Goal: Information Seeking & Learning: Learn about a topic

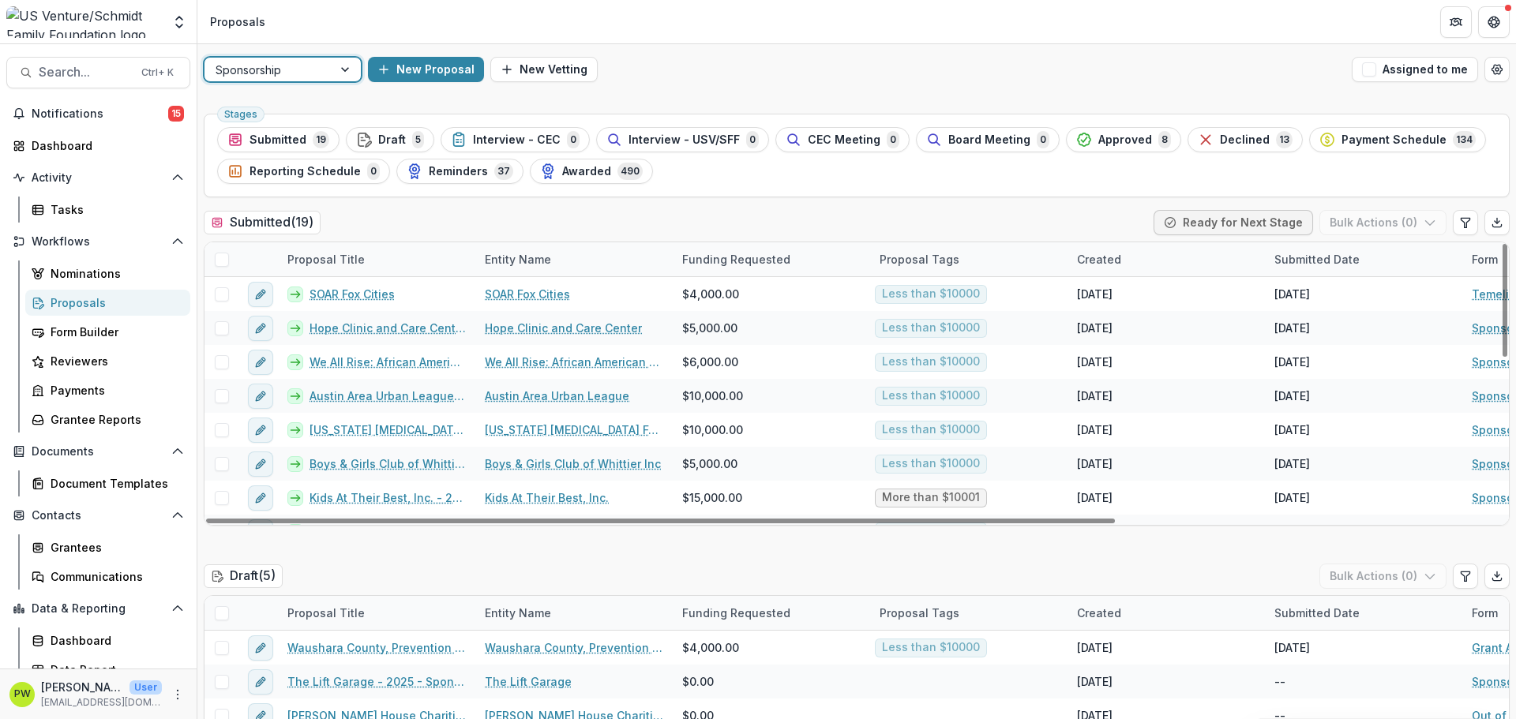
click at [1111, 144] on span "Approved" at bounding box center [1125, 139] width 54 height 13
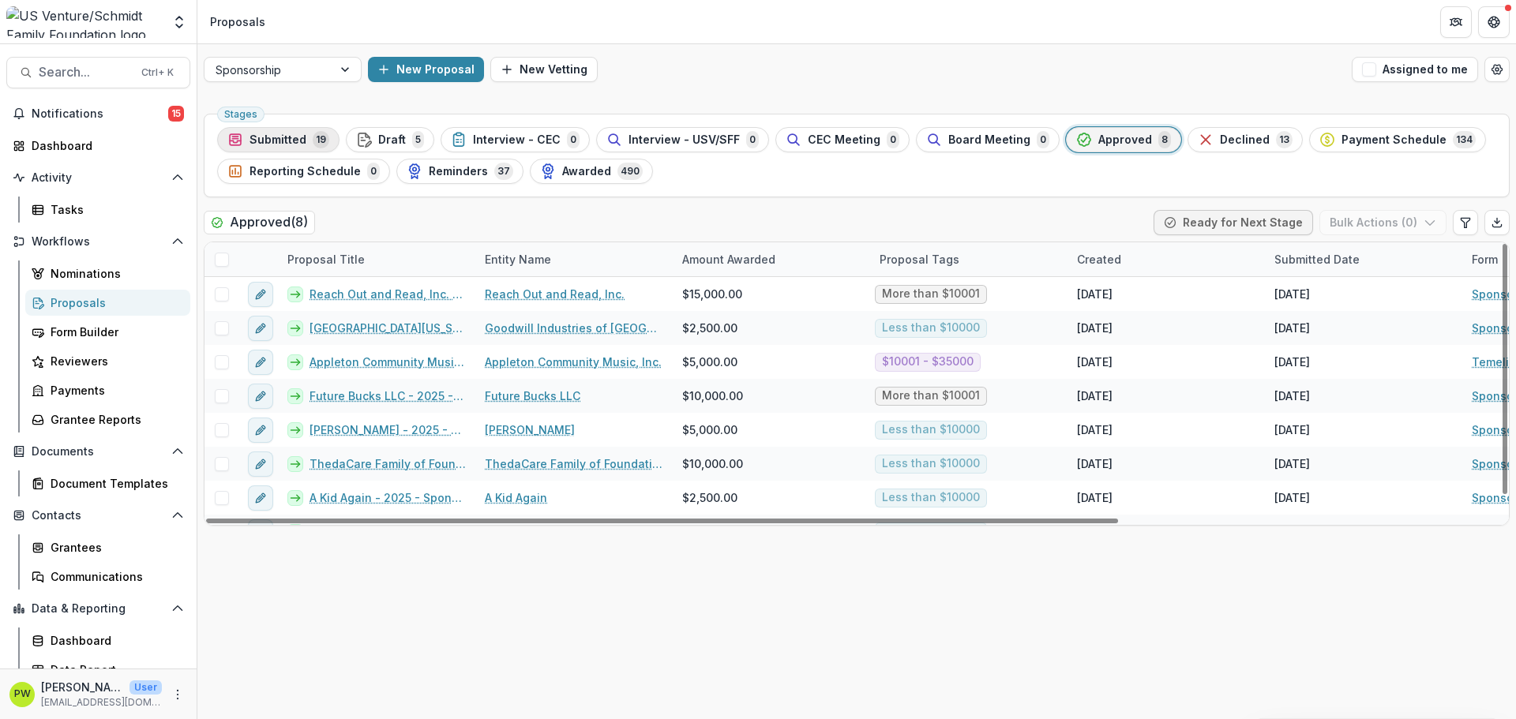
click at [291, 140] on span "Submitted" at bounding box center [277, 139] width 57 height 13
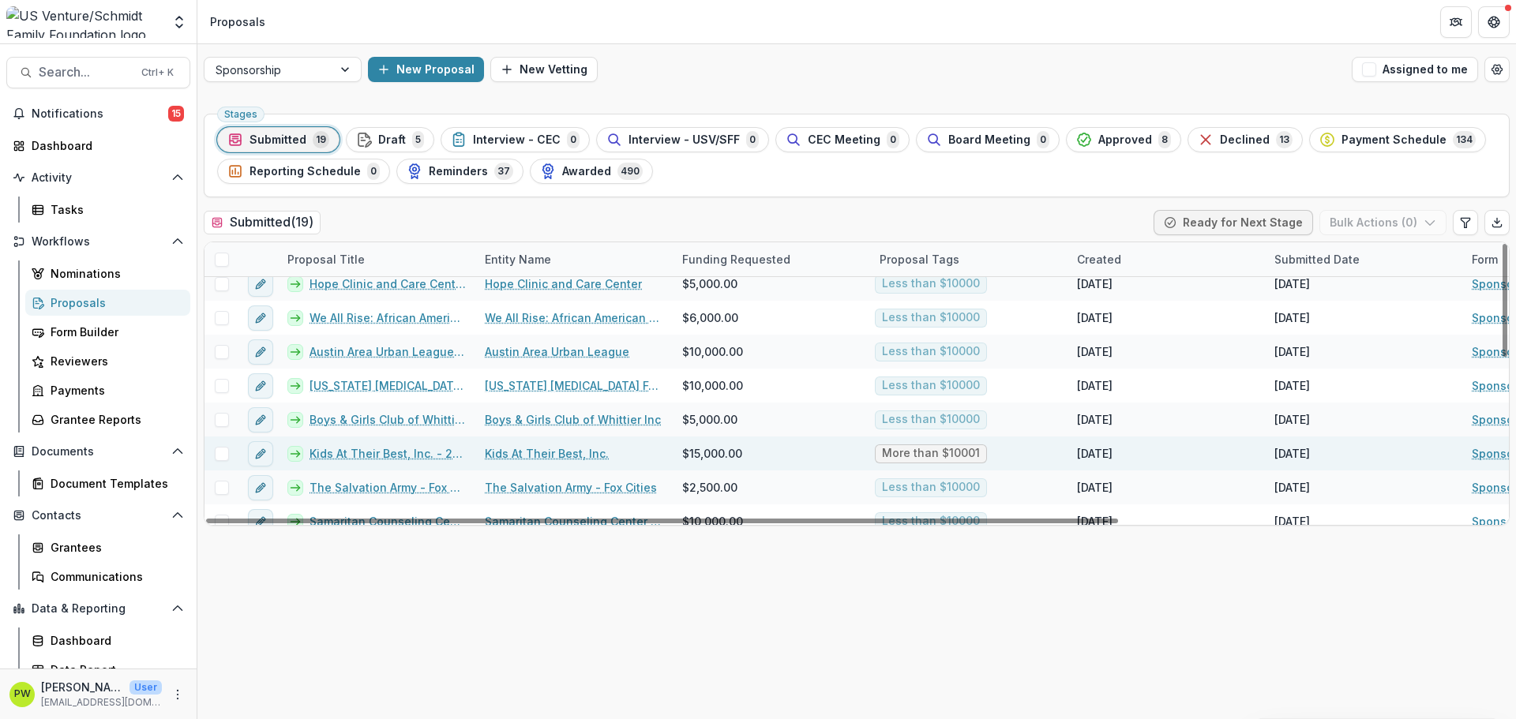
scroll to position [79, 0]
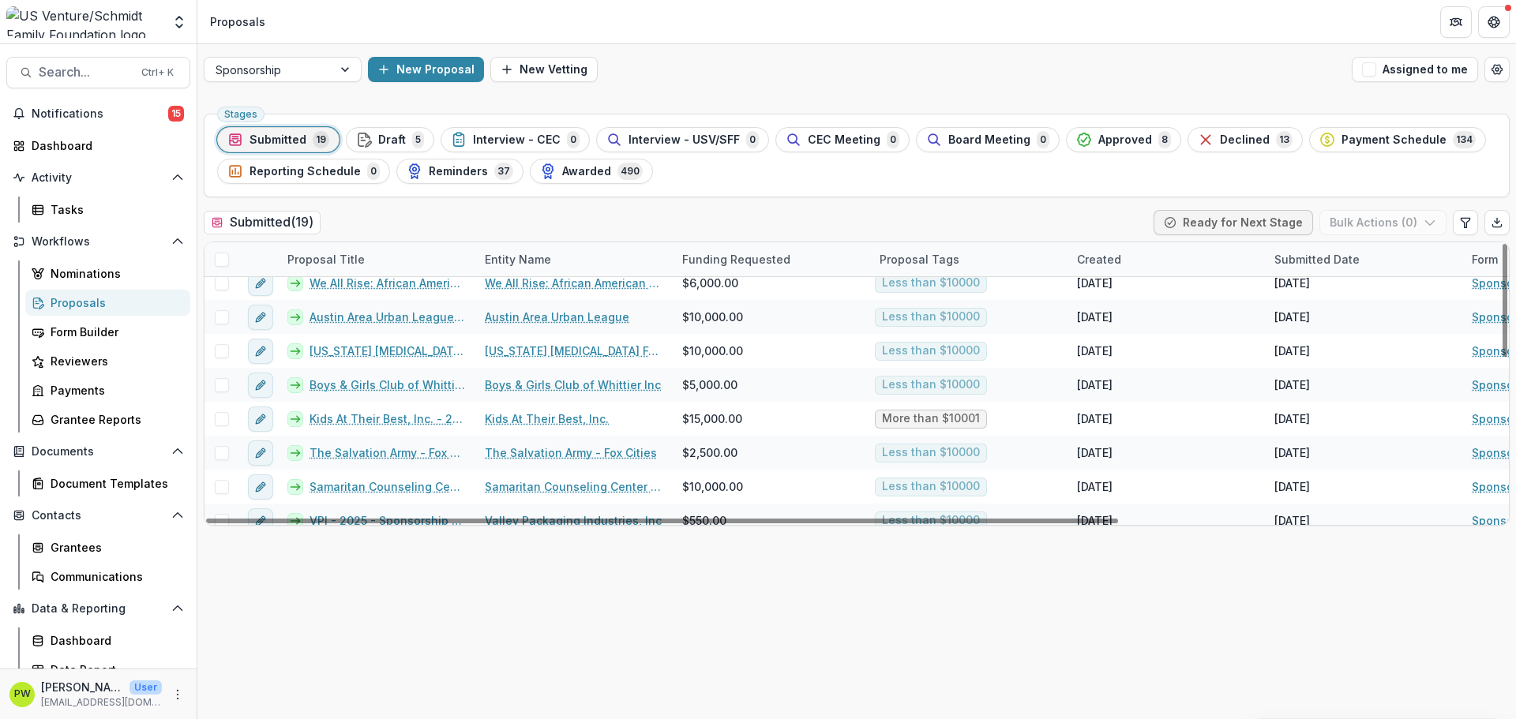
drag, startPoint x: 219, startPoint y: 423, endPoint x: 549, endPoint y: 634, distance: 391.6
click at [549, 634] on div "Stages Submitted 19 Draft 5 Interview - CEC 0 Interview - USV/SFF 0 CEC Meeting…" at bounding box center [856, 413] width 1318 height 612
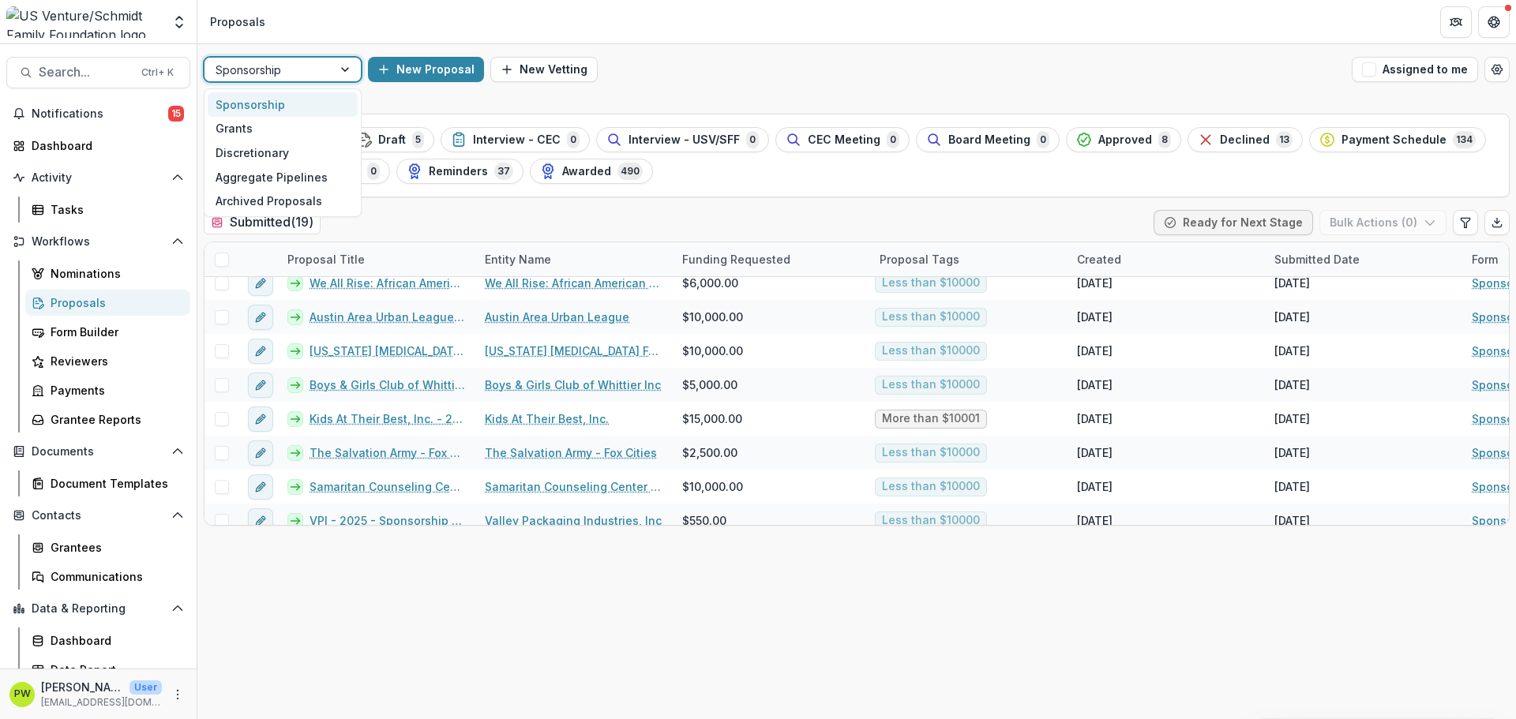
click at [310, 75] on div at bounding box center [269, 70] width 106 height 20
click at [292, 132] on div "Grants" at bounding box center [283, 129] width 150 height 24
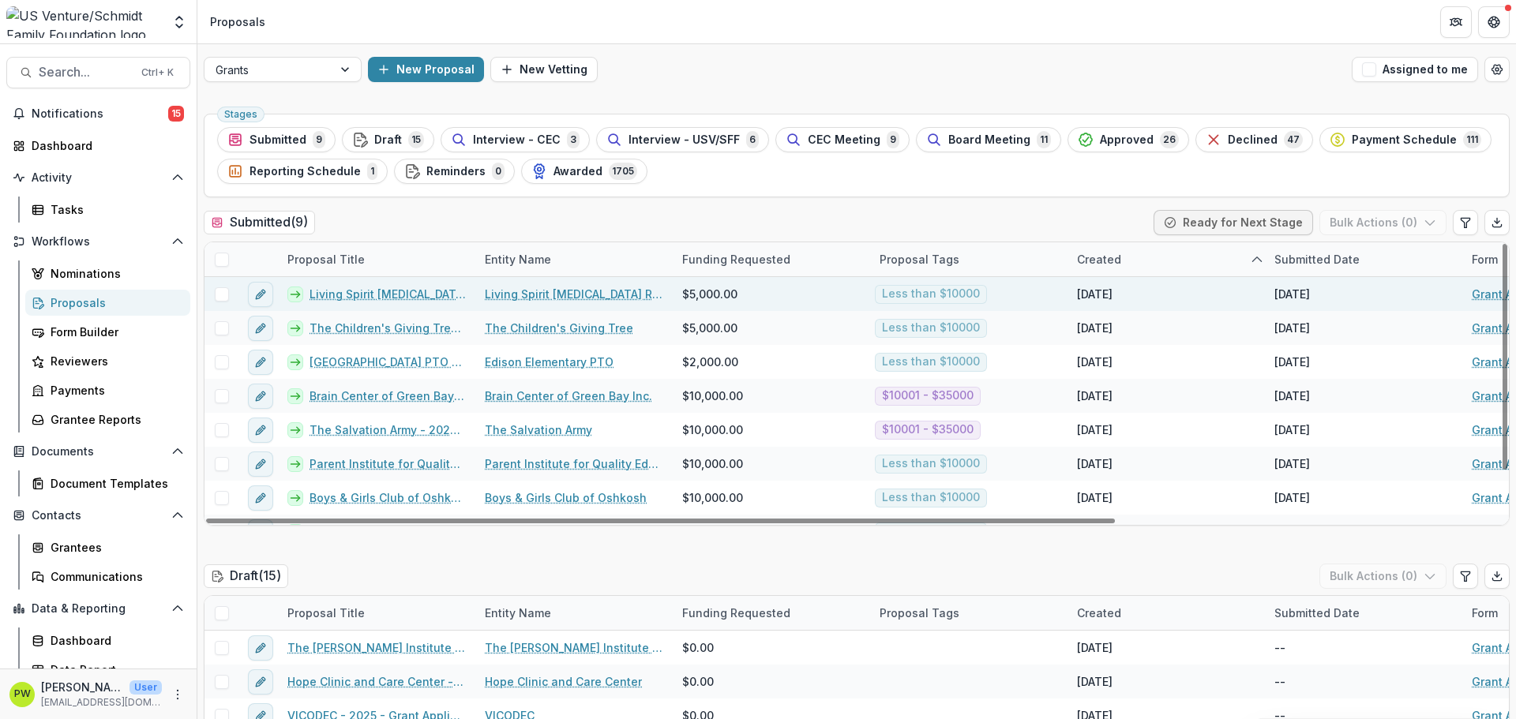
click at [373, 298] on link "Living Spirit [MEDICAL_DATA] Respite Center - 2025 - Grant Application" at bounding box center [387, 294] width 156 height 17
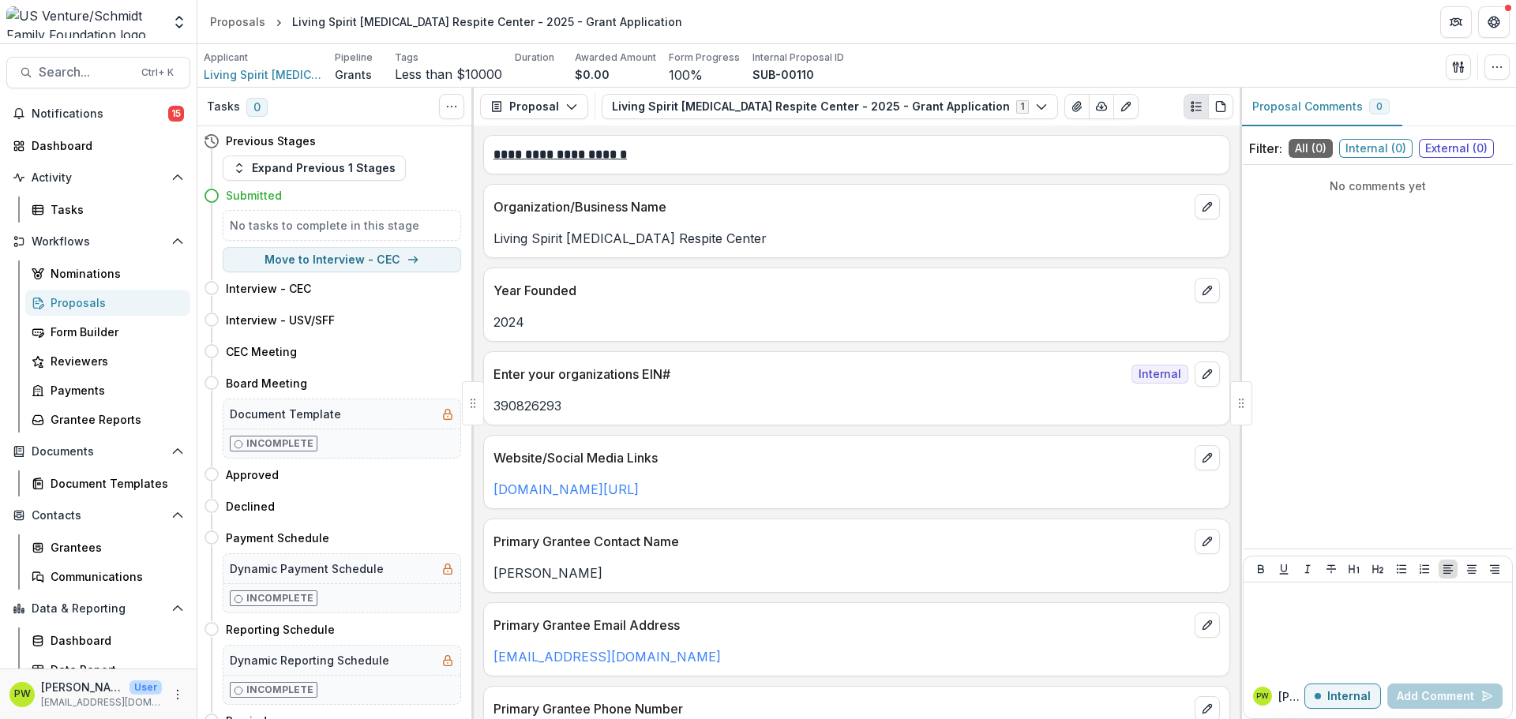
click at [786, 407] on p "390826293" at bounding box center [856, 405] width 726 height 19
drag, startPoint x: 736, startPoint y: 246, endPoint x: 496, endPoint y: 242, distance: 240.0
click at [496, 242] on p "Living Spirit [MEDICAL_DATA] Respite Center" at bounding box center [856, 238] width 726 height 19
copy p "Living Spirit [MEDICAL_DATA] Respite Center"
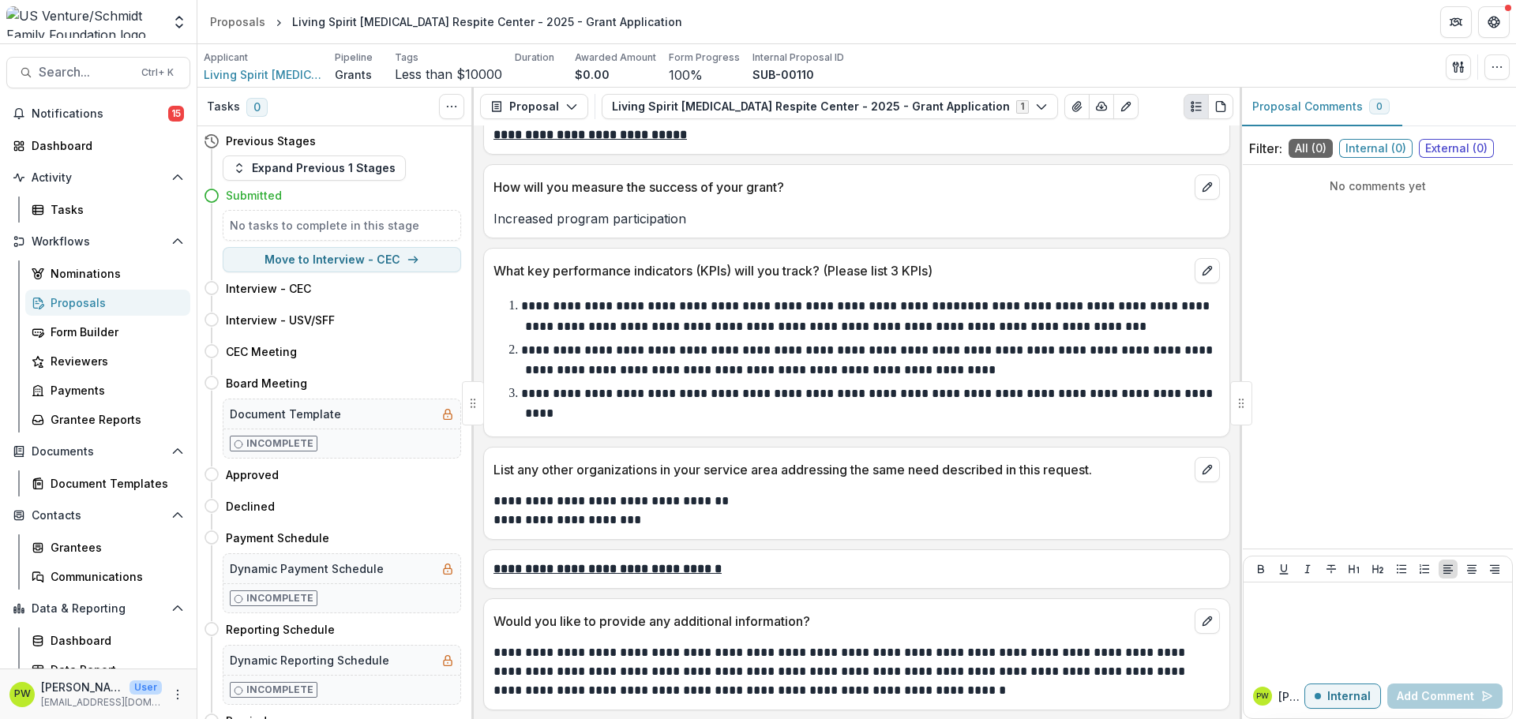
scroll to position [3947, 0]
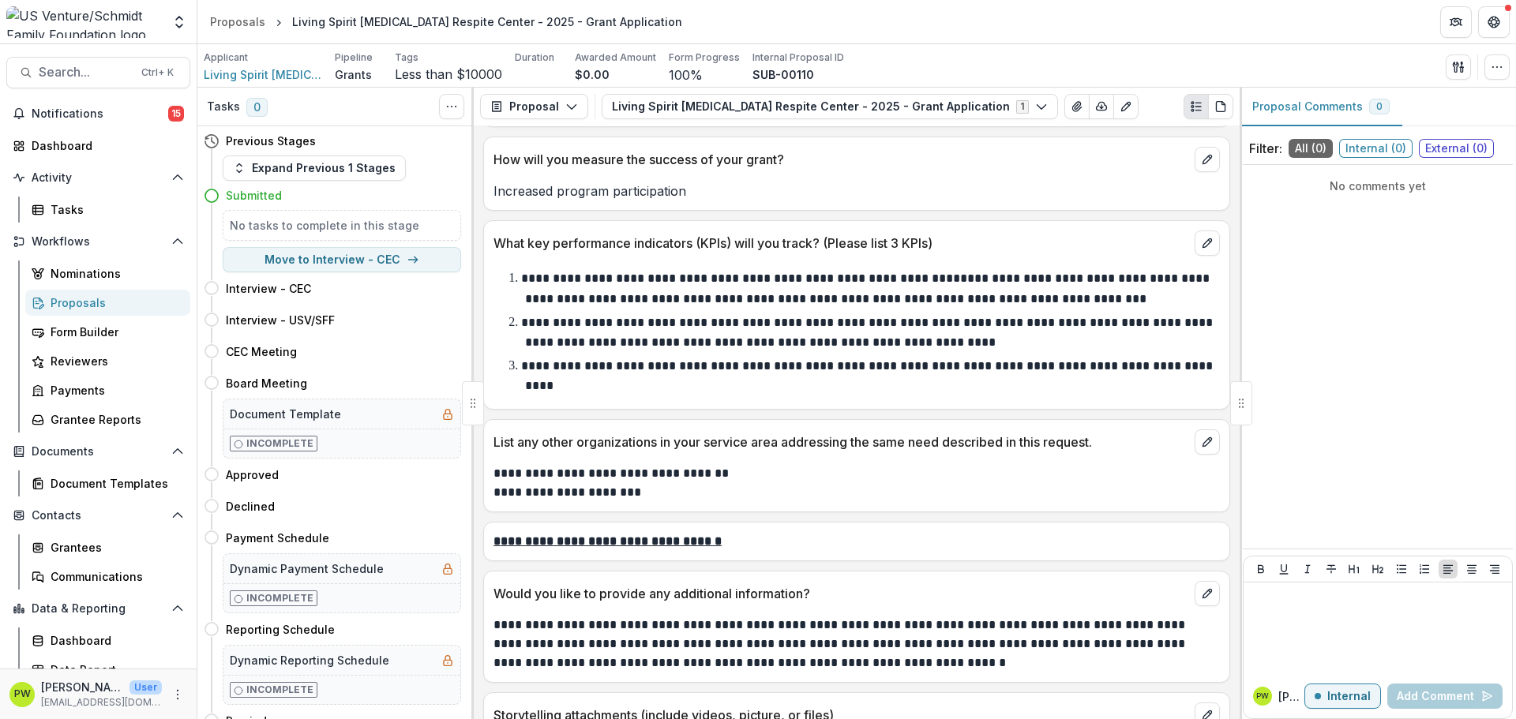
click at [774, 437] on div "**********" at bounding box center [857, 423] width 766 height 594
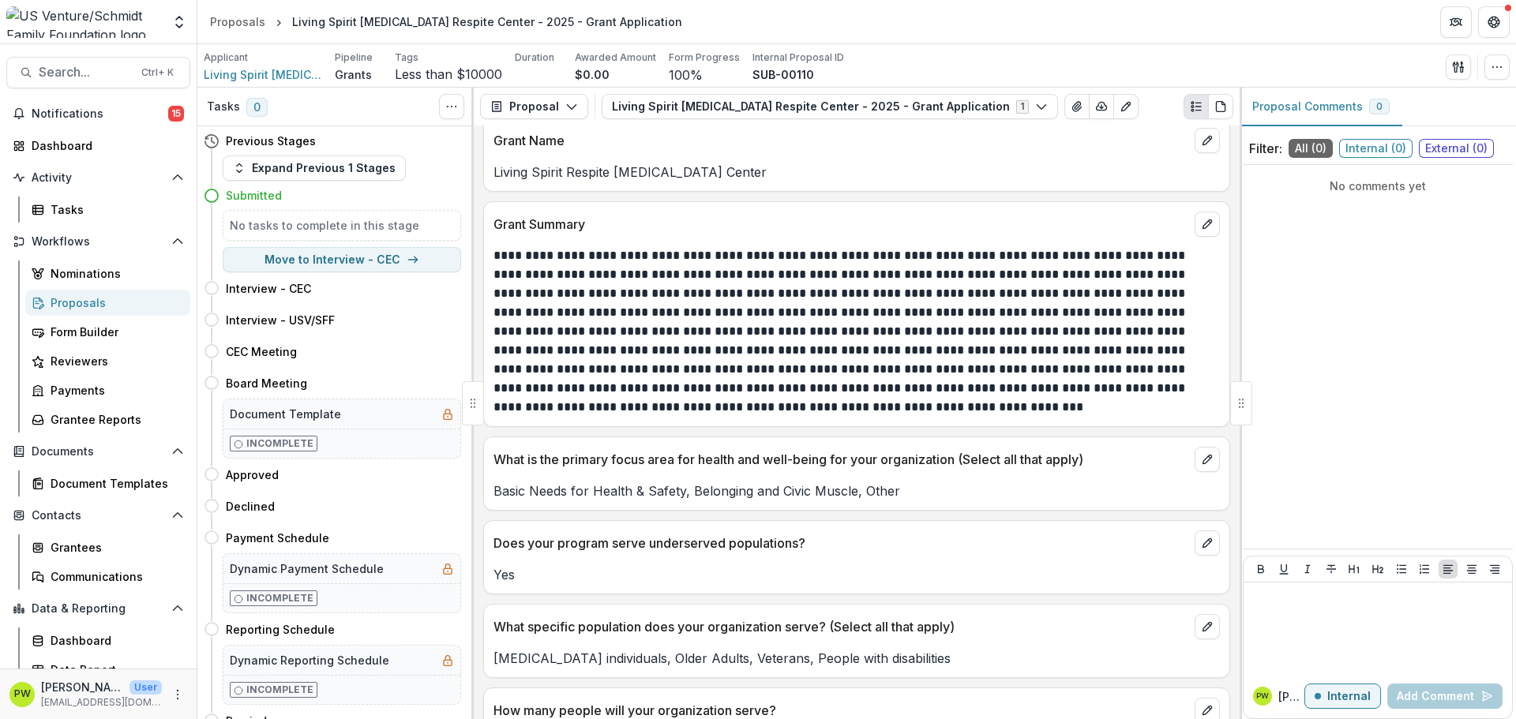
scroll to position [1658, 0]
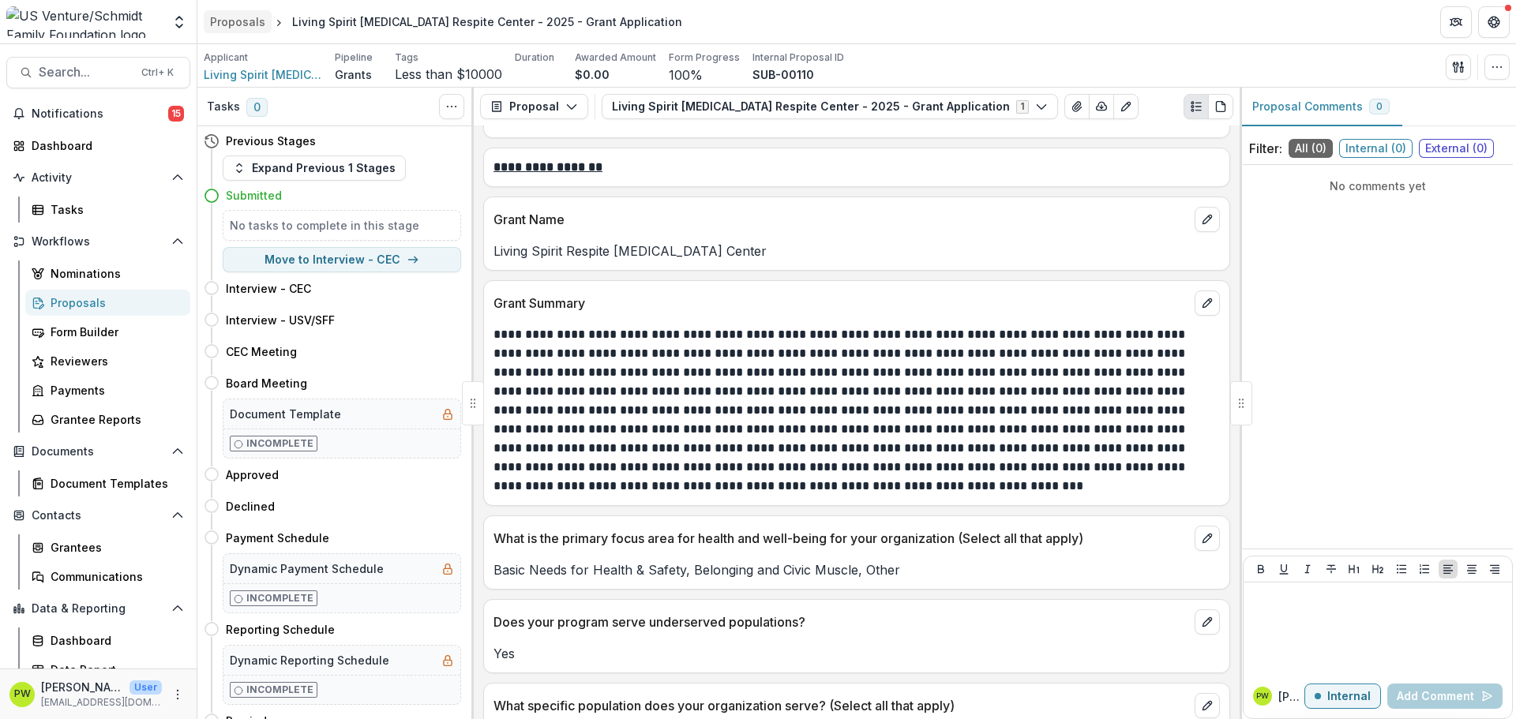
click at [247, 24] on div "Proposals" at bounding box center [237, 21] width 55 height 17
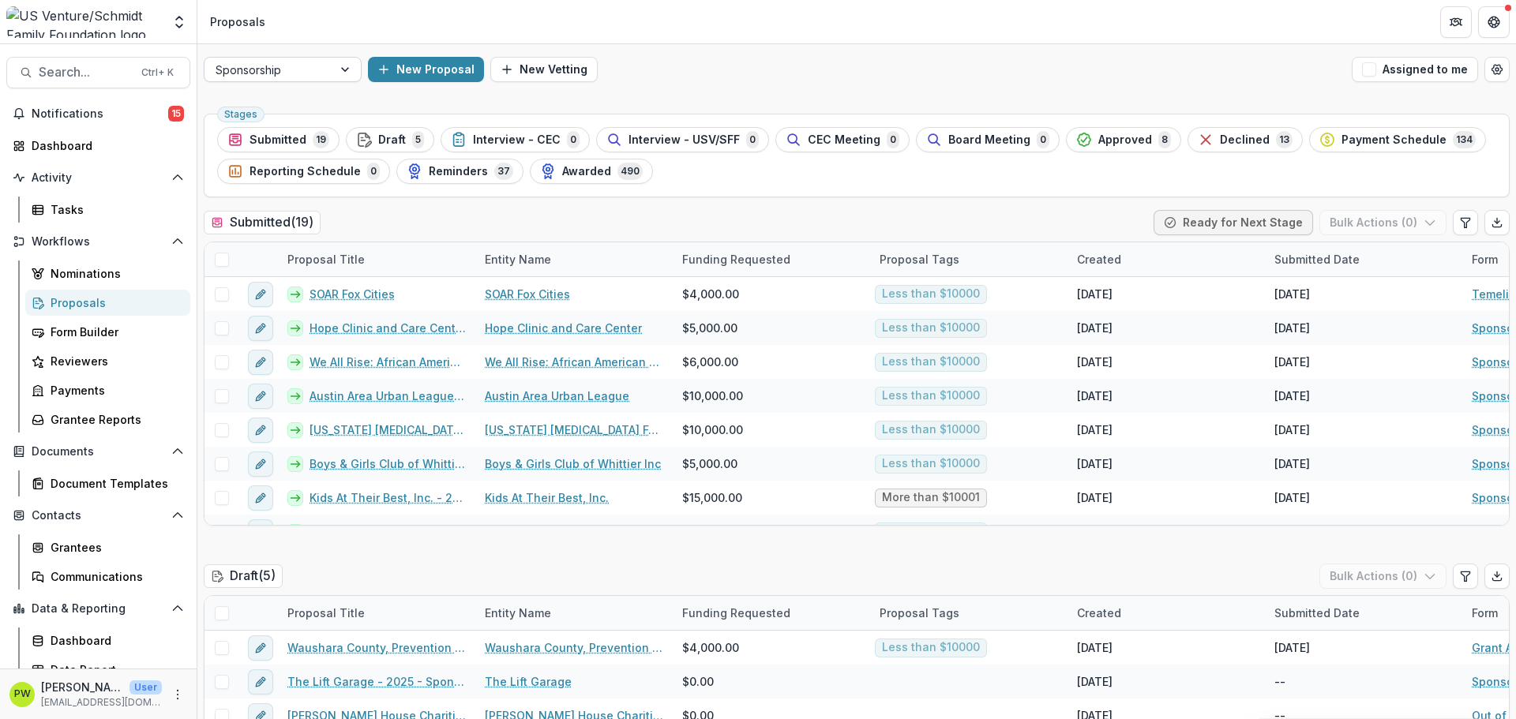
click at [309, 79] on div at bounding box center [269, 70] width 106 height 20
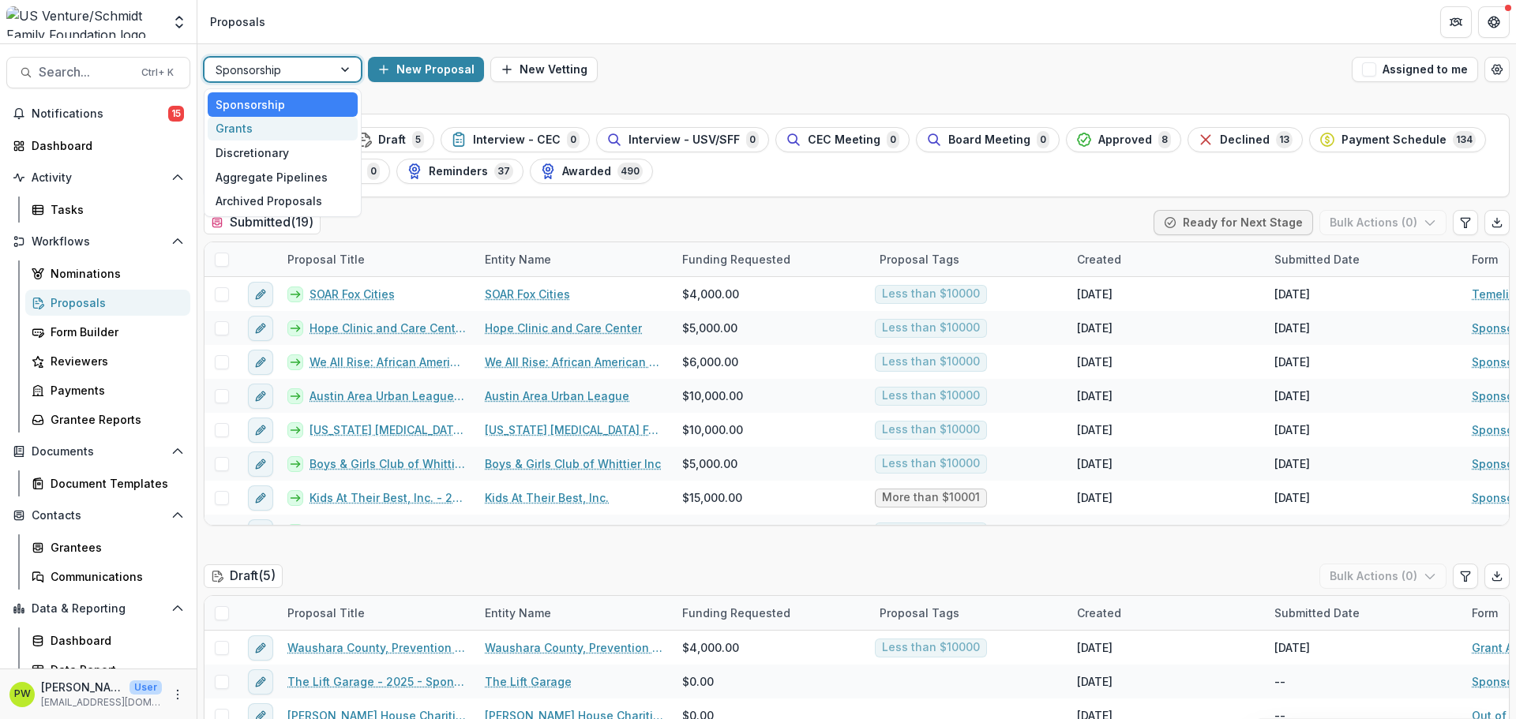
click at [306, 130] on div "Grants" at bounding box center [283, 129] width 150 height 24
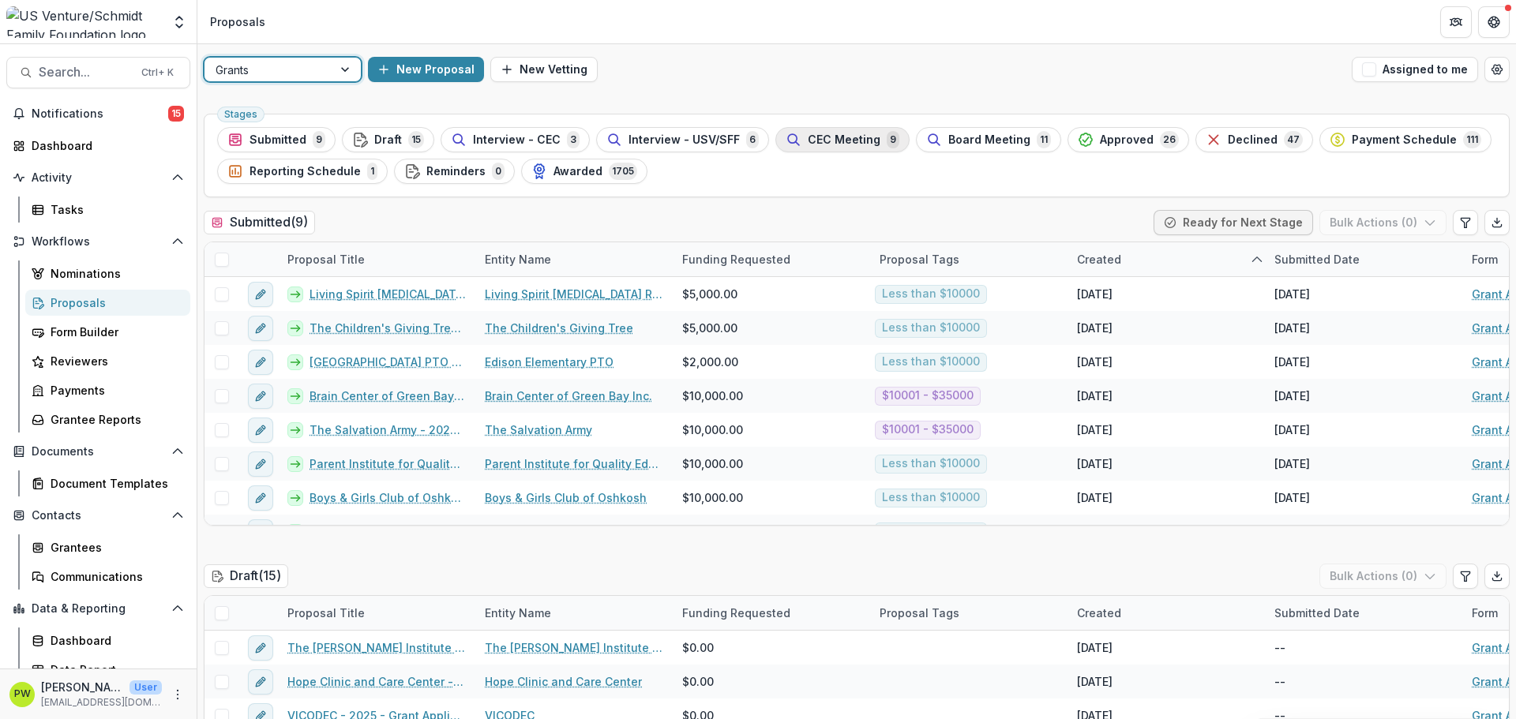
click at [815, 143] on span "CEC Meeting" at bounding box center [844, 139] width 73 height 13
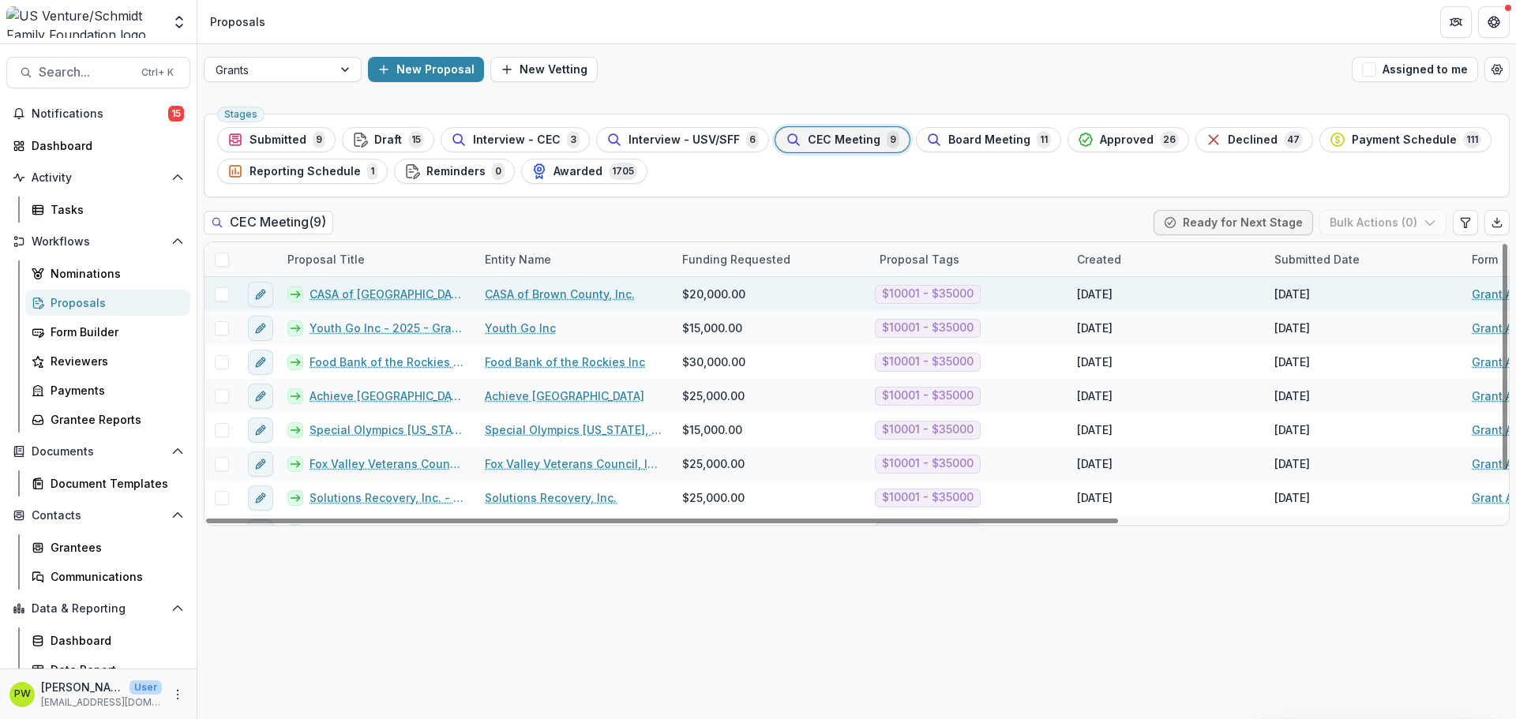
click at [403, 291] on link "CASA of [GEOGRAPHIC_DATA] - 2025 - Grant Application" at bounding box center [387, 294] width 156 height 17
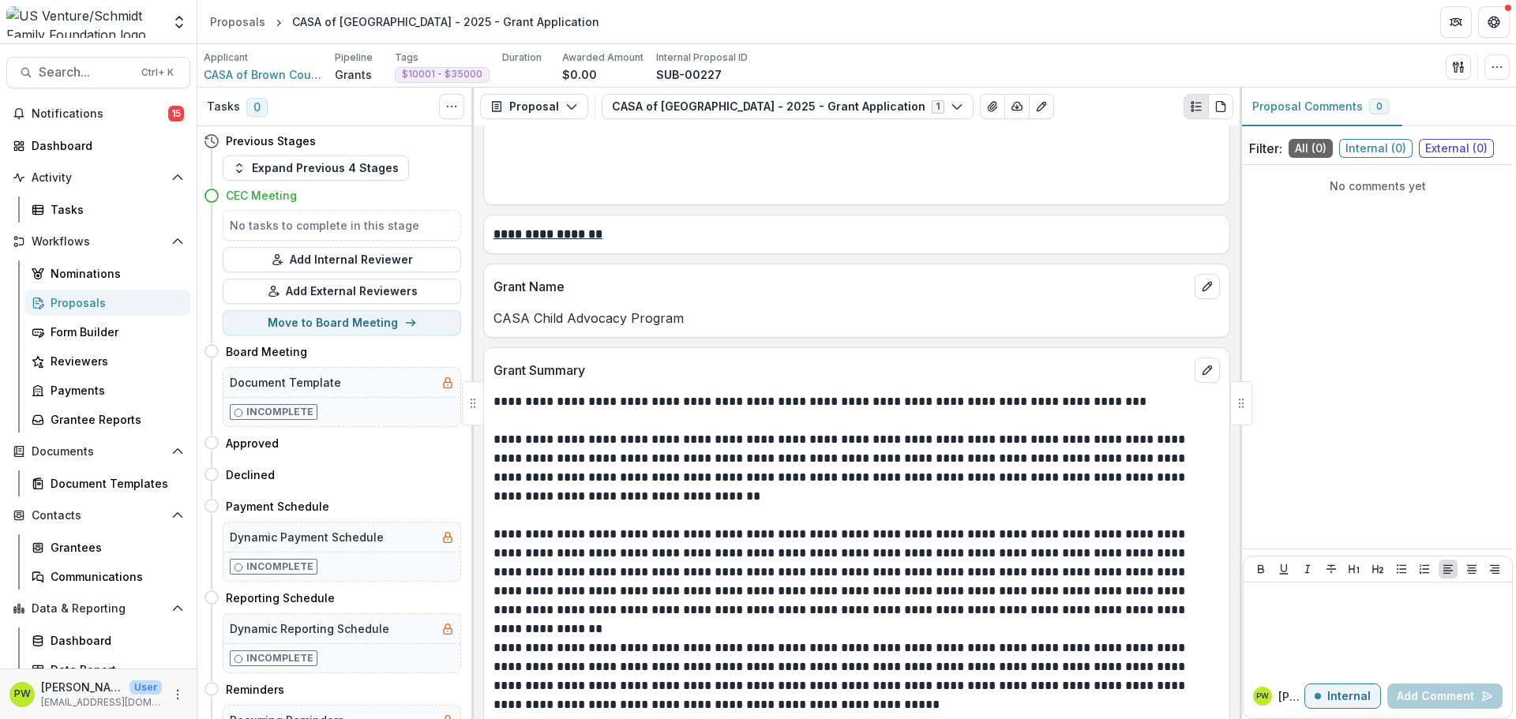
scroll to position [1658, 0]
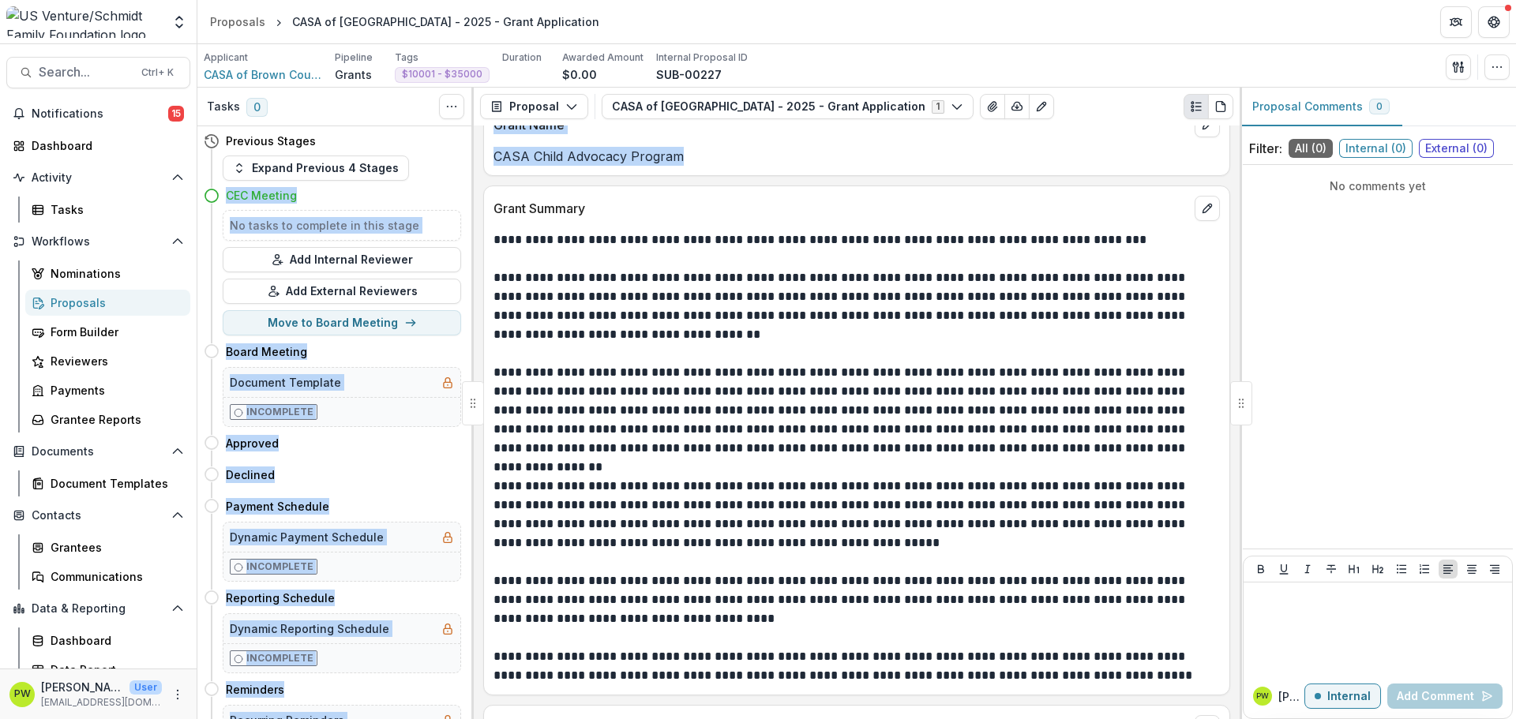
drag, startPoint x: 683, startPoint y: 171, endPoint x: 467, endPoint y: 173, distance: 215.5
click at [467, 173] on div "**********" at bounding box center [856, 404] width 1318 height 632
click at [583, 166] on p "CASA Child Advocacy Program" at bounding box center [856, 156] width 726 height 19
click at [688, 166] on p "CASA Child Advocacy Program" at bounding box center [856, 156] width 726 height 19
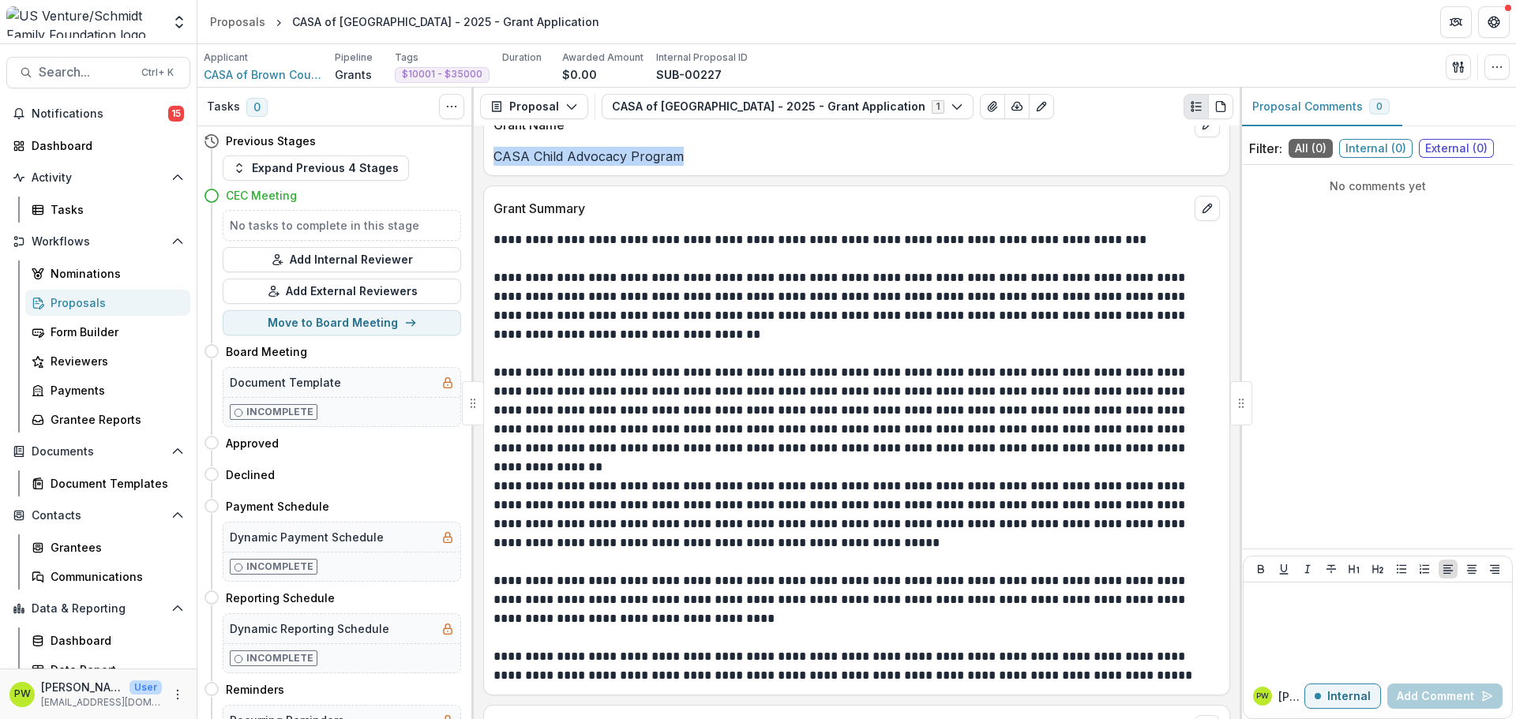
drag, startPoint x: 683, startPoint y: 169, endPoint x: 492, endPoint y: 171, distance: 191.1
click at [492, 166] on div "CASA Child Advocacy Program" at bounding box center [856, 156] width 745 height 19
copy p "CASA Child Advocacy Program"
click at [234, 18] on div "Proposals" at bounding box center [237, 21] width 55 height 17
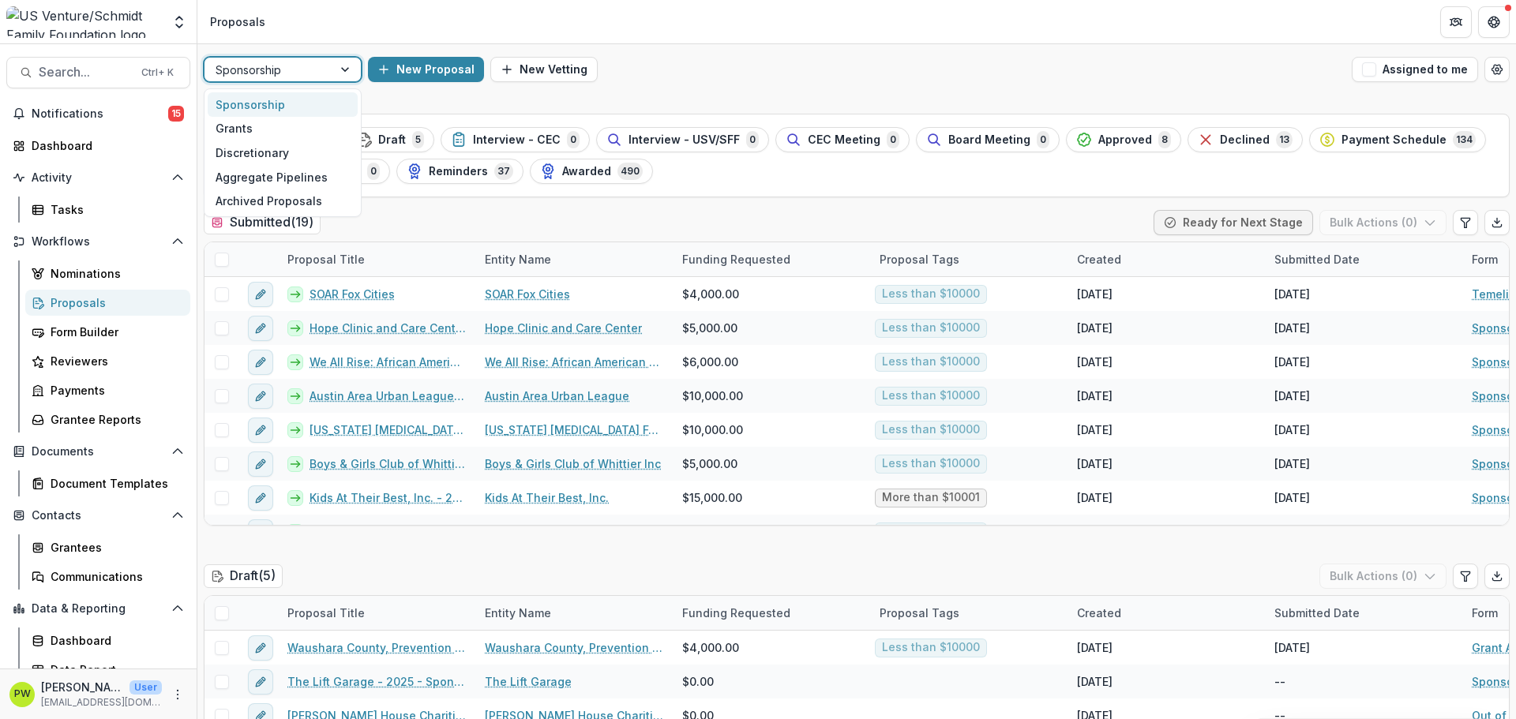
click at [287, 74] on div at bounding box center [269, 70] width 106 height 20
click at [261, 129] on div "Grants" at bounding box center [283, 129] width 150 height 24
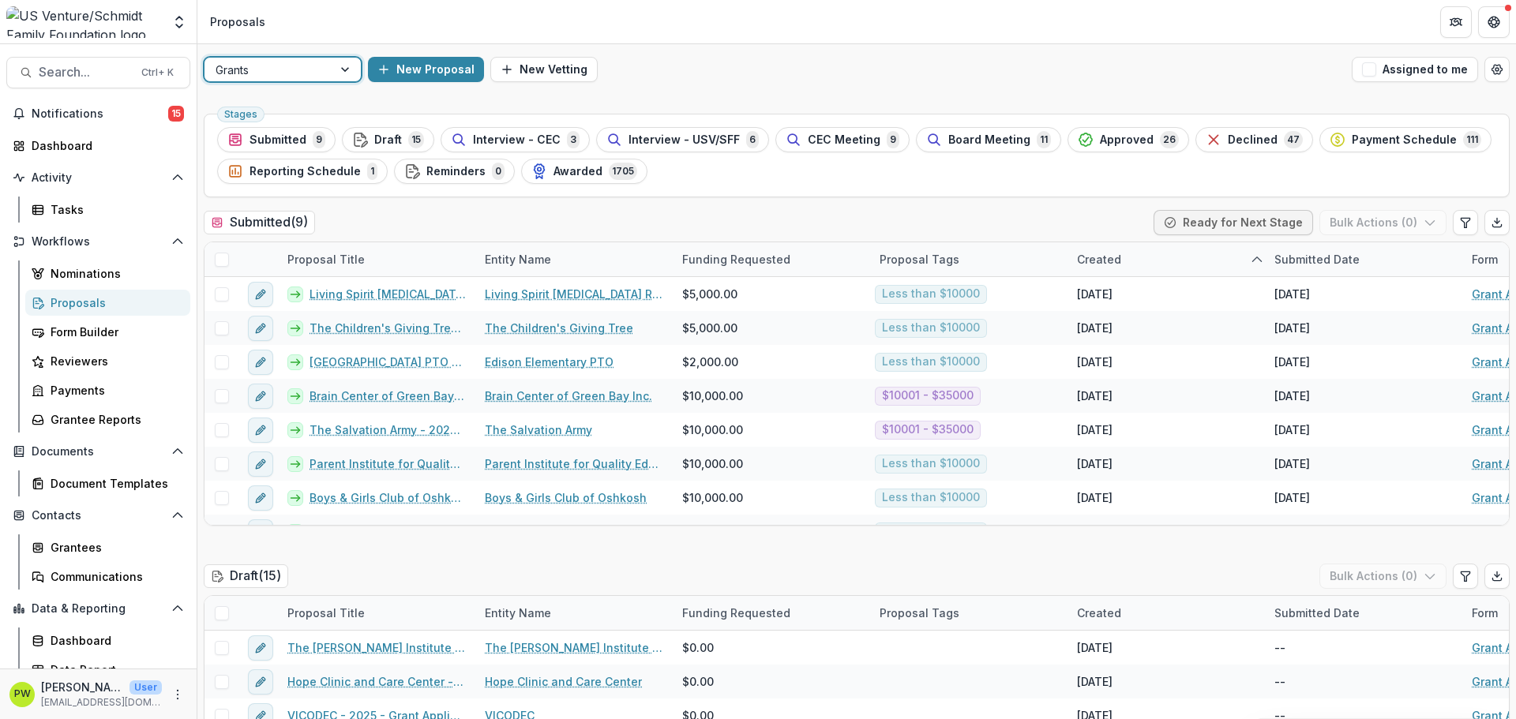
click at [824, 137] on span "CEC Meeting" at bounding box center [844, 139] width 73 height 13
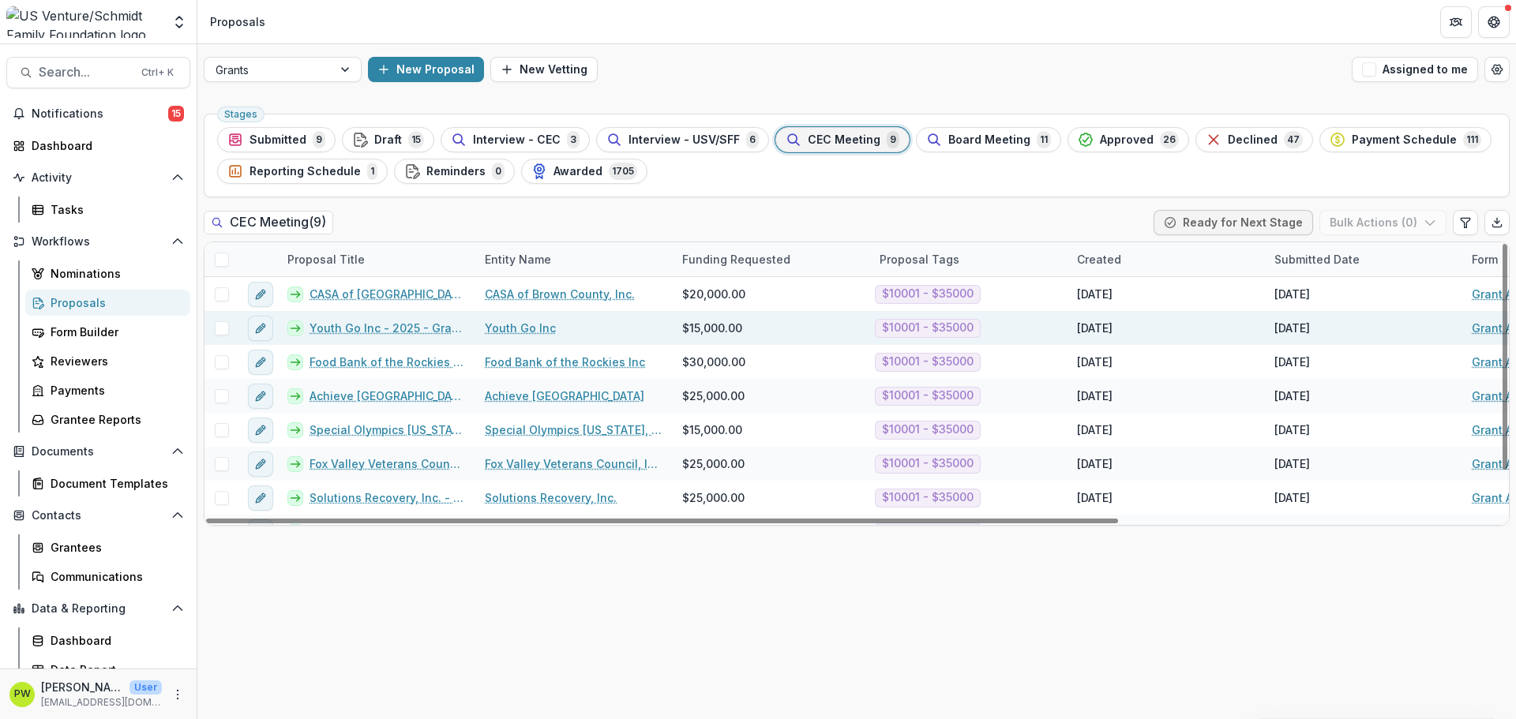
click at [369, 332] on link "Youth Go Inc - 2025 - Grant Application" at bounding box center [387, 328] width 156 height 17
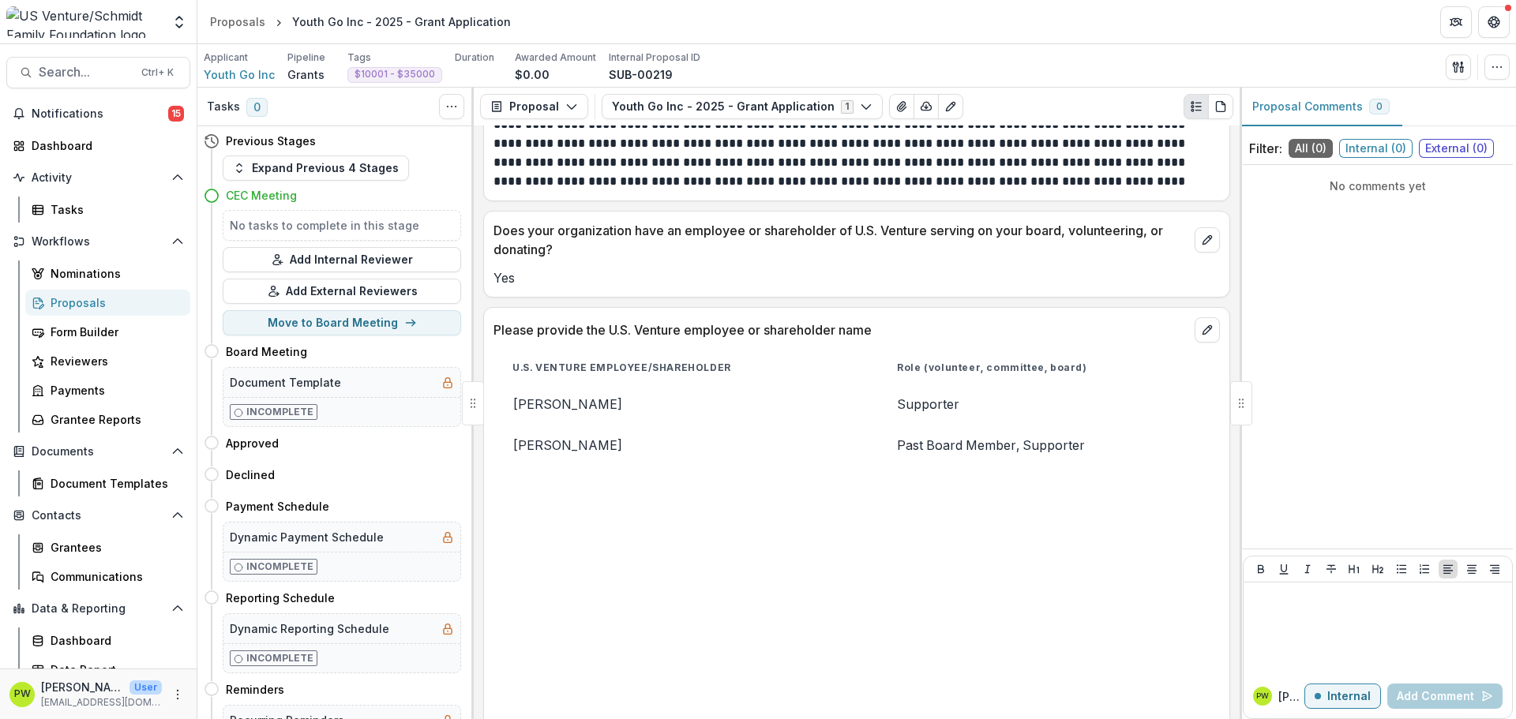
scroll to position [1105, 0]
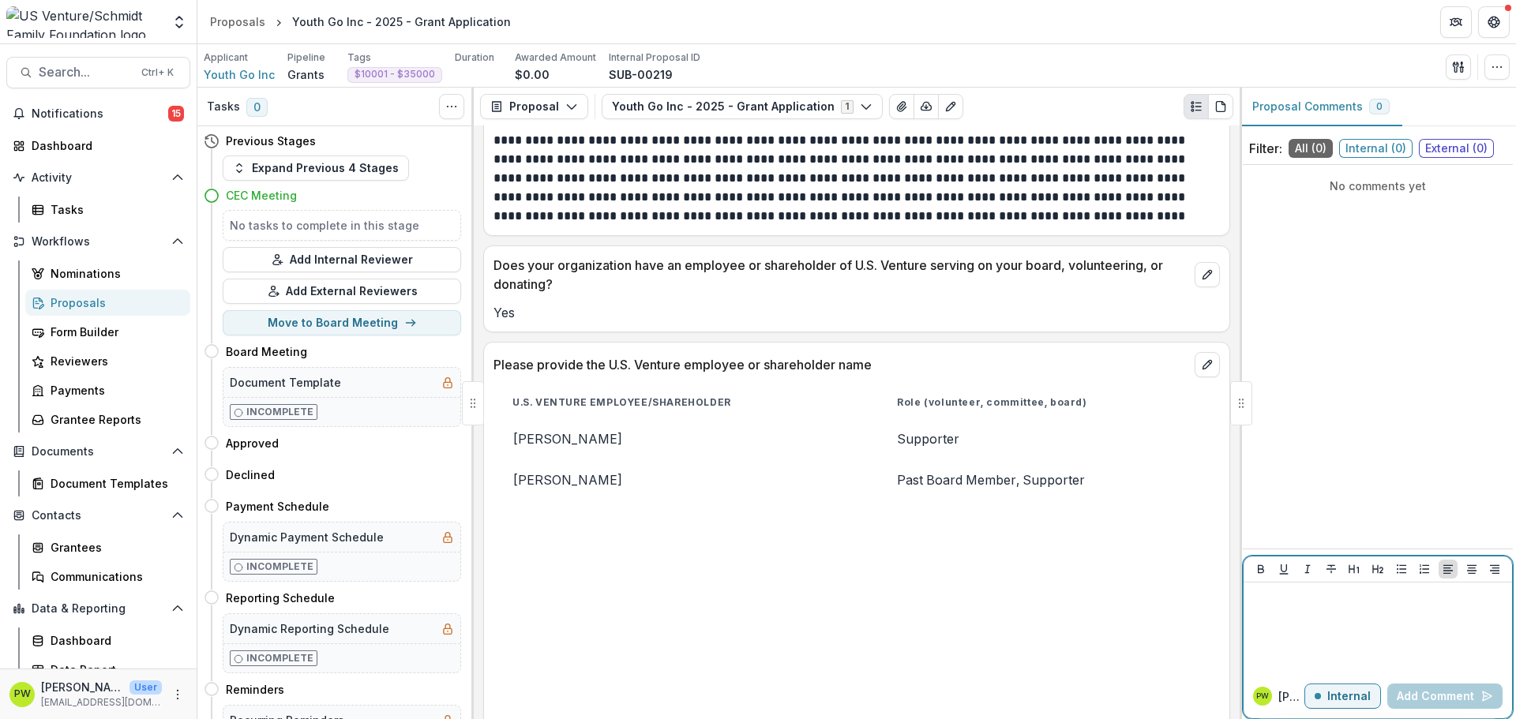
click at [1307, 599] on p at bounding box center [1378, 597] width 256 height 17
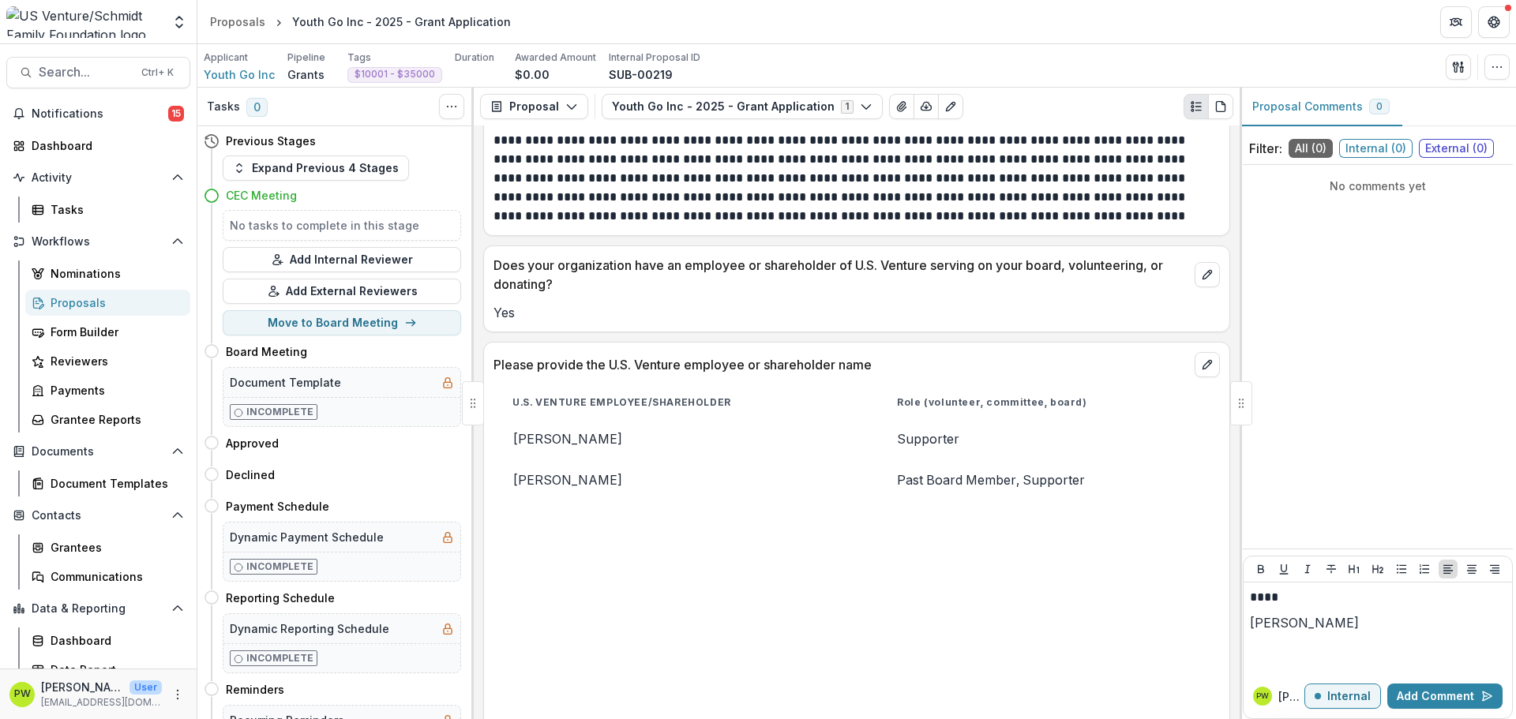
click at [1304, 626] on button "[PERSON_NAME]" at bounding box center [1304, 622] width 109 height 19
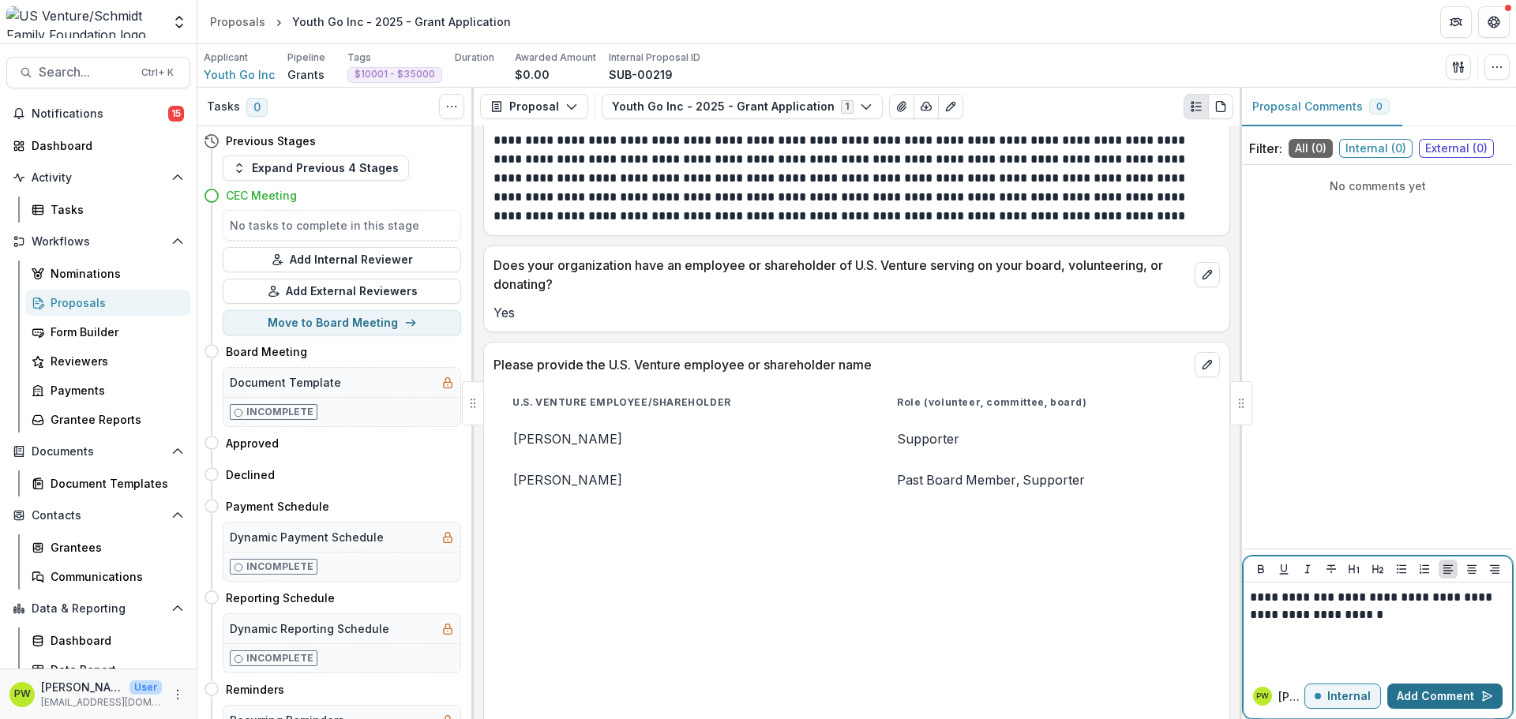
click at [1405, 685] on button "Add Comment" at bounding box center [1444, 696] width 115 height 25
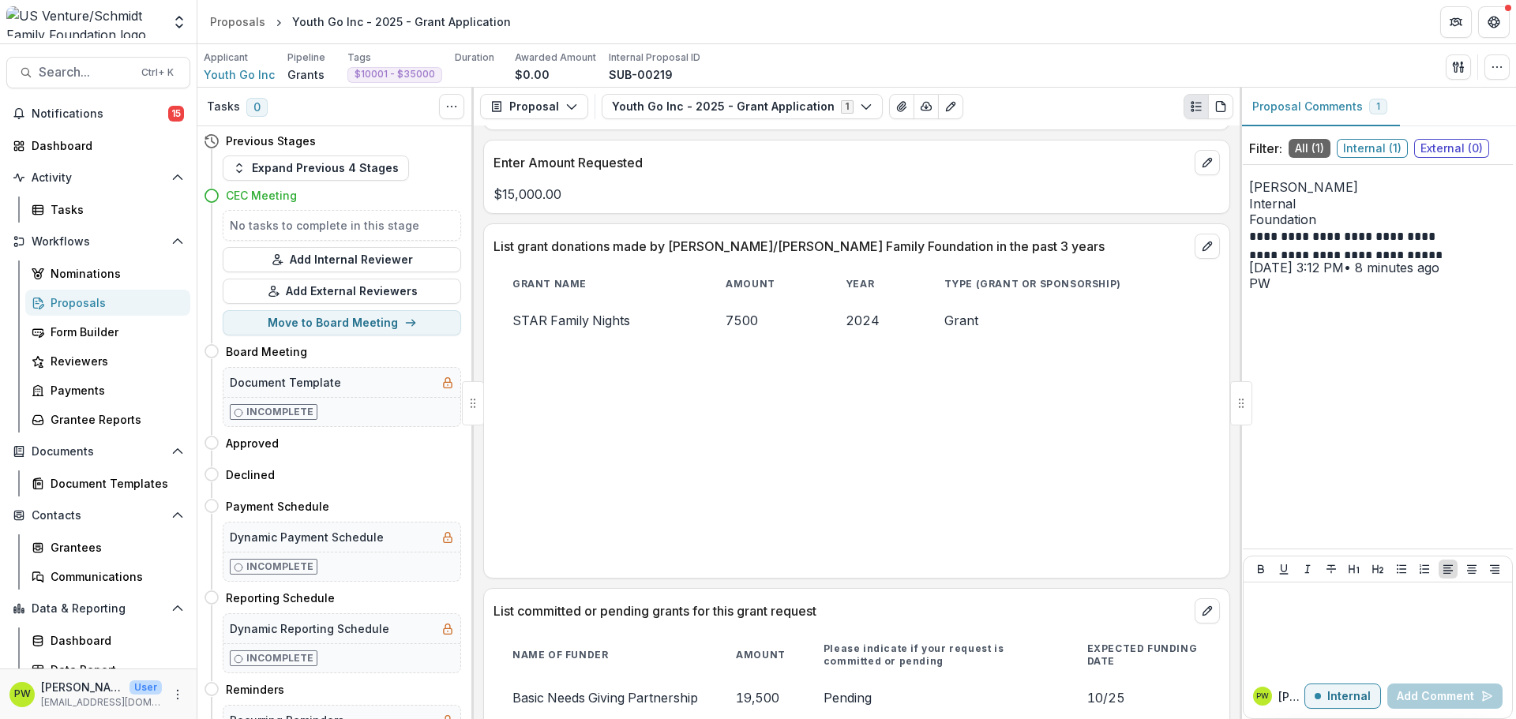
scroll to position [3474, 0]
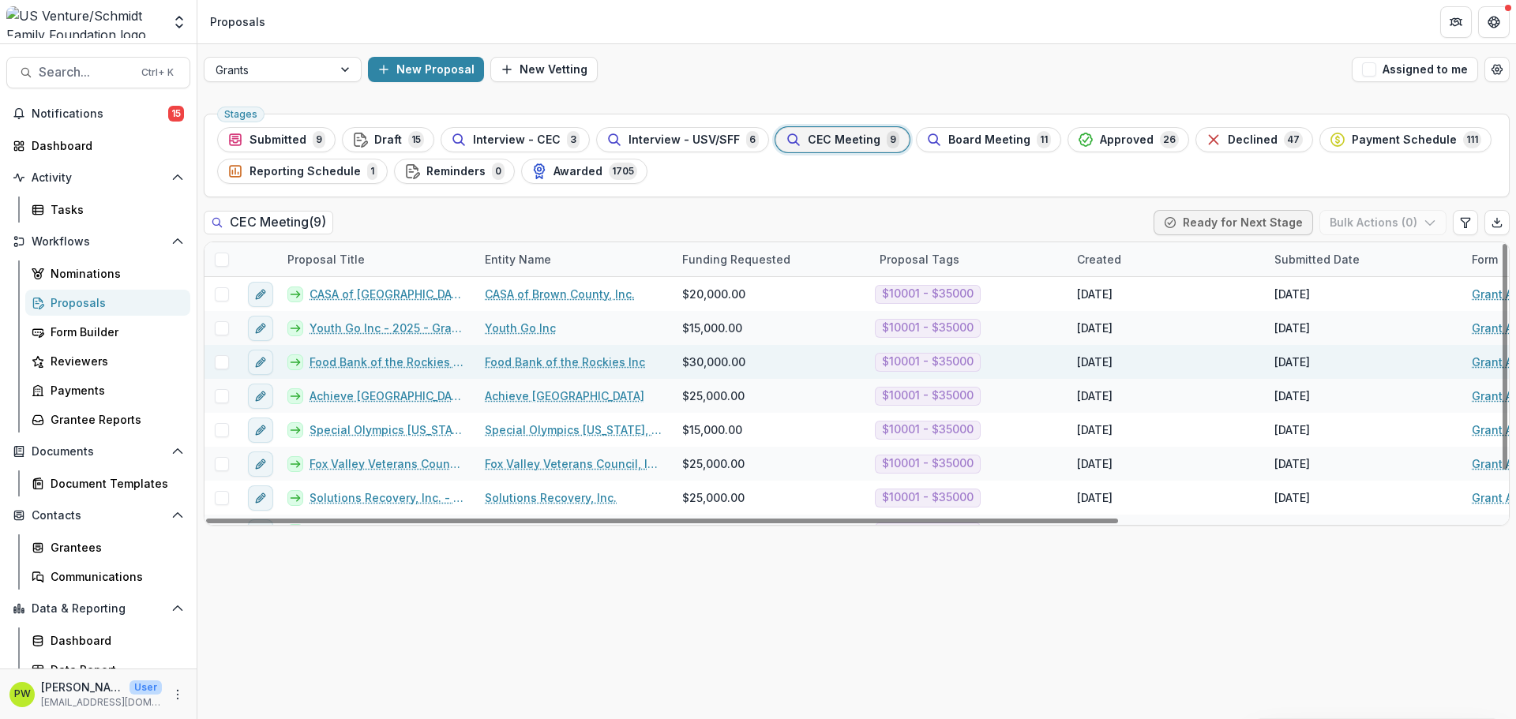
click at [401, 363] on link "Food Bank of the Rockies Inc - 2025 - Grant Application" at bounding box center [387, 362] width 156 height 17
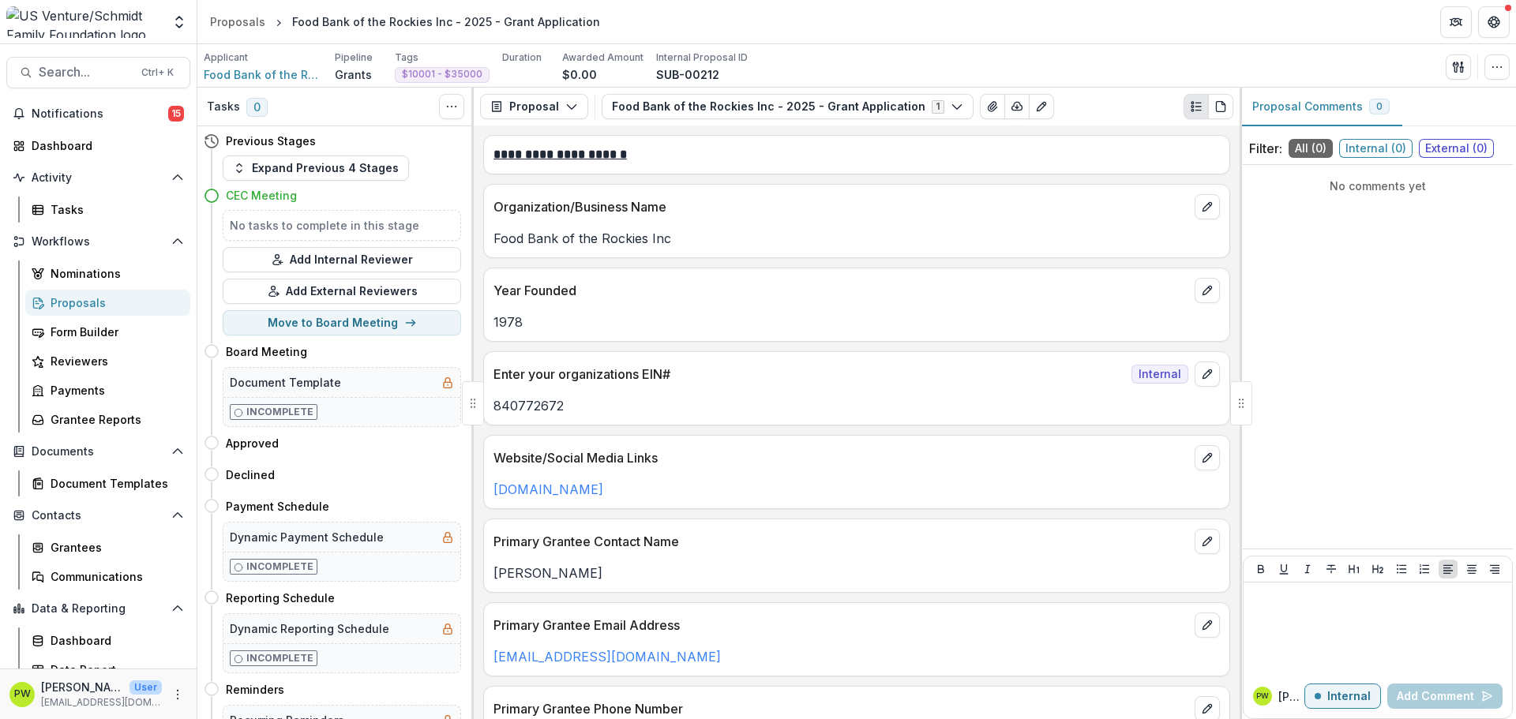
click at [581, 232] on p "Food Bank of the Rockies Inc" at bounding box center [856, 238] width 726 height 19
click at [582, 232] on p "Food Bank of the Rockies Inc" at bounding box center [856, 238] width 726 height 19
copy p "Food Bank of the Rockies Inc"
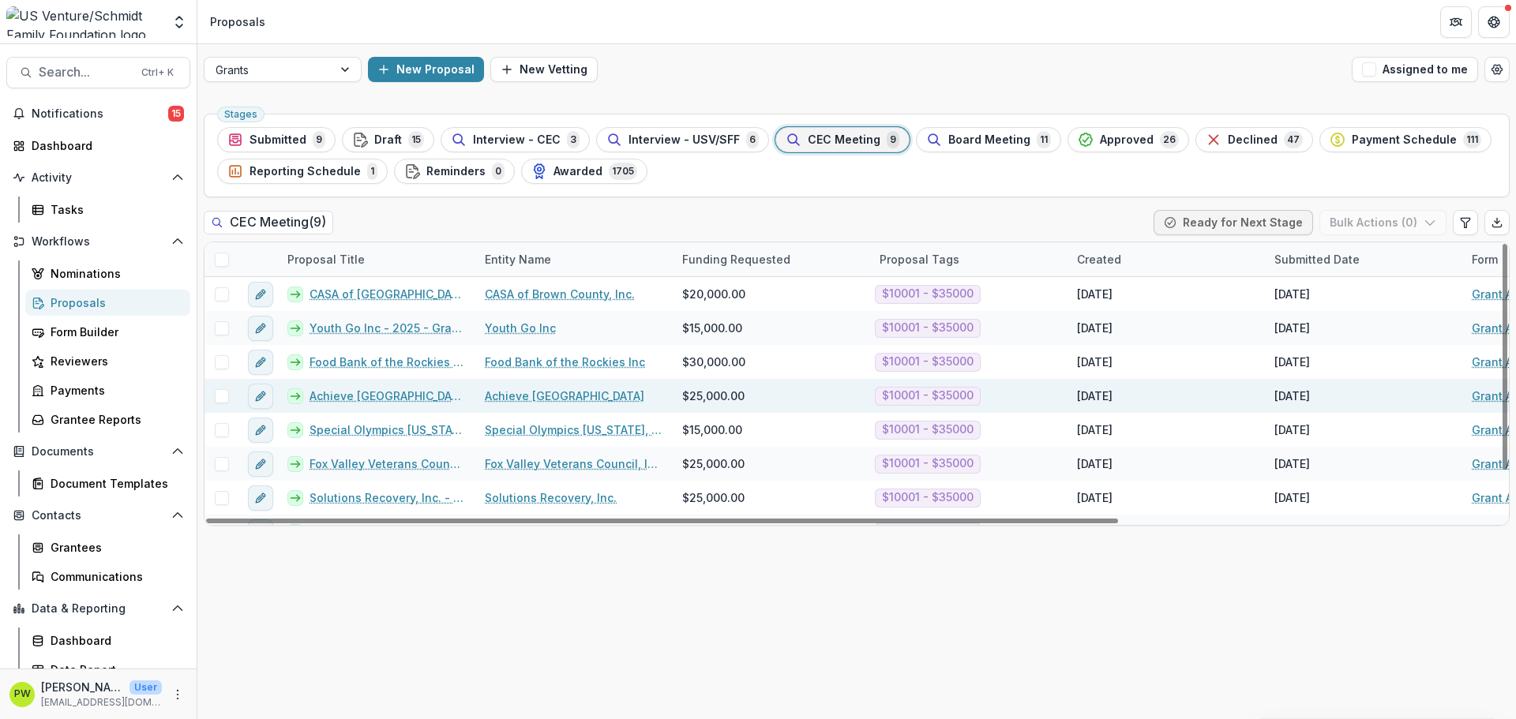
click at [375, 399] on link "Achieve [GEOGRAPHIC_DATA] - 2025 - Grant Application" at bounding box center [387, 396] width 156 height 17
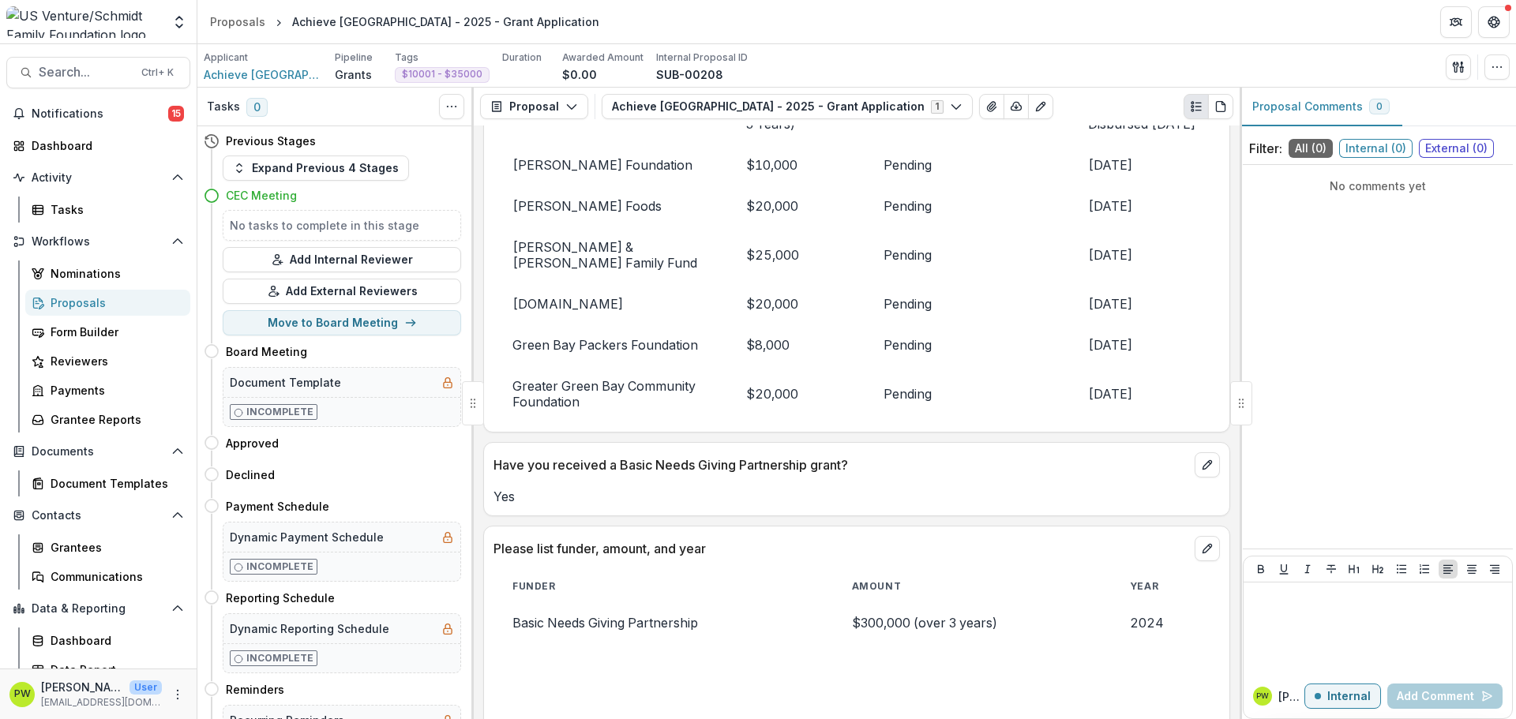
scroll to position [4224, 0]
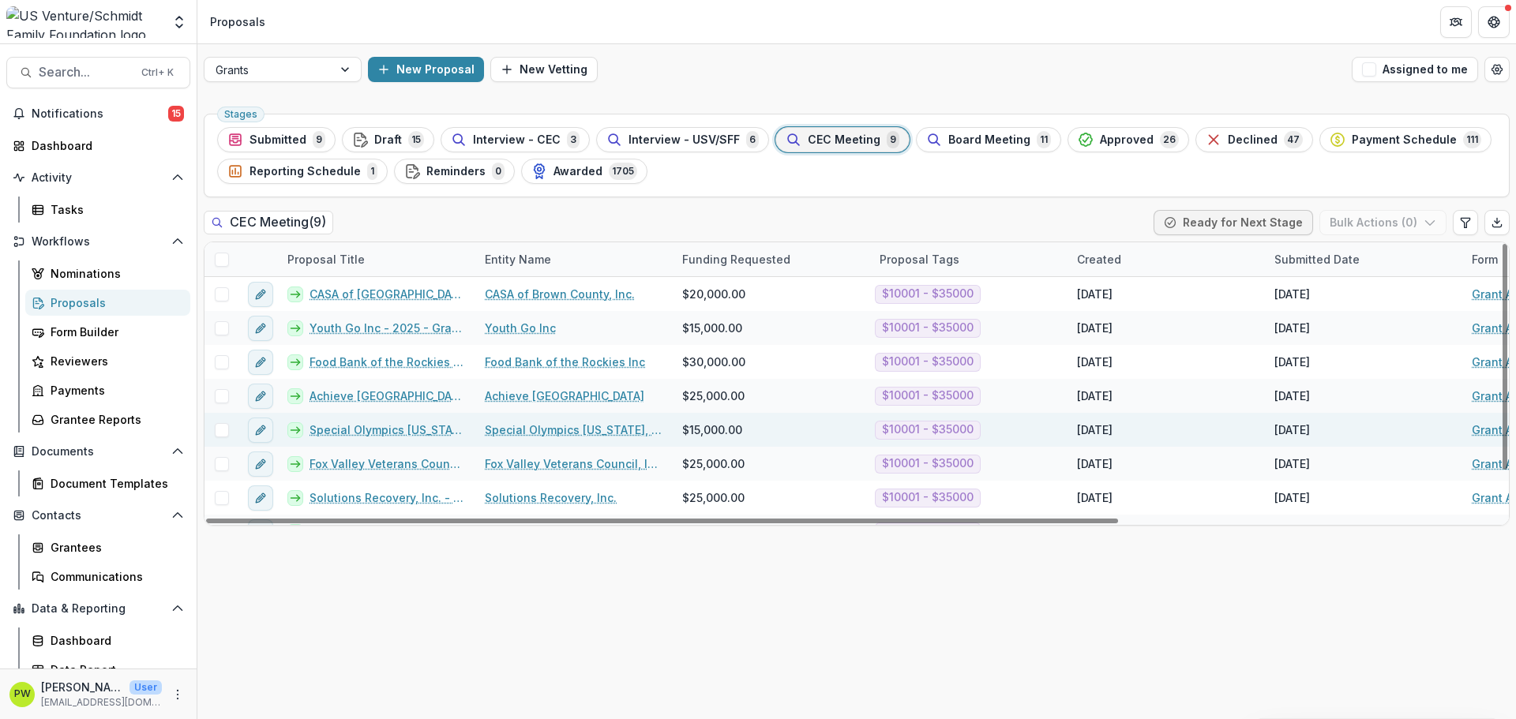
scroll to position [58, 0]
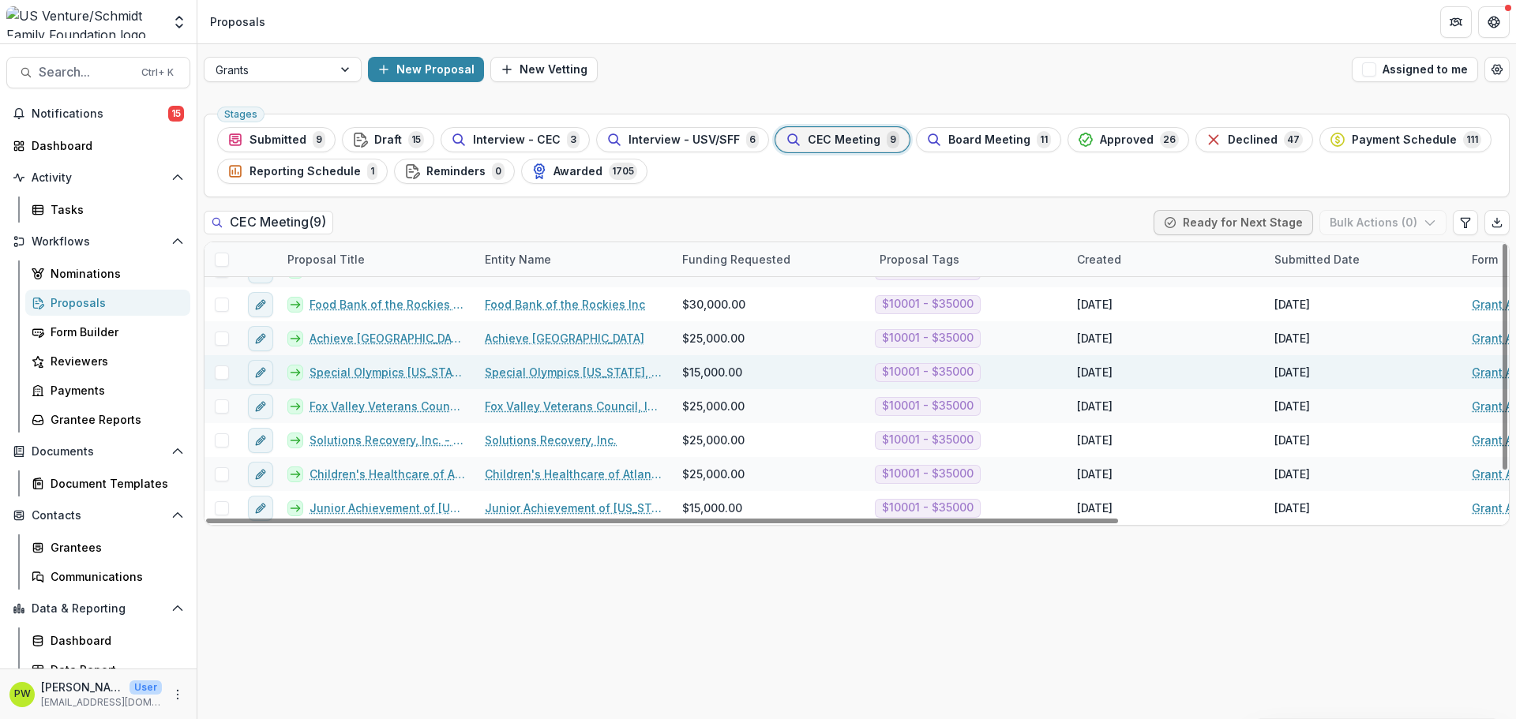
click at [336, 374] on link "Special Olympics [US_STATE], INC. - 2025 - Grant Application" at bounding box center [387, 372] width 156 height 17
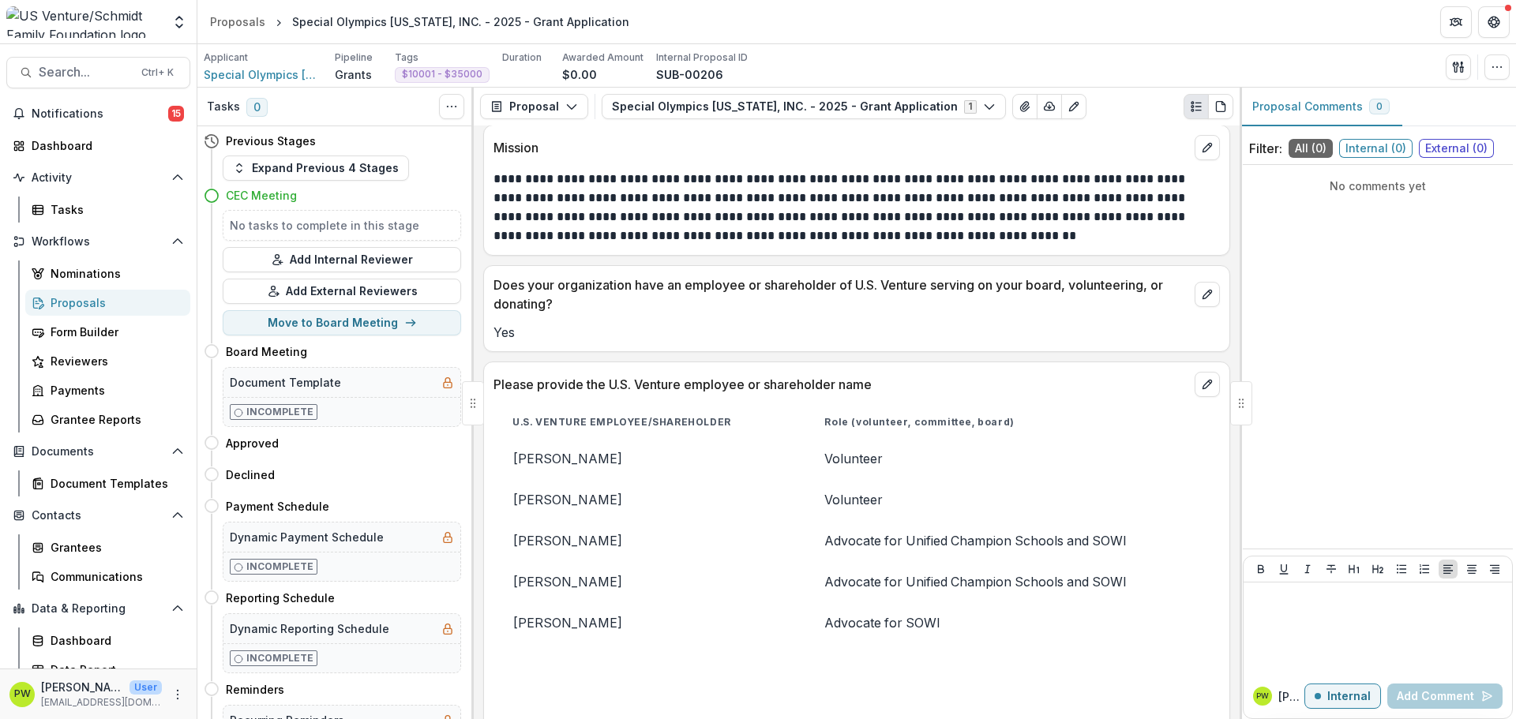
scroll to position [868, 0]
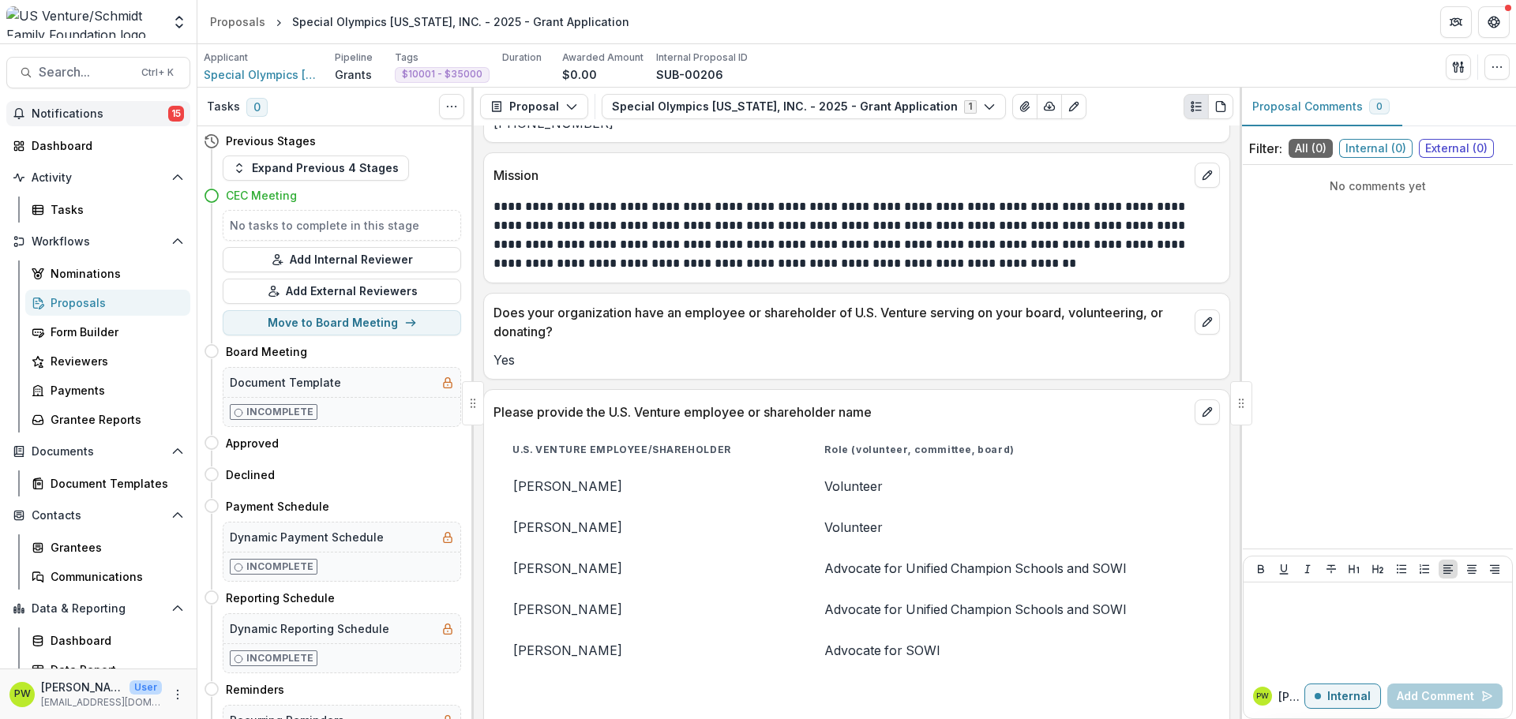
click at [93, 117] on span "Notifications" at bounding box center [100, 113] width 137 height 13
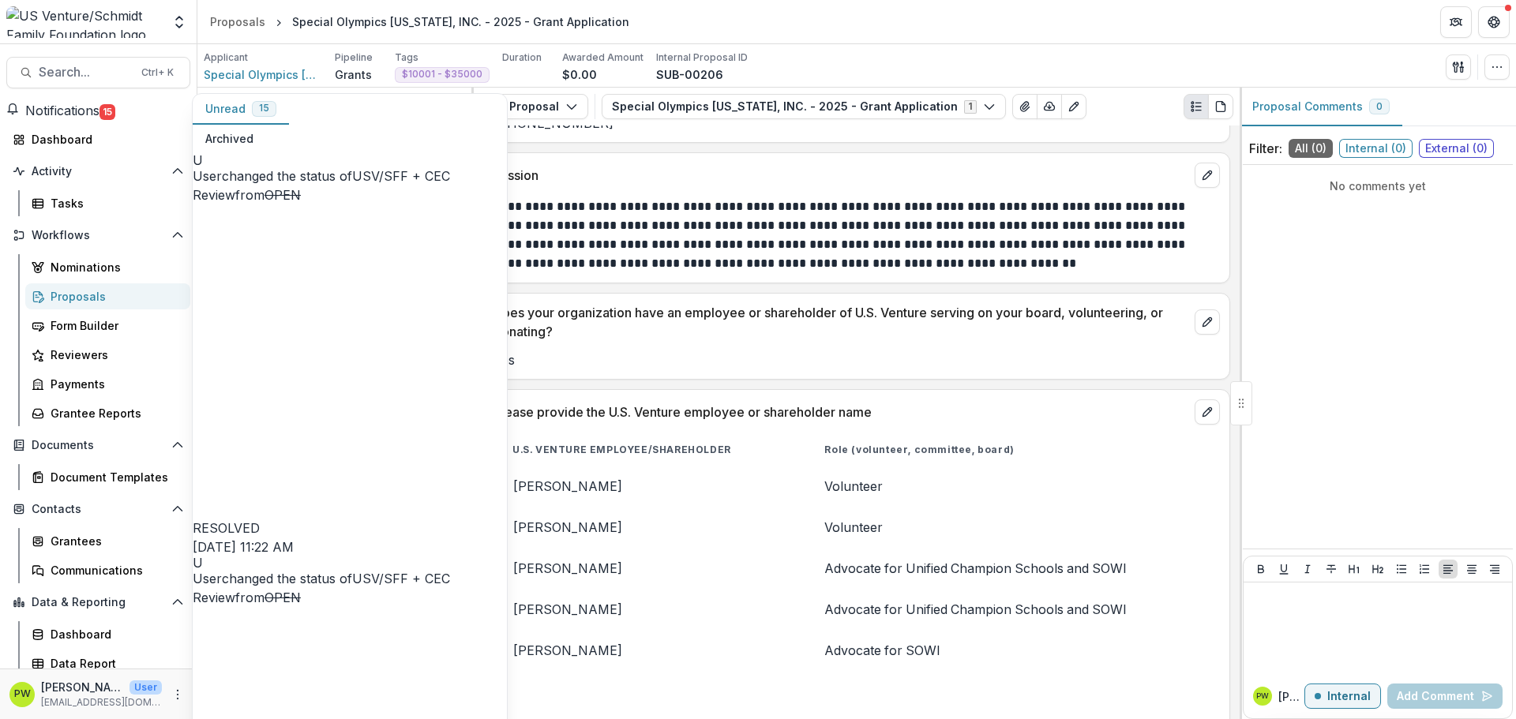
scroll to position [1104, 0]
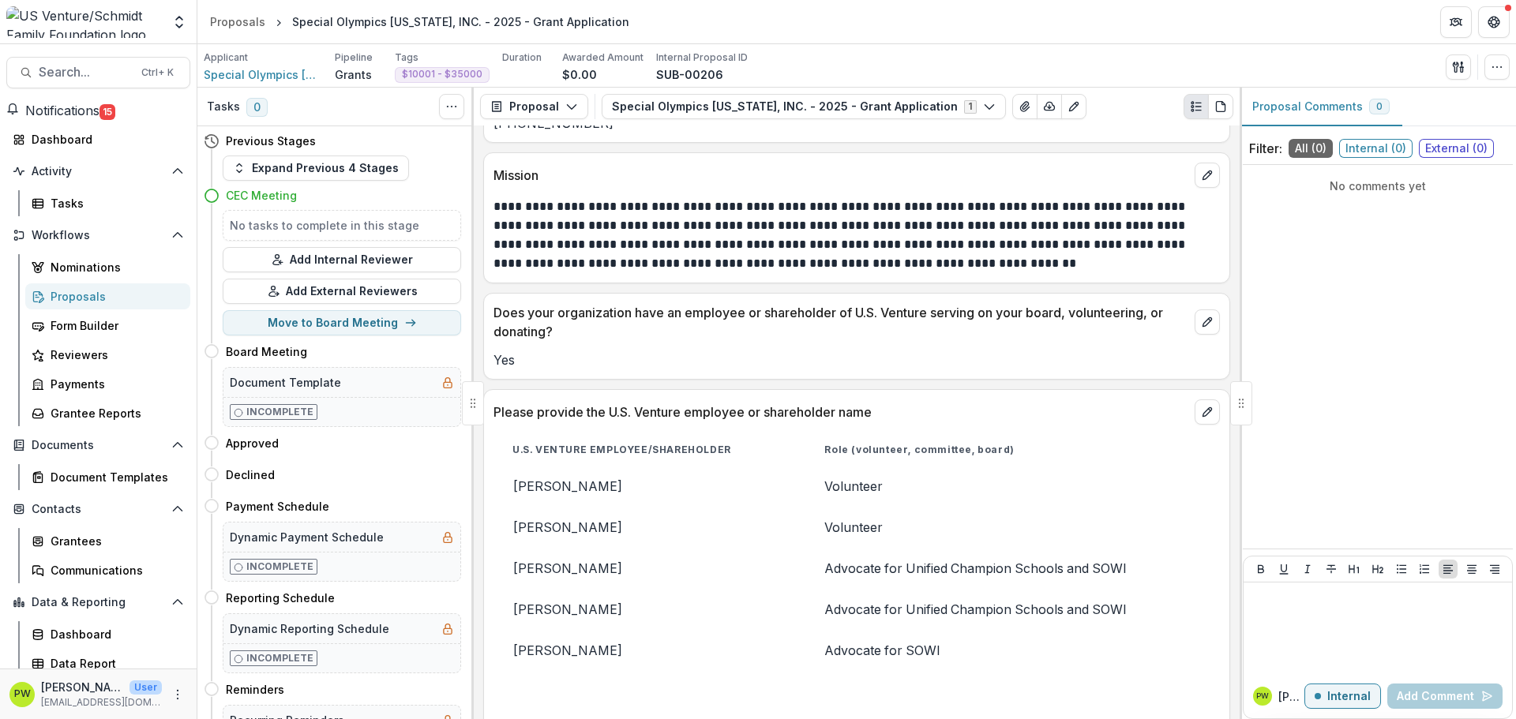
click at [688, 238] on p "**********" at bounding box center [854, 235] width 722 height 76
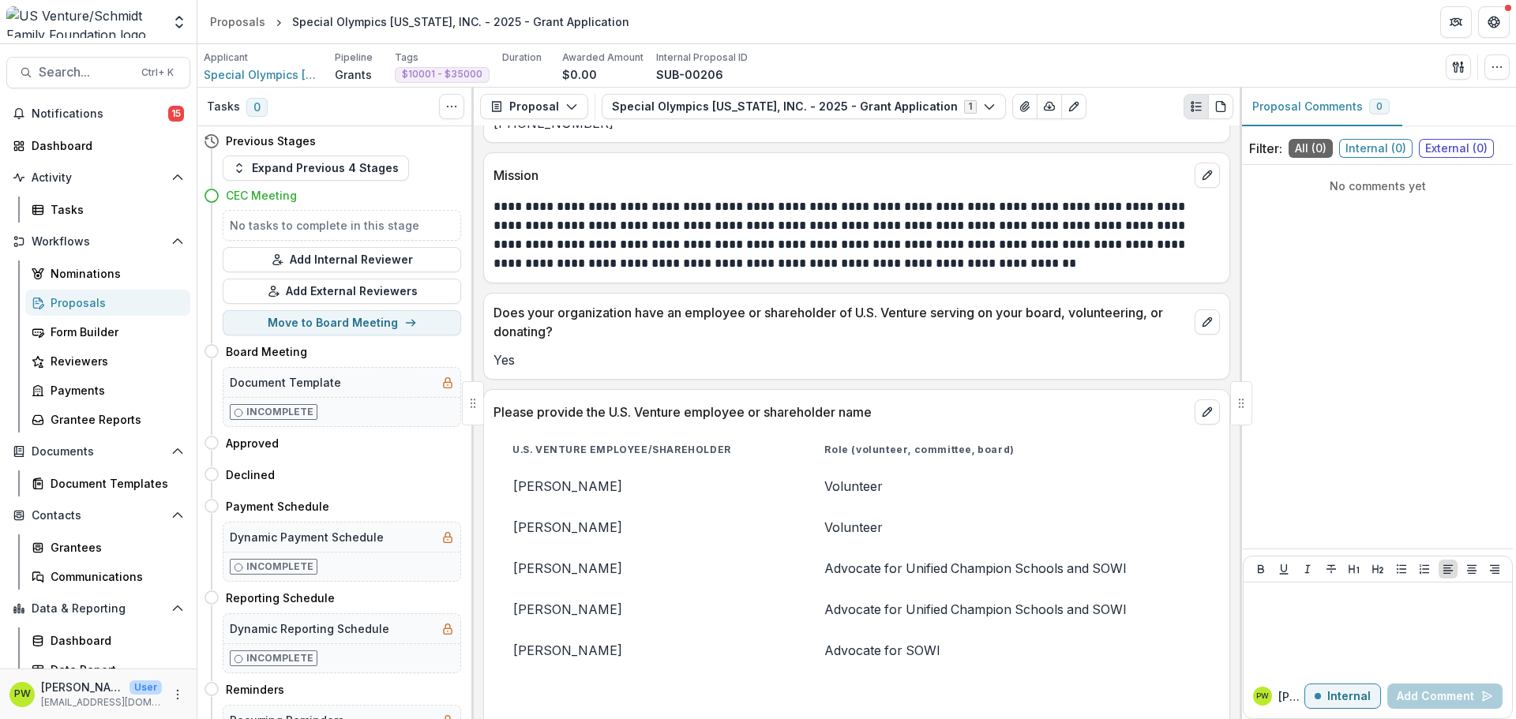
click at [226, 33] on header "Proposals Special Olympics Wisconsin, INC. - 2025 - Grant Application" at bounding box center [856, 21] width 1318 height 43
click at [226, 27] on div "Proposals" at bounding box center [237, 21] width 55 height 17
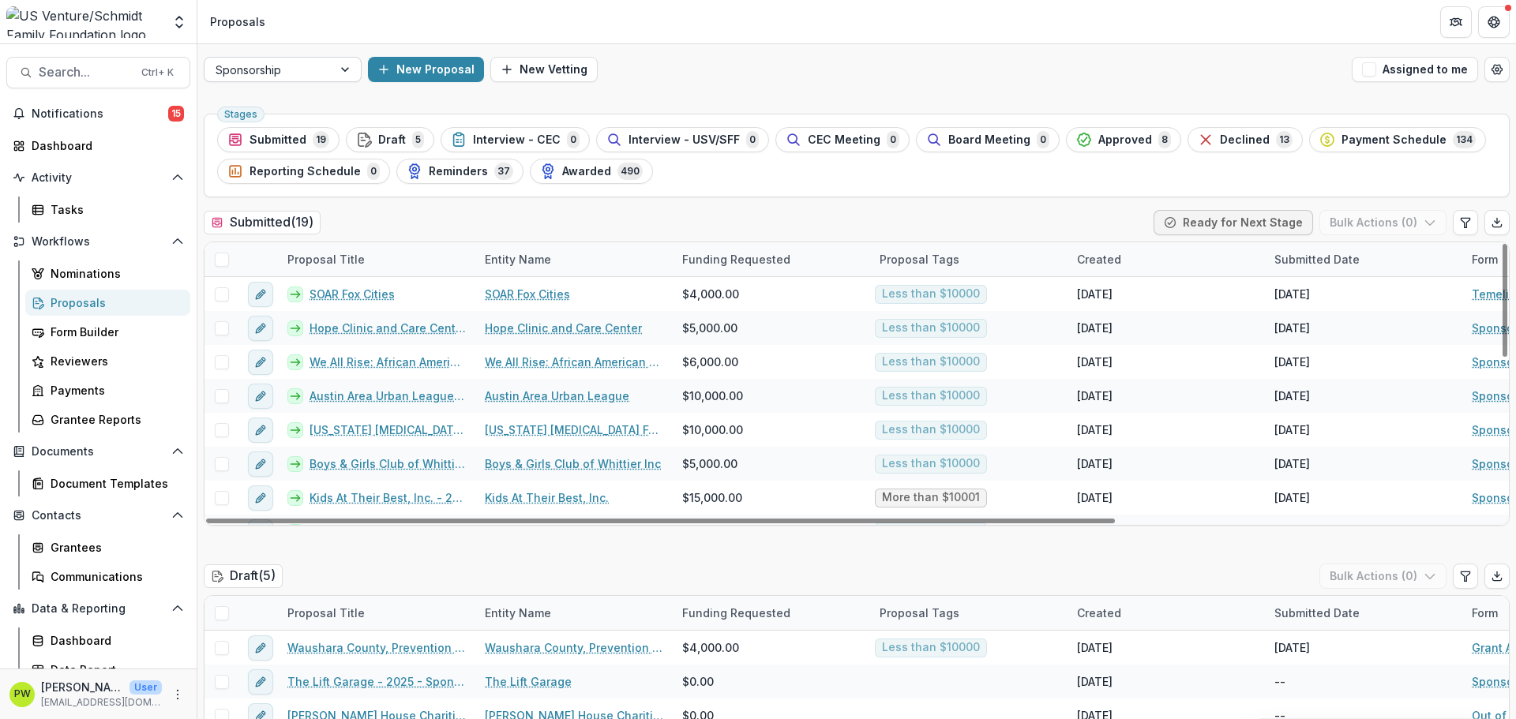
click at [309, 71] on div at bounding box center [269, 70] width 106 height 20
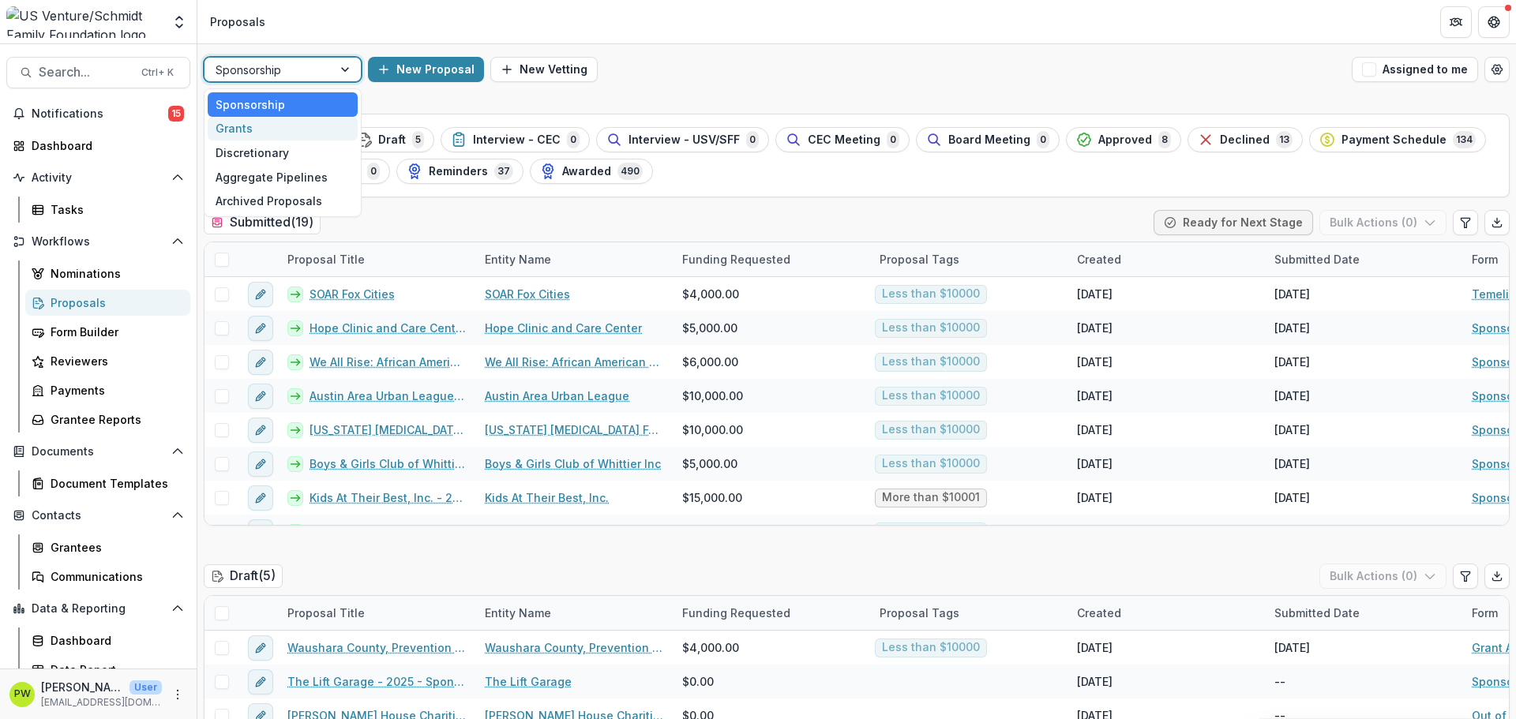
click at [295, 126] on div "Grants" at bounding box center [283, 129] width 150 height 24
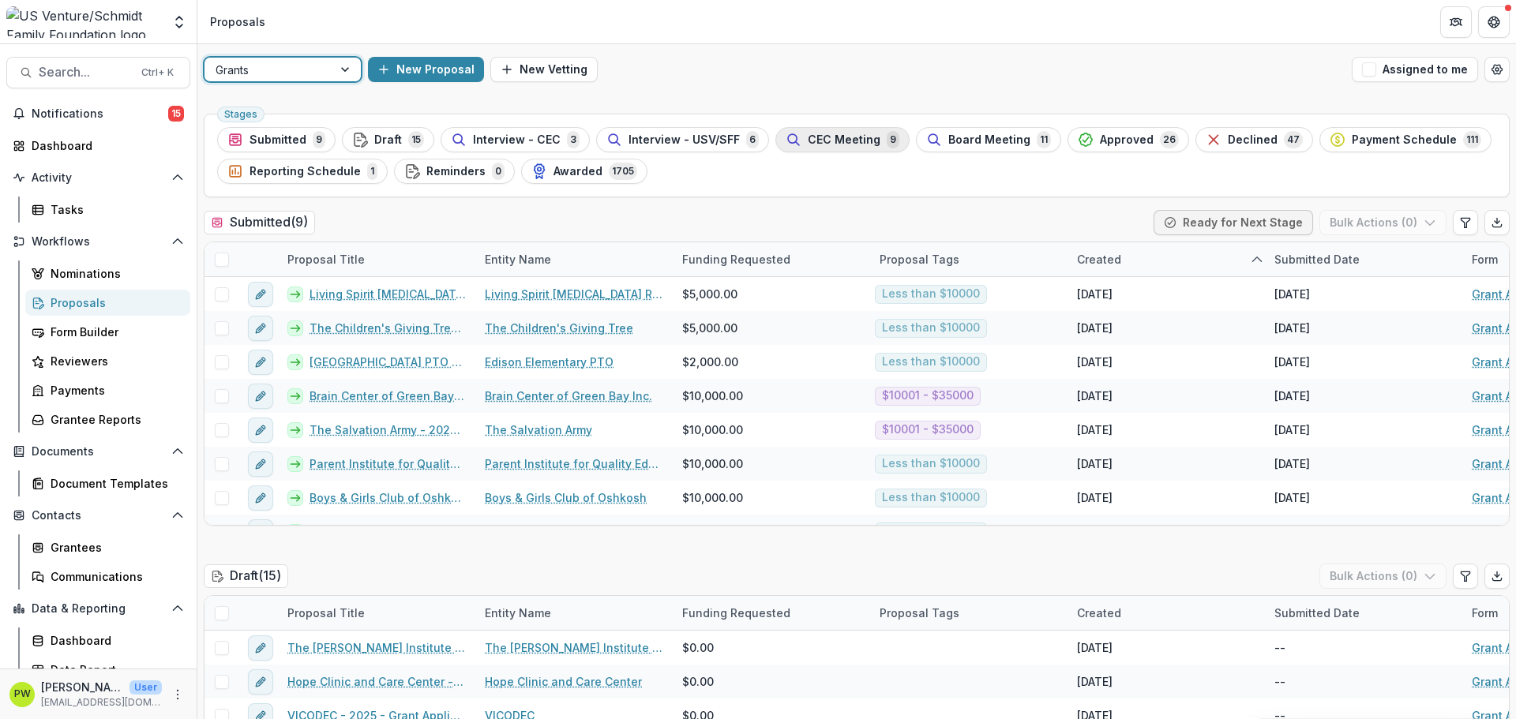
click at [813, 144] on span "CEC Meeting" at bounding box center [844, 139] width 73 height 13
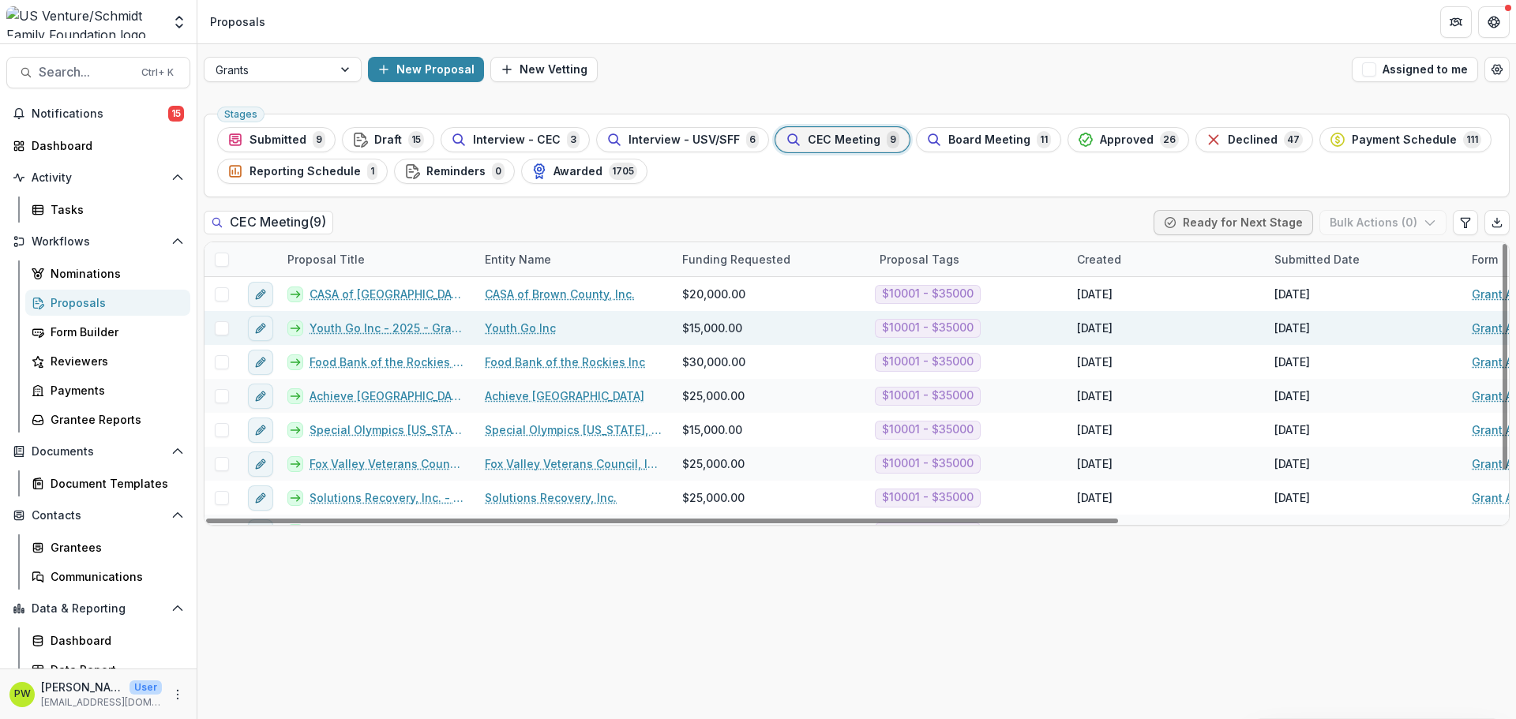
click at [414, 323] on link "Youth Go Inc - 2025 - Grant Application" at bounding box center [387, 328] width 156 height 17
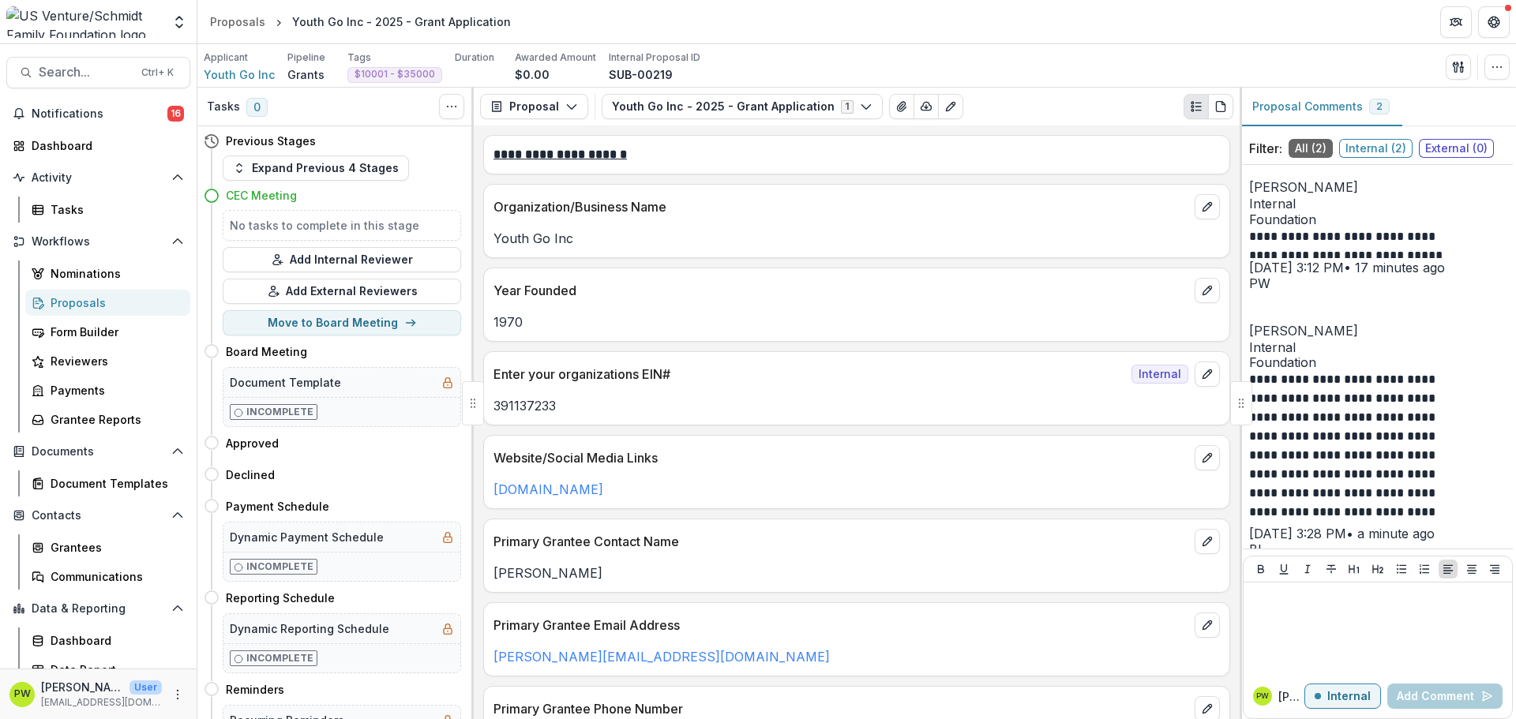
click at [1249, 570] on icon "Options" at bounding box center [1249, 570] width 0 height 0
drag, startPoint x: 1289, startPoint y: 291, endPoint x: 1297, endPoint y: 296, distance: 9.2
click at [1291, 291] on div "**********" at bounding box center [1377, 376] width 257 height 397
click at [1364, 439] on p "**********" at bounding box center [1347, 447] width 197 height 154
click at [69, 116] on span "Notifications" at bounding box center [100, 113] width 136 height 13
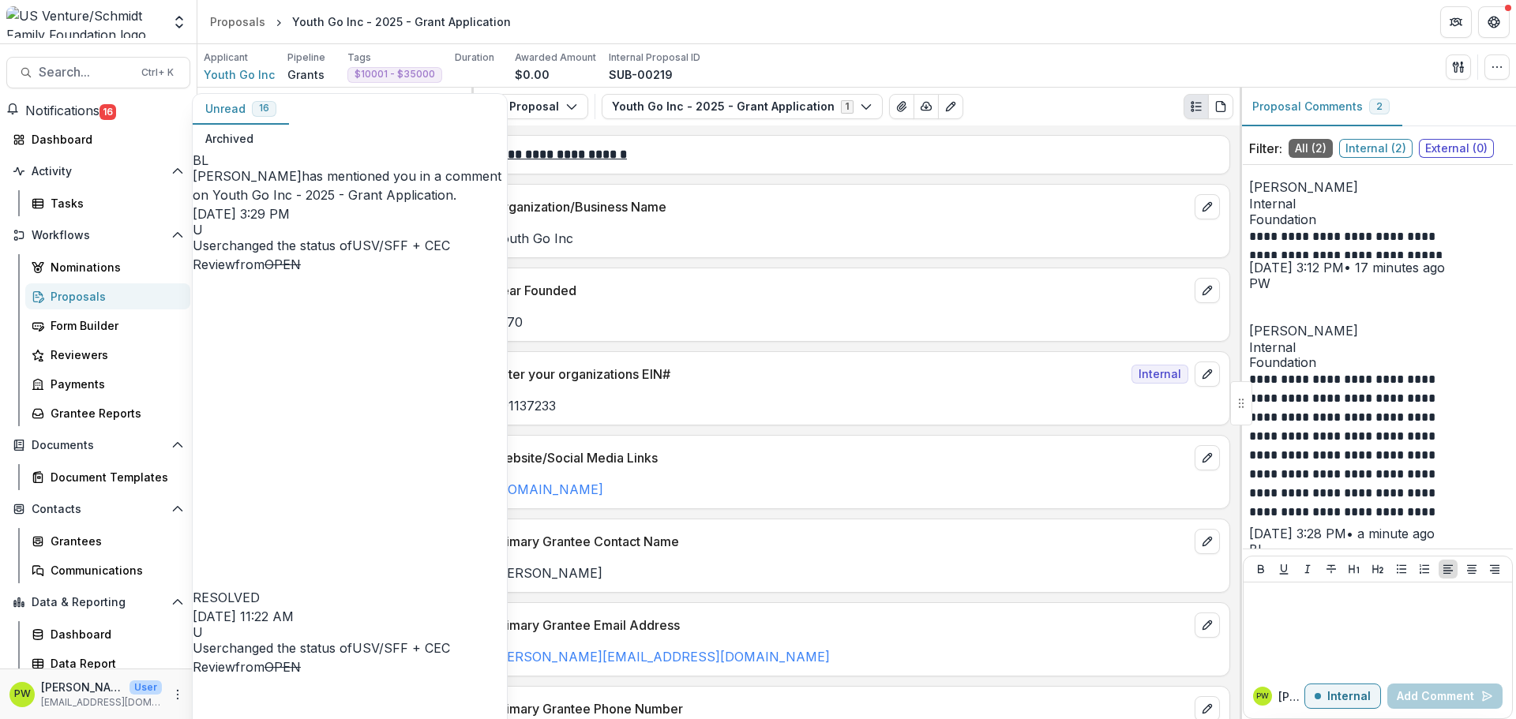
click at [313, 187] on link "Youth Go Inc - 2025 - Grant Application" at bounding box center [332, 195] width 241 height 16
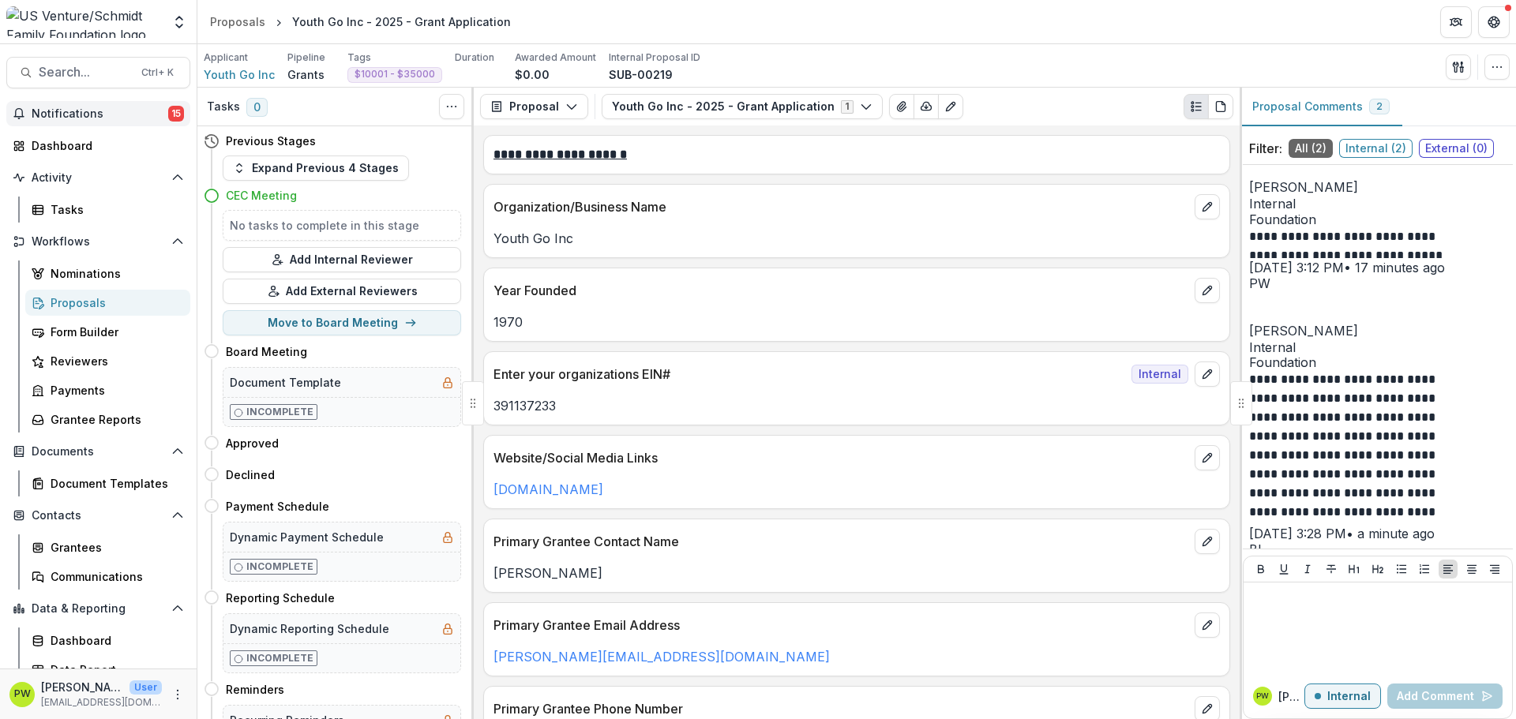
click at [107, 109] on span "Notifications" at bounding box center [100, 113] width 137 height 13
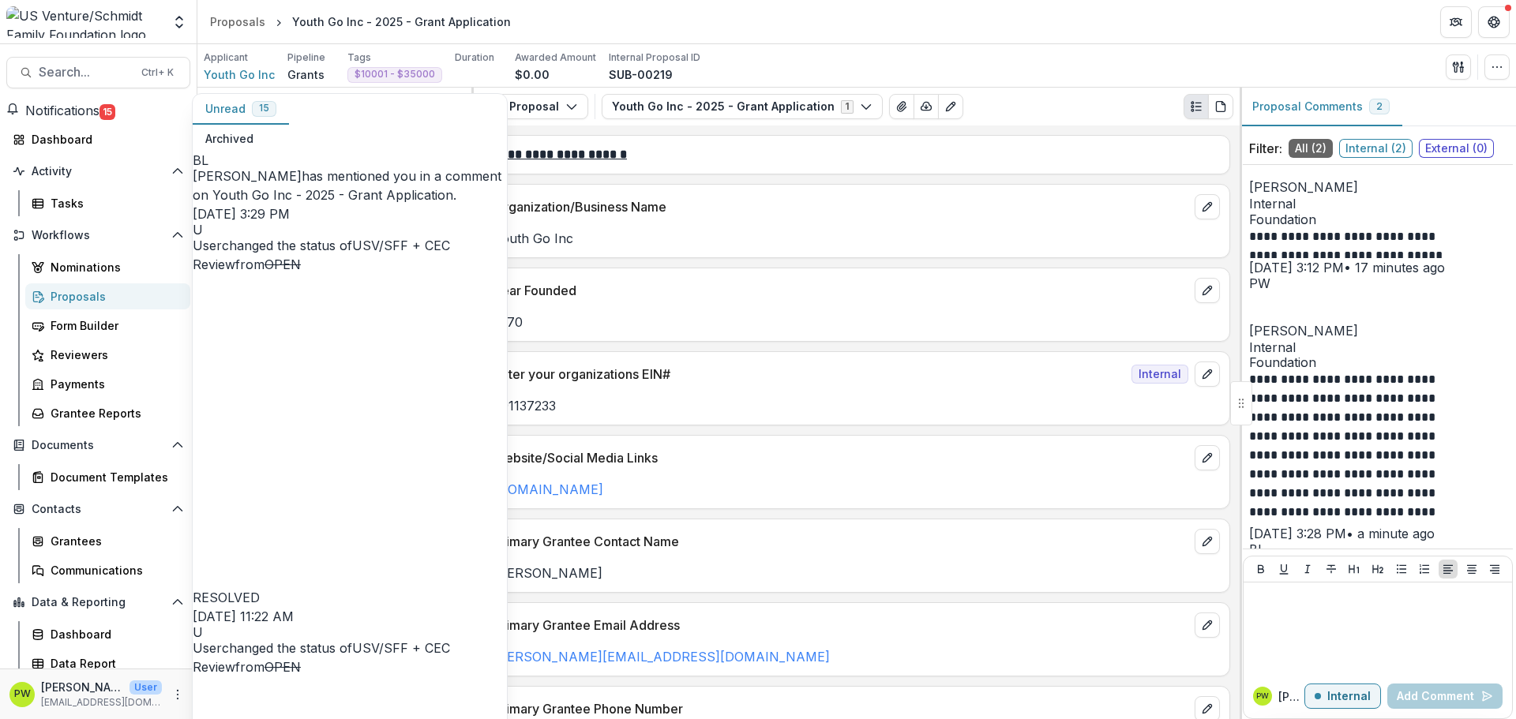
click at [290, 187] on link "Youth Go Inc - 2025 - Grant Application" at bounding box center [332, 195] width 241 height 16
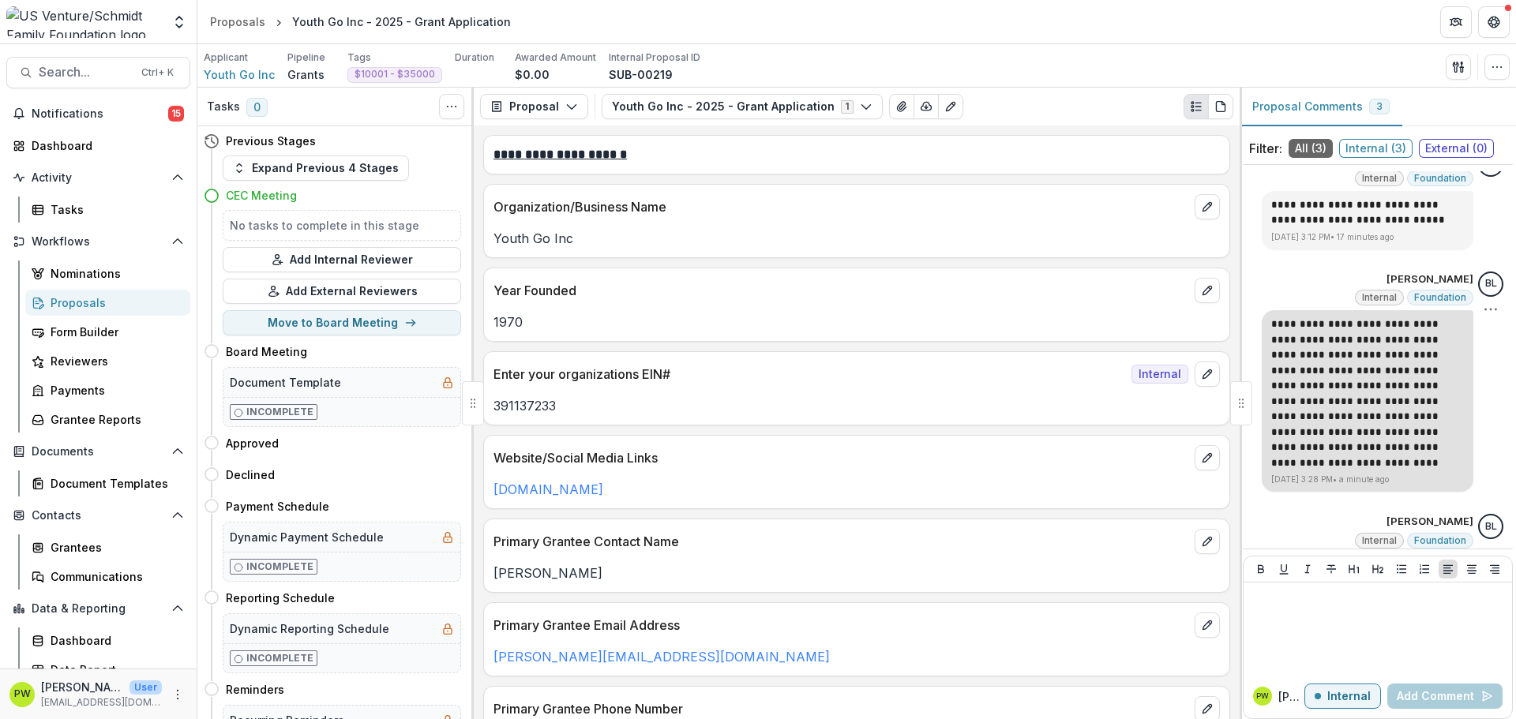
scroll to position [82, 0]
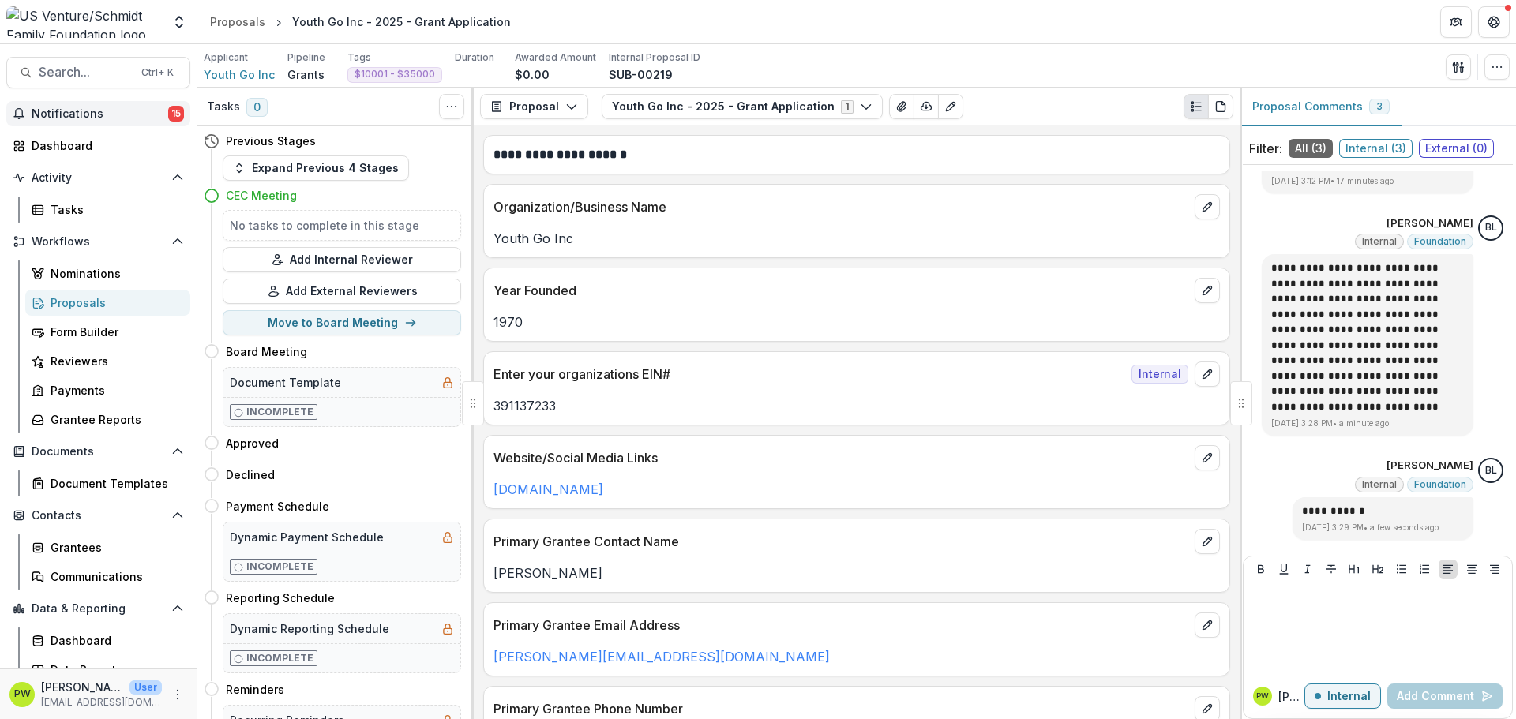
click at [101, 120] on span "Notifications" at bounding box center [100, 113] width 137 height 13
click at [83, 23] on img at bounding box center [84, 22] width 156 height 32
click at [249, 22] on div "Proposals" at bounding box center [237, 21] width 55 height 17
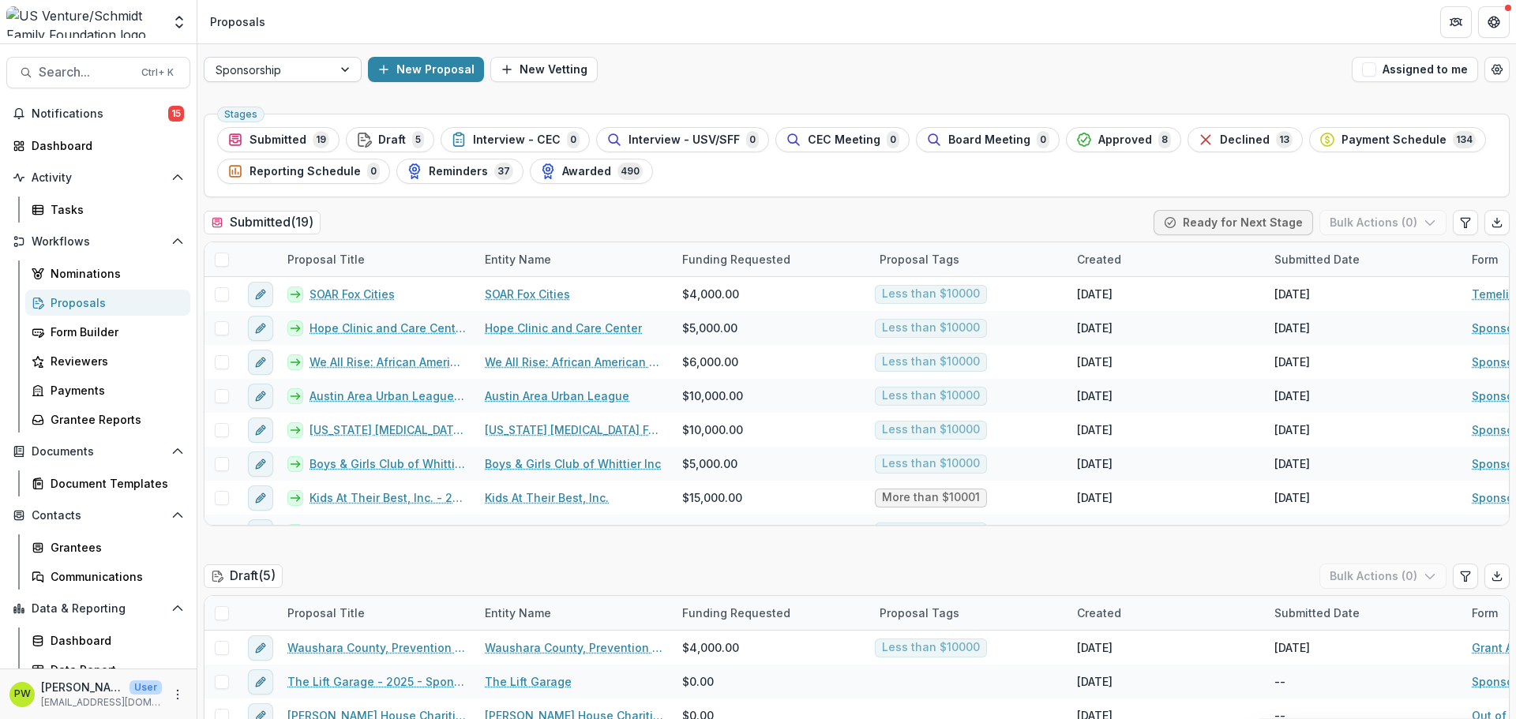
click at [287, 71] on div at bounding box center [269, 70] width 106 height 20
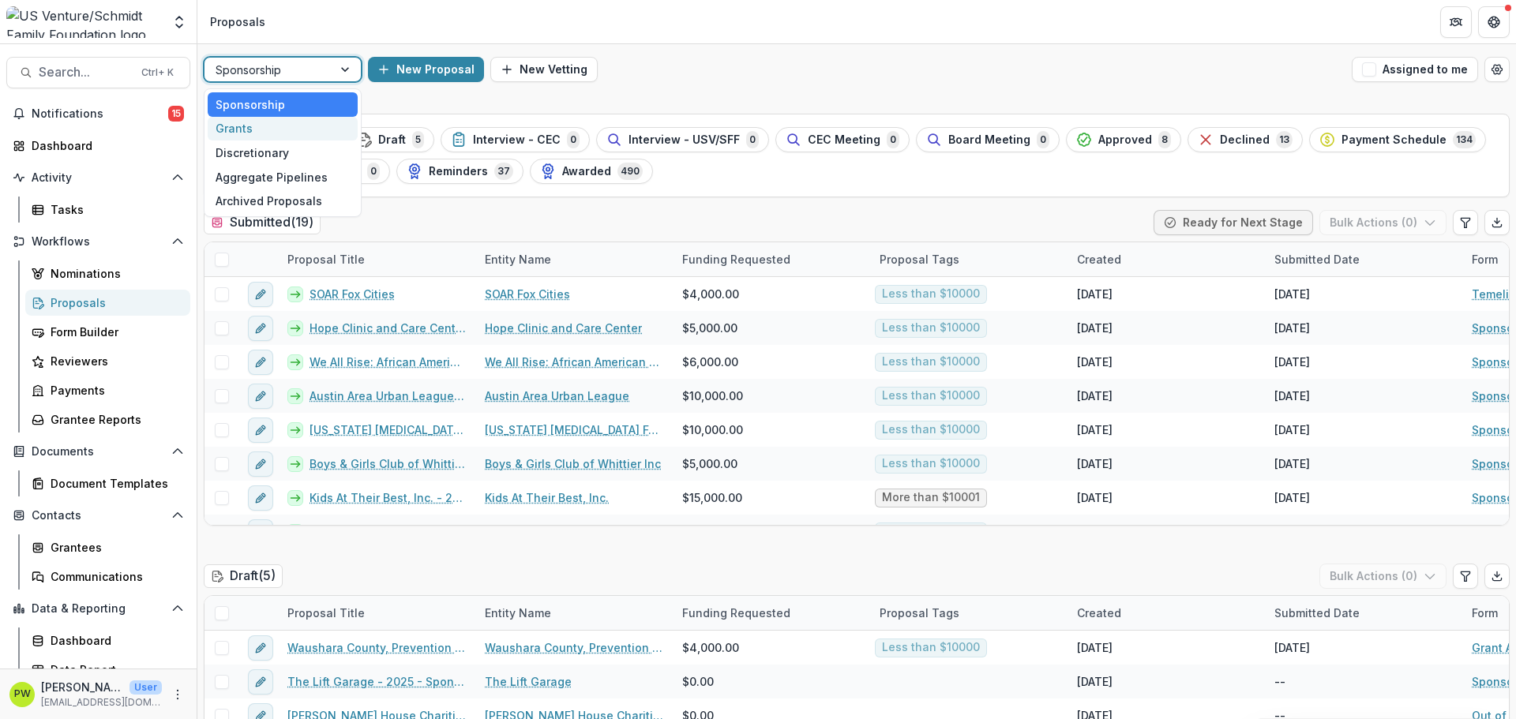
click at [291, 123] on div "Grants" at bounding box center [283, 129] width 150 height 24
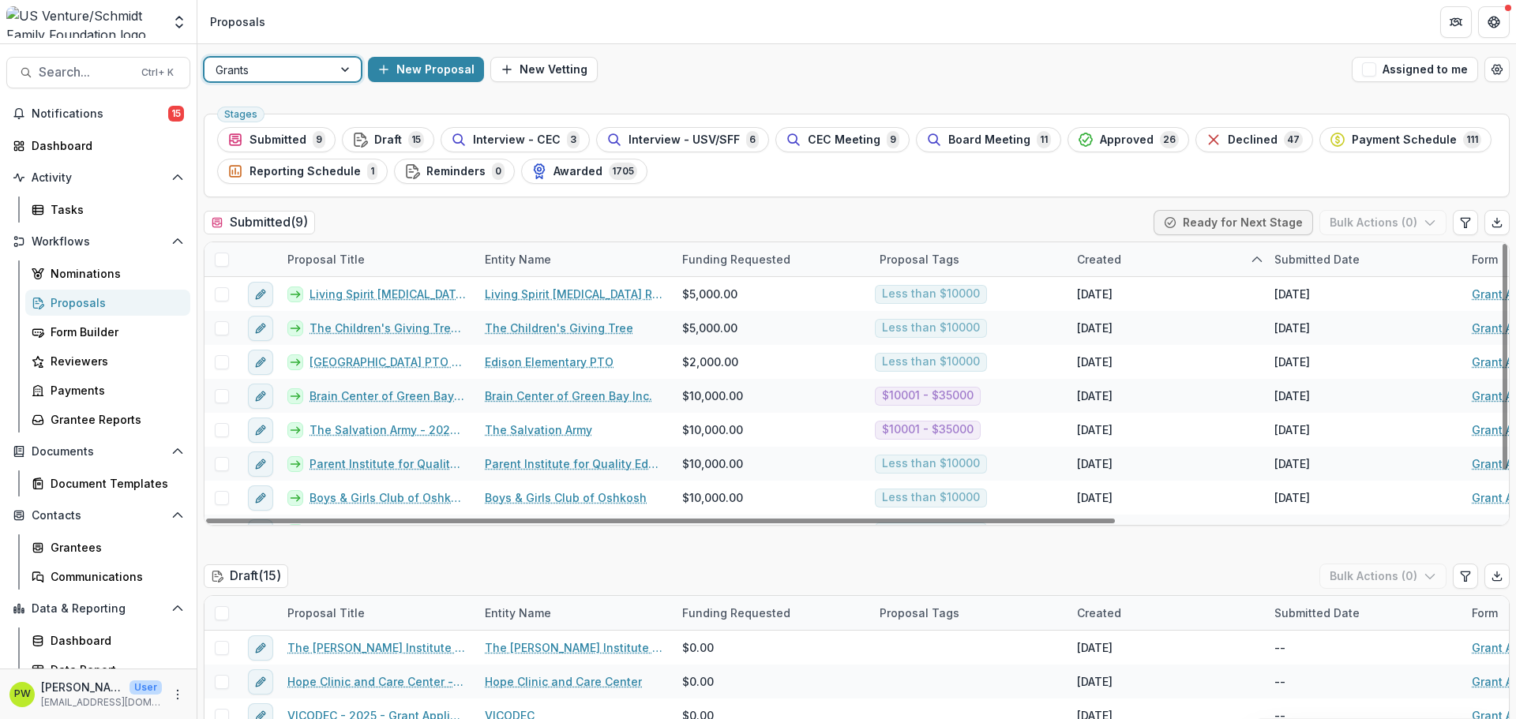
click at [825, 145] on span "CEC Meeting" at bounding box center [844, 139] width 73 height 13
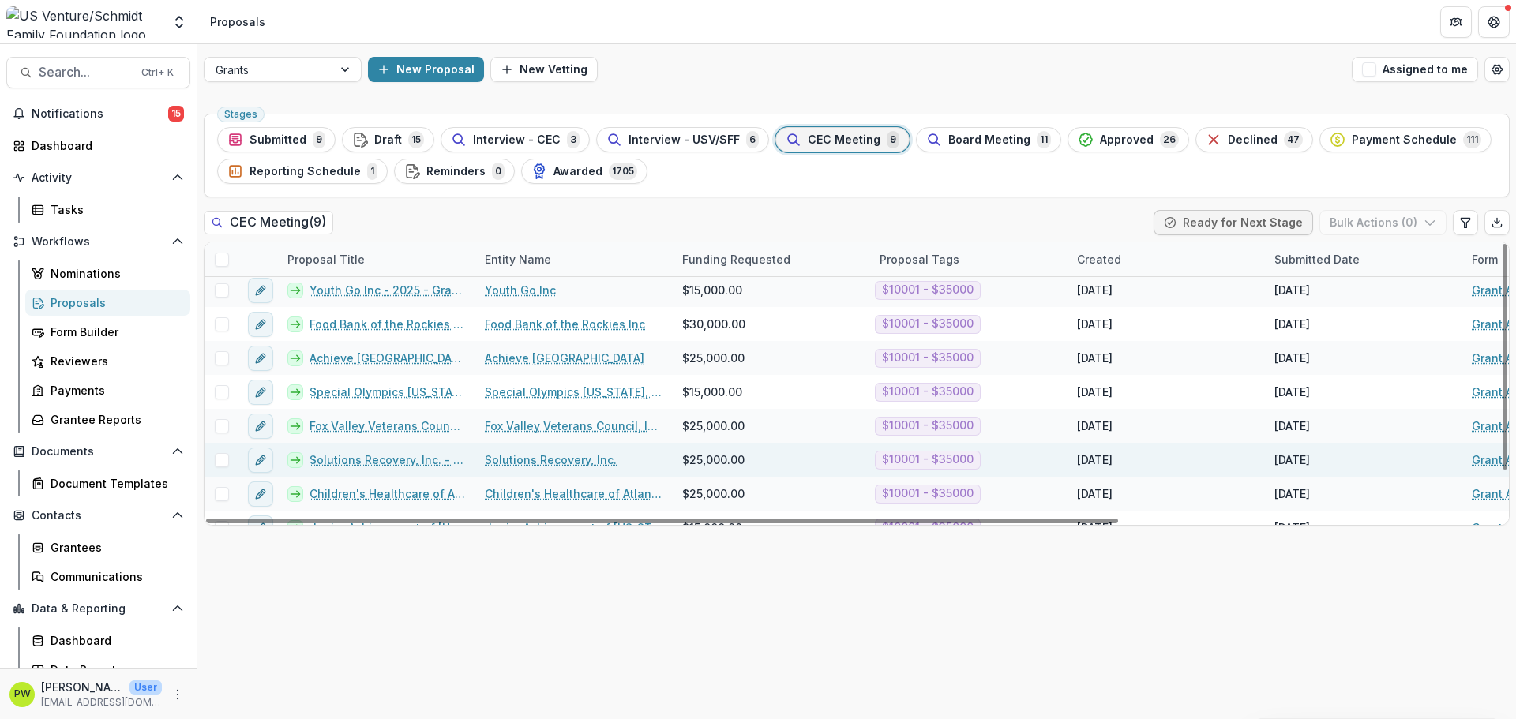
scroll to position [58, 0]
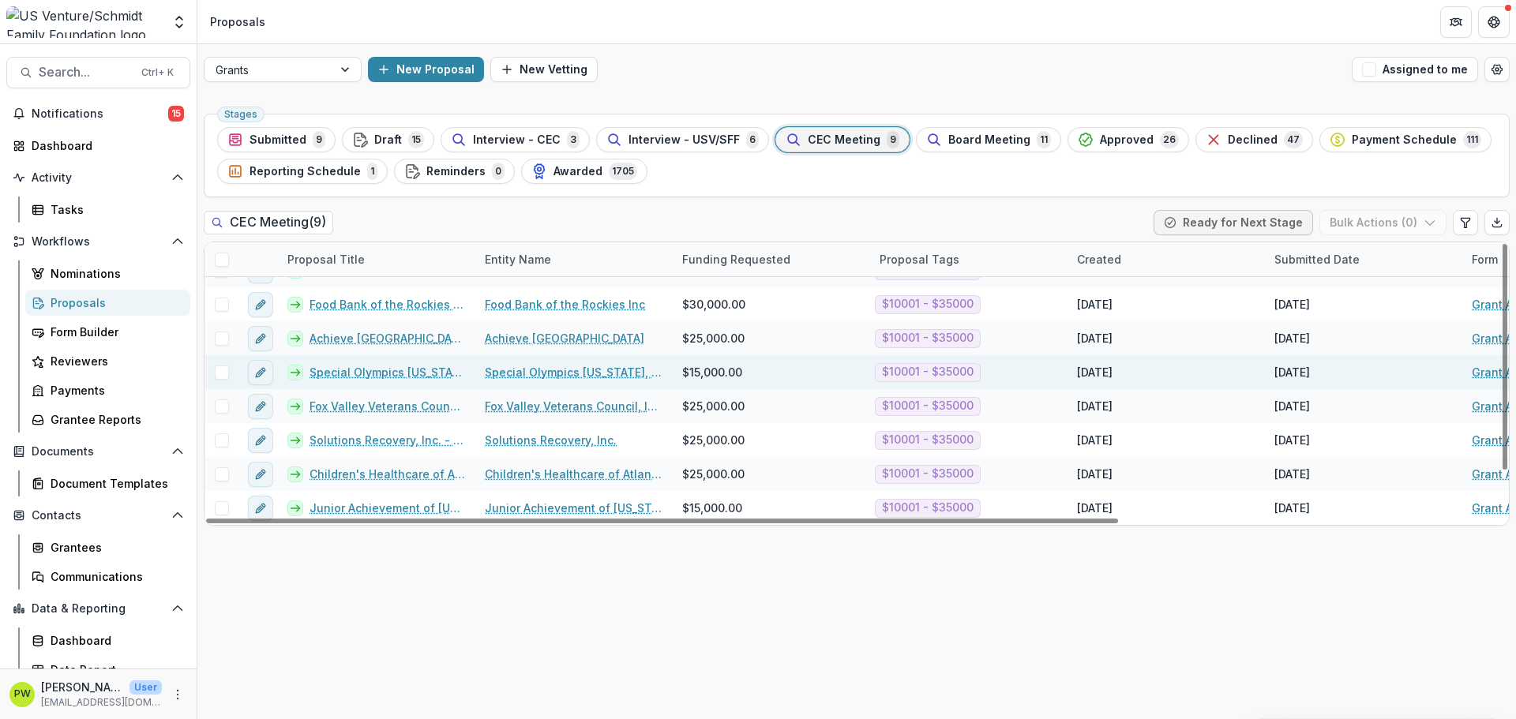
click at [356, 373] on link "Special Olympics [US_STATE], INC. - 2025 - Grant Application" at bounding box center [387, 372] width 156 height 17
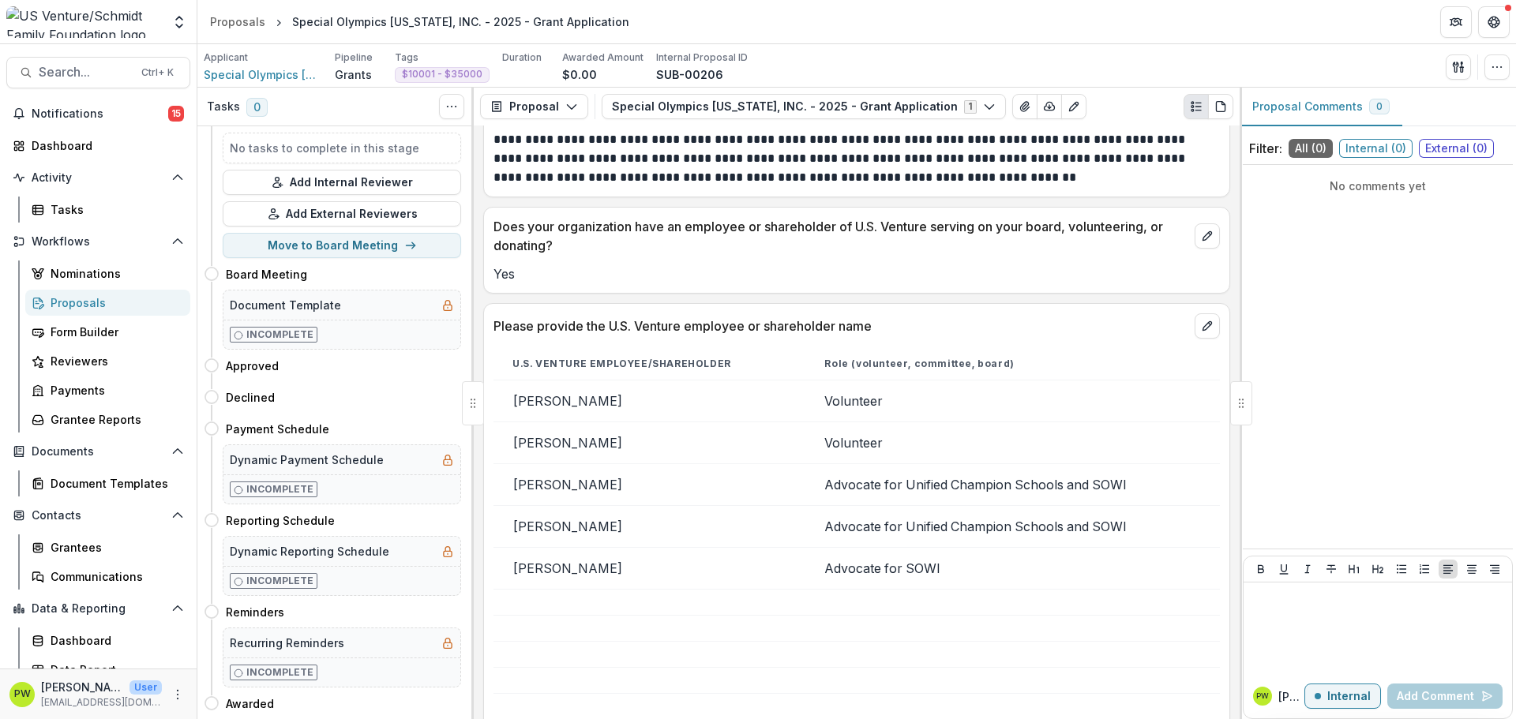
scroll to position [1105, 0]
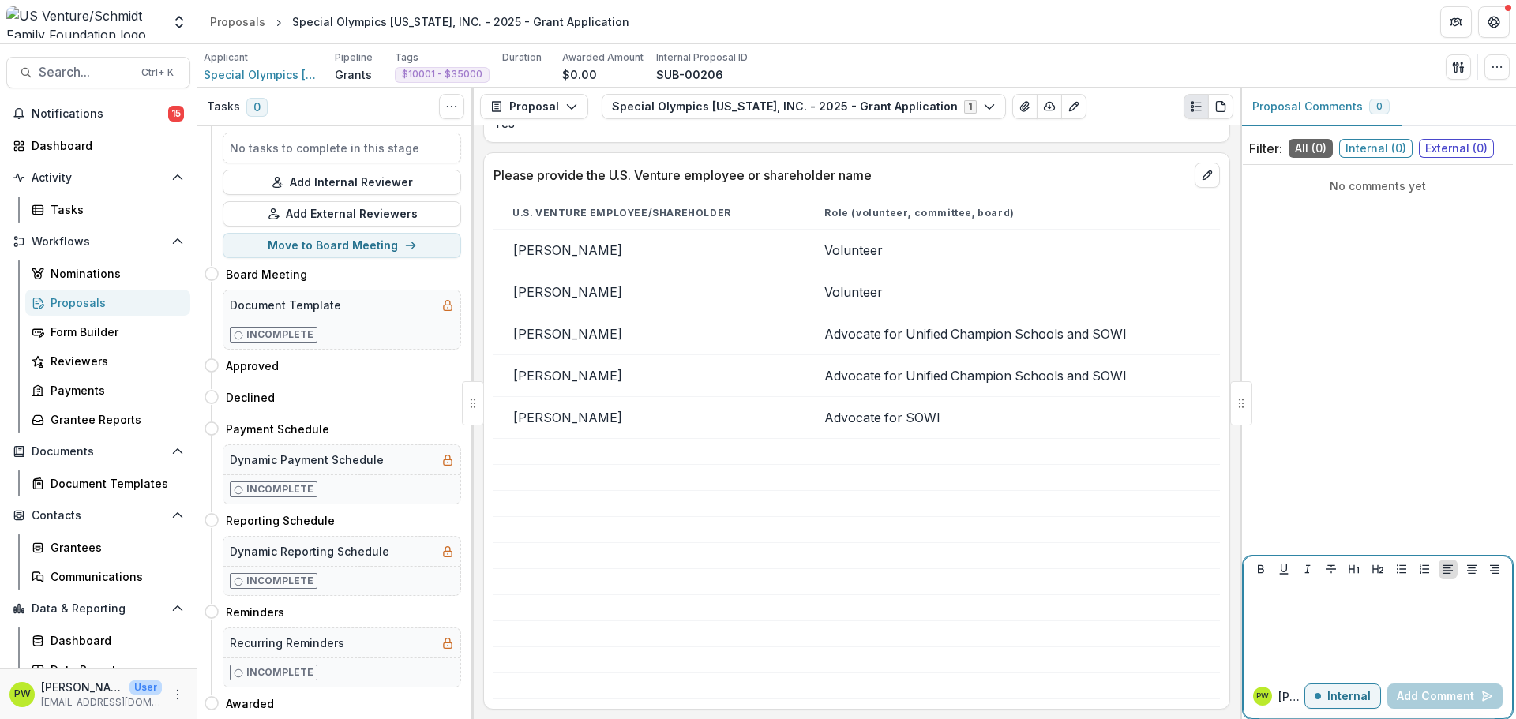
drag, startPoint x: 1361, startPoint y: 636, endPoint x: 1268, endPoint y: 621, distance: 94.5
click at [1358, 636] on div at bounding box center [1378, 628] width 256 height 79
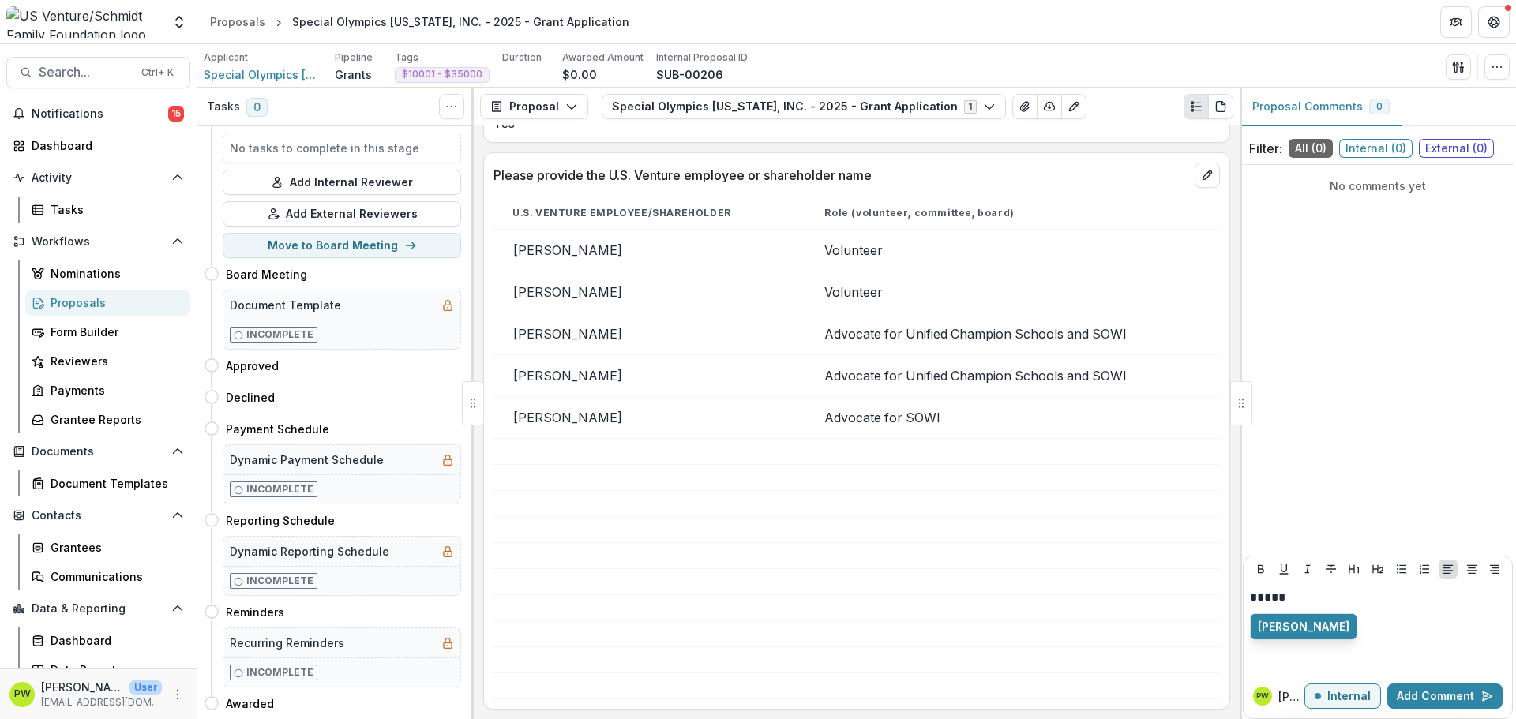
click at [1268, 621] on button "[PERSON_NAME]" at bounding box center [1304, 626] width 106 height 25
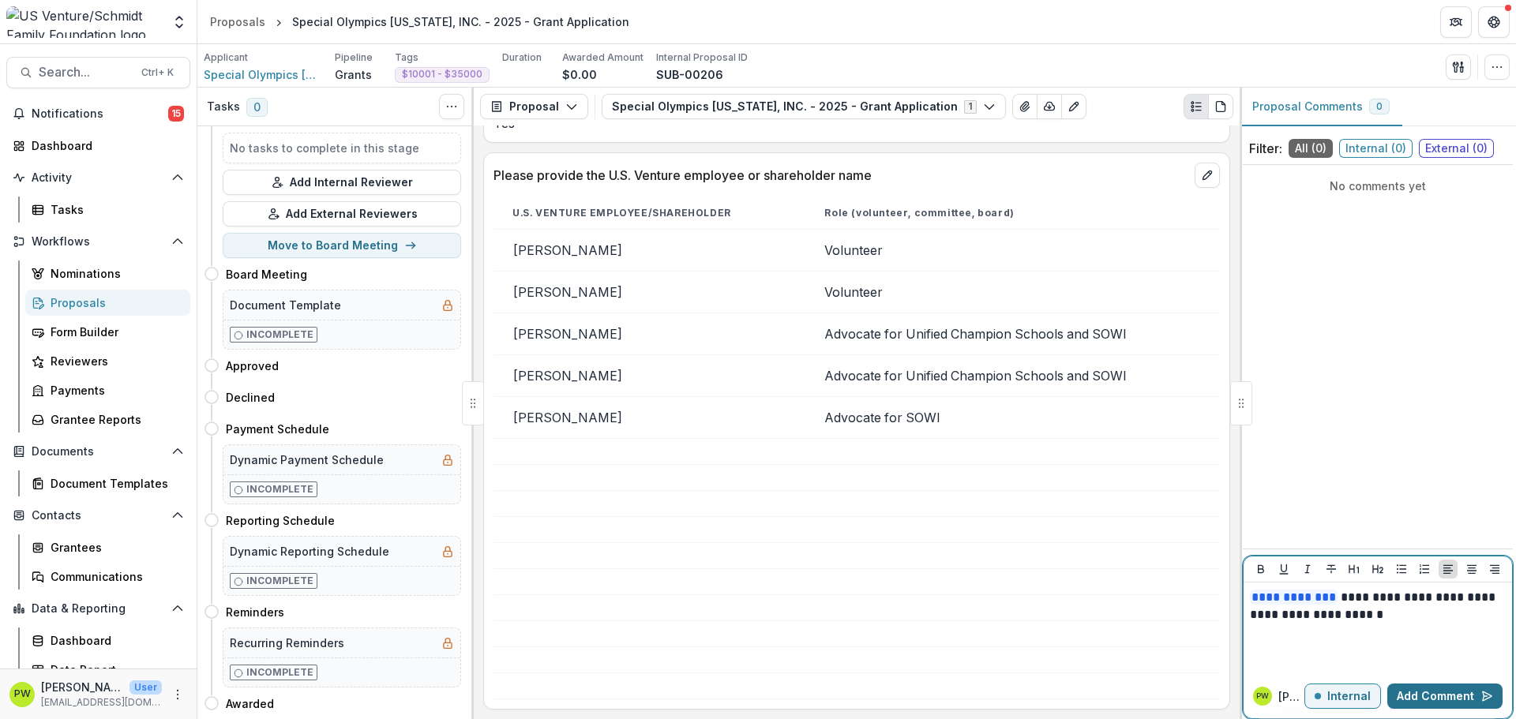
click at [1449, 688] on button "Add Comment" at bounding box center [1444, 696] width 115 height 25
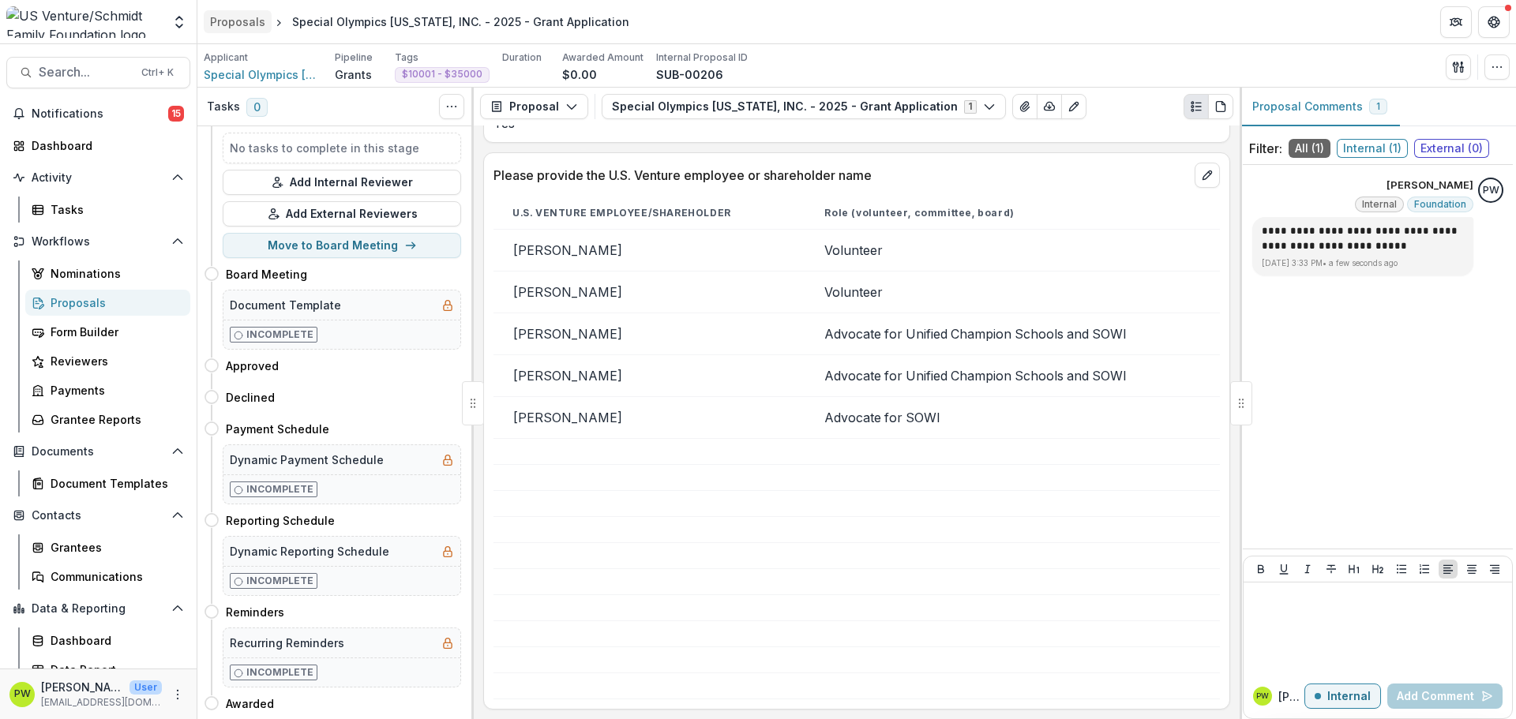
click at [231, 17] on div "Proposals" at bounding box center [237, 21] width 55 height 17
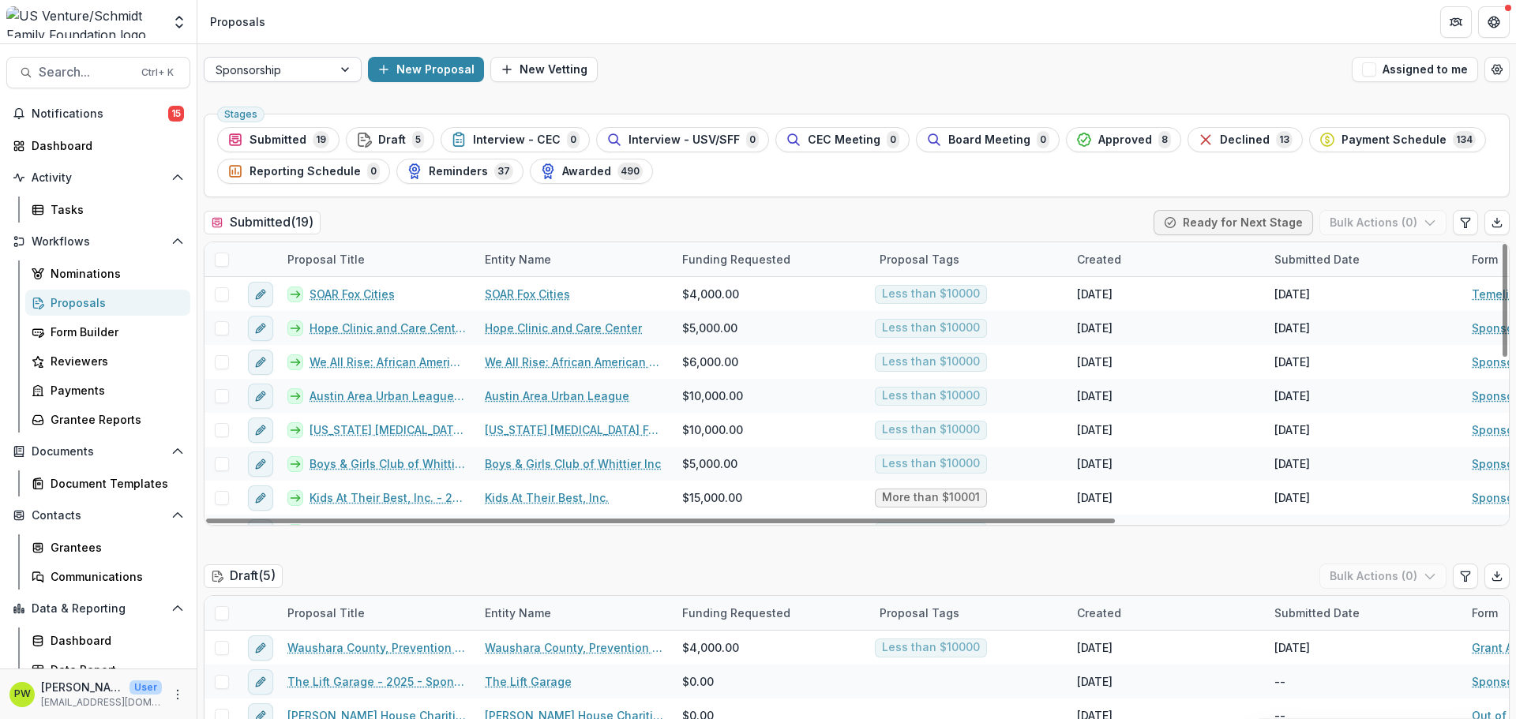
click at [323, 74] on div "Sponsorship" at bounding box center [268, 69] width 128 height 23
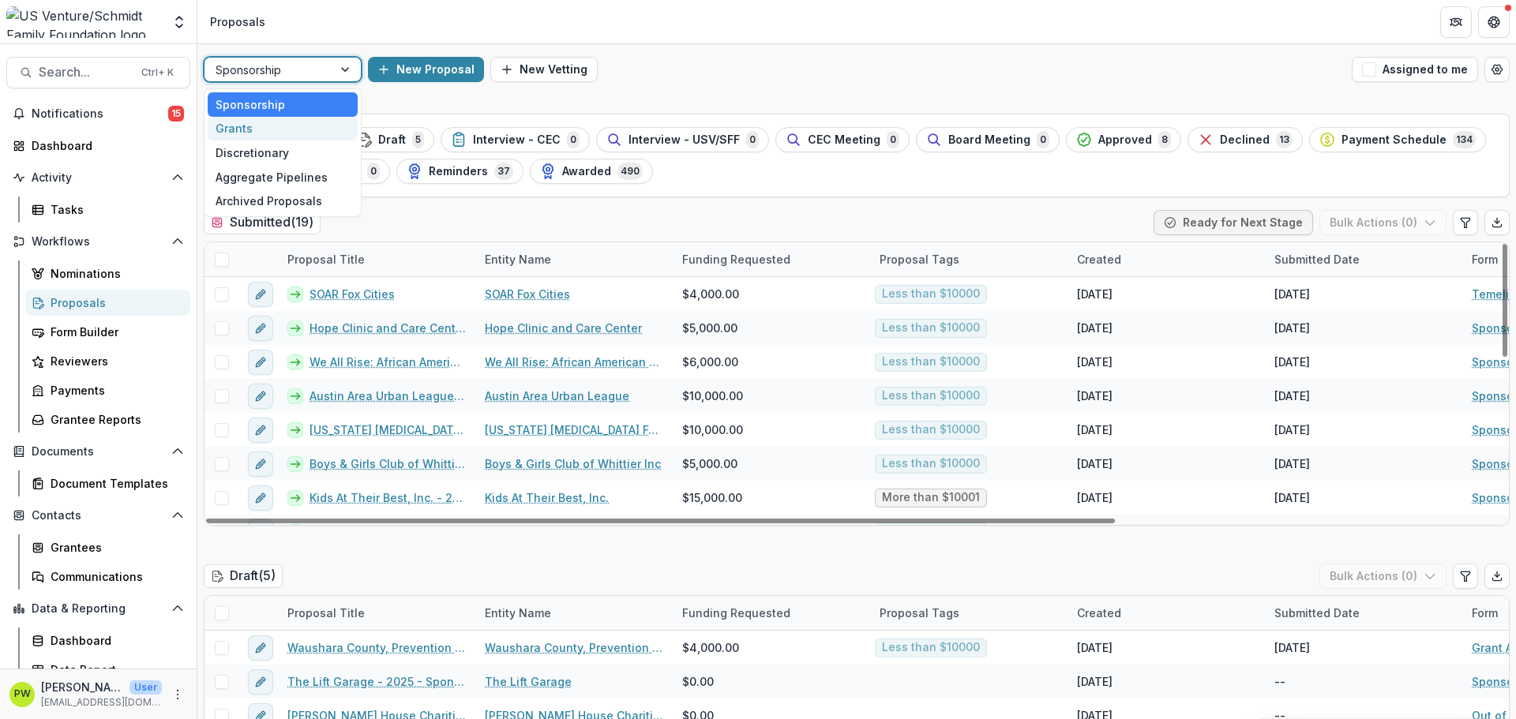
click at [317, 127] on div "Grants" at bounding box center [283, 129] width 150 height 24
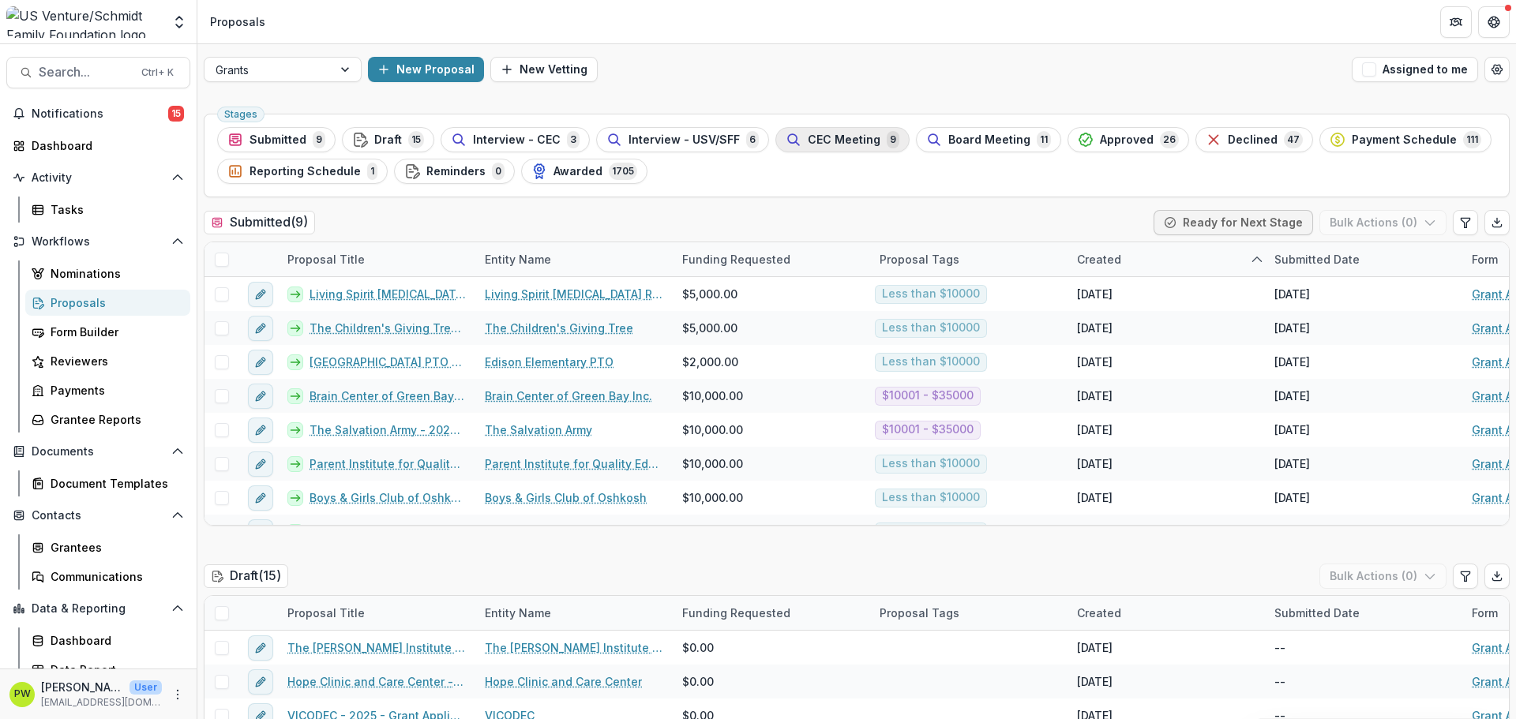
click at [870, 148] on div "CEC Meeting 9" at bounding box center [843, 139] width 114 height 17
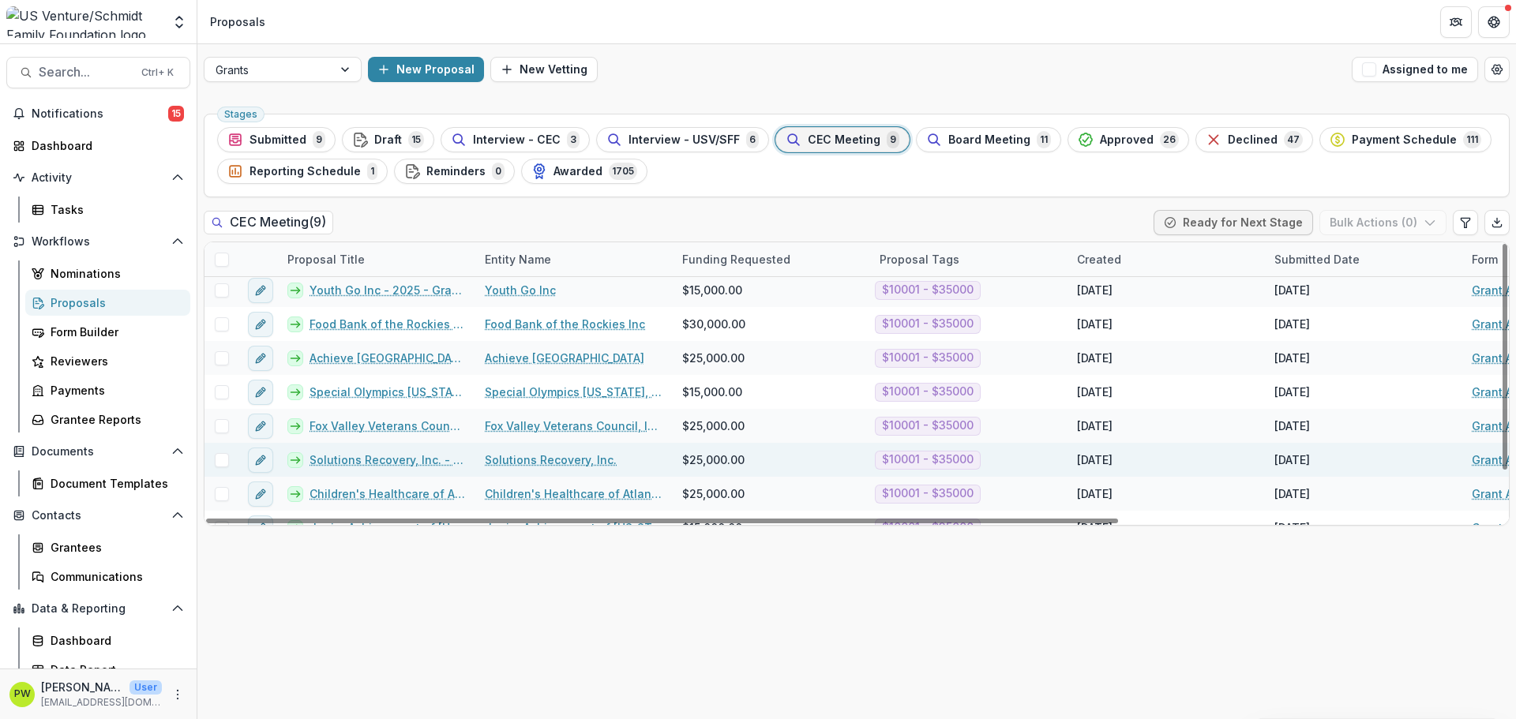
scroll to position [58, 0]
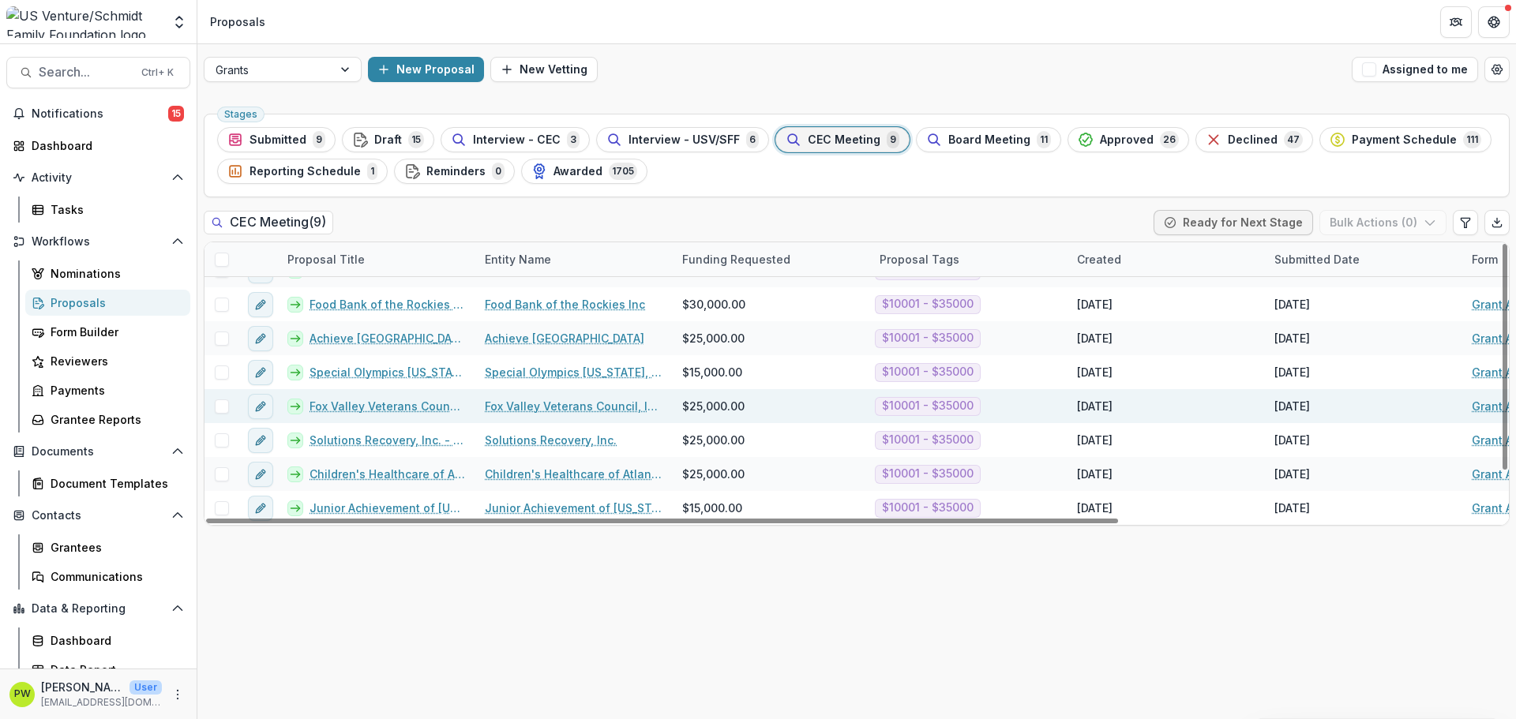
click at [382, 404] on link "Fox Valley Veterans Council, Inc. - 2025 - Grant Application" at bounding box center [387, 406] width 156 height 17
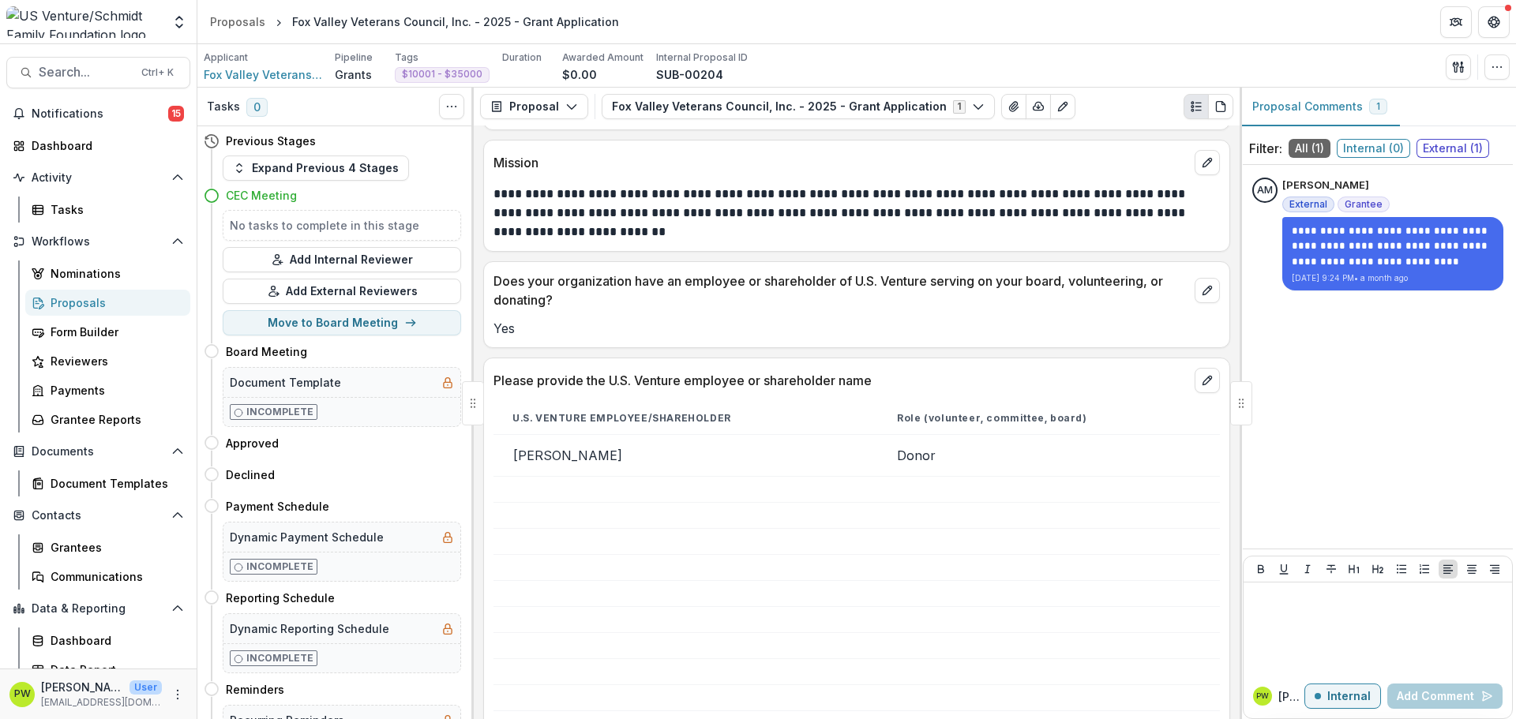
scroll to position [789, 0]
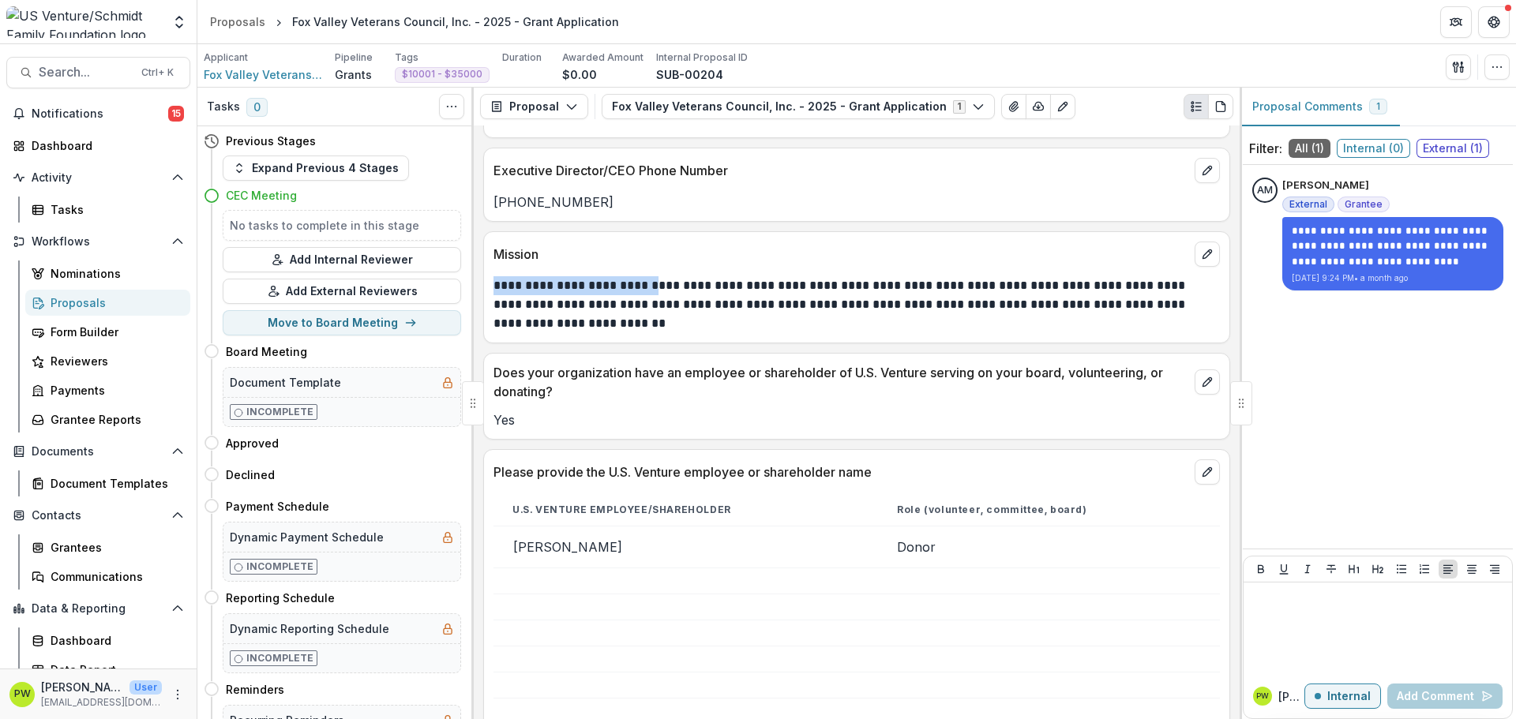
drag, startPoint x: 656, startPoint y: 288, endPoint x: 486, endPoint y: 283, distance: 169.8
click at [486, 283] on div "**********" at bounding box center [856, 304] width 745 height 57
copy p "**********"
click at [248, 29] on div "Proposals" at bounding box center [237, 21] width 55 height 17
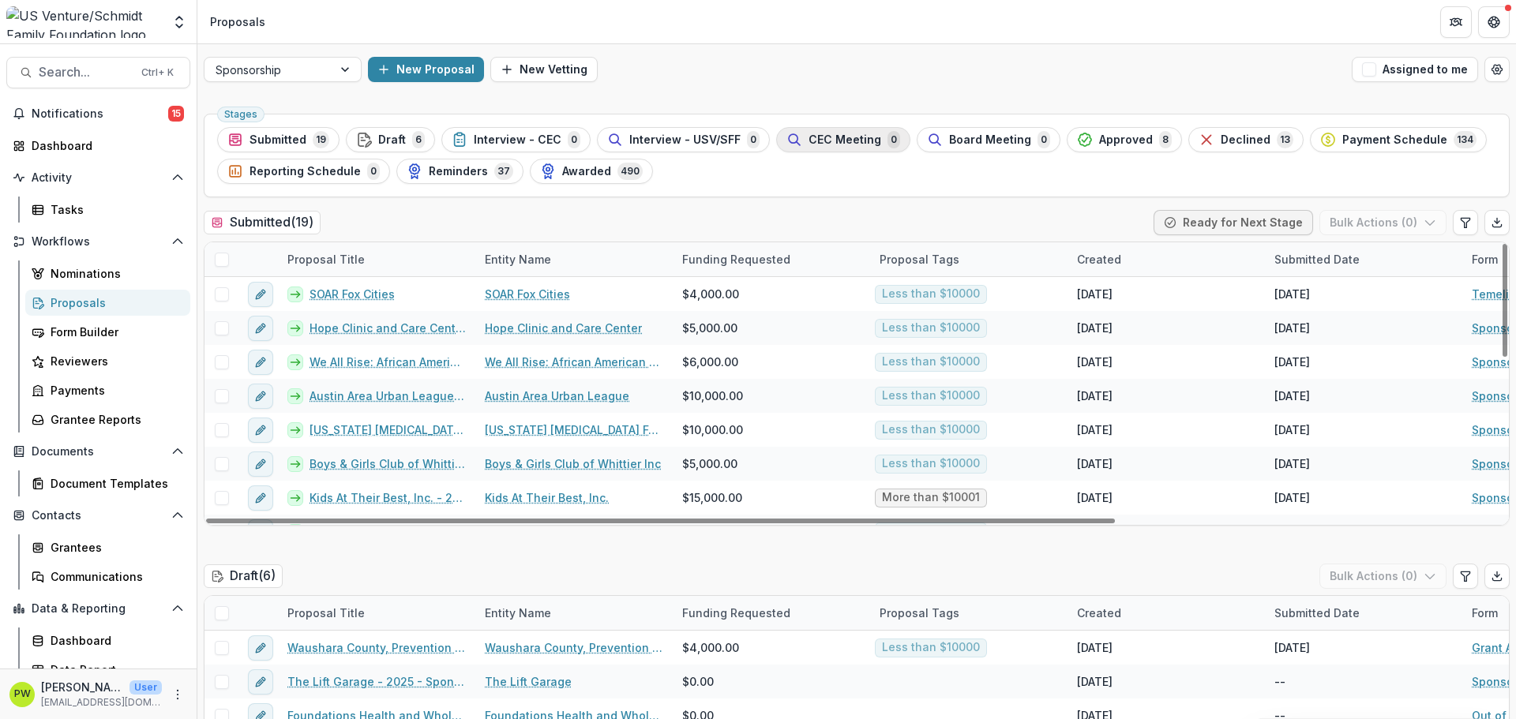
click at [838, 137] on span "CEC Meeting" at bounding box center [844, 139] width 73 height 13
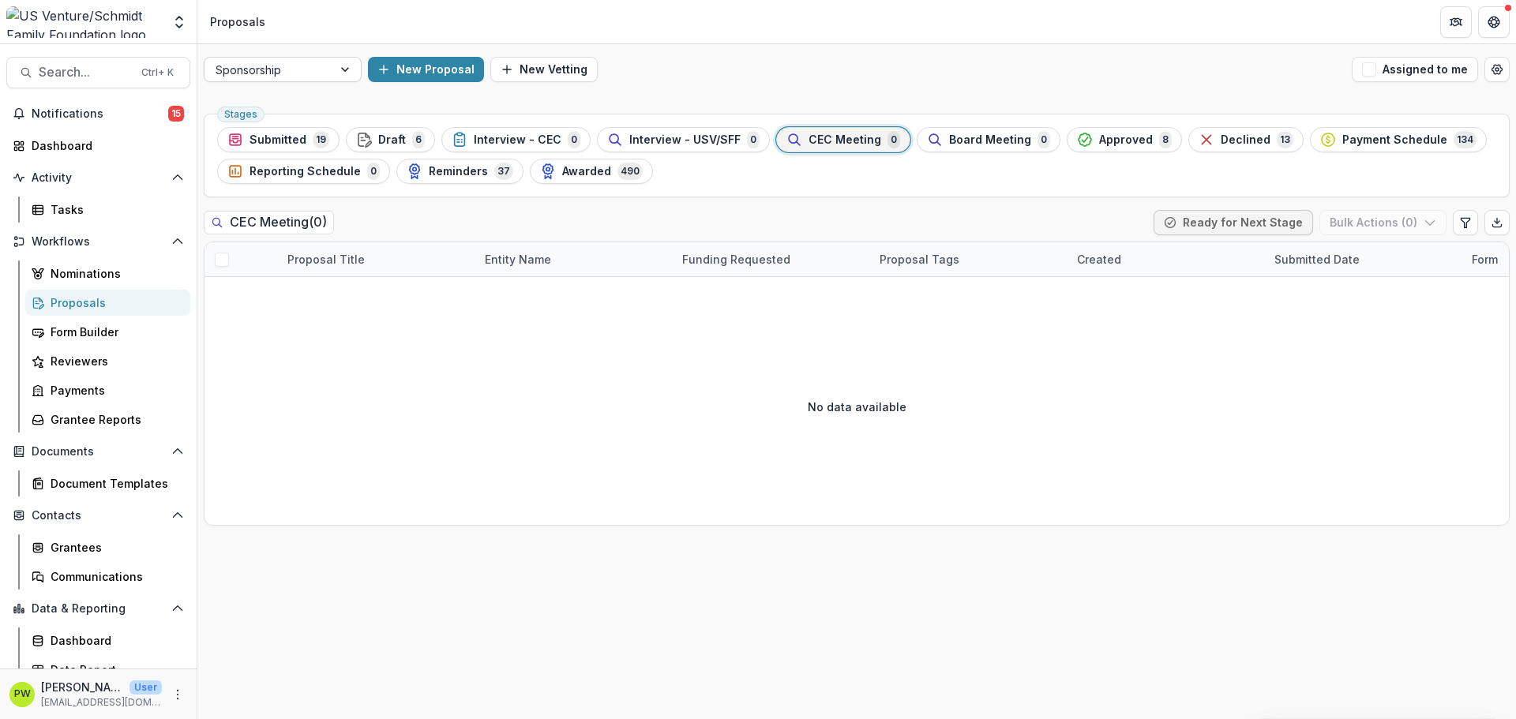
click at [304, 67] on div at bounding box center [269, 70] width 106 height 20
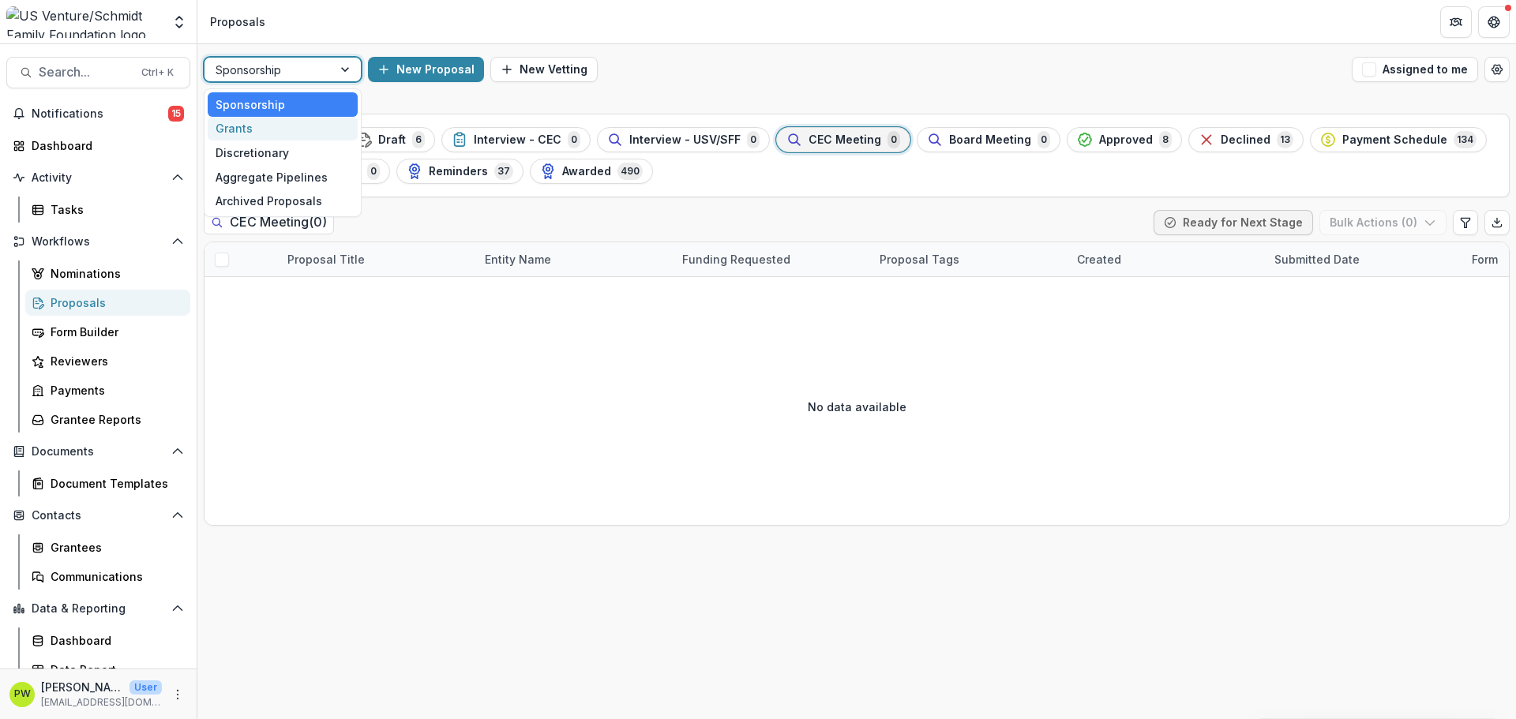
click at [302, 126] on div "Grants" at bounding box center [283, 129] width 150 height 24
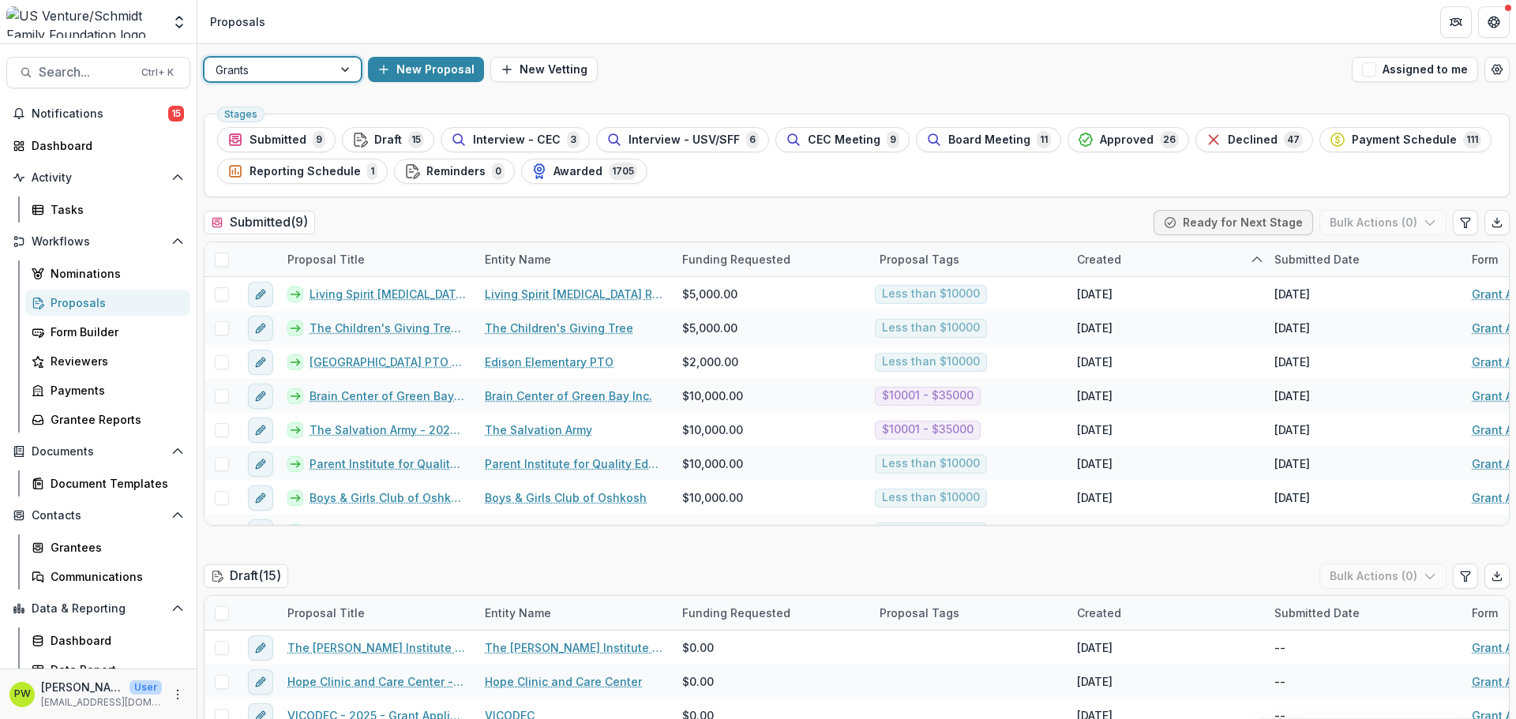
click at [857, 140] on span "CEC Meeting" at bounding box center [844, 139] width 73 height 13
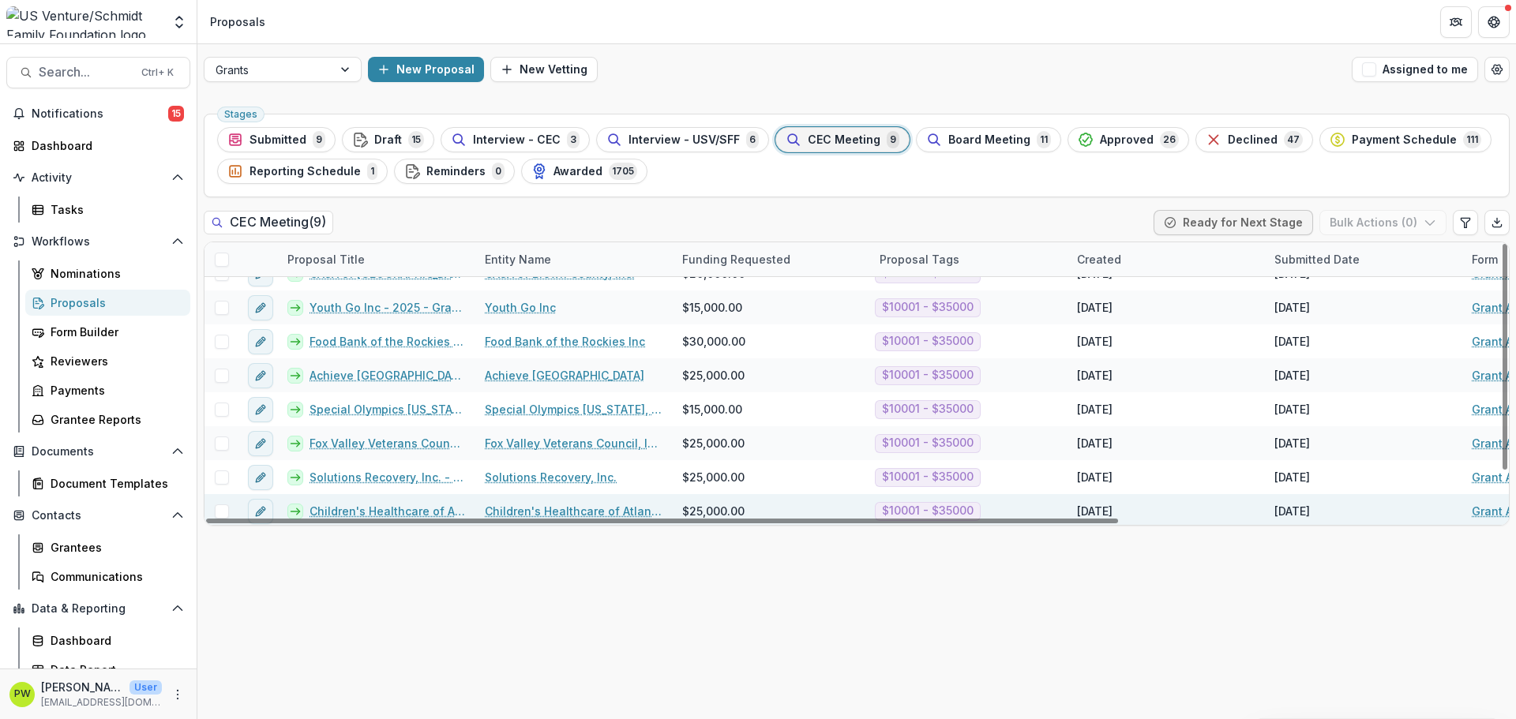
scroll to position [58, 0]
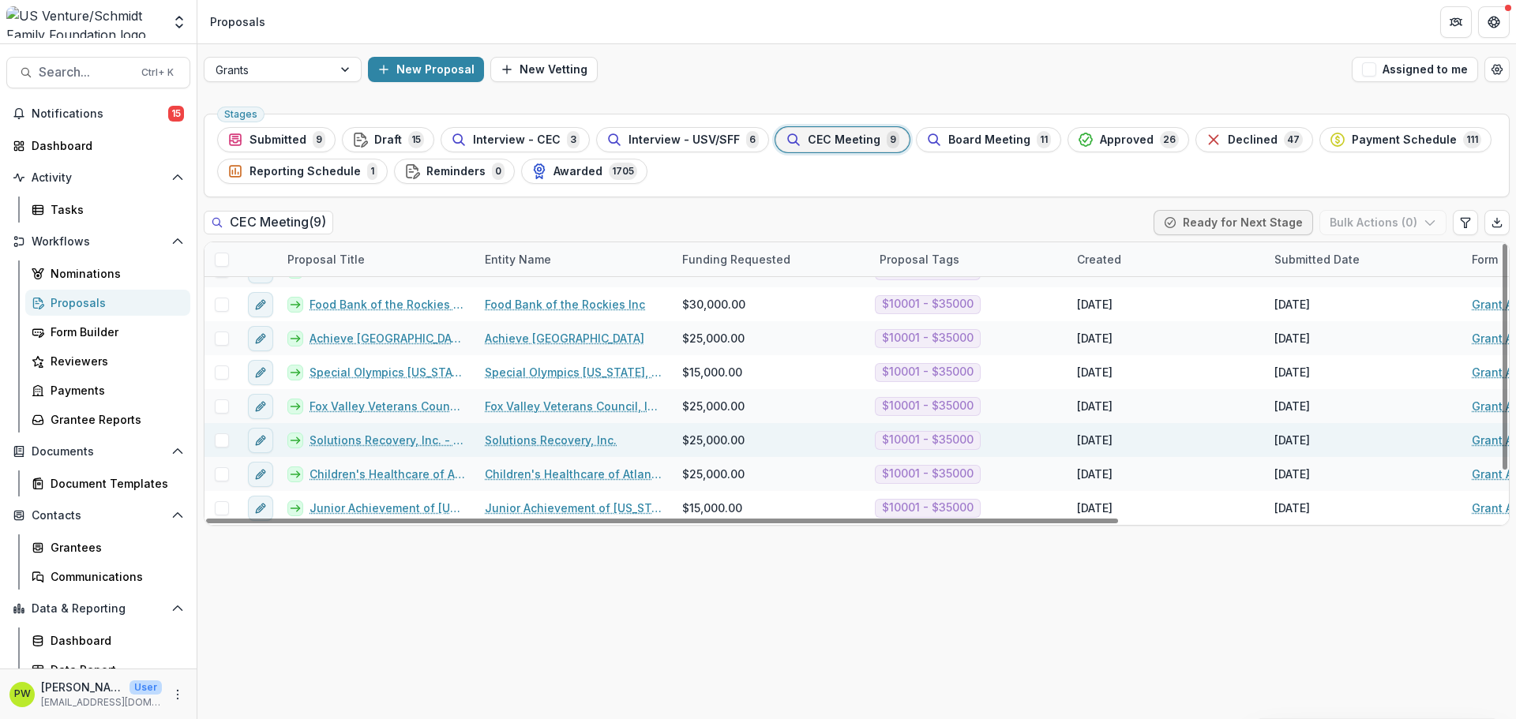
click at [434, 441] on link "Solutions Recovery, Inc. - 2025 - Grant Application" at bounding box center [387, 440] width 156 height 17
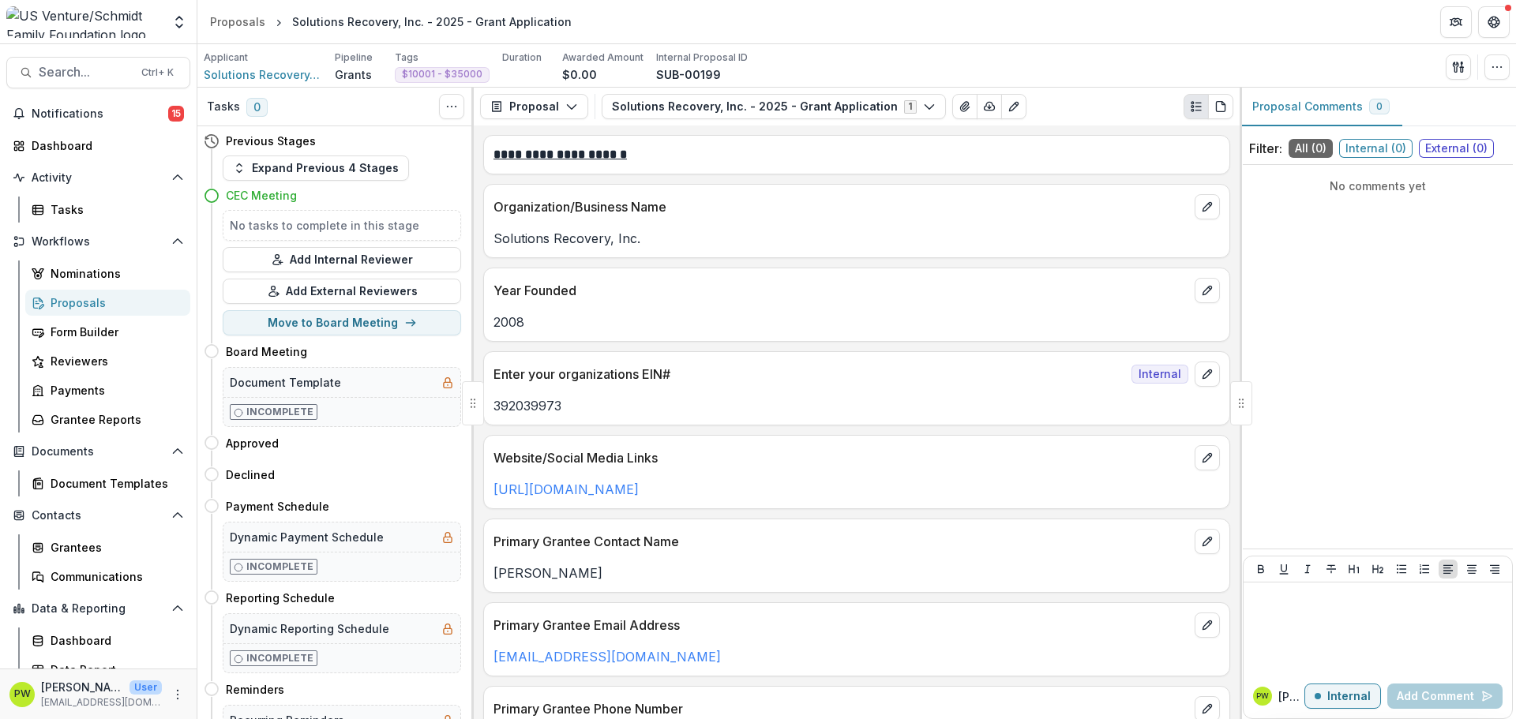
click at [547, 239] on p "Solutions Recovery, Inc." at bounding box center [856, 238] width 726 height 19
click at [547, 238] on p "Solutions Recovery, Inc." at bounding box center [856, 238] width 726 height 19
copy p "Solutions Recovery, Inc."
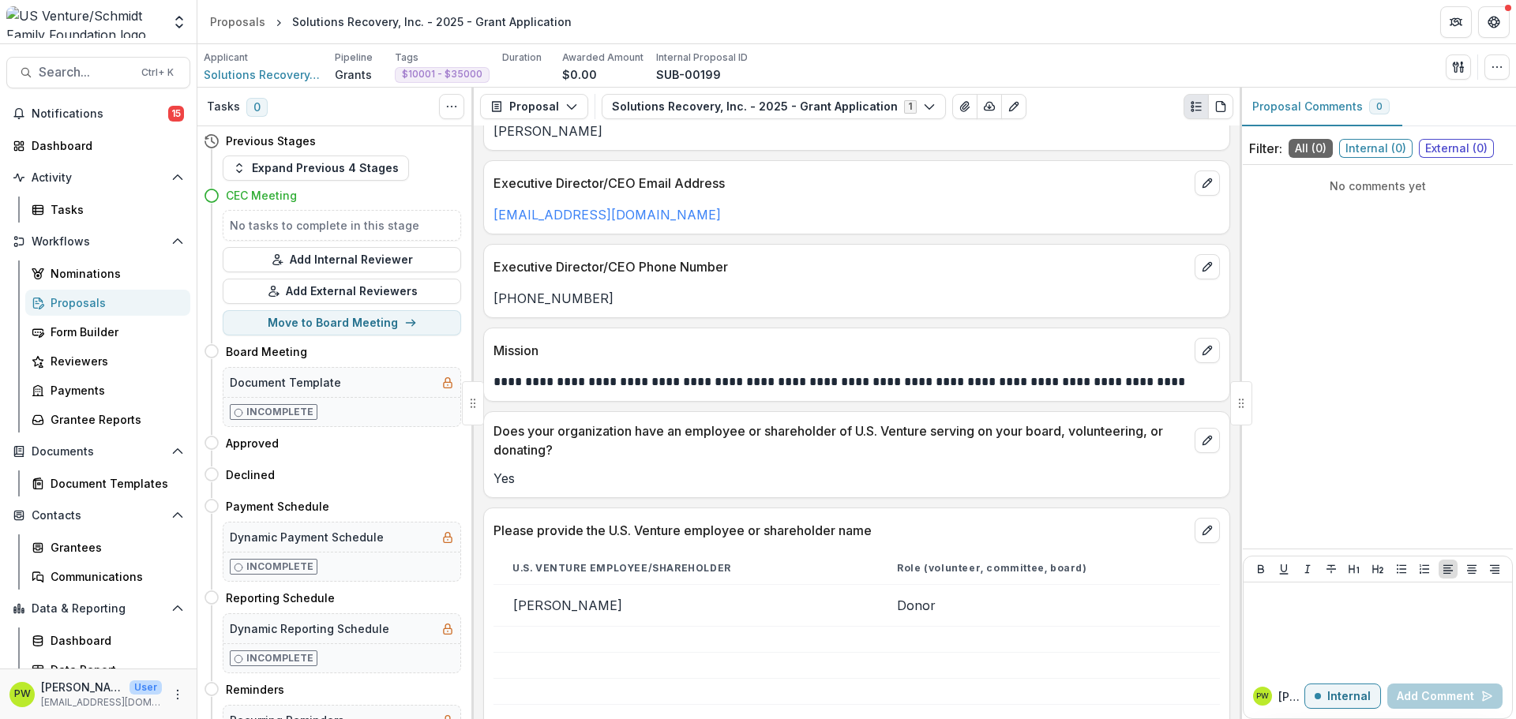
scroll to position [711, 0]
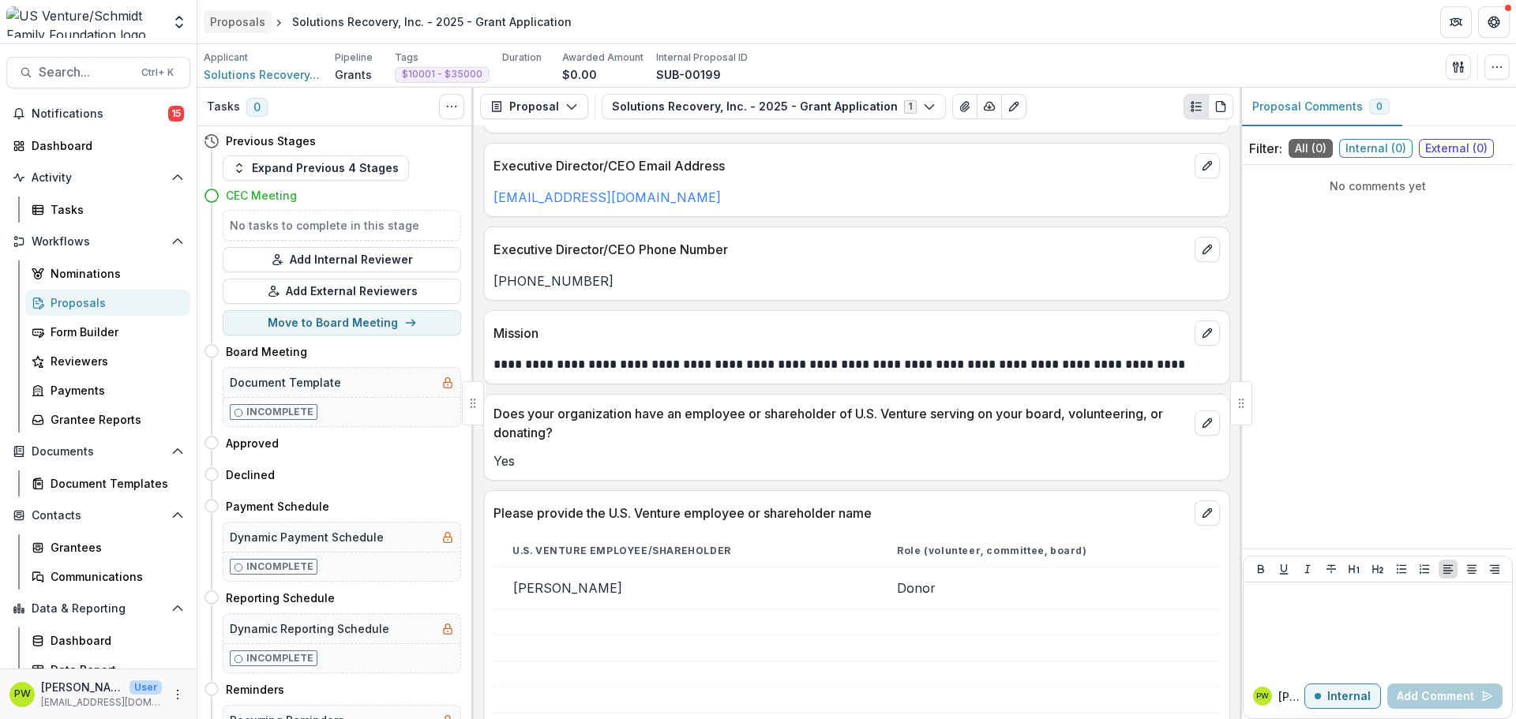
click at [249, 23] on div "Proposals" at bounding box center [237, 21] width 55 height 17
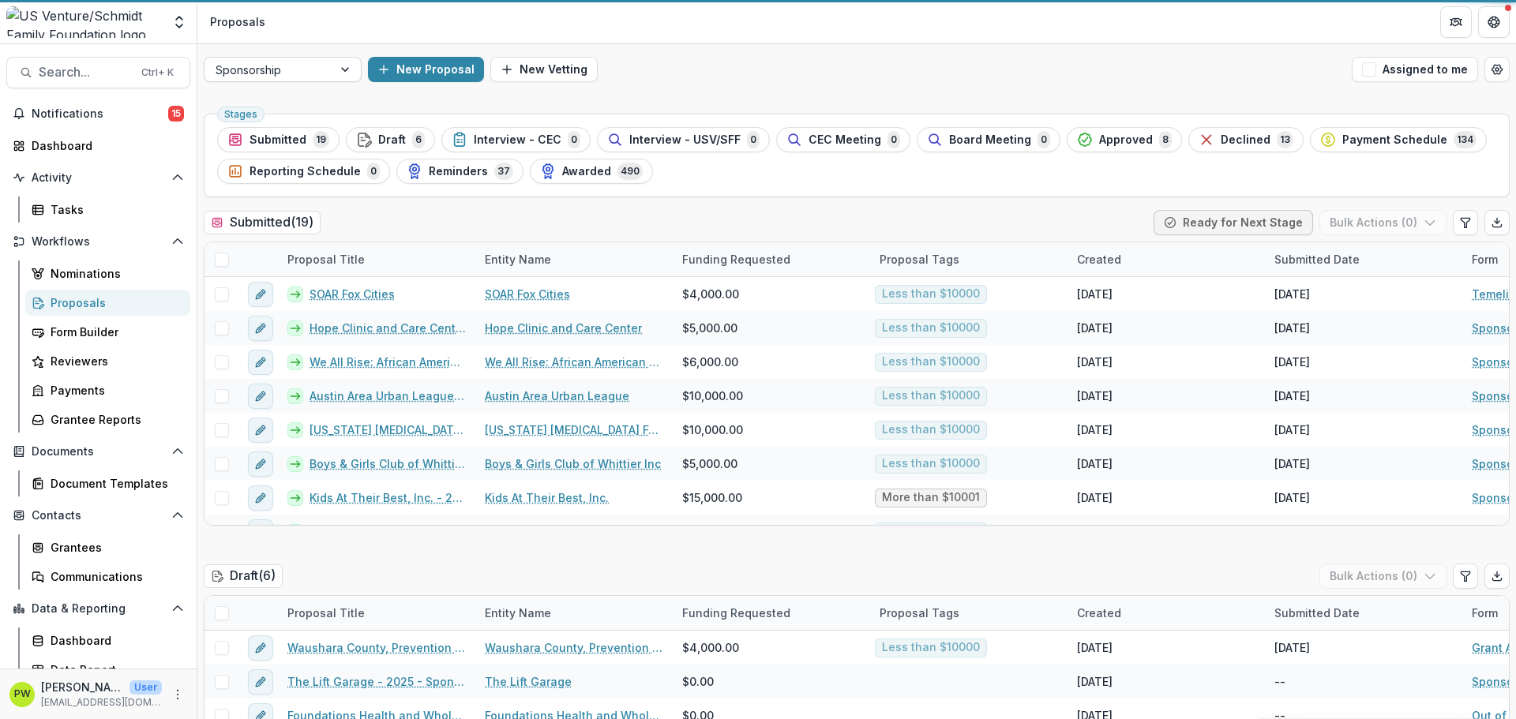
click at [351, 77] on div at bounding box center [346, 70] width 28 height 24
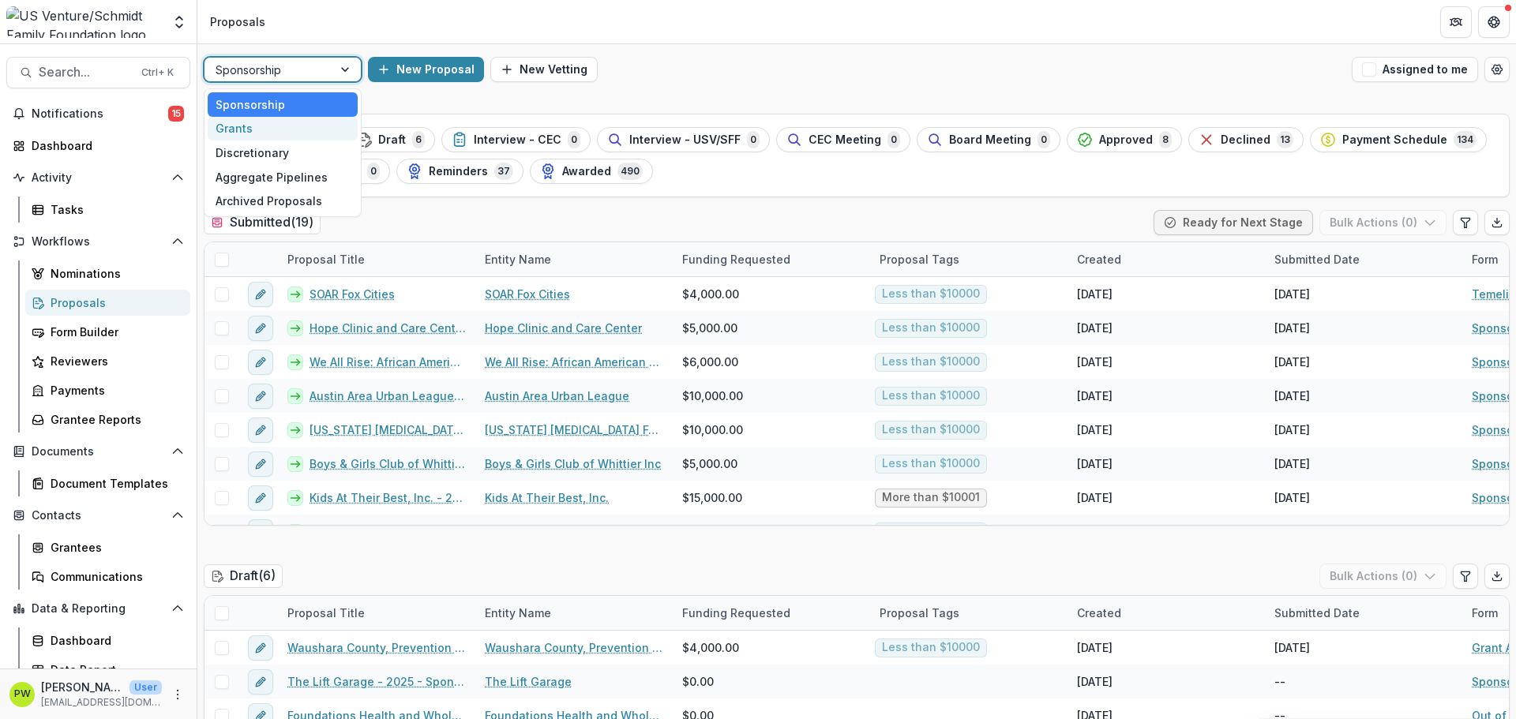
click at [304, 126] on div "Grants" at bounding box center [283, 129] width 150 height 24
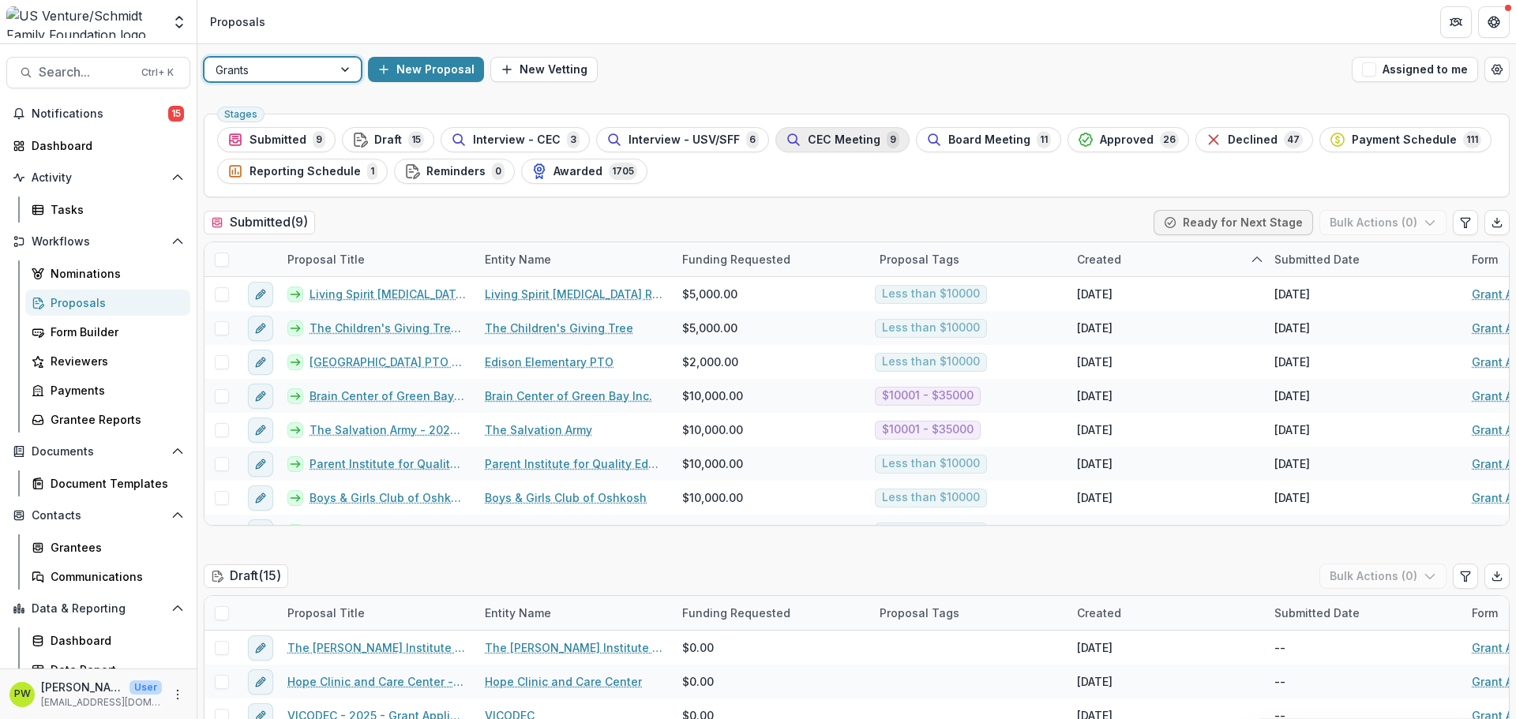
click at [833, 143] on span "CEC Meeting" at bounding box center [844, 139] width 73 height 13
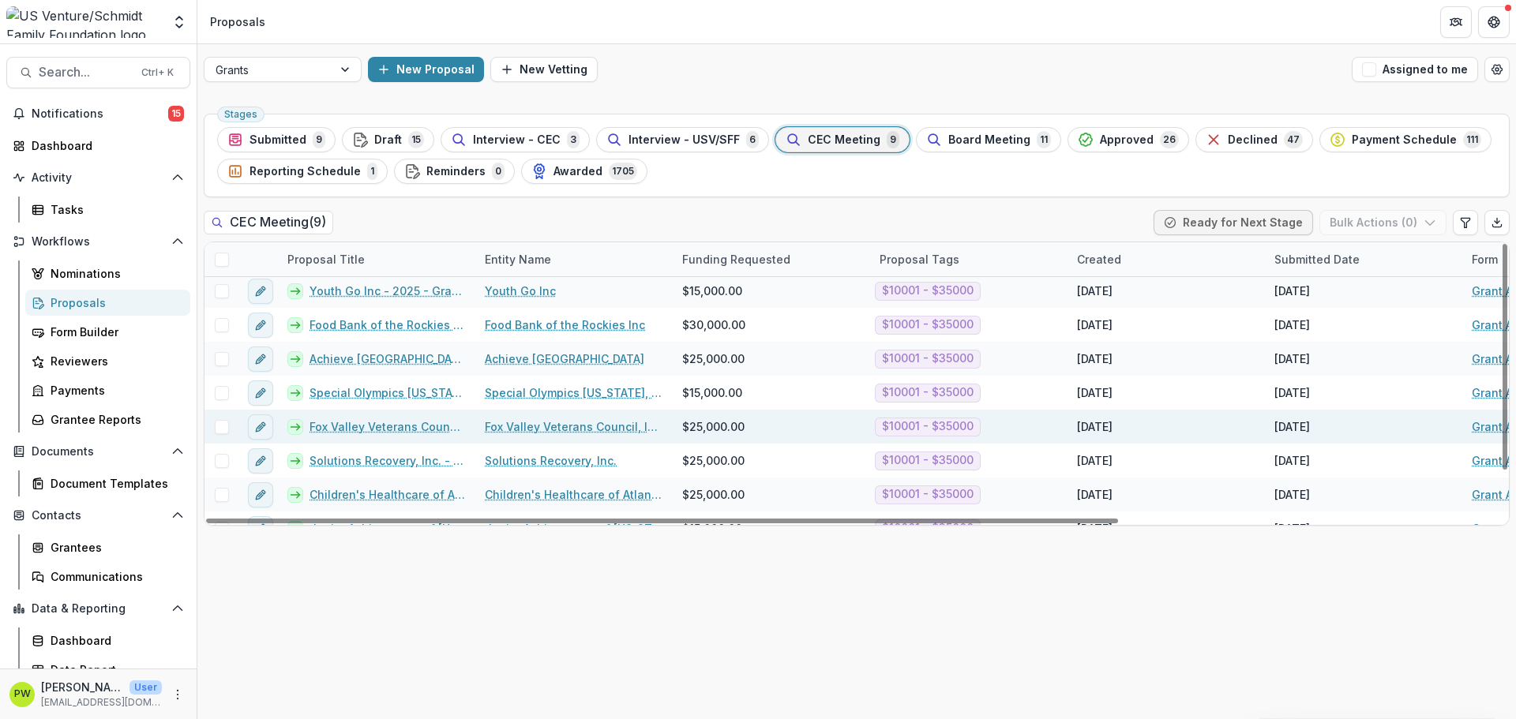
scroll to position [58, 0]
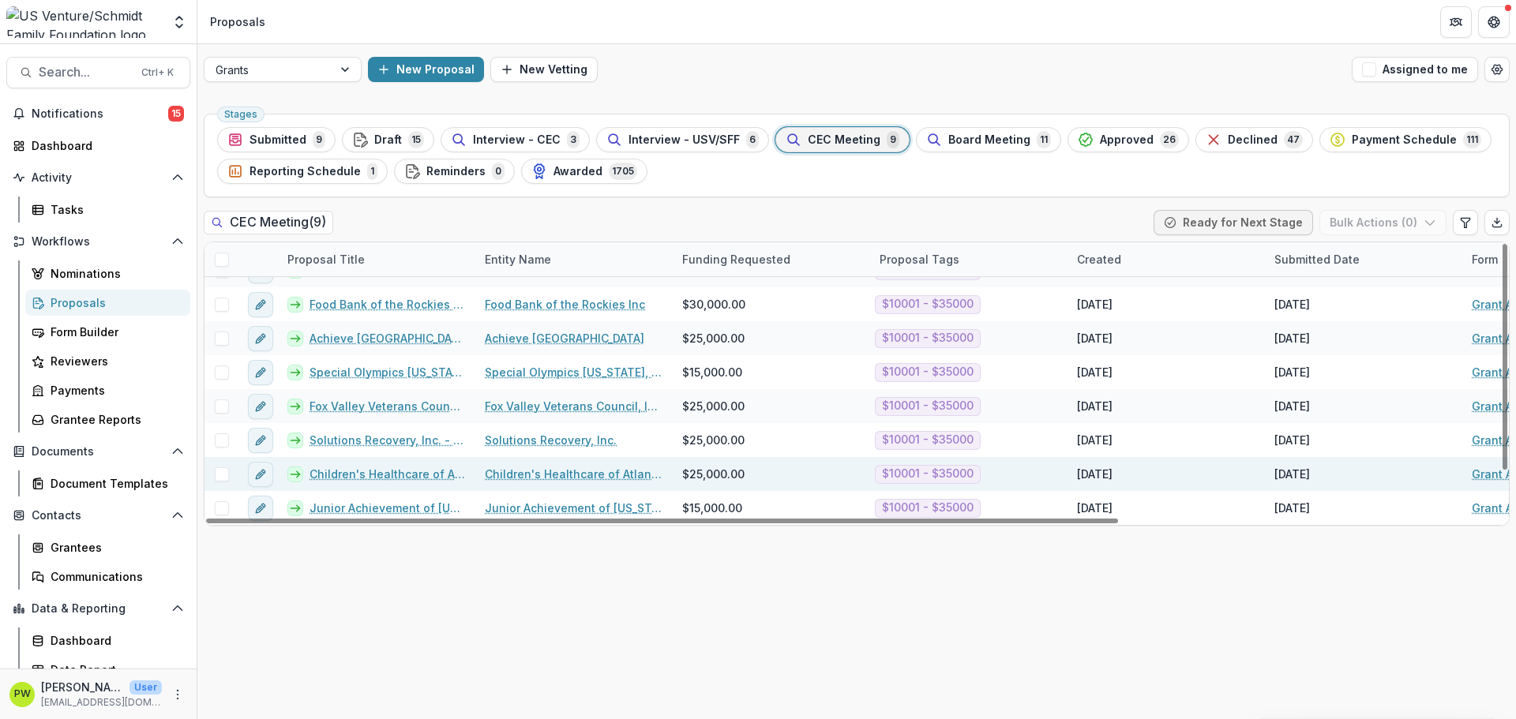
click at [390, 475] on link "Children's Healthcare of Atlanta Foundation - 2025 - Grant Application" at bounding box center [387, 474] width 156 height 17
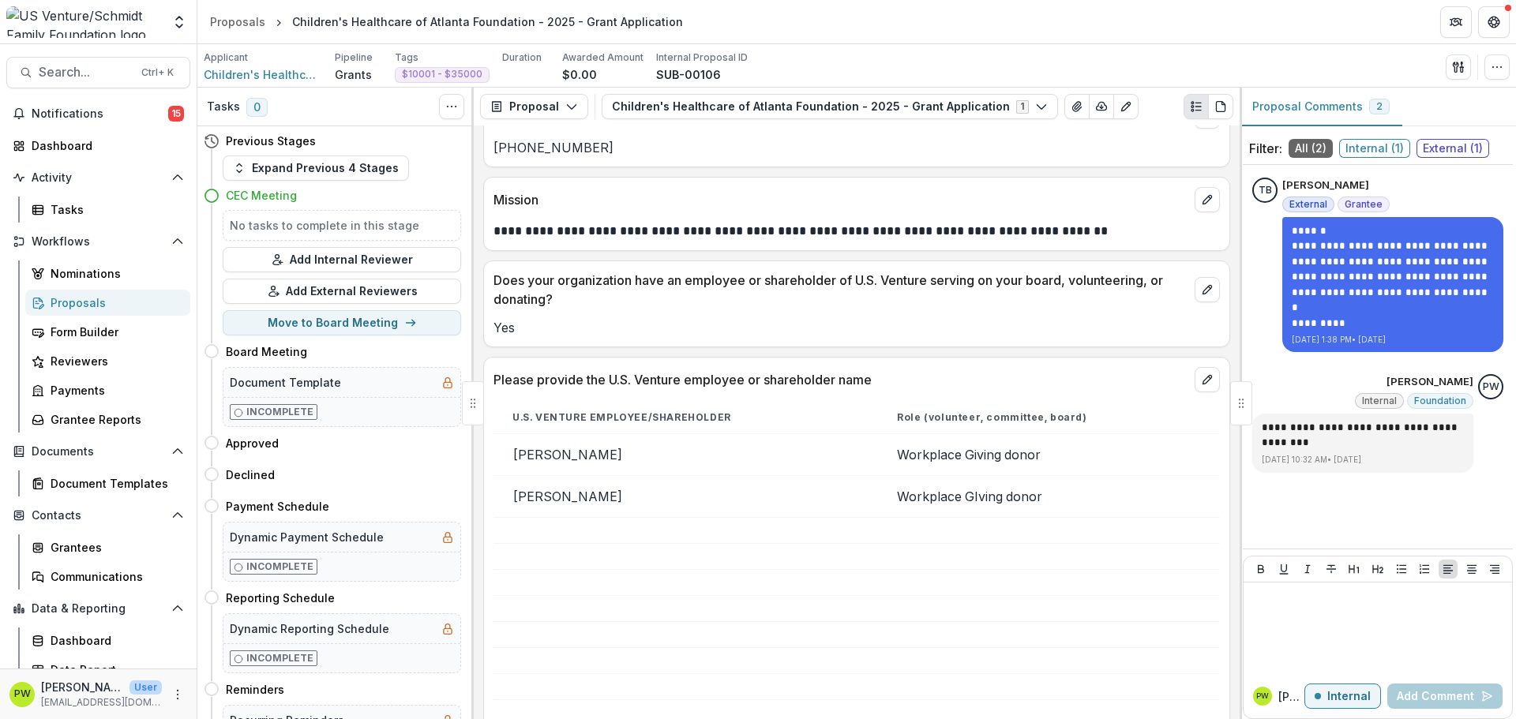
scroll to position [868, 0]
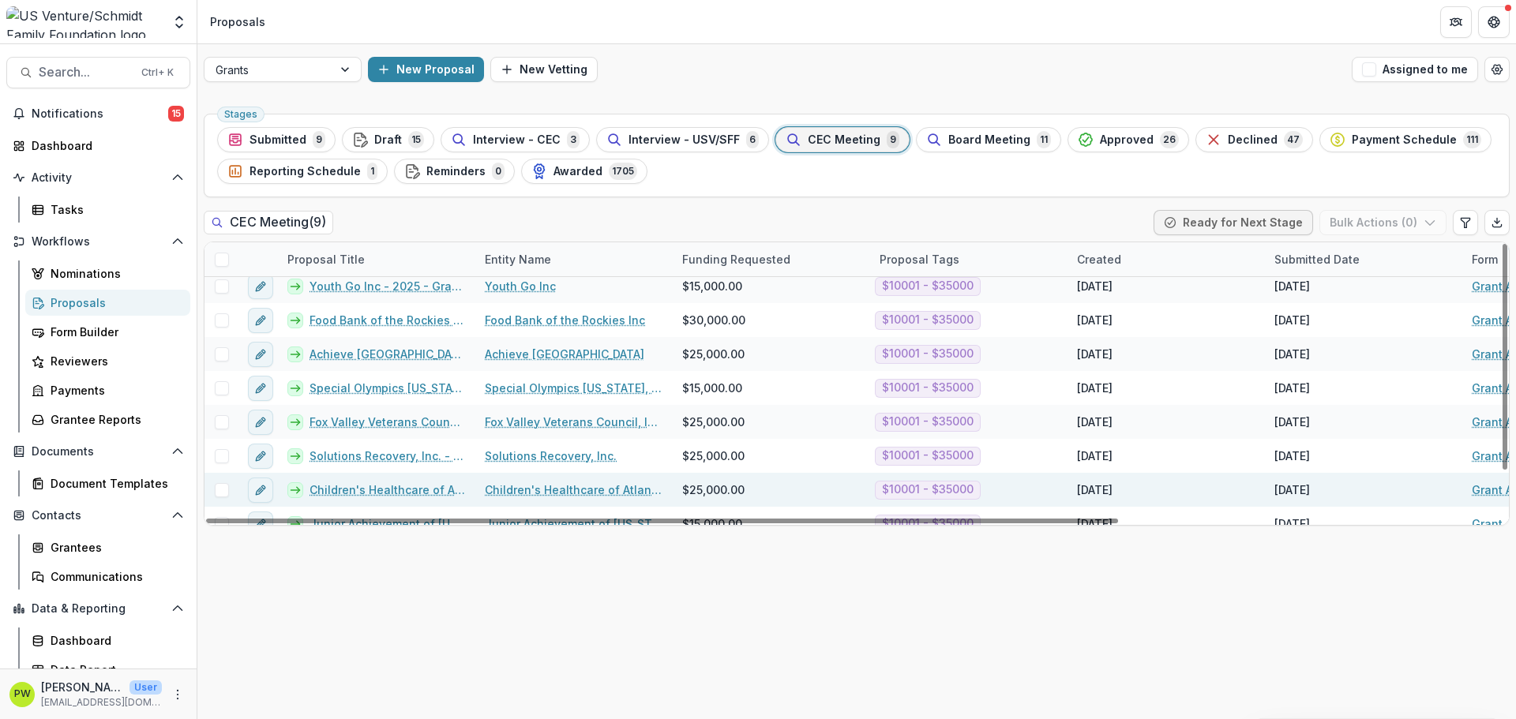
scroll to position [58, 0]
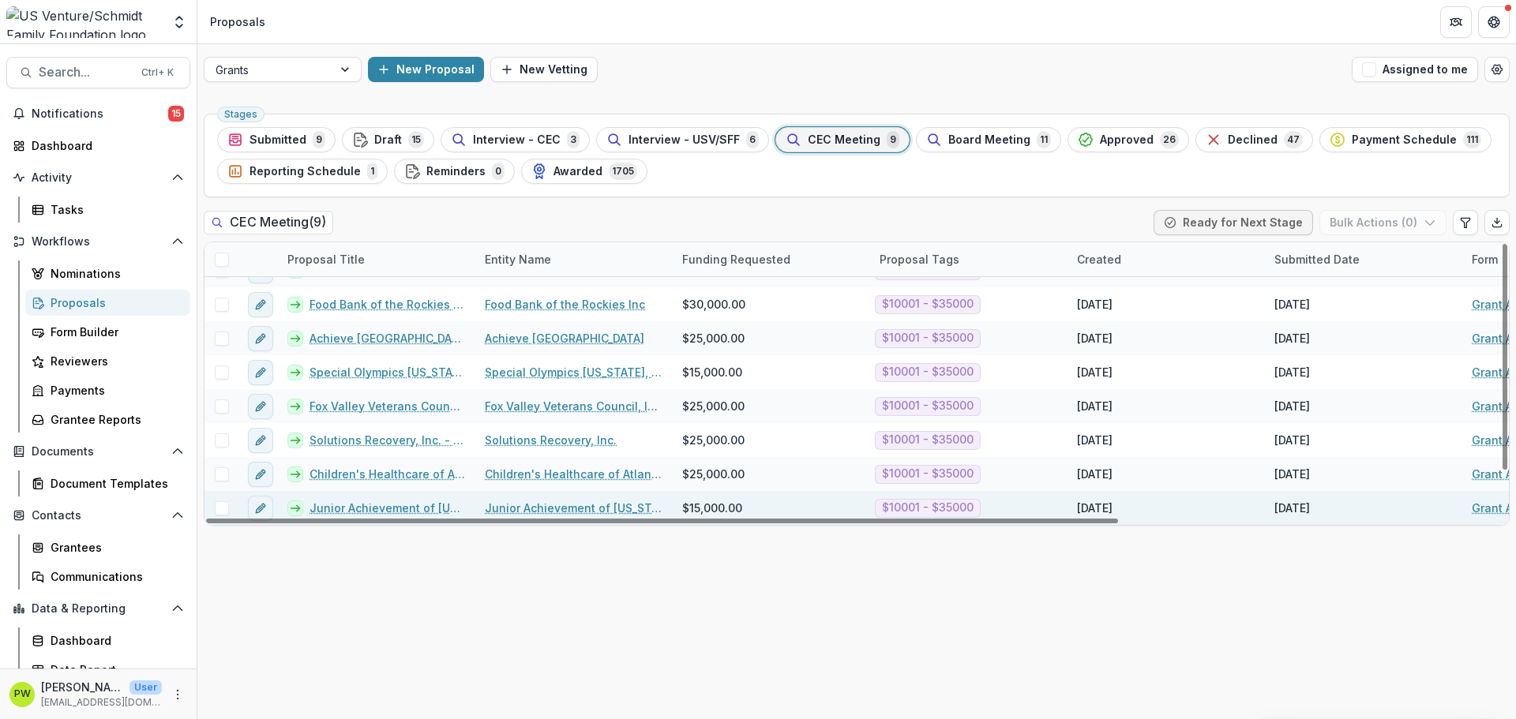
click at [370, 511] on link "Junior Achievement of [US_STATE] ([GEOGRAPHIC_DATA] Region) - 2025 - Grant Appl…" at bounding box center [387, 508] width 156 height 17
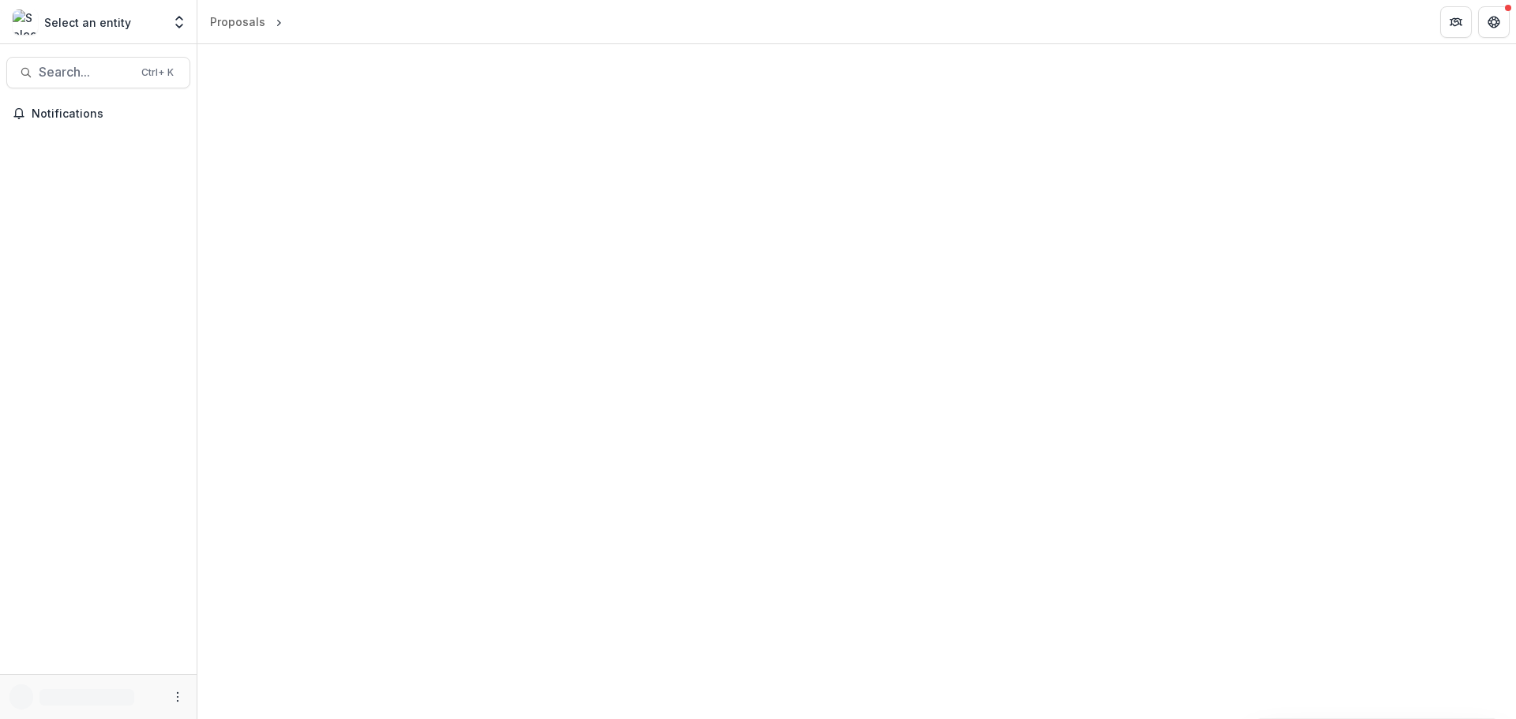
drag, startPoint x: 557, startPoint y: 295, endPoint x: 1058, endPoint y: 25, distance: 569.4
click at [1058, 25] on header "Proposals" at bounding box center [856, 21] width 1318 height 43
click at [238, 21] on div "Proposals" at bounding box center [237, 21] width 55 height 17
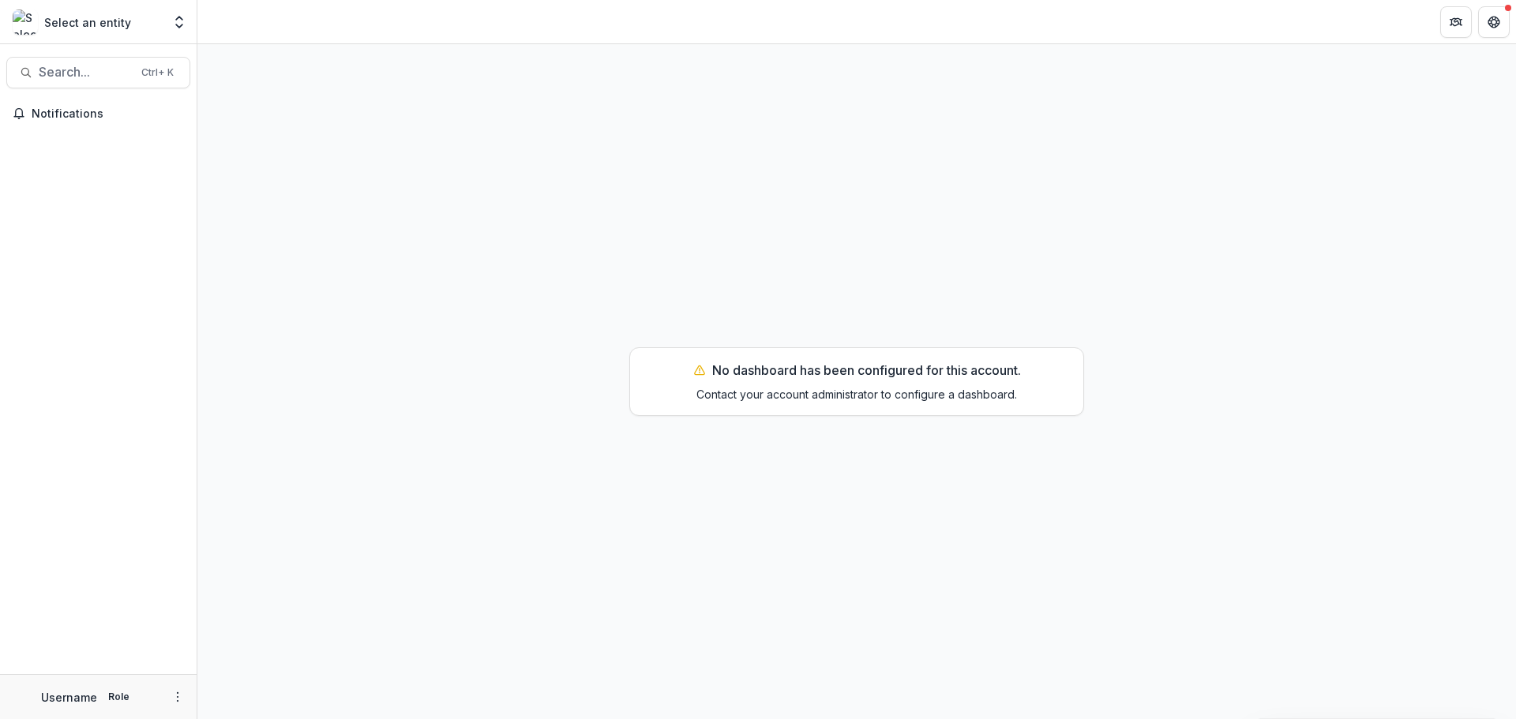
click at [119, 21] on p "Select an entity" at bounding box center [87, 22] width 87 height 17
click at [175, 14] on icon "Open entity switcher" at bounding box center [179, 22] width 16 height 16
click at [178, 25] on icon "Open entity switcher" at bounding box center [179, 22] width 16 height 16
click at [93, 34] on div "Select an entity" at bounding box center [87, 21] width 149 height 25
click at [1504, 26] on button "Get Help" at bounding box center [1494, 22] width 32 height 32
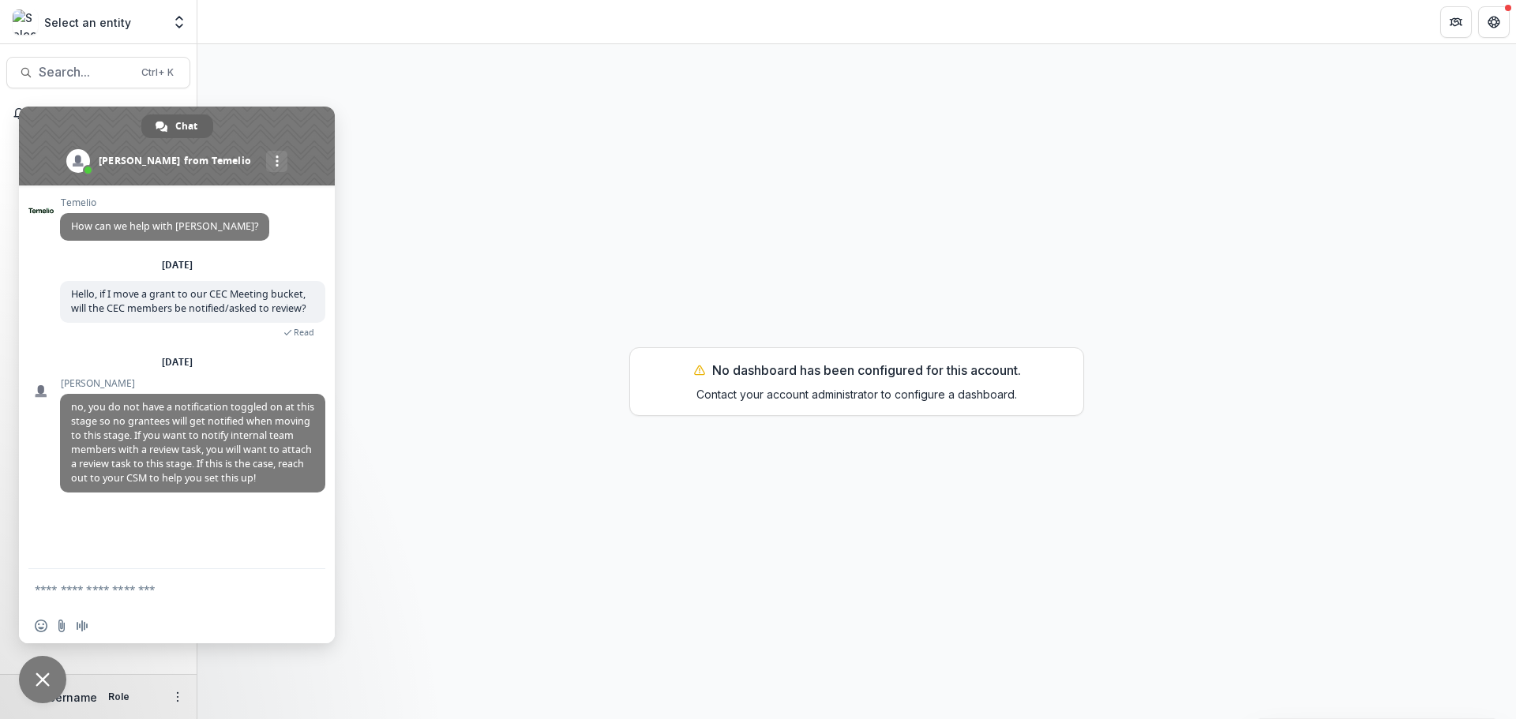
click at [281, 62] on div "No dashboard has been configured for this account. Contact your account adminis…" at bounding box center [856, 381] width 1318 height 675
click at [54, 25] on p "Select an entity" at bounding box center [87, 22] width 87 height 17
click at [21, 25] on img at bounding box center [25, 21] width 25 height 25
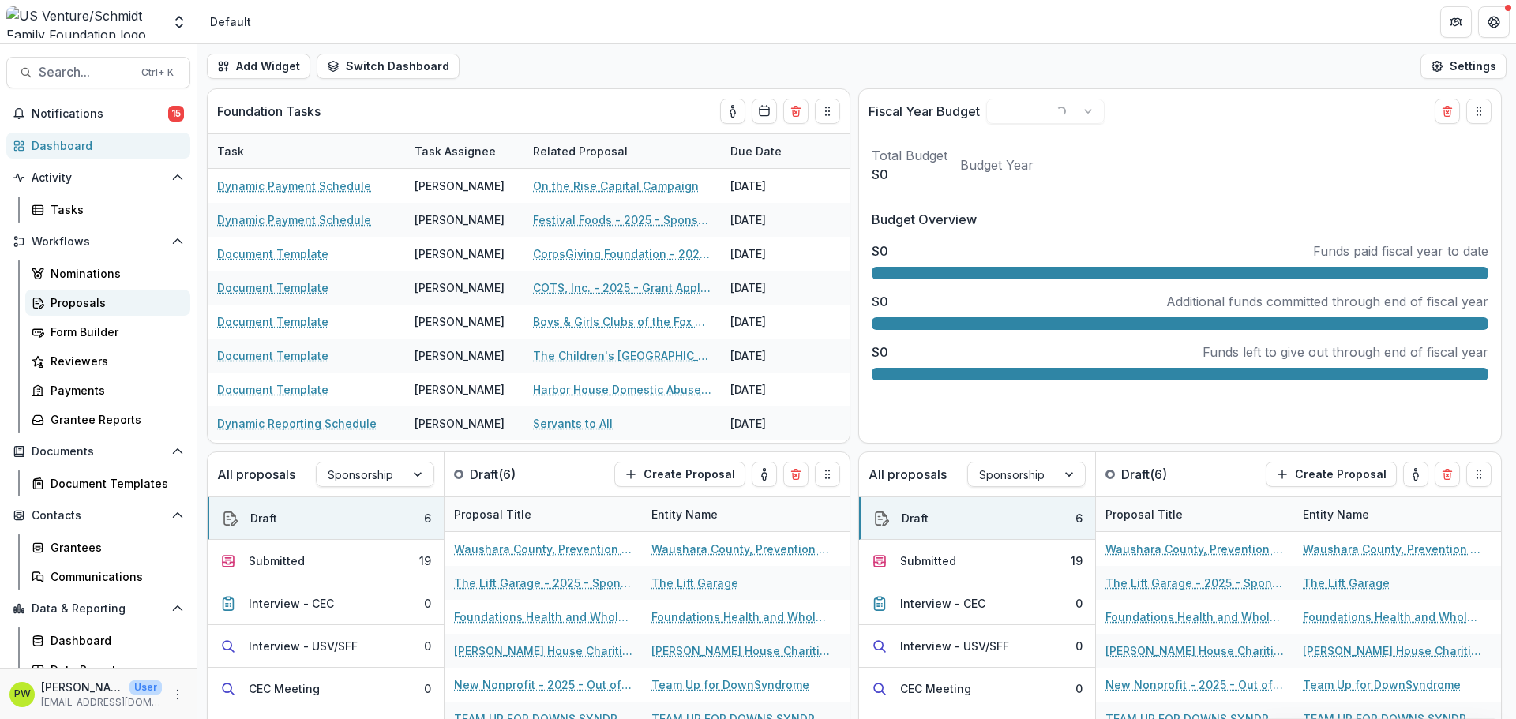
click at [96, 298] on body "Skip to content Team Settings Admin Settings Default Search... Ctrl + K Notific…" at bounding box center [758, 359] width 1516 height 719
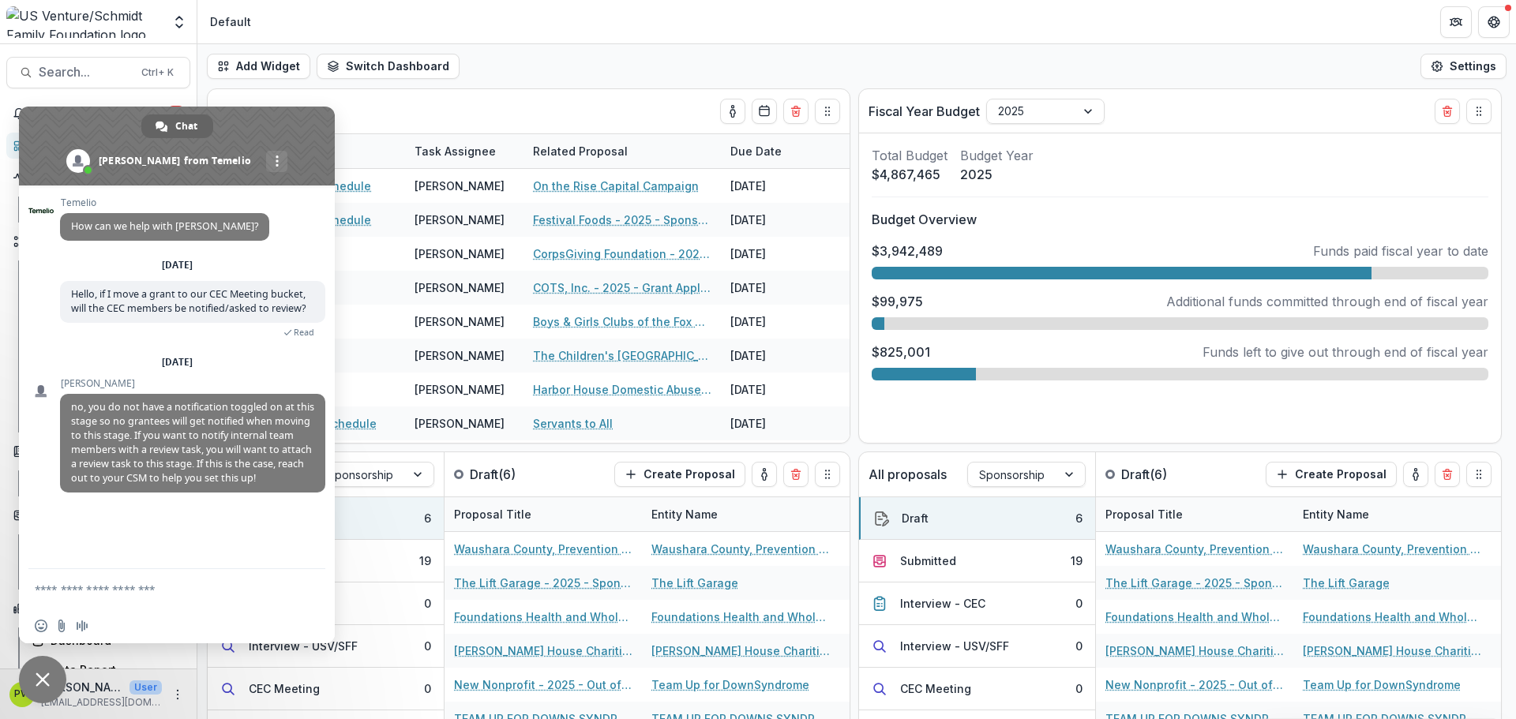
click at [47, 678] on span "Close chat" at bounding box center [43, 680] width 14 height 14
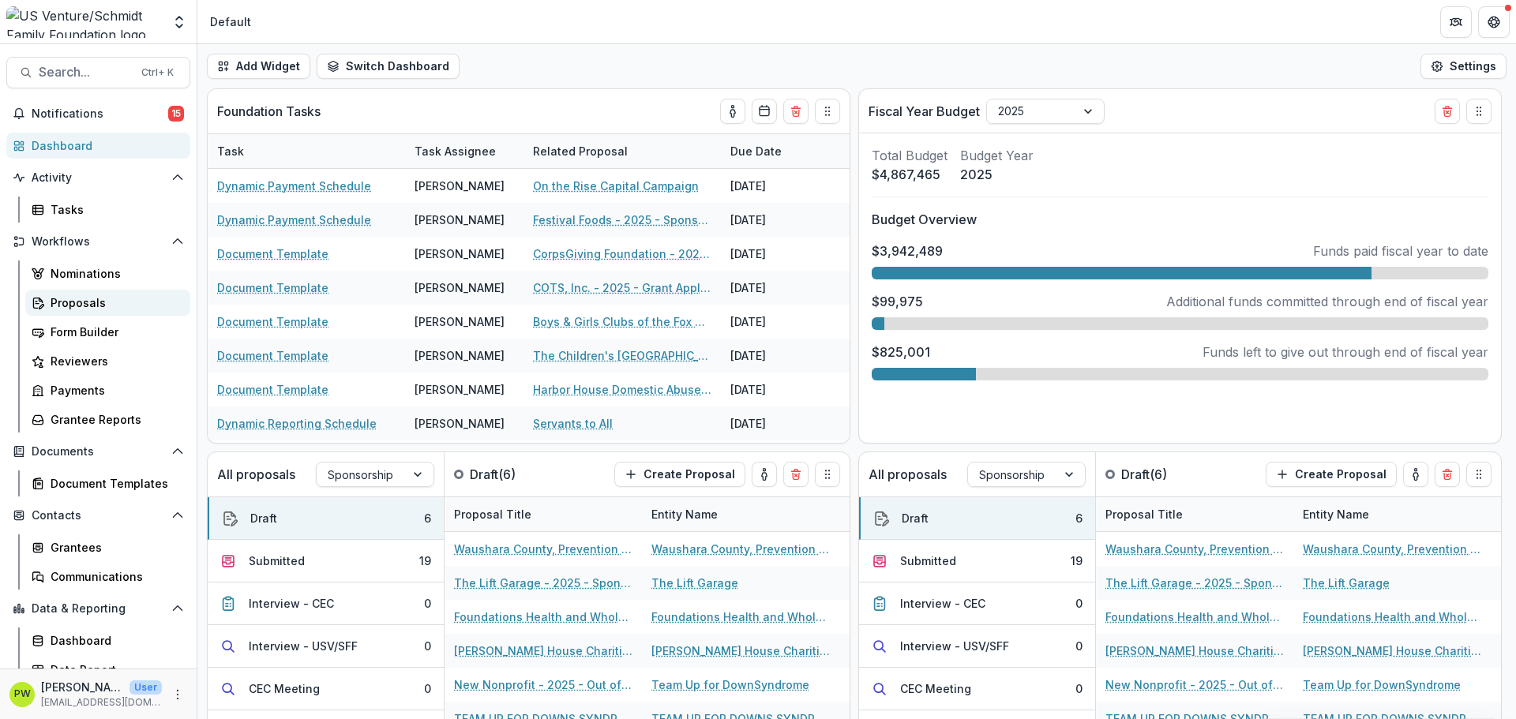
click at [94, 297] on div "Proposals" at bounding box center [114, 302] width 127 height 17
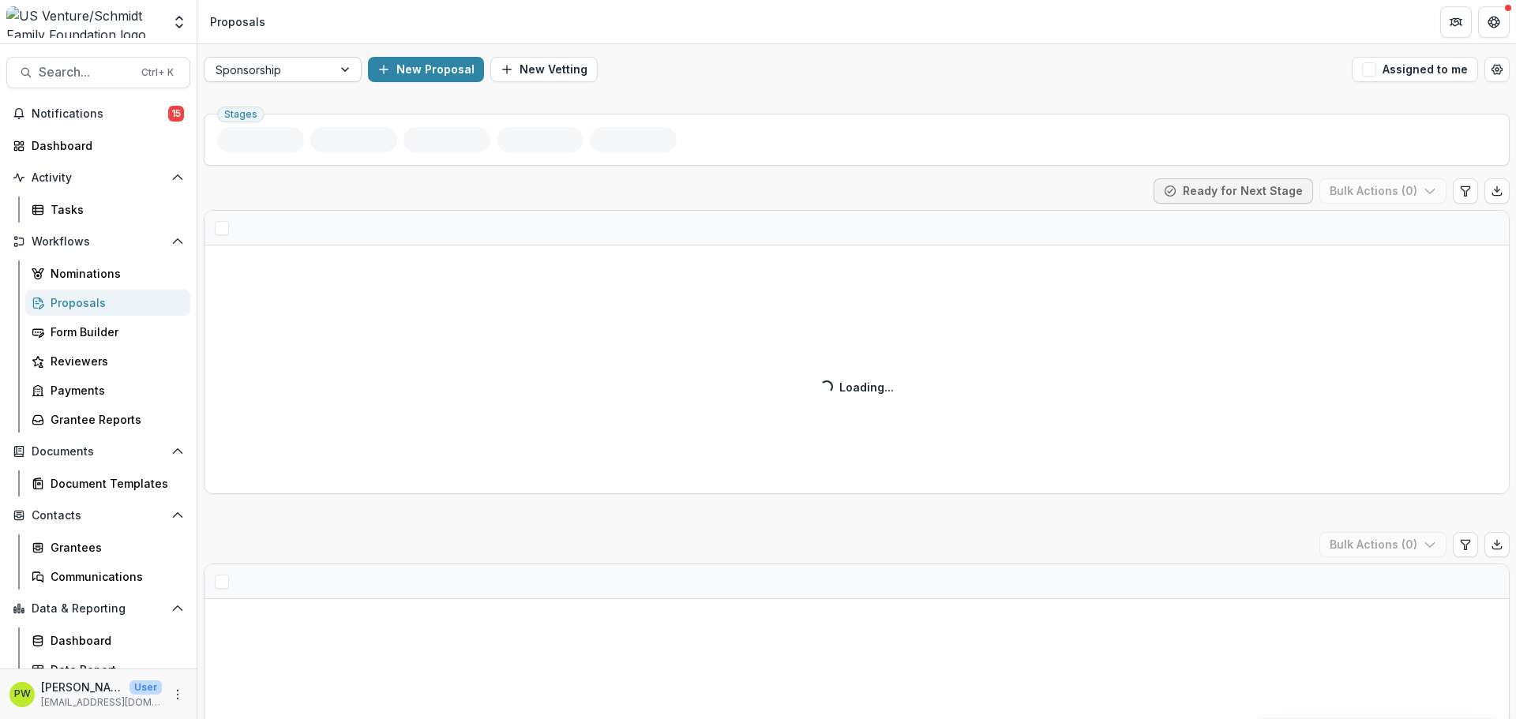
click at [323, 74] on div "Sponsorship" at bounding box center [268, 69] width 128 height 23
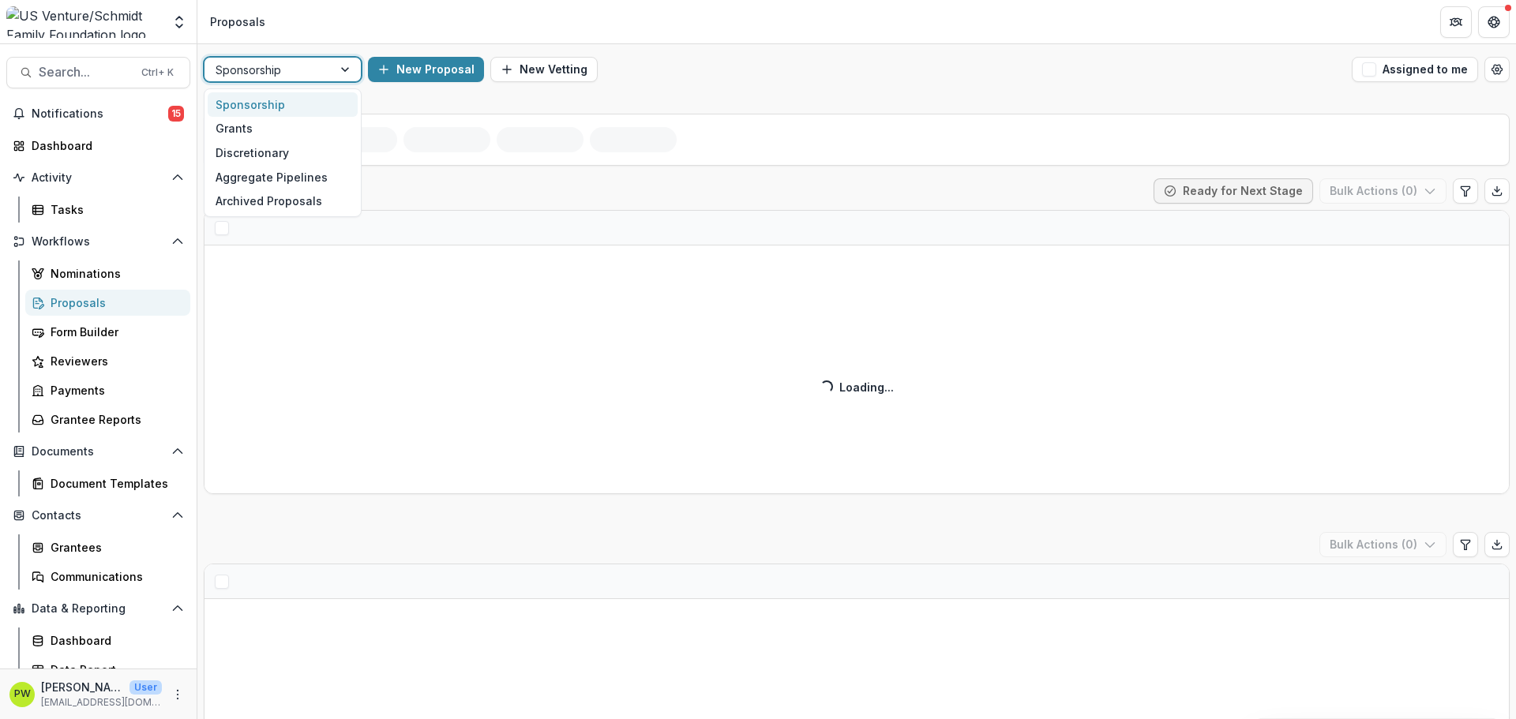
click at [294, 127] on div "Grants" at bounding box center [283, 129] width 150 height 24
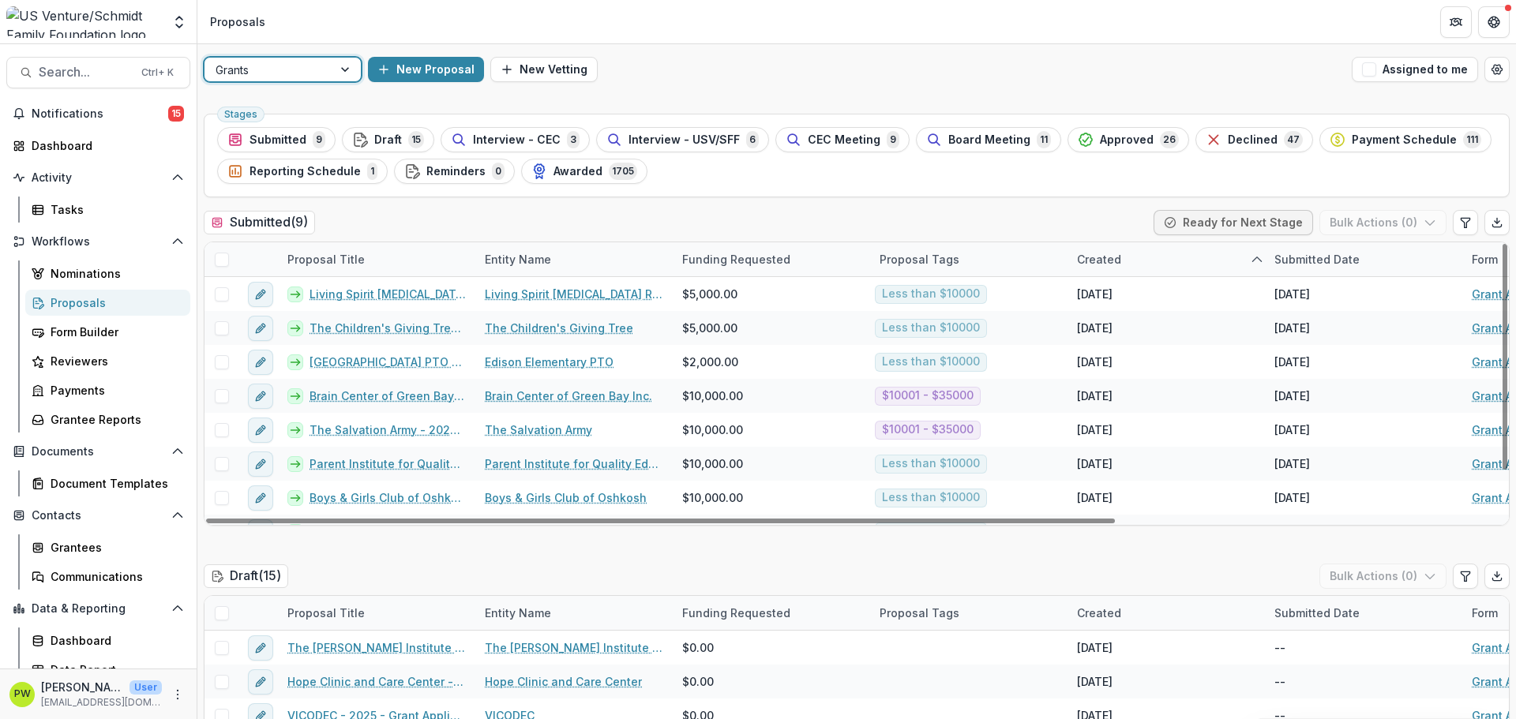
click at [834, 133] on div "CEC Meeting 9" at bounding box center [843, 139] width 114 height 17
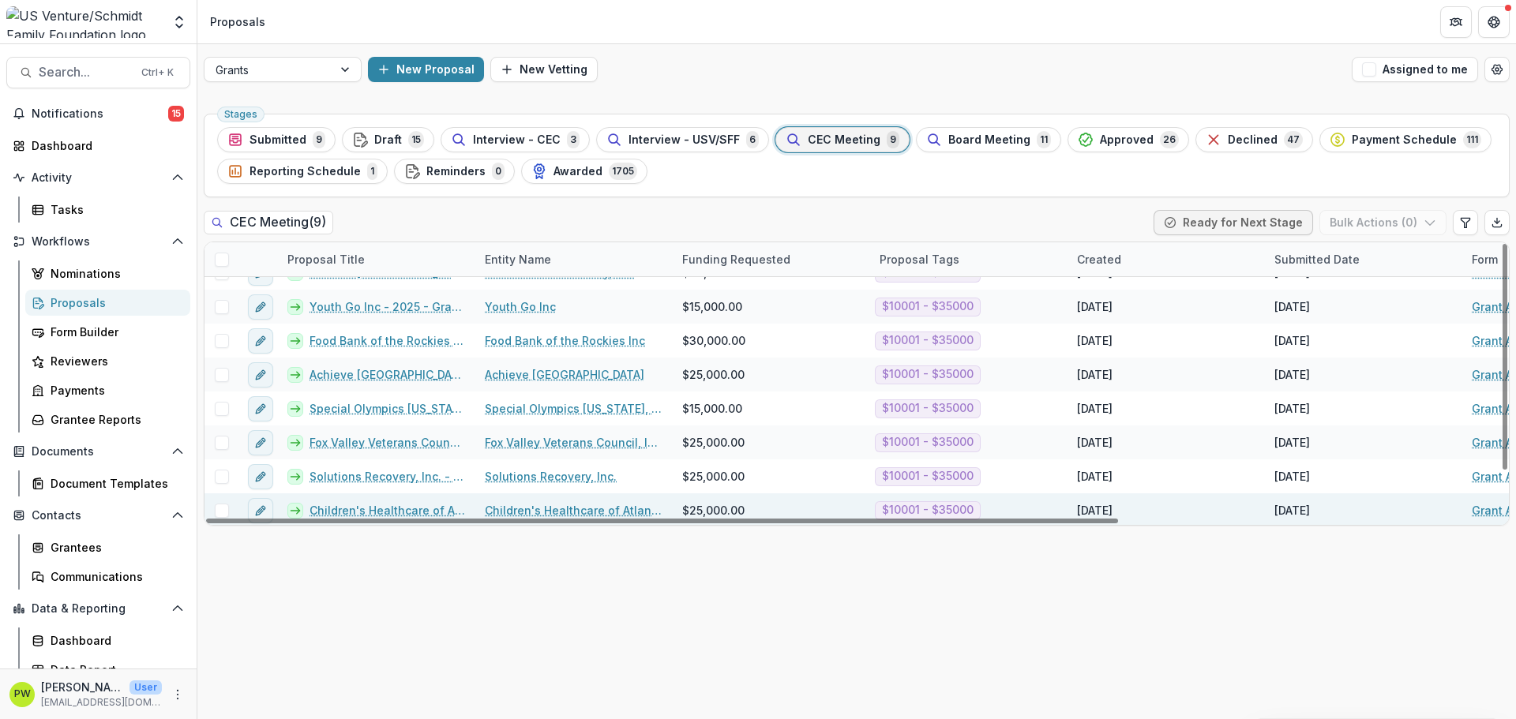
scroll to position [58, 0]
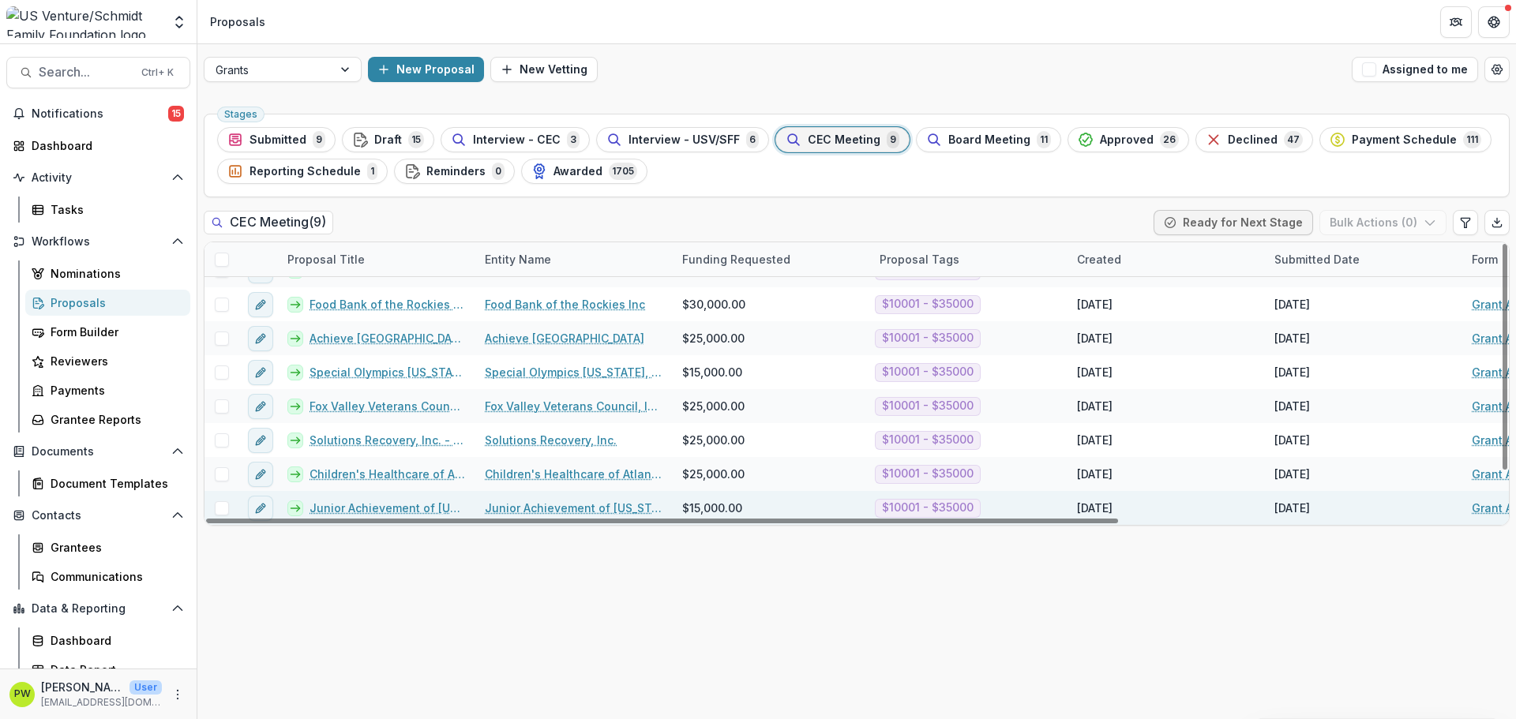
click at [380, 508] on link "Junior Achievement of [US_STATE] ([GEOGRAPHIC_DATA] Region) - 2025 - Grant Appl…" at bounding box center [387, 508] width 156 height 17
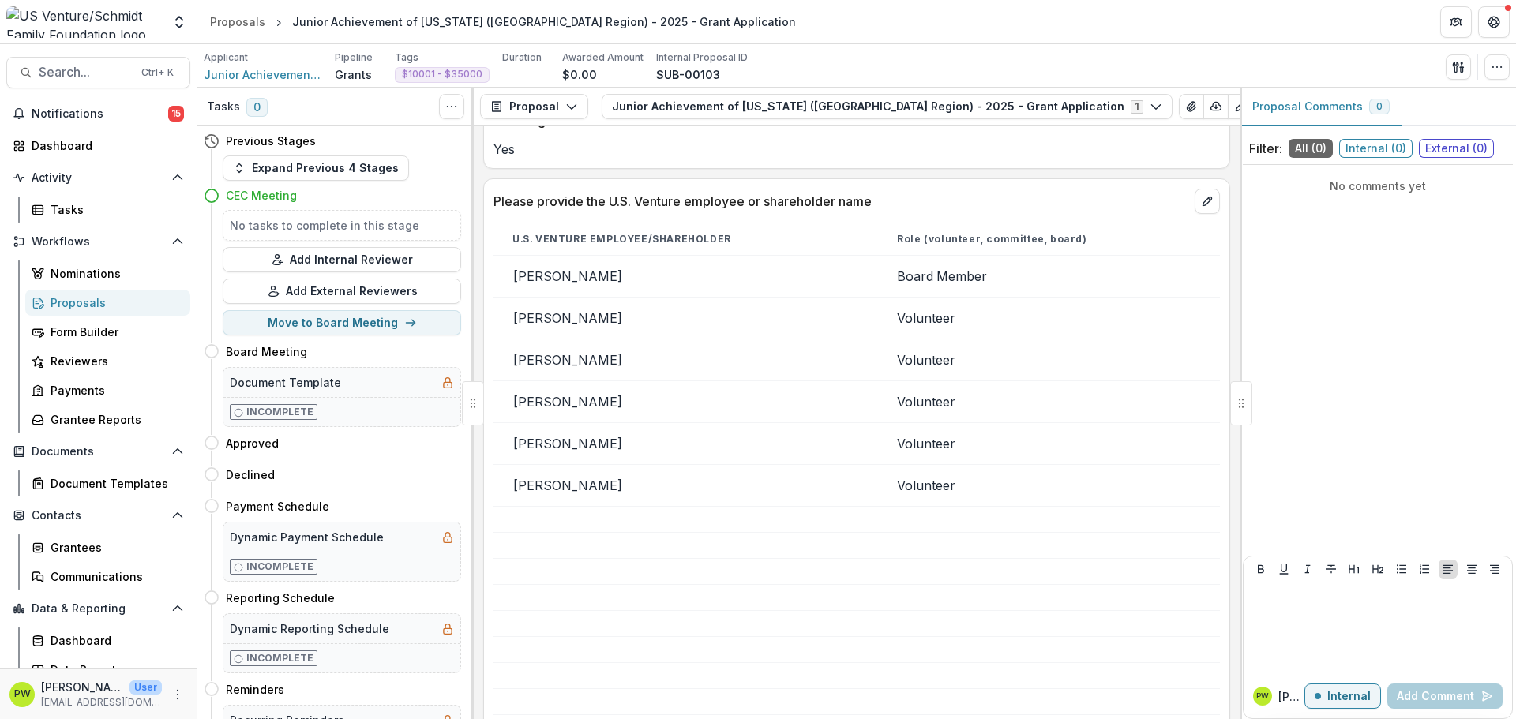
scroll to position [1026, 0]
click at [555, 272] on td "[PERSON_NAME]" at bounding box center [685, 274] width 384 height 42
click at [639, 314] on td "[PERSON_NAME]" at bounding box center [685, 315] width 384 height 42
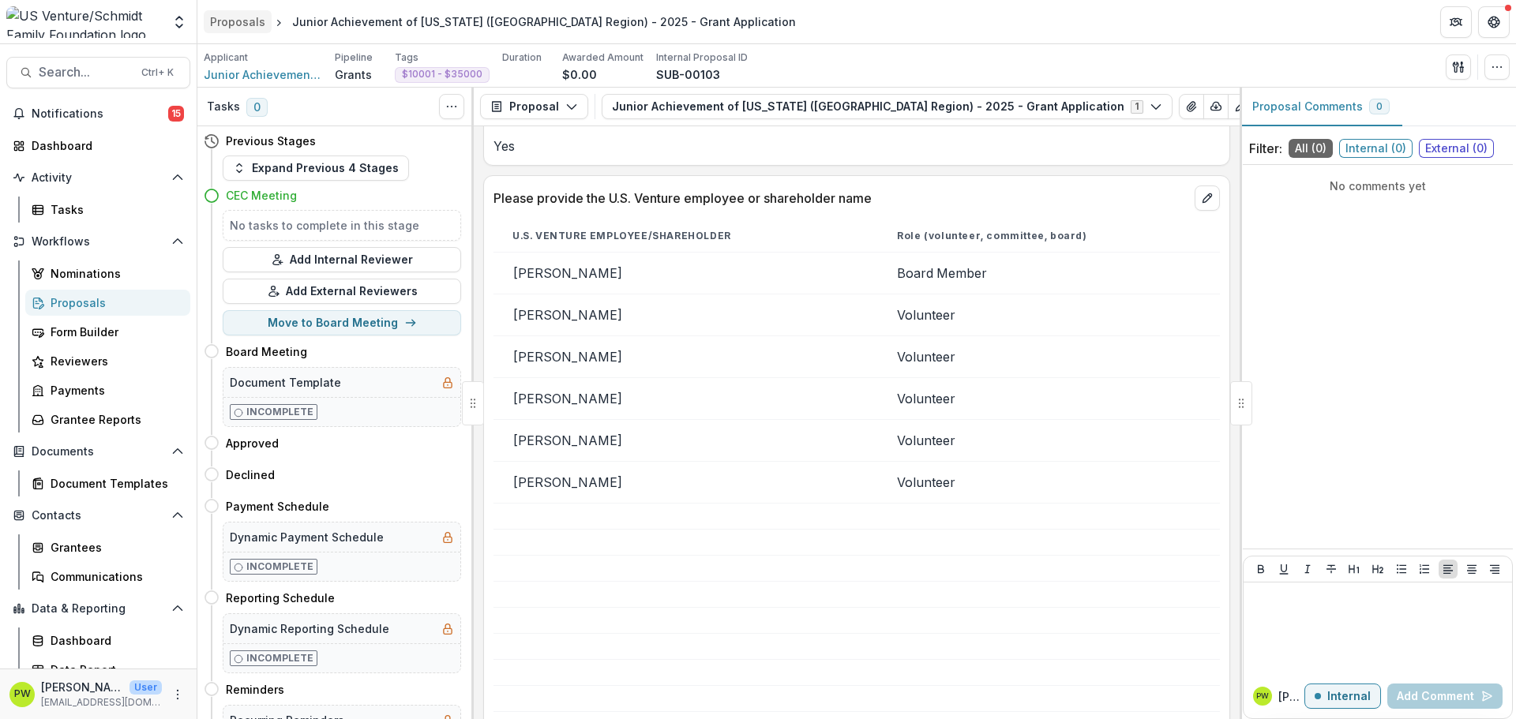
click at [234, 28] on div "Proposals" at bounding box center [237, 21] width 55 height 17
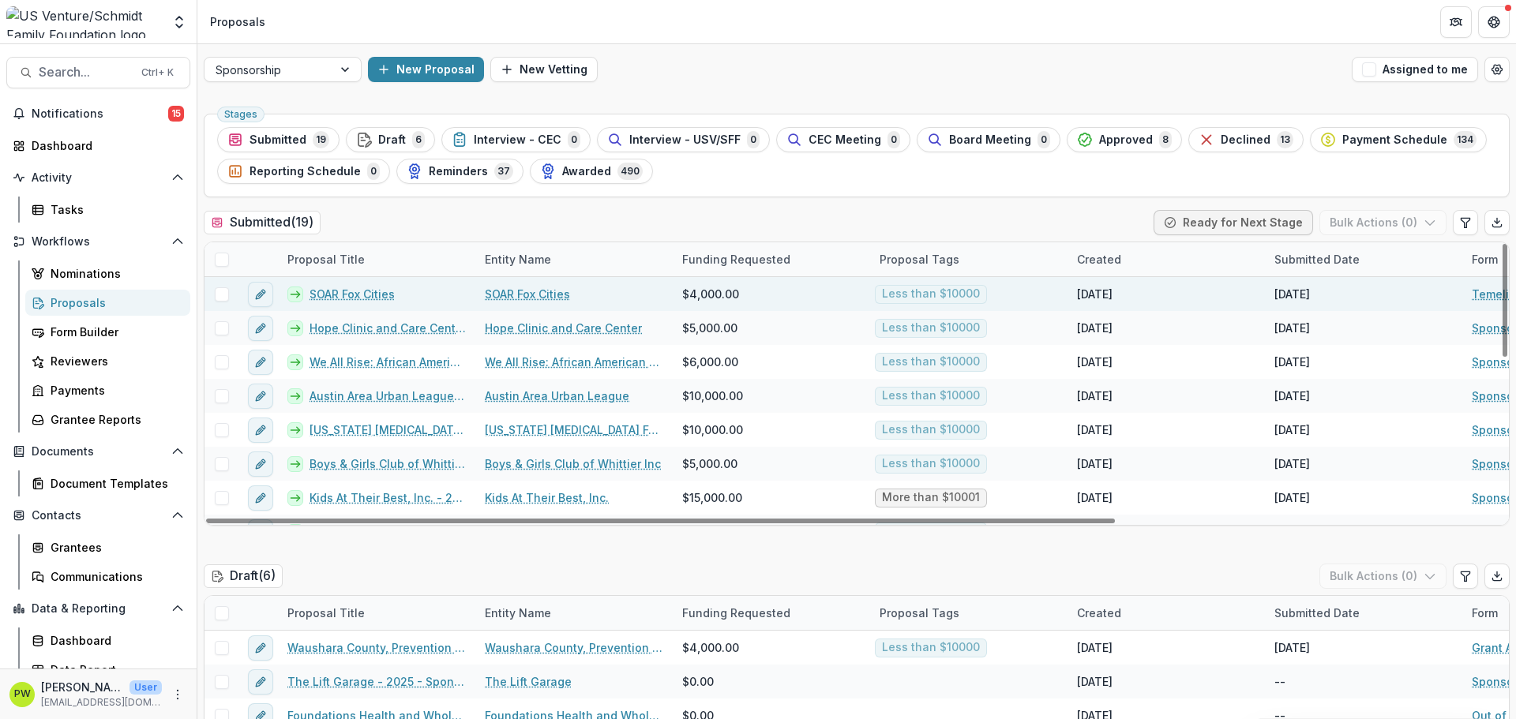
click at [336, 291] on link "SOAR Fox Cities" at bounding box center [351, 294] width 85 height 17
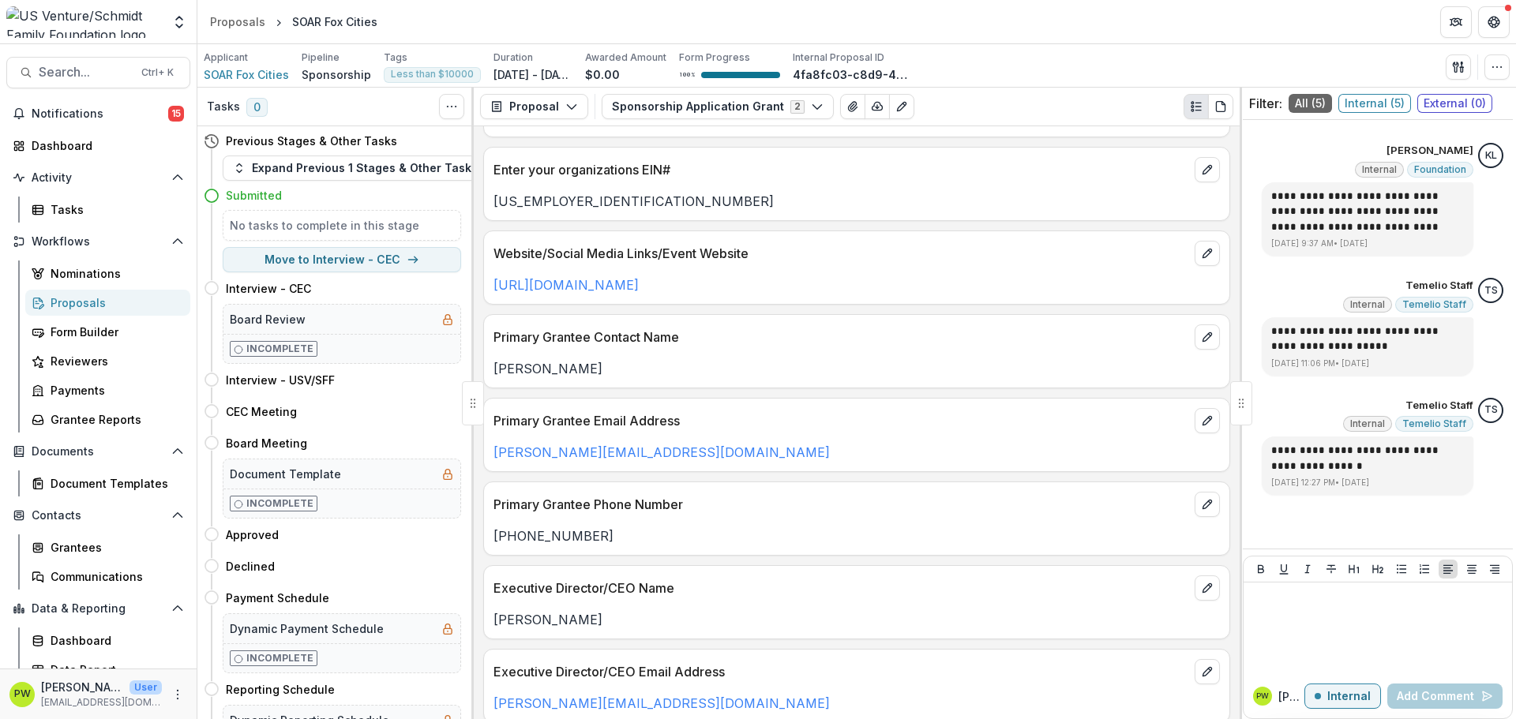
scroll to position [30, 0]
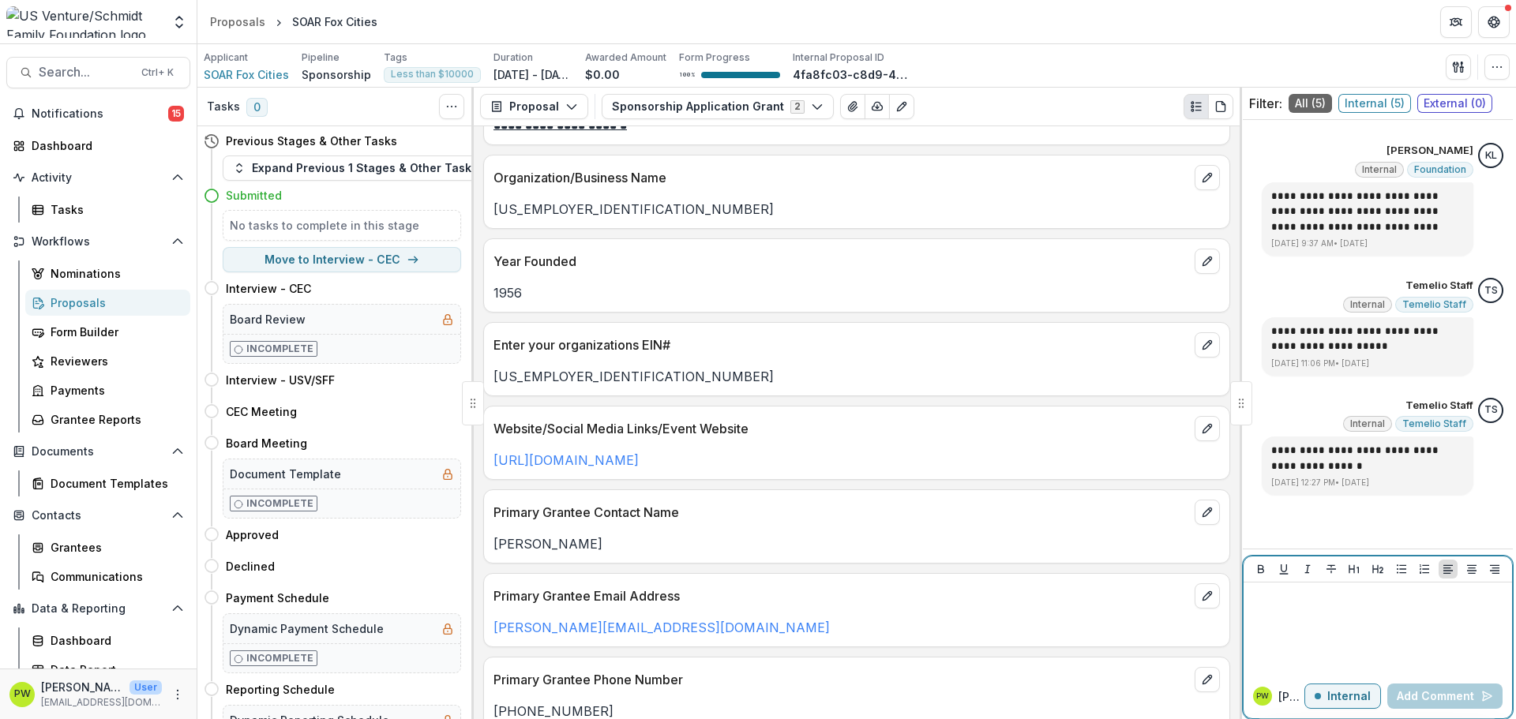
click at [1289, 621] on div at bounding box center [1378, 628] width 256 height 79
click at [1433, 695] on button "Add Comment" at bounding box center [1444, 696] width 115 height 25
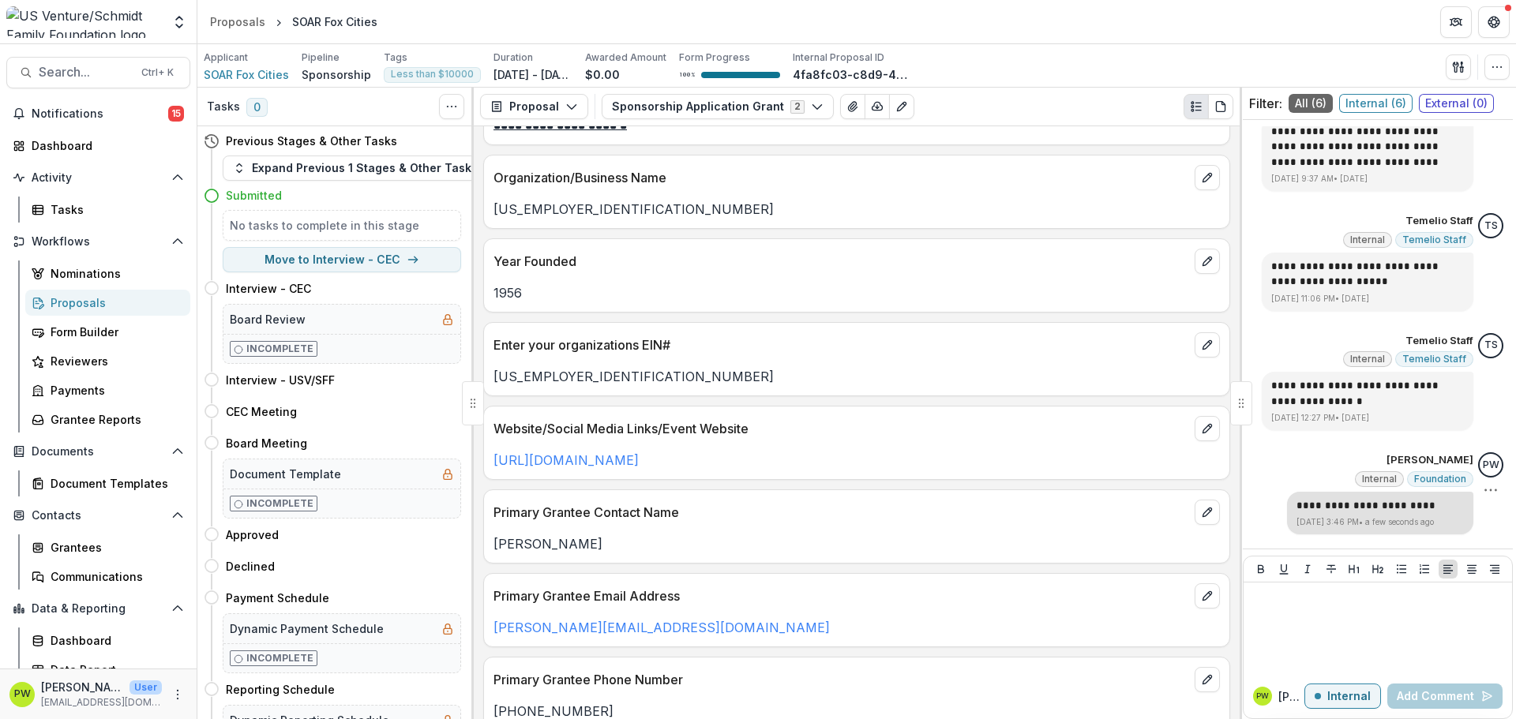
scroll to position [302, 0]
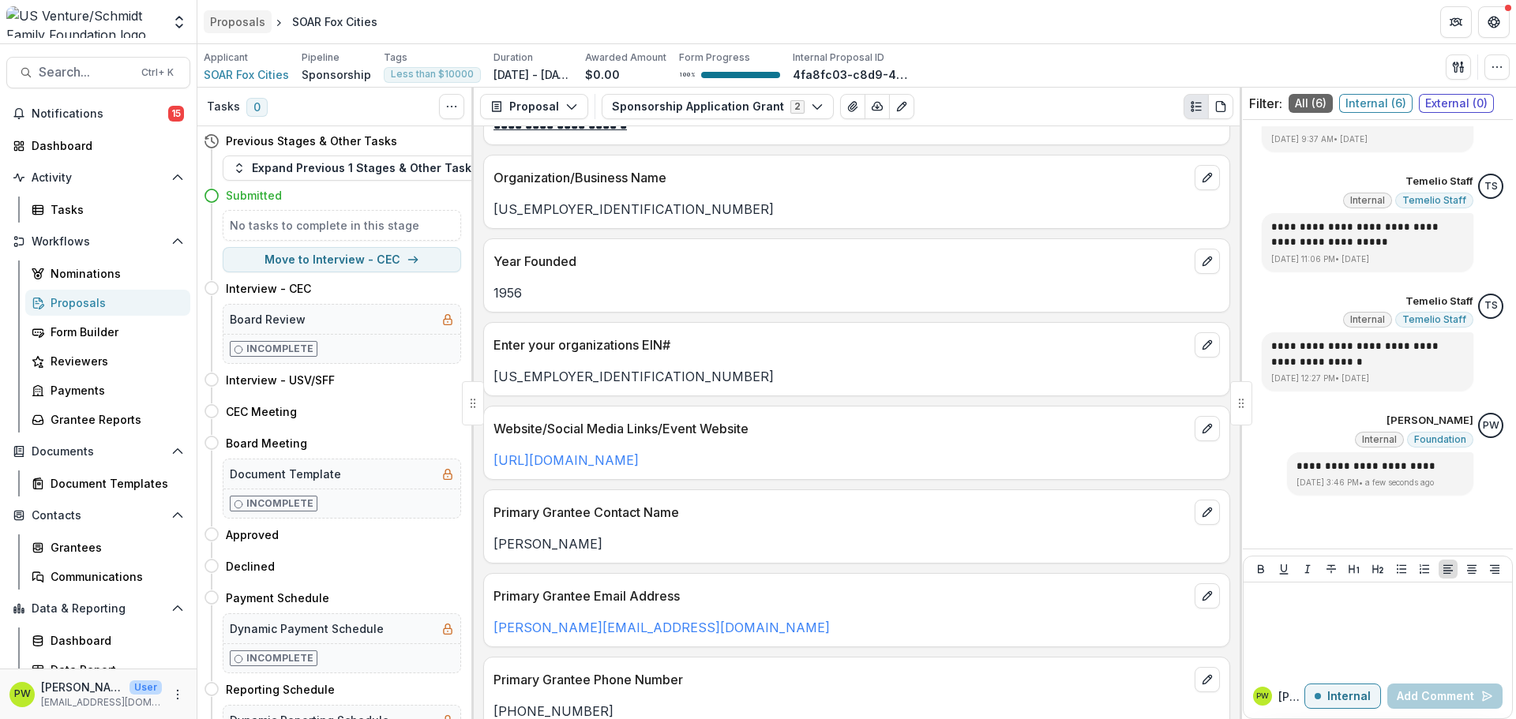
click at [246, 22] on div "Proposals" at bounding box center [237, 21] width 55 height 17
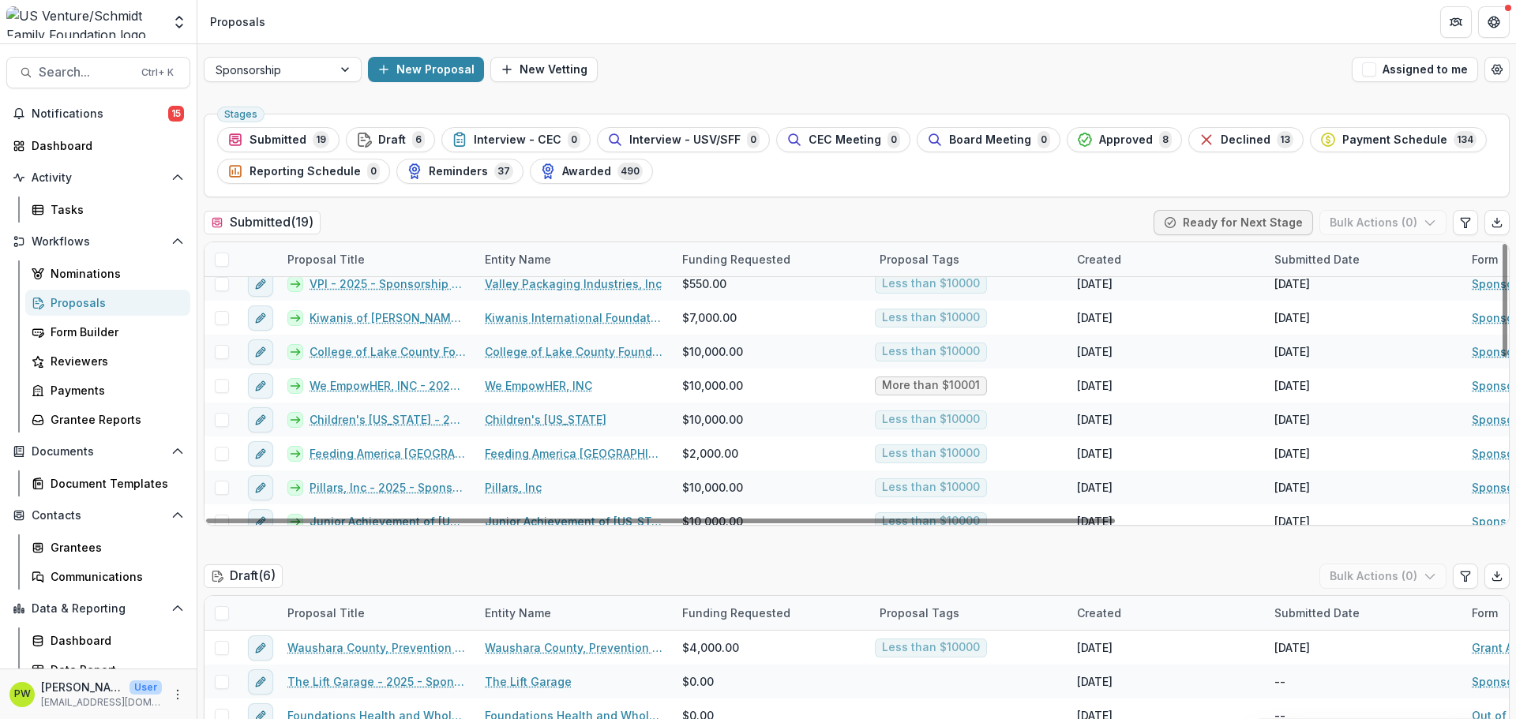
scroll to position [397, 0]
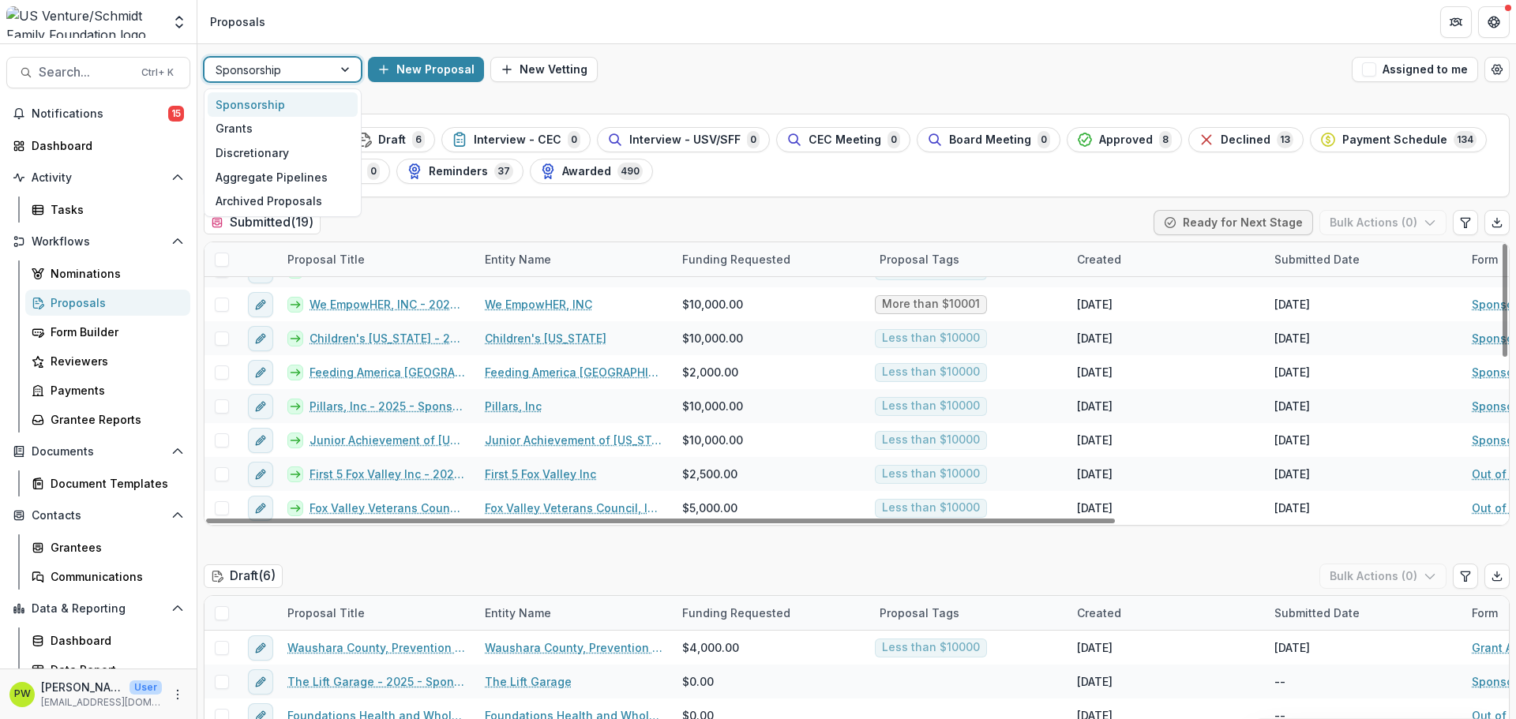
click at [316, 73] on div at bounding box center [269, 70] width 106 height 20
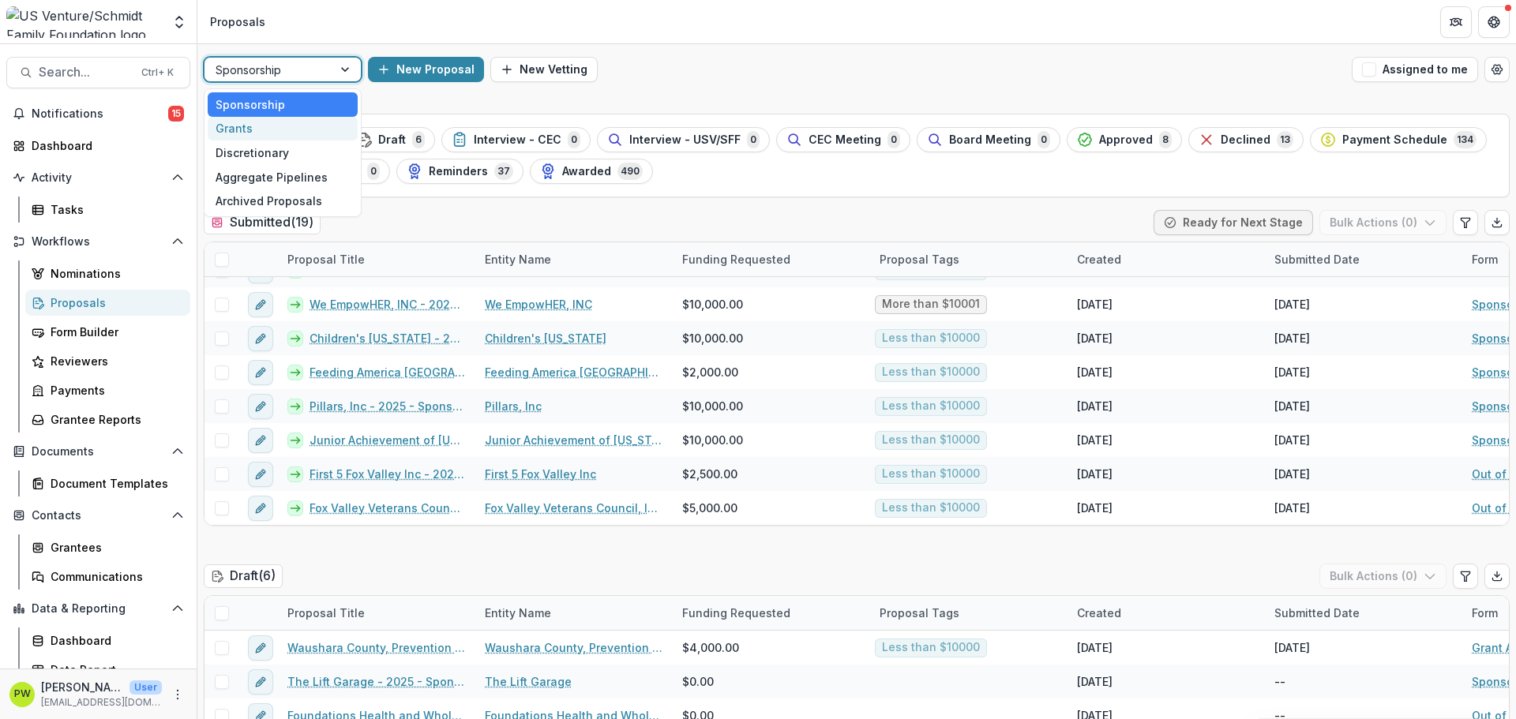
click at [287, 122] on div "Grants" at bounding box center [283, 129] width 150 height 24
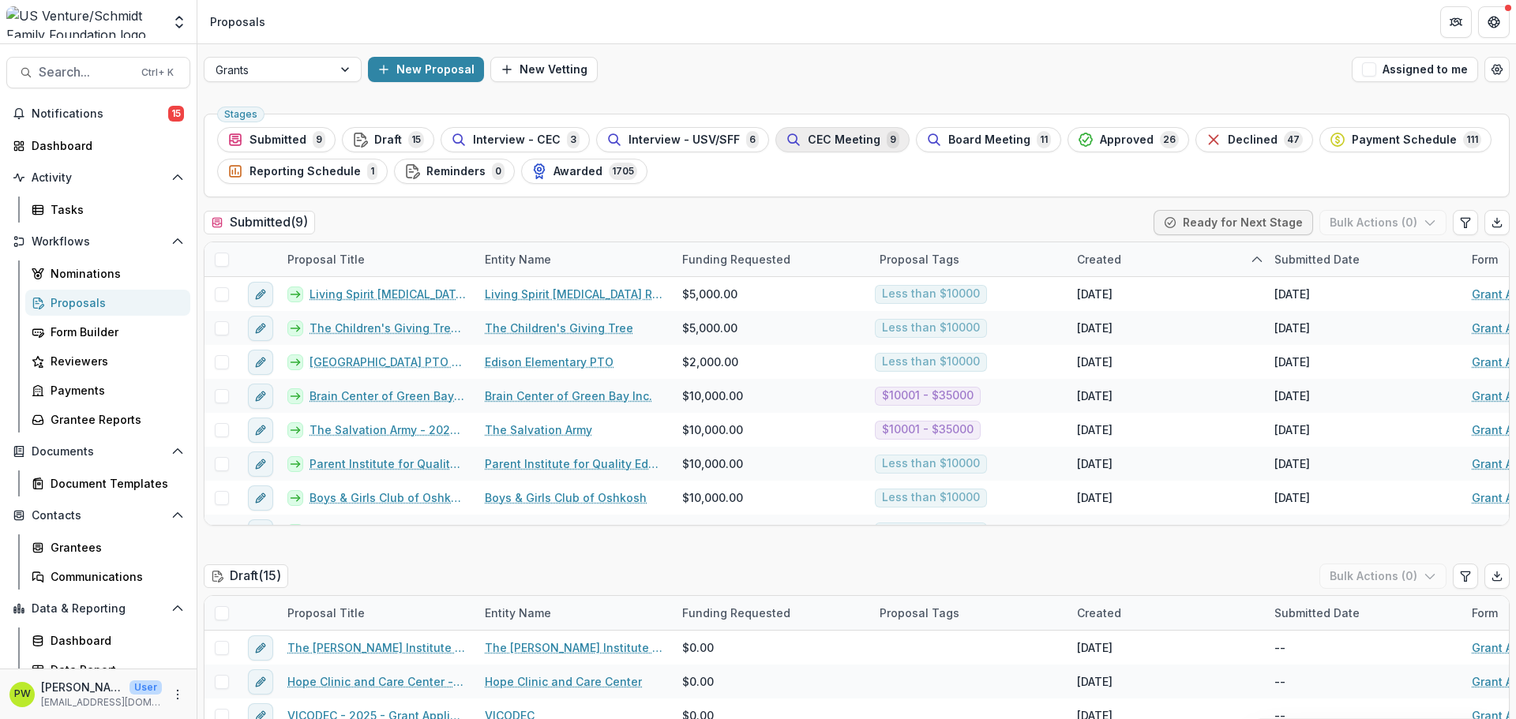
click at [819, 139] on span "CEC Meeting" at bounding box center [844, 139] width 73 height 13
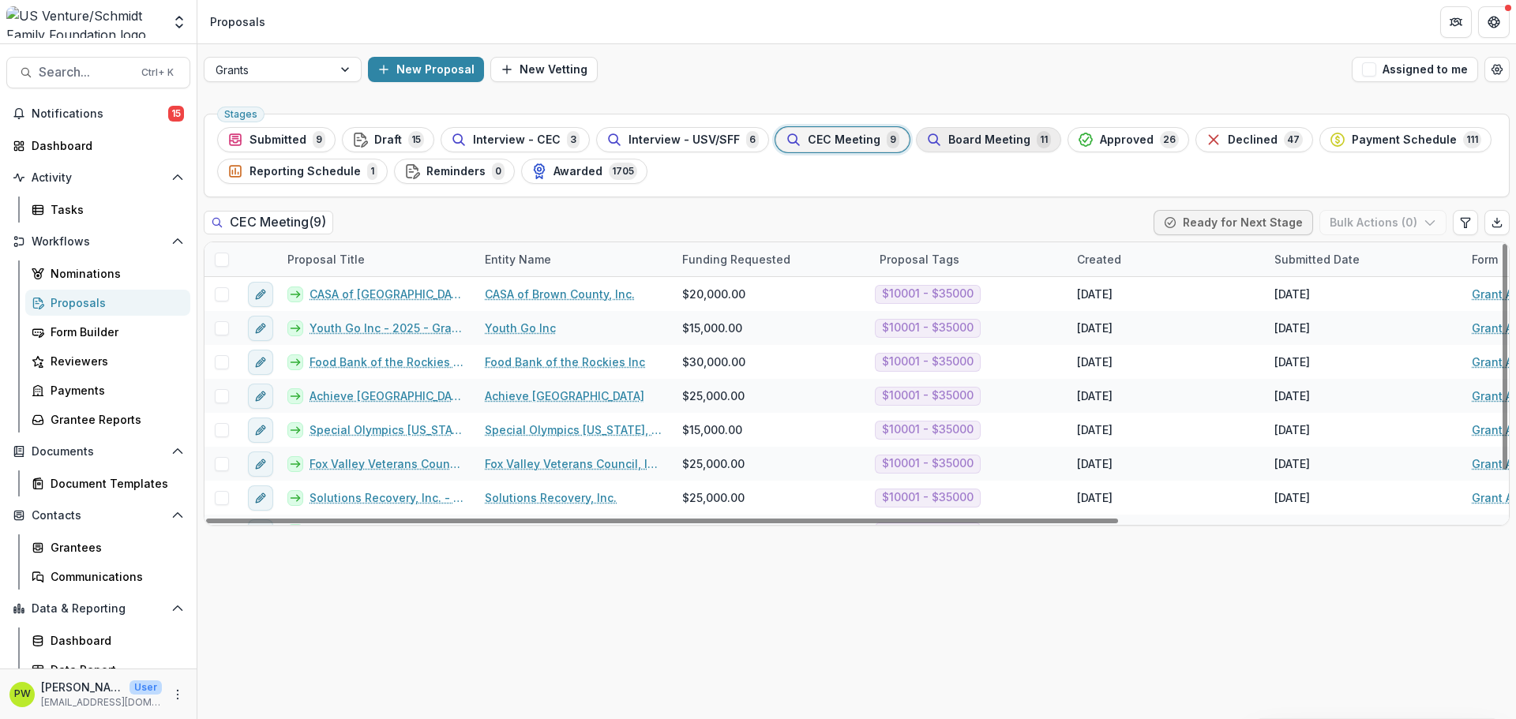
click at [985, 144] on span "Board Meeting" at bounding box center [989, 139] width 82 height 13
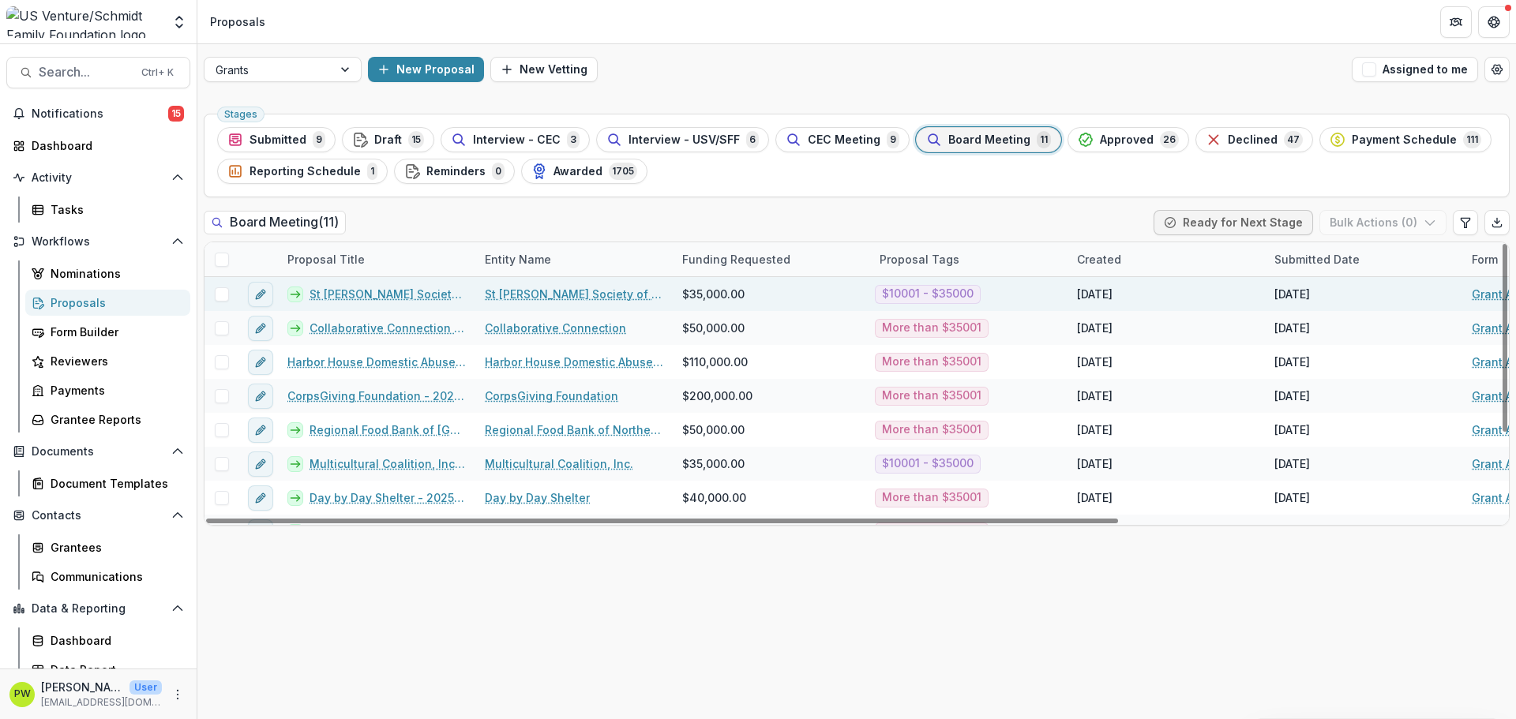
click at [398, 293] on link "St [PERSON_NAME] Society of Appleton, Inc - 2025 - Grant Application" at bounding box center [387, 294] width 156 height 17
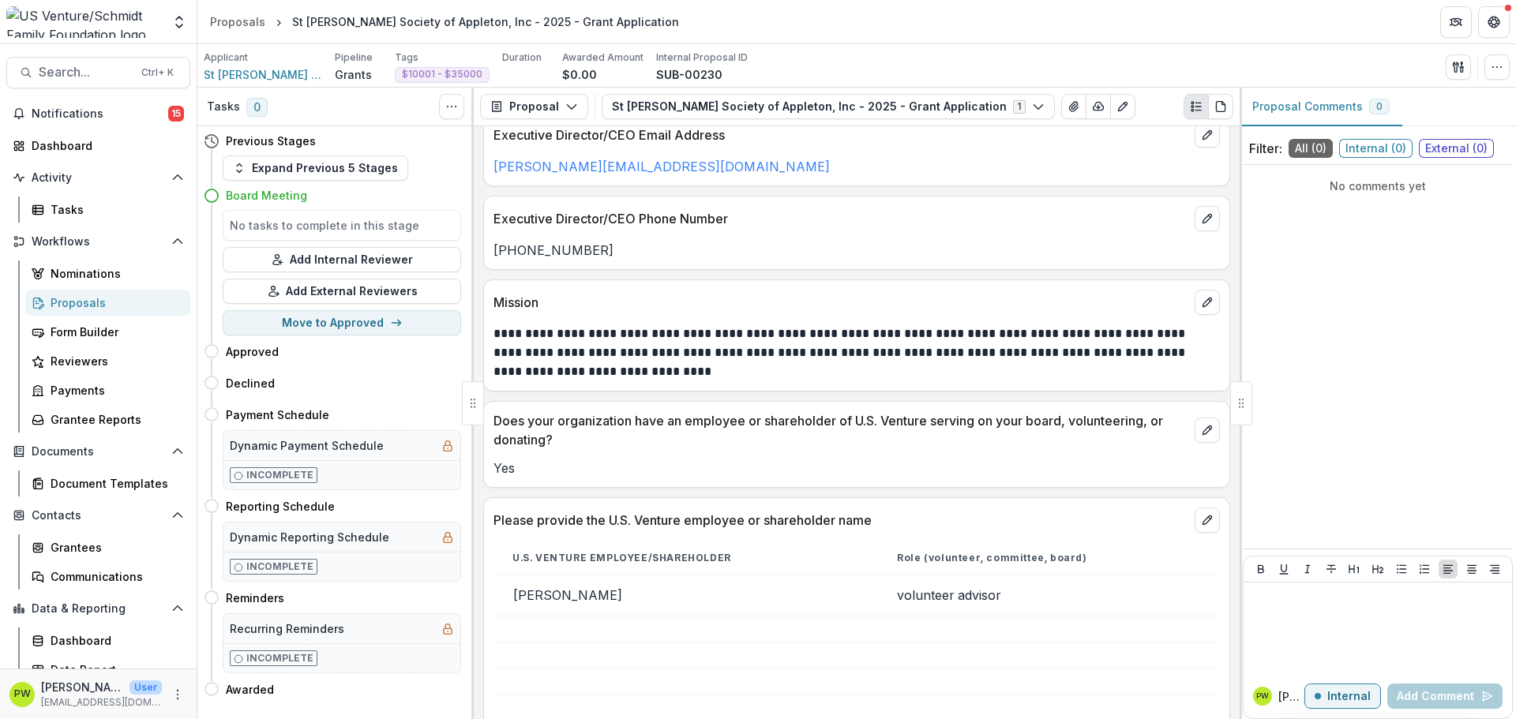
scroll to position [789, 0]
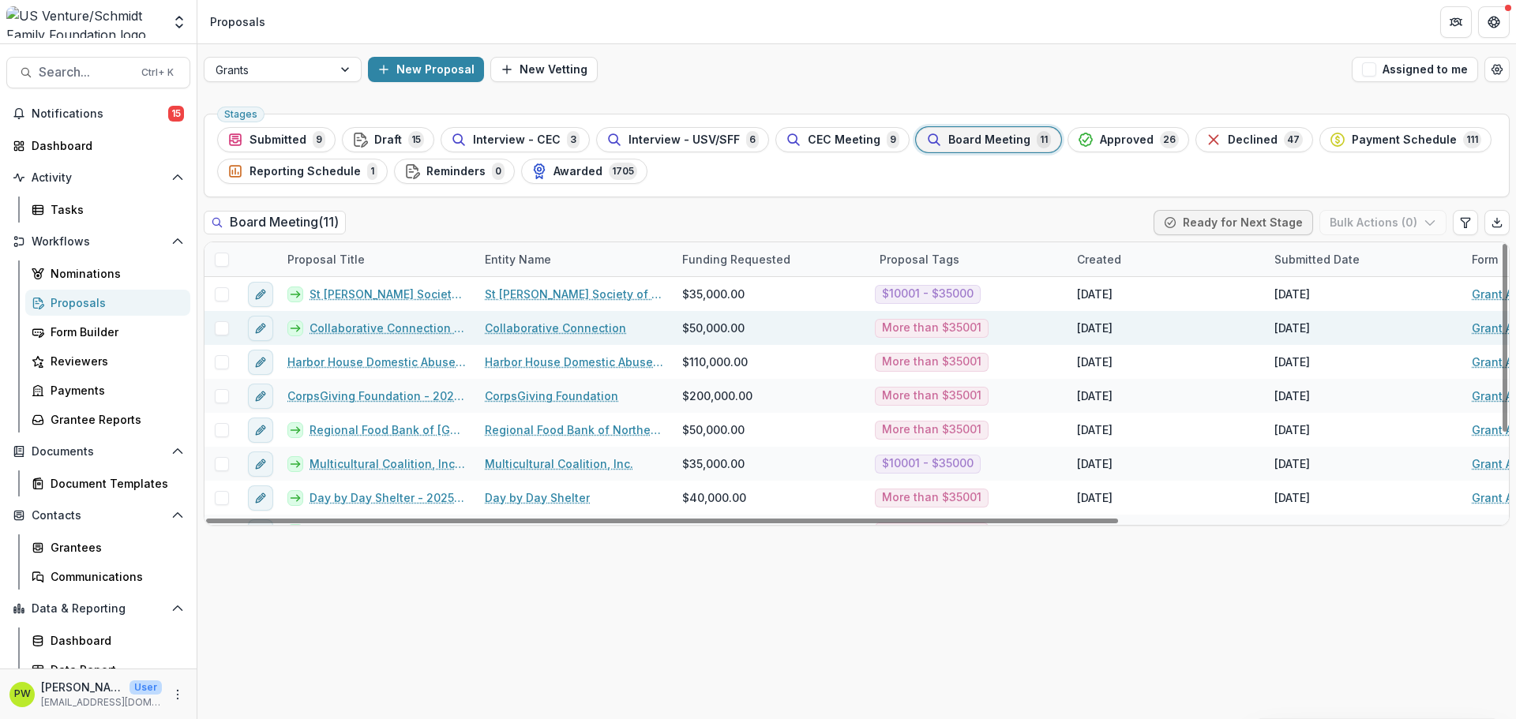
click at [399, 332] on link "Collaborative Connection - 2025 - Grant Application" at bounding box center [387, 328] width 156 height 17
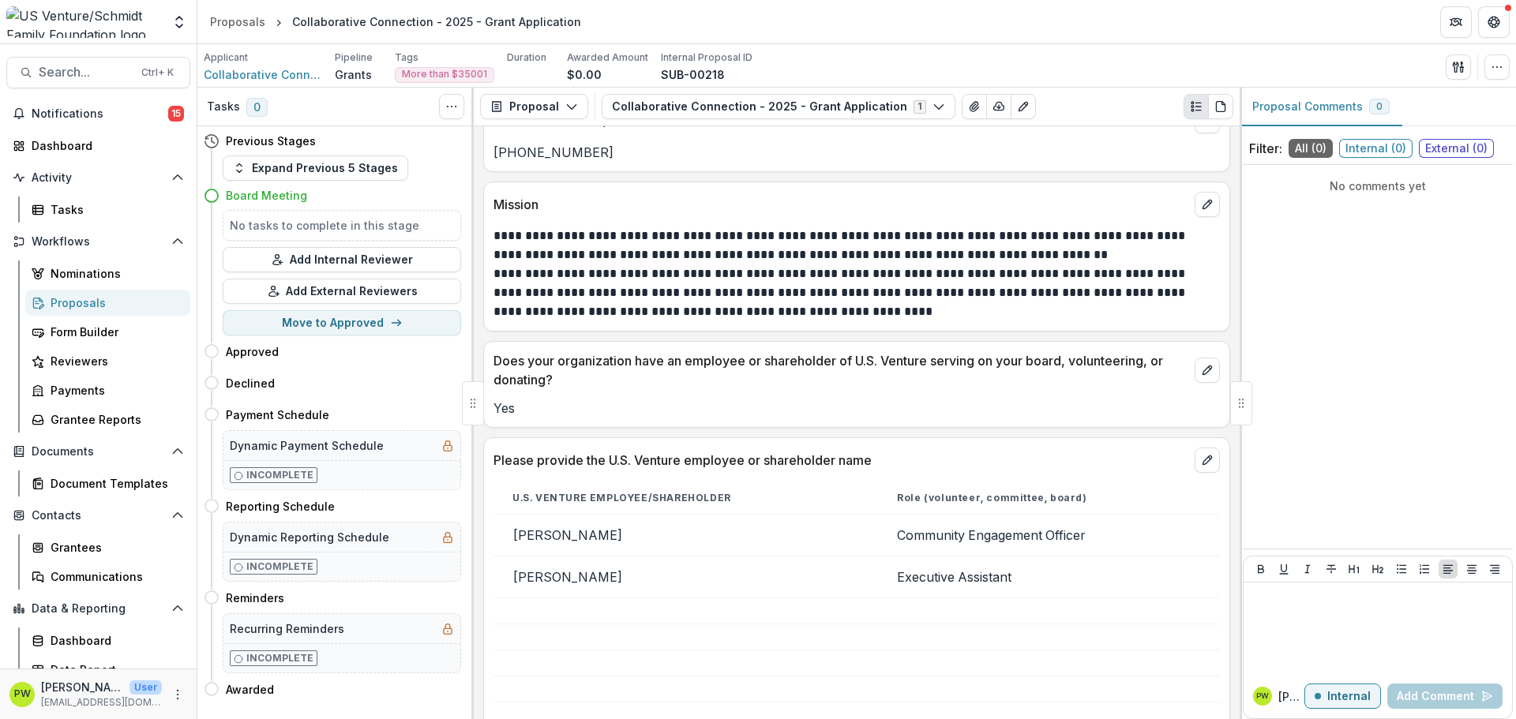
scroll to position [868, 0]
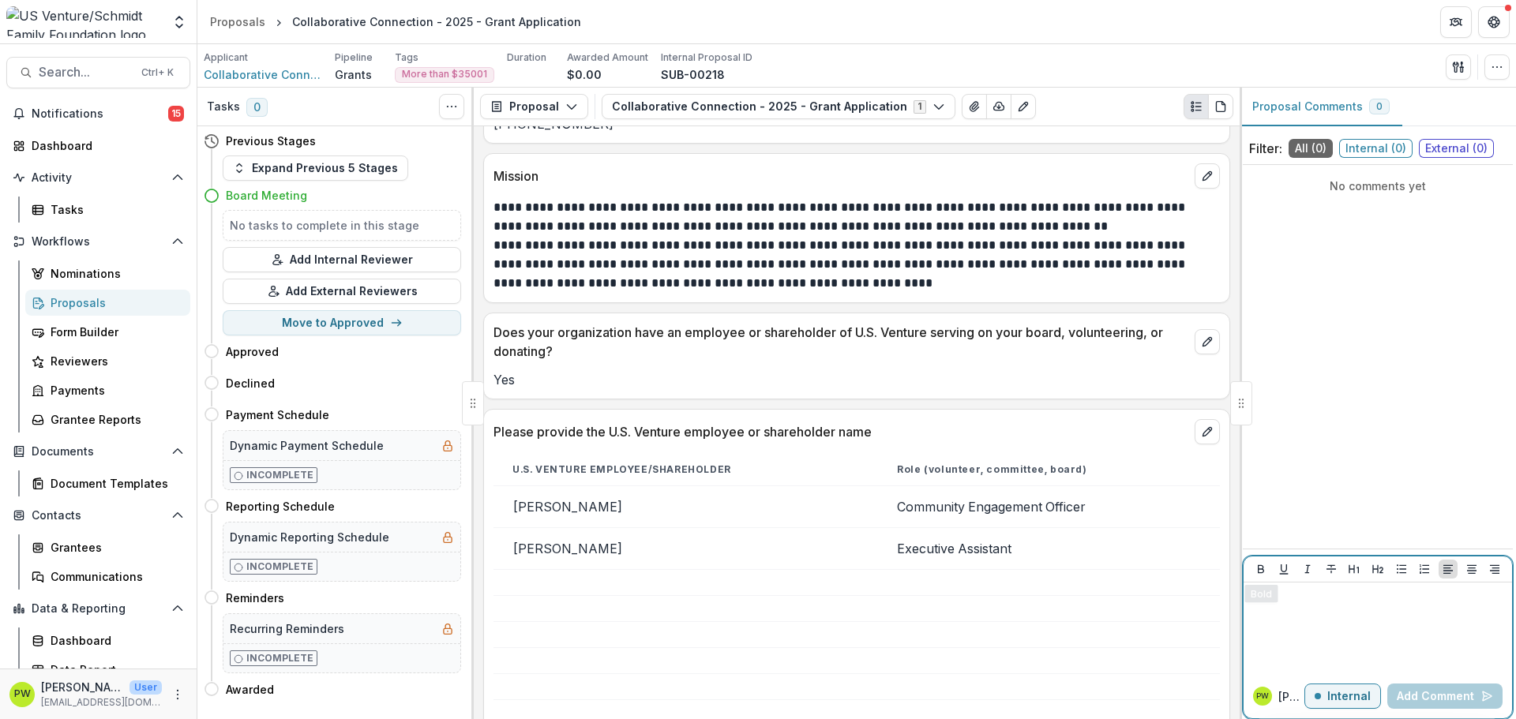
click at [1305, 617] on div at bounding box center [1378, 628] width 256 height 79
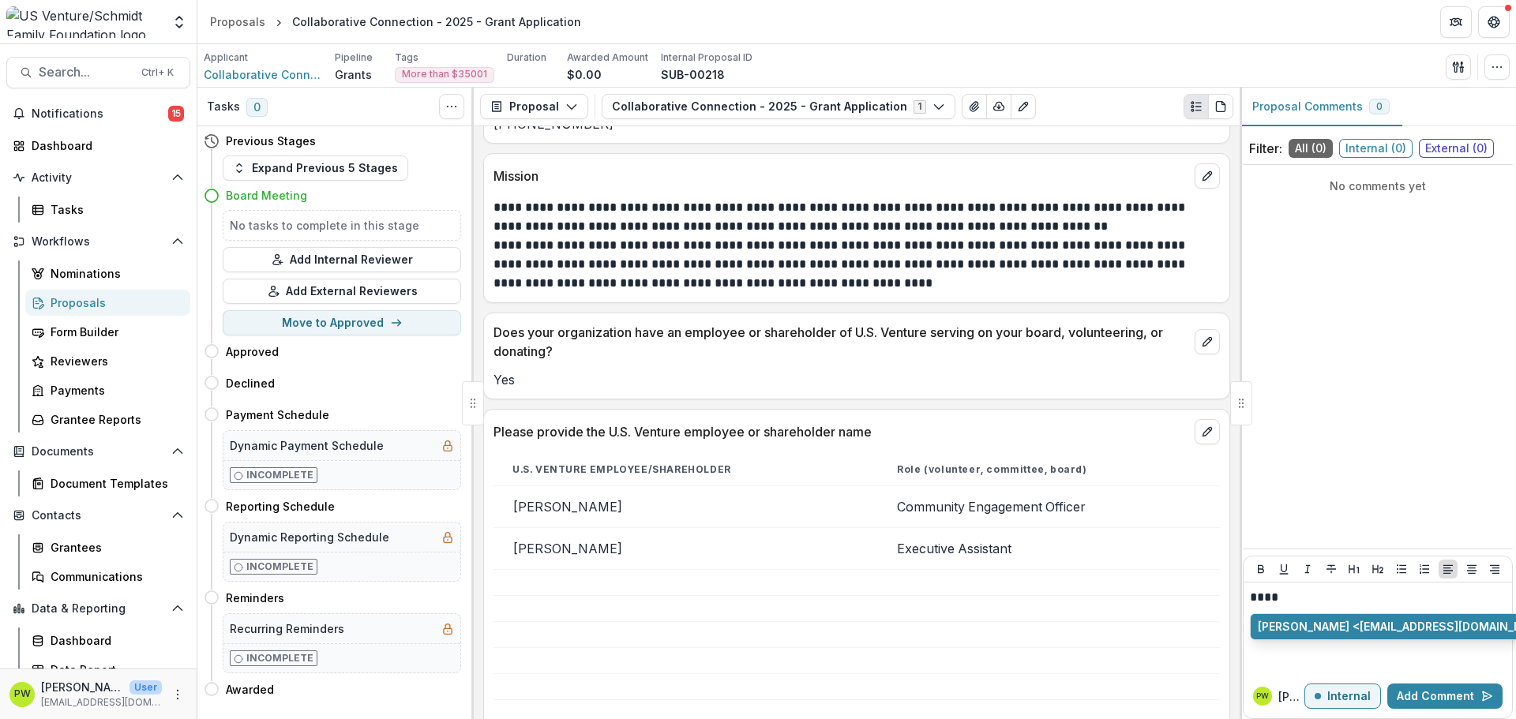
click at [1324, 623] on button "[PERSON_NAME] <[EMAIL_ADDRESS][DOMAIN_NAME]>" at bounding box center [1388, 626] width 275 height 25
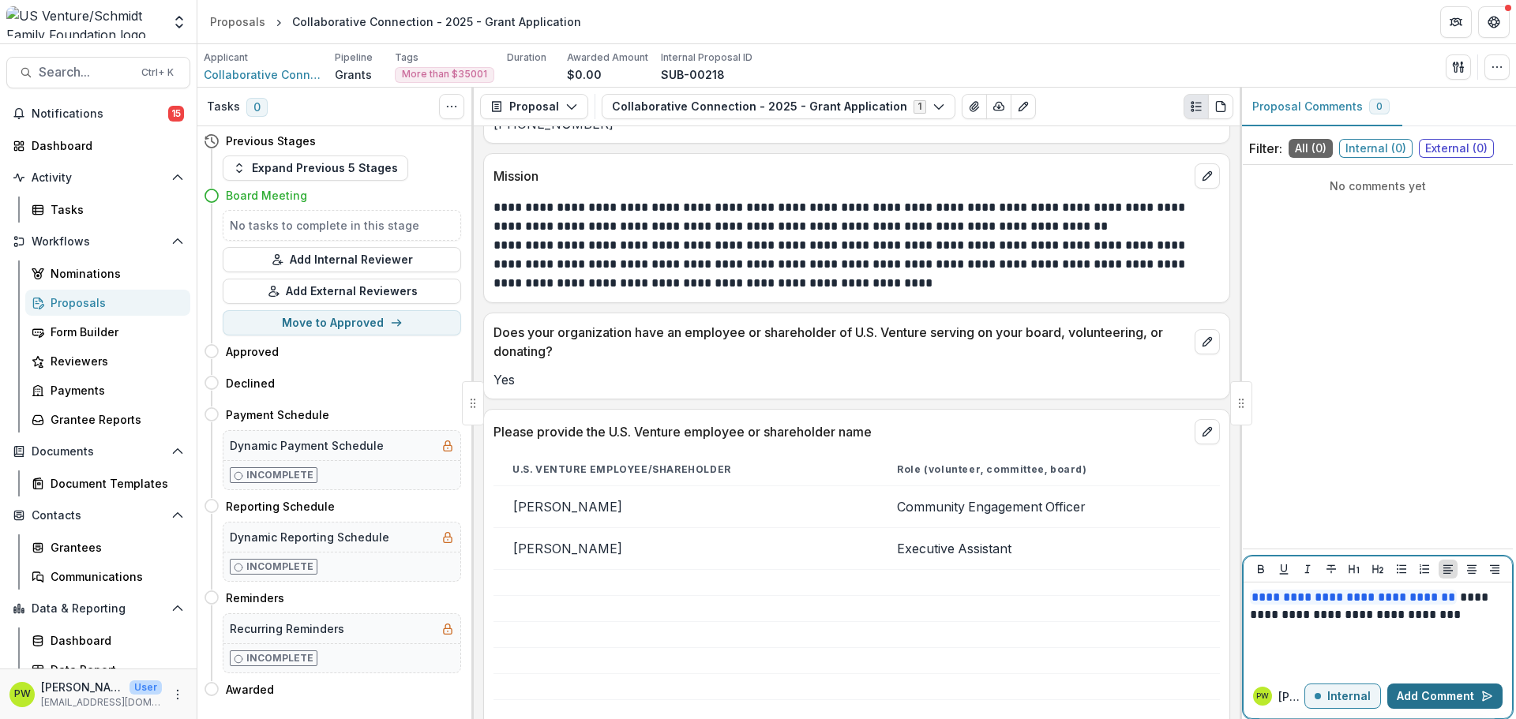
click at [1464, 697] on button "Add Comment" at bounding box center [1444, 696] width 115 height 25
click at [1439, 692] on button "Add Comment" at bounding box center [1444, 696] width 115 height 25
click at [1408, 692] on button "Add Comment" at bounding box center [1444, 696] width 115 height 25
drag, startPoint x: 1433, startPoint y: 617, endPoint x: 1211, endPoint y: 571, distance: 226.5
click at [1210, 574] on div "**********" at bounding box center [856, 404] width 1318 height 632
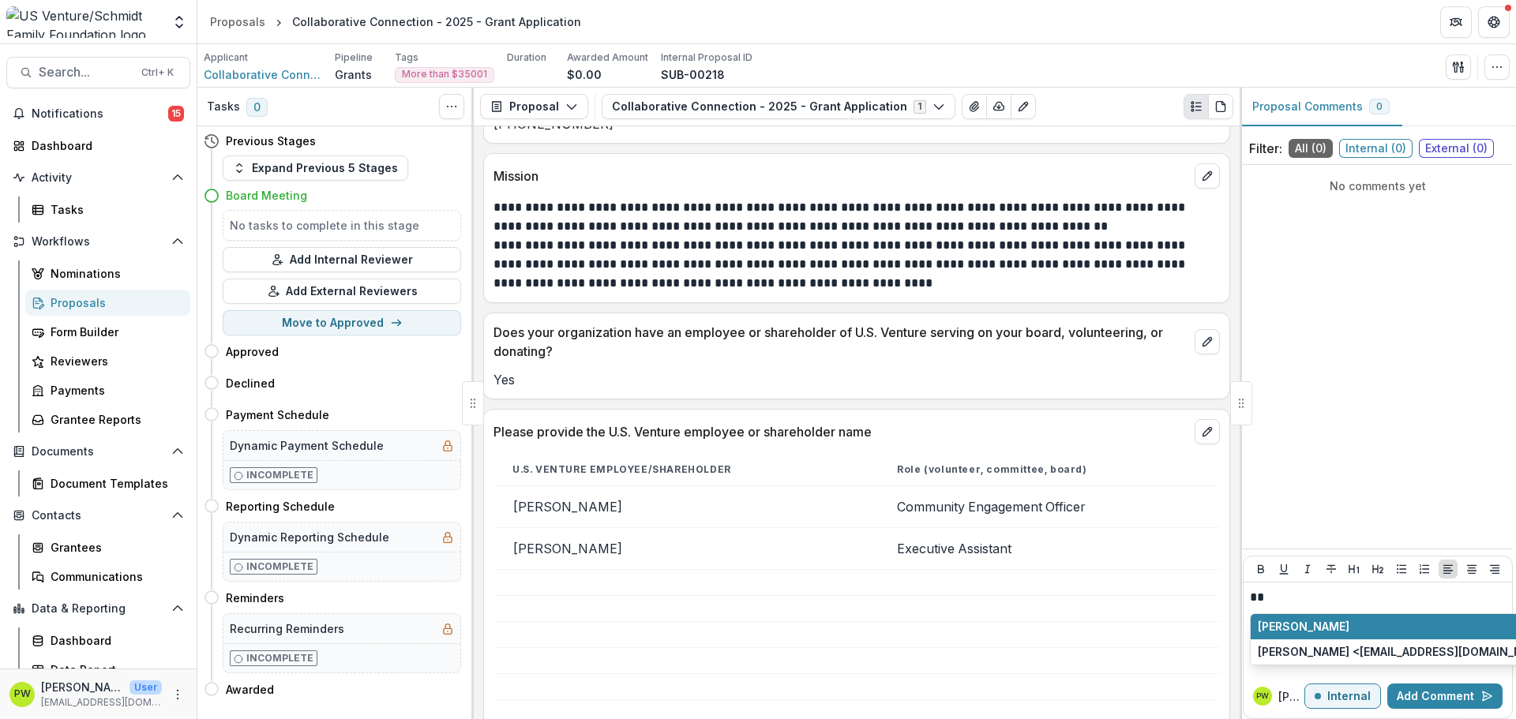
click at [1321, 647] on button "[PERSON_NAME] <[EMAIL_ADDRESS][DOMAIN_NAME]>" at bounding box center [1388, 651] width 275 height 25
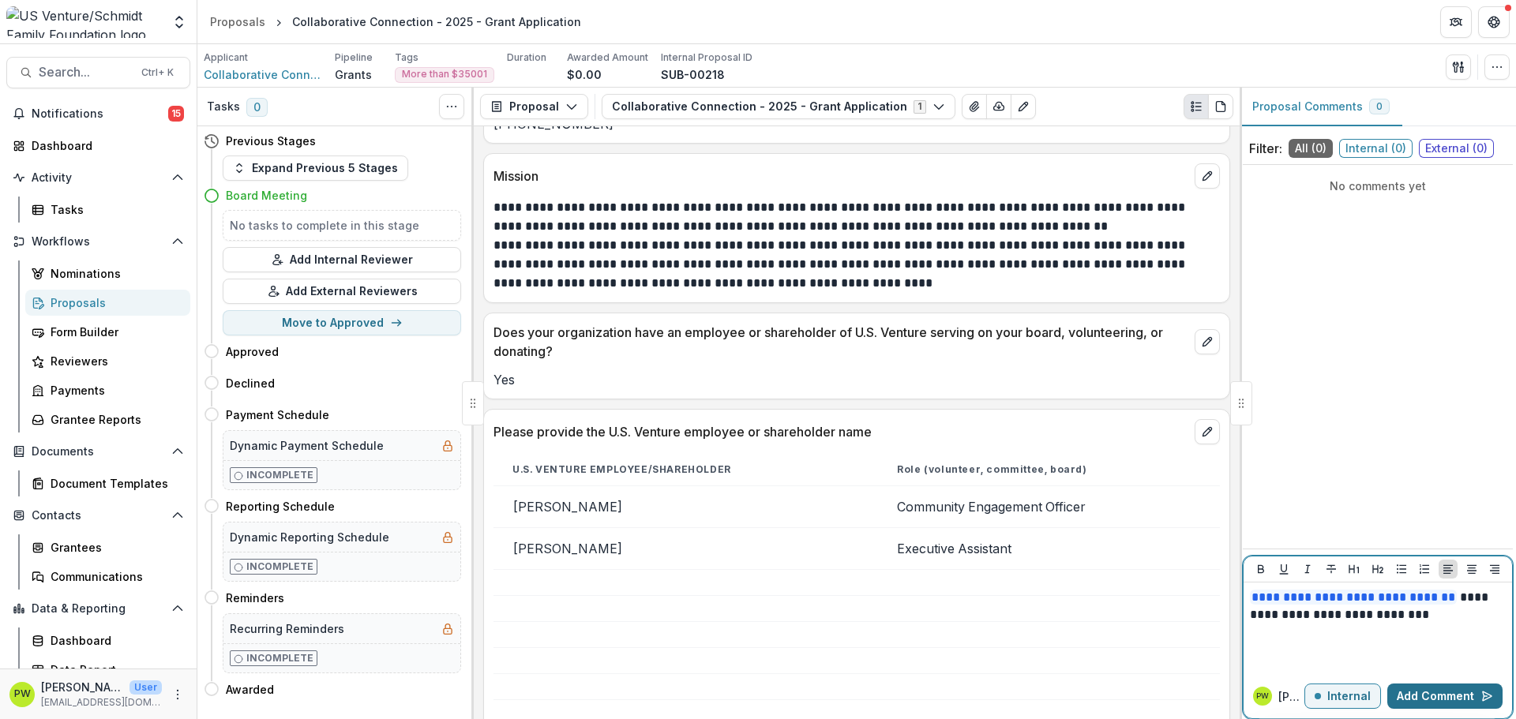
click at [1420, 700] on button "Add Comment" at bounding box center [1444, 696] width 115 height 25
click at [1436, 694] on button "Add Comment" at bounding box center [1444, 696] width 115 height 25
click at [1436, 693] on button "Loading... Add Comment" at bounding box center [1444, 696] width 115 height 25
drag, startPoint x: 1445, startPoint y: 617, endPoint x: 1222, endPoint y: 597, distance: 223.6
click at [1215, 595] on div "**********" at bounding box center [856, 404] width 1318 height 632
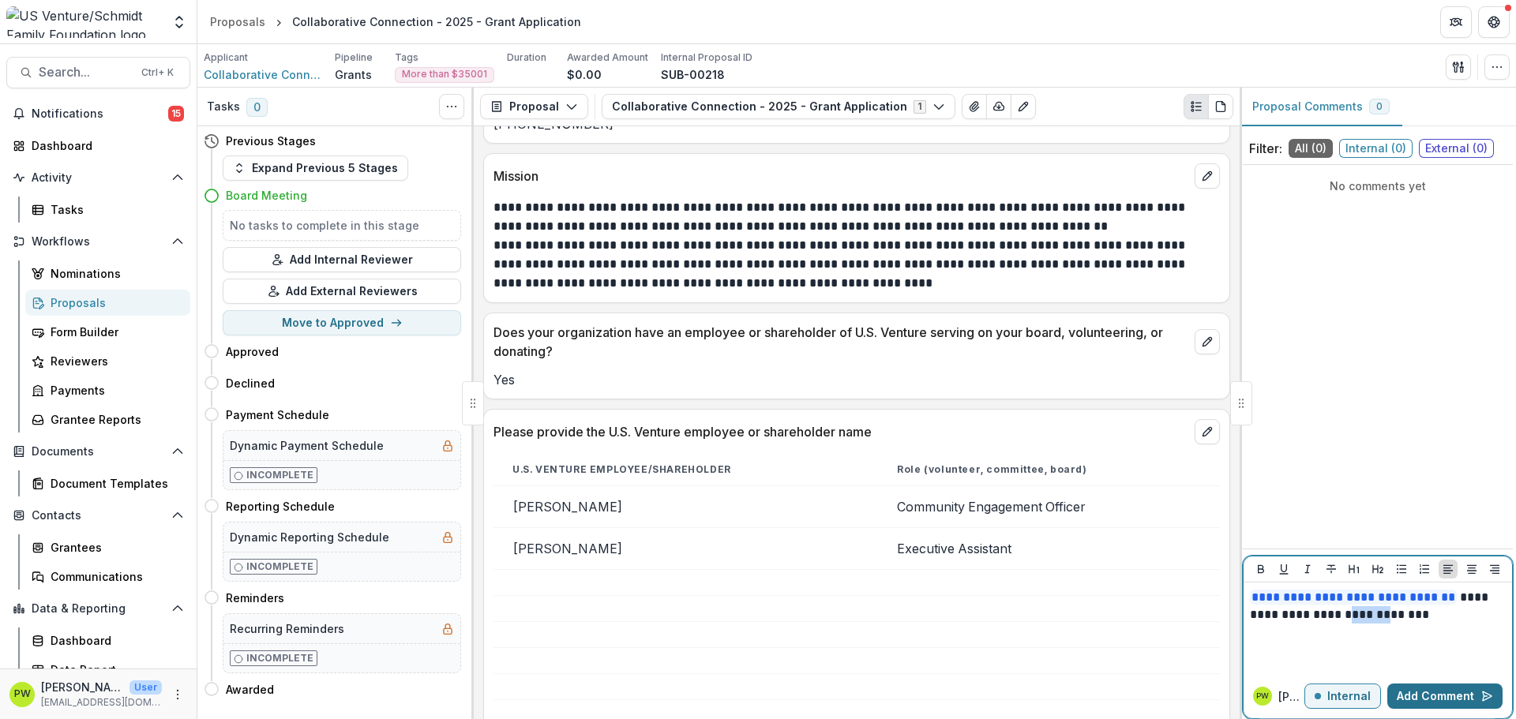
drag, startPoint x: 1386, startPoint y: 613, endPoint x: 1356, endPoint y: 610, distance: 30.9
click at [1356, 610] on p "**********" at bounding box center [1378, 606] width 256 height 35
click at [1434, 647] on div "**********" at bounding box center [1378, 628] width 256 height 79
drag, startPoint x: 1468, startPoint y: 627, endPoint x: 1260, endPoint y: 589, distance: 211.8
click at [1259, 586] on div "**********" at bounding box center [1377, 629] width 268 height 92
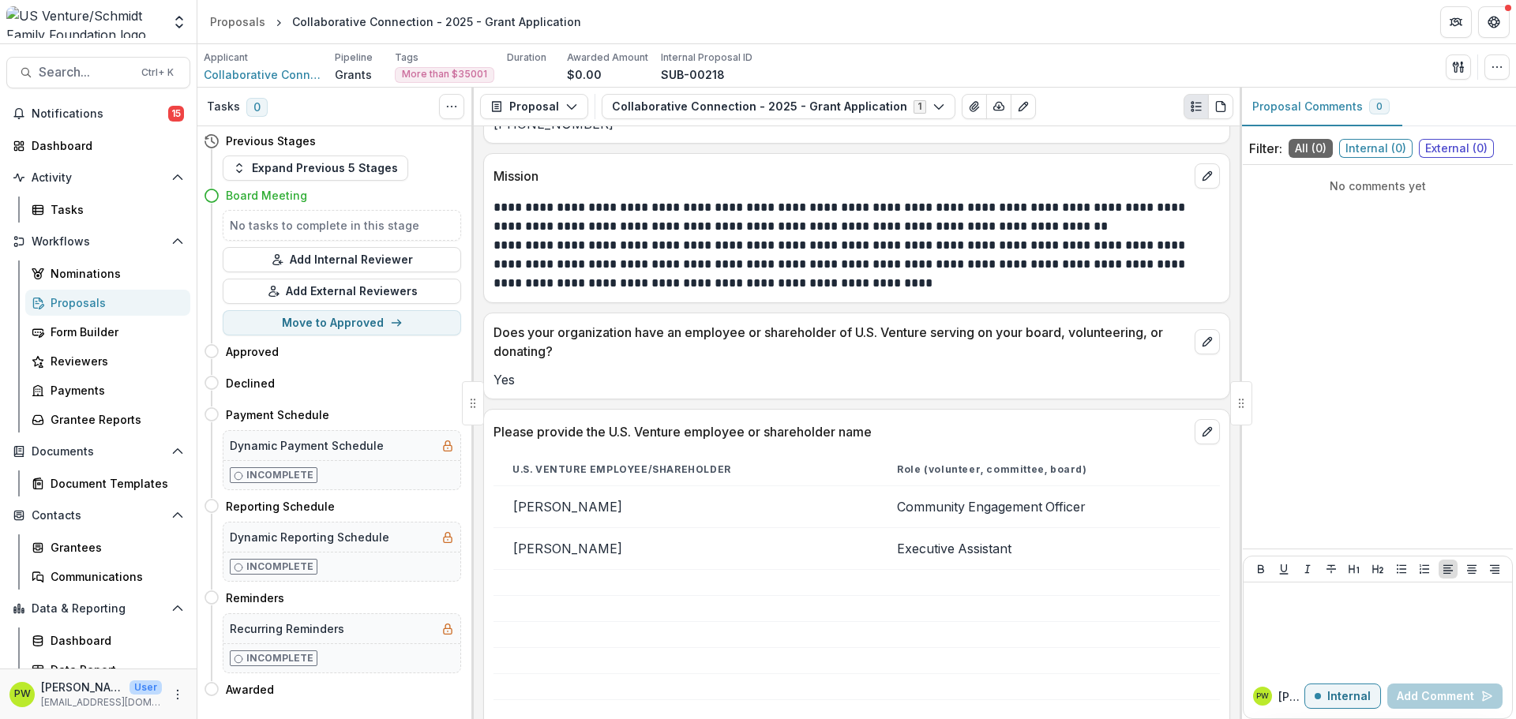
click at [1171, 632] on td at bounding box center [1049, 635] width 342 height 26
click at [1362, 642] on div at bounding box center [1378, 628] width 256 height 79
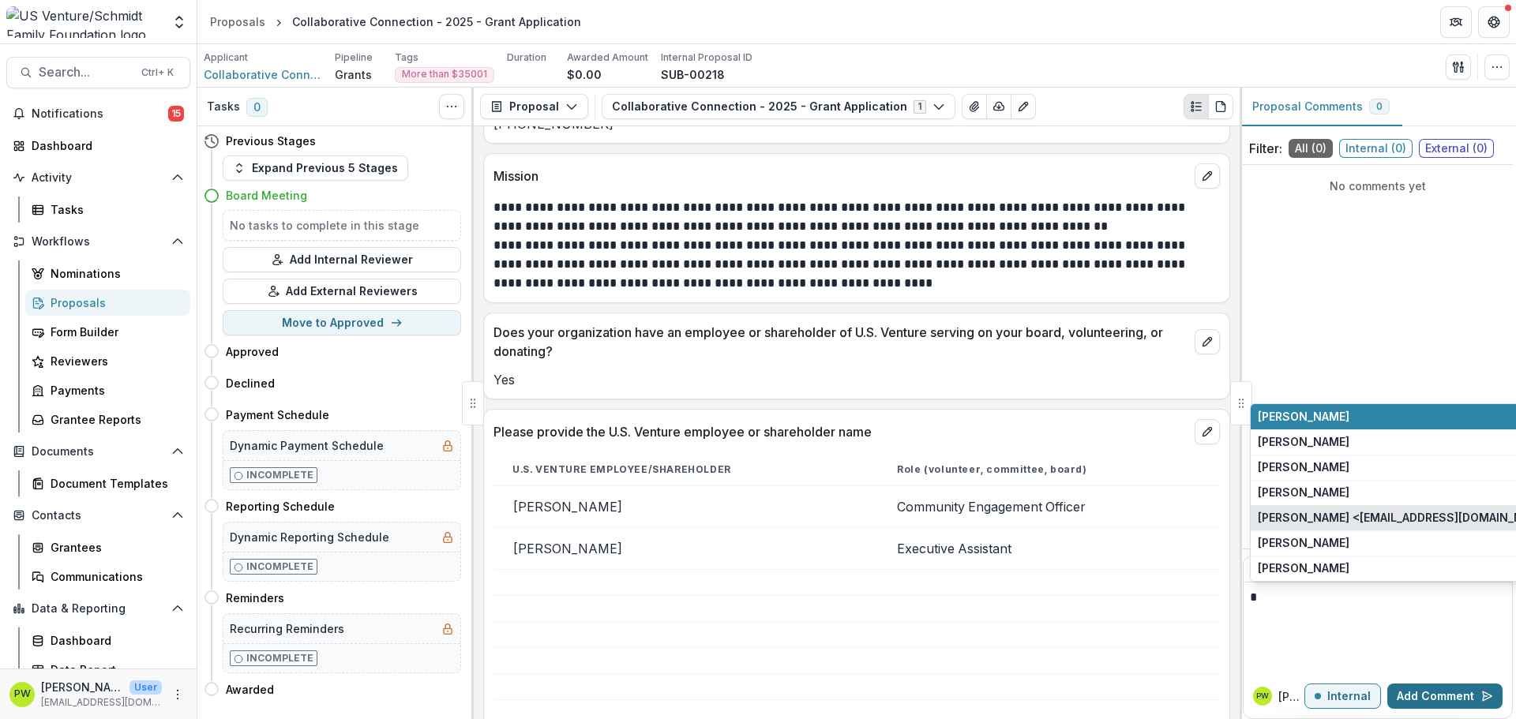
click at [1380, 523] on button "[PERSON_NAME] <[EMAIL_ADDRESS][DOMAIN_NAME]>" at bounding box center [1388, 517] width 275 height 25
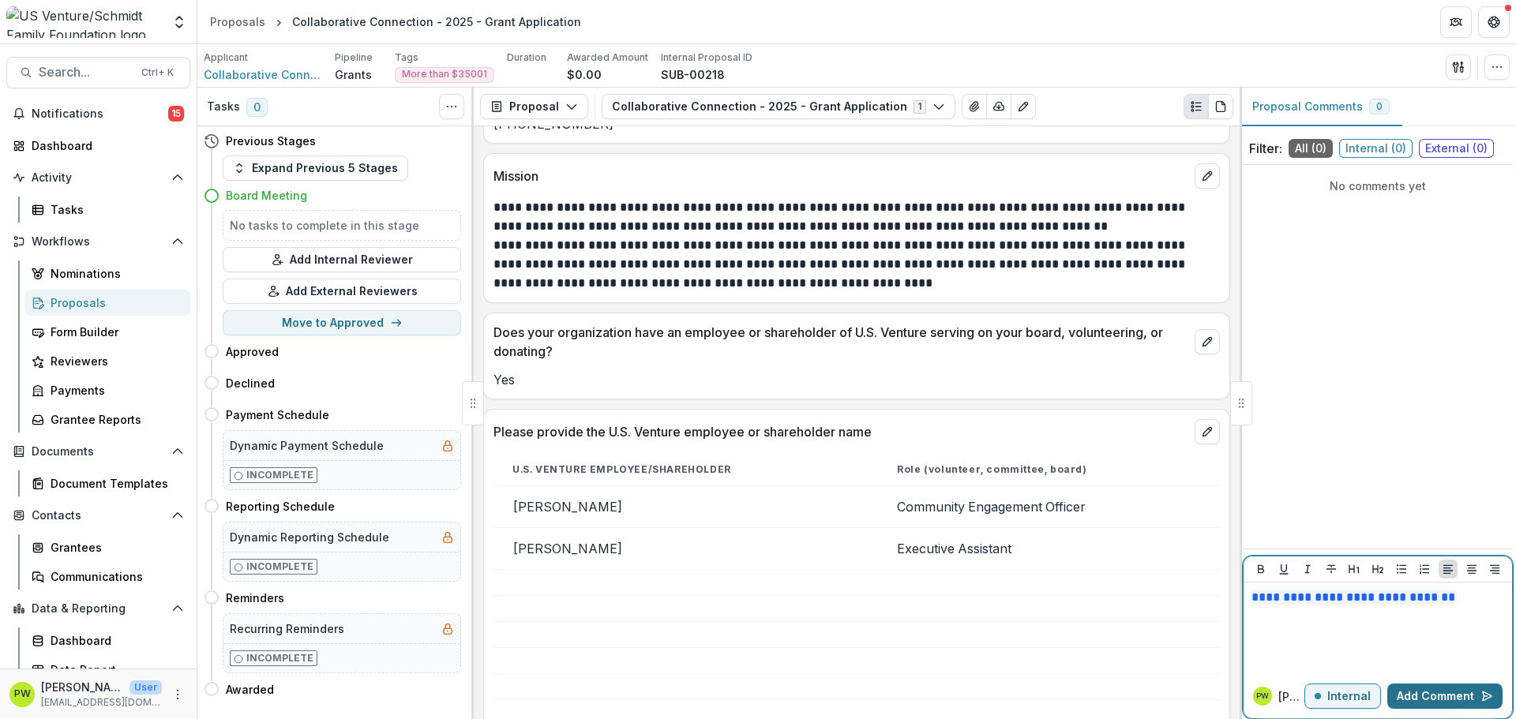
click at [1430, 694] on button "Add Comment" at bounding box center [1444, 696] width 115 height 25
drag, startPoint x: 1481, startPoint y: 622, endPoint x: 1231, endPoint y: 603, distance: 251.0
click at [1231, 603] on div "**********" at bounding box center [856, 404] width 1318 height 632
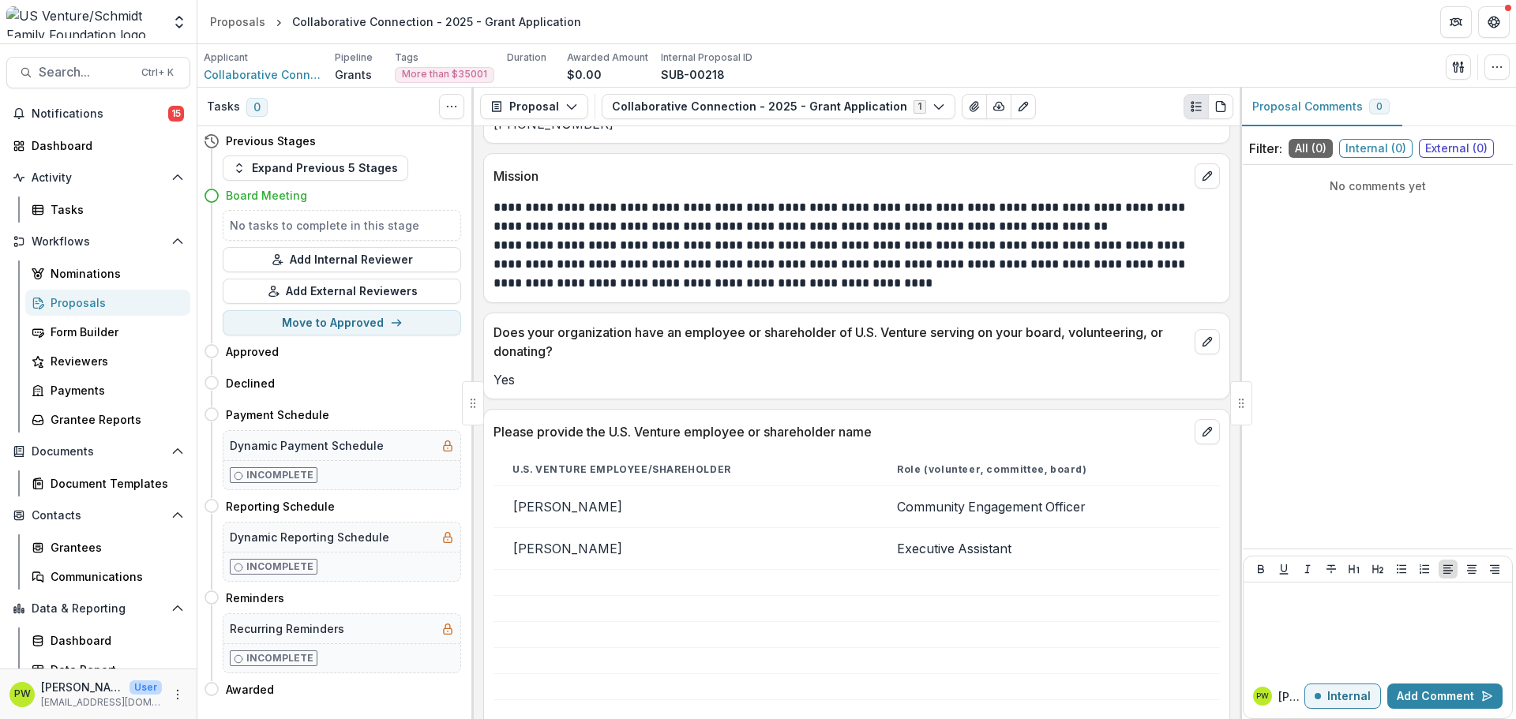
click at [620, 502] on td "Pam Swick" at bounding box center [685, 507] width 384 height 42
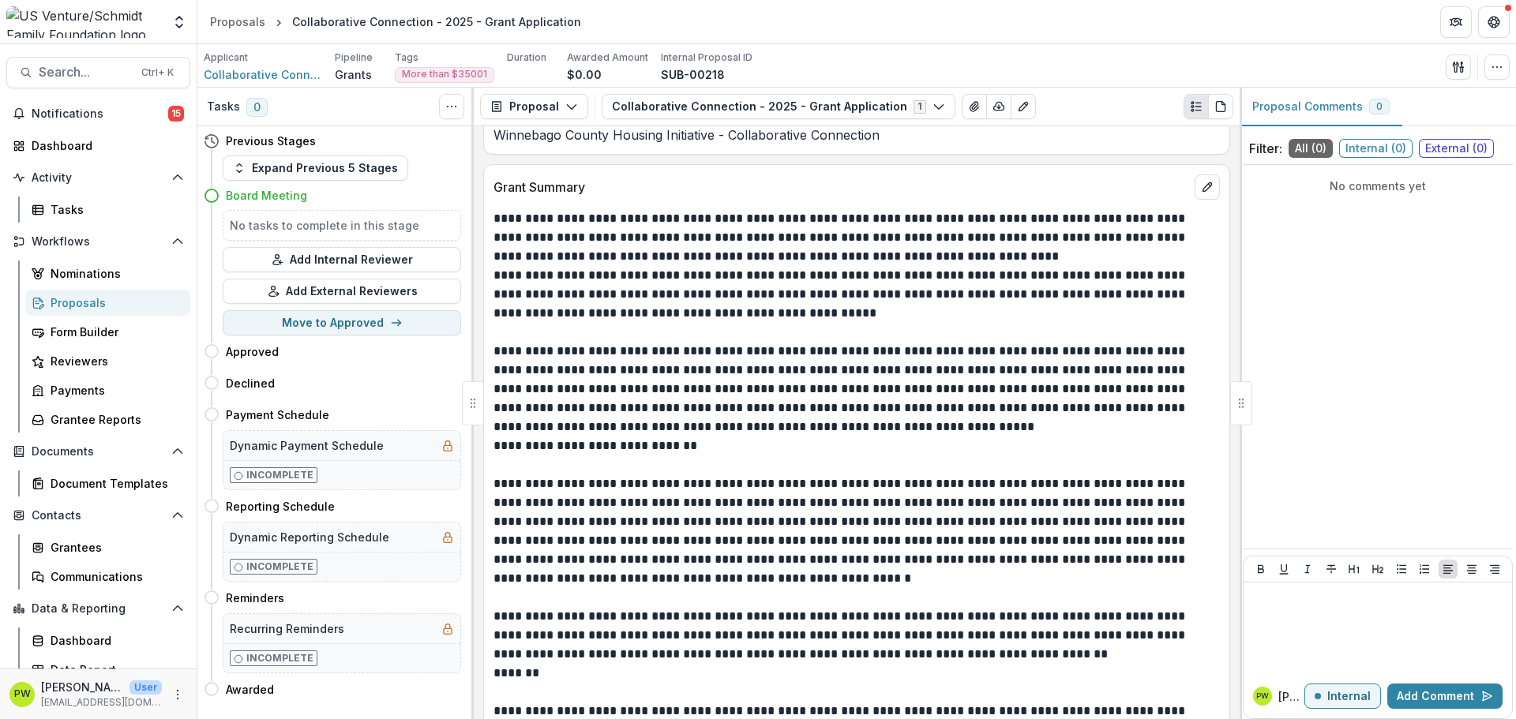
scroll to position [1737, 0]
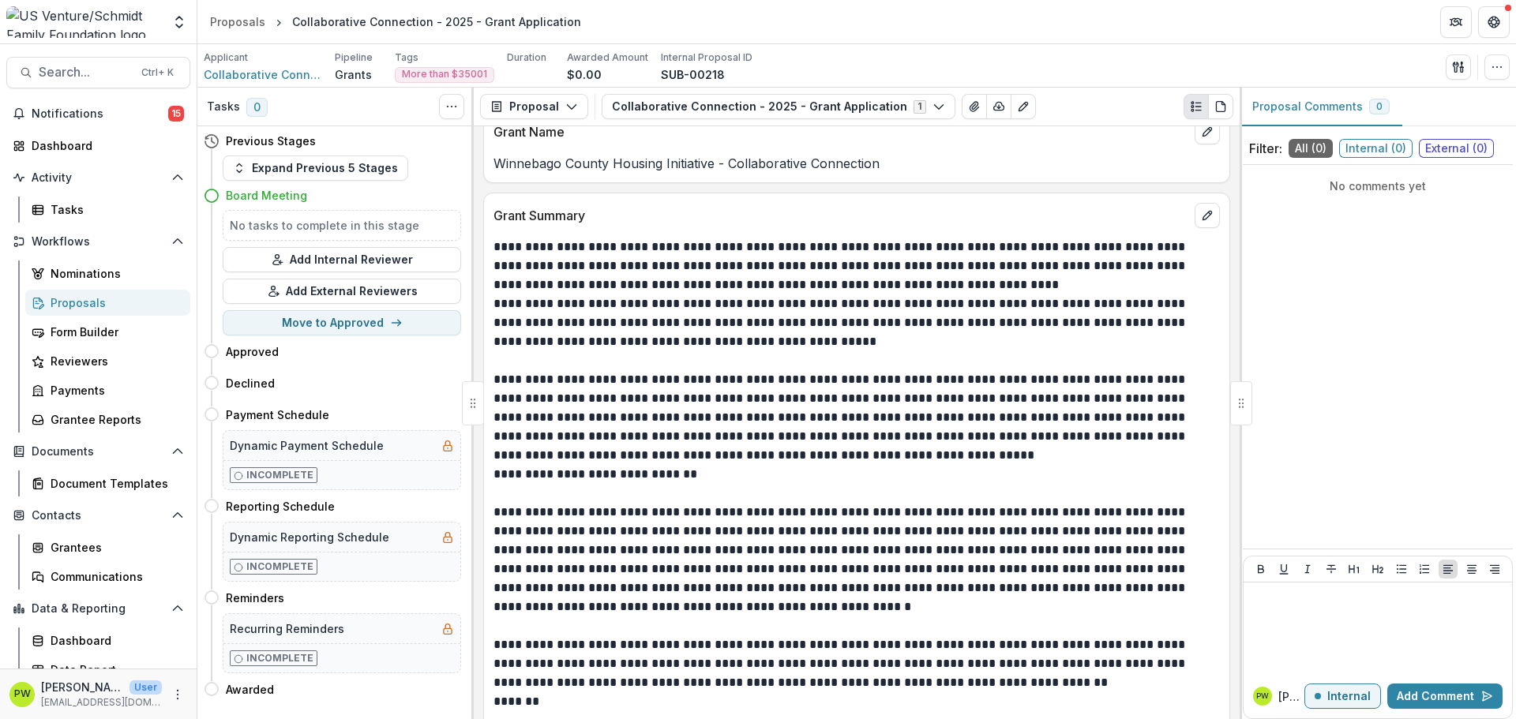
click at [628, 166] on p "Winnebago County Housing Initiative - Collaborative Connection" at bounding box center [856, 163] width 726 height 19
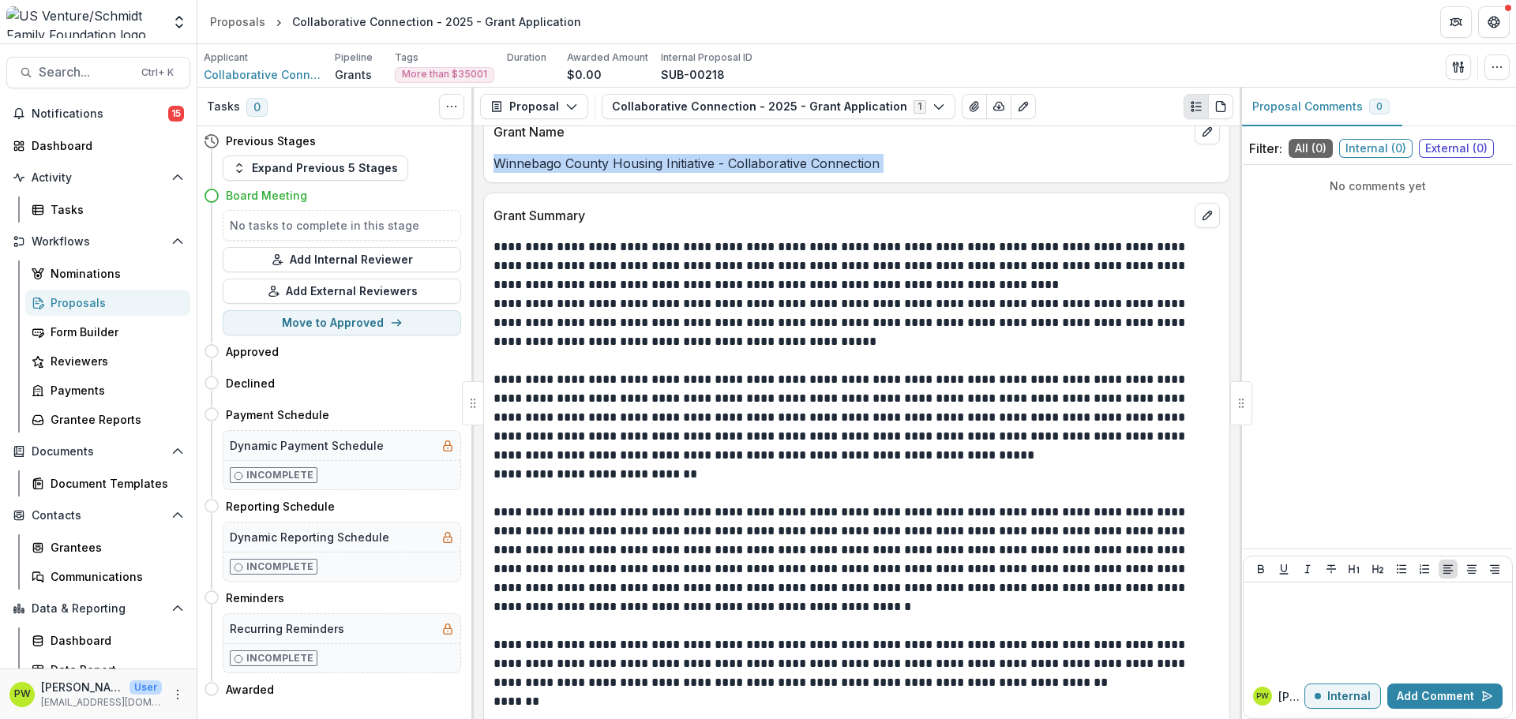
click at [628, 166] on p "Winnebago County Housing Initiative - Collaborative Connection" at bounding box center [856, 163] width 726 height 19
copy p "Winnebago County Housing Initiative - Collaborative Connection"
drag, startPoint x: 778, startPoint y: 169, endPoint x: 725, endPoint y: 169, distance: 52.9
click at [725, 169] on p "Winnebago County Housing Initiative - Collaborative Connection" at bounding box center [856, 163] width 726 height 19
drag, startPoint x: 728, startPoint y: 162, endPoint x: 888, endPoint y: 160, distance: 160.3
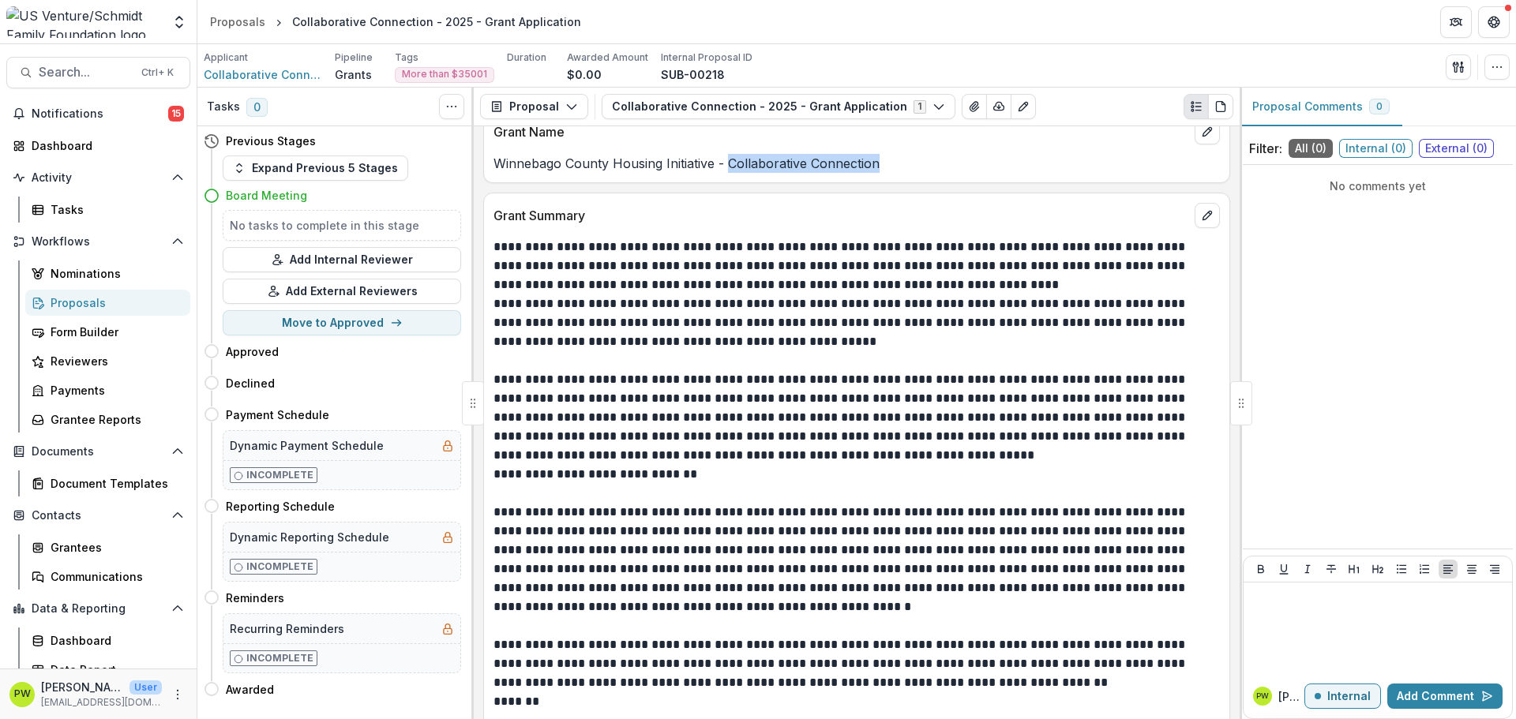
click at [888, 160] on p "Winnebago County Housing Initiative - Collaborative Connection" at bounding box center [856, 163] width 726 height 19
copy p "Collaborative Connection"
click at [242, 25] on div "Proposals" at bounding box center [237, 21] width 55 height 17
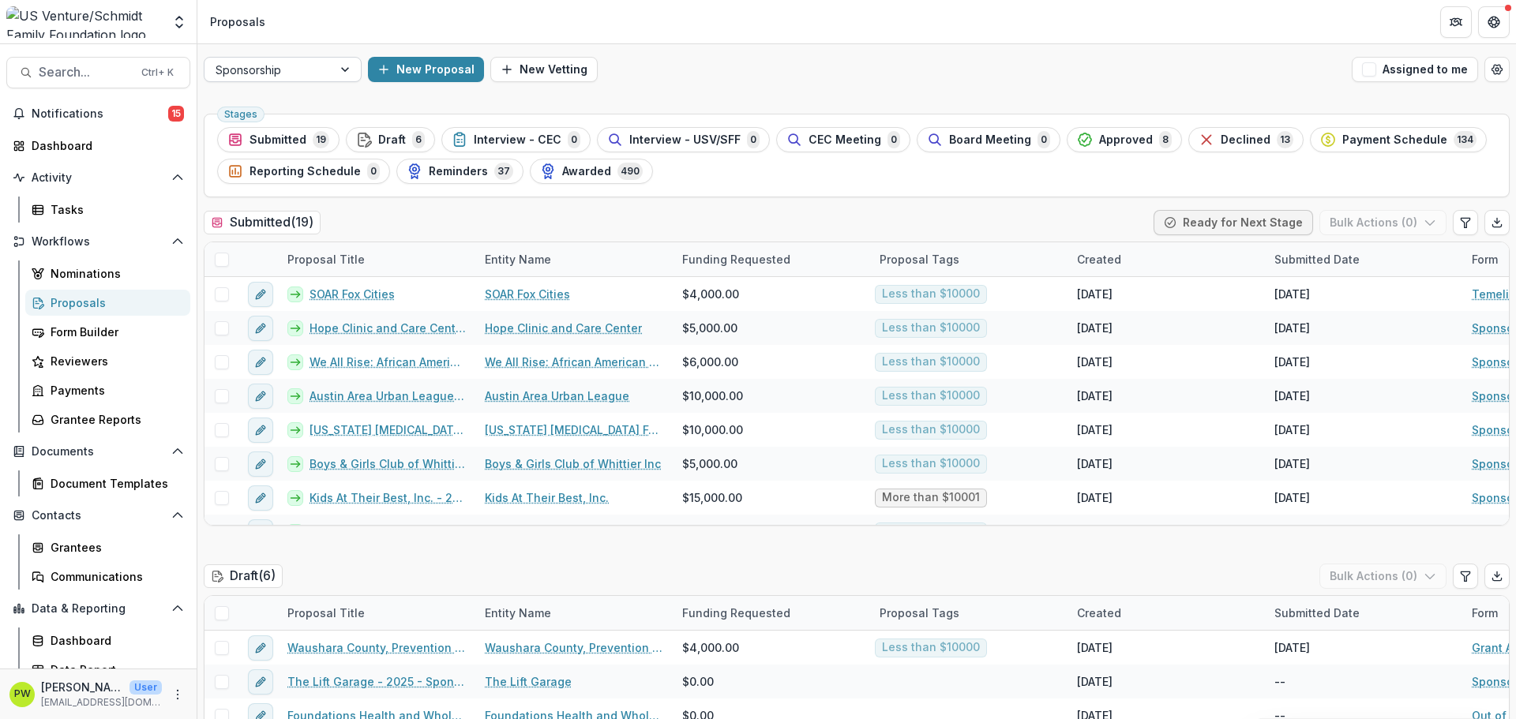
click at [325, 69] on div "Sponsorship" at bounding box center [268, 69] width 128 height 23
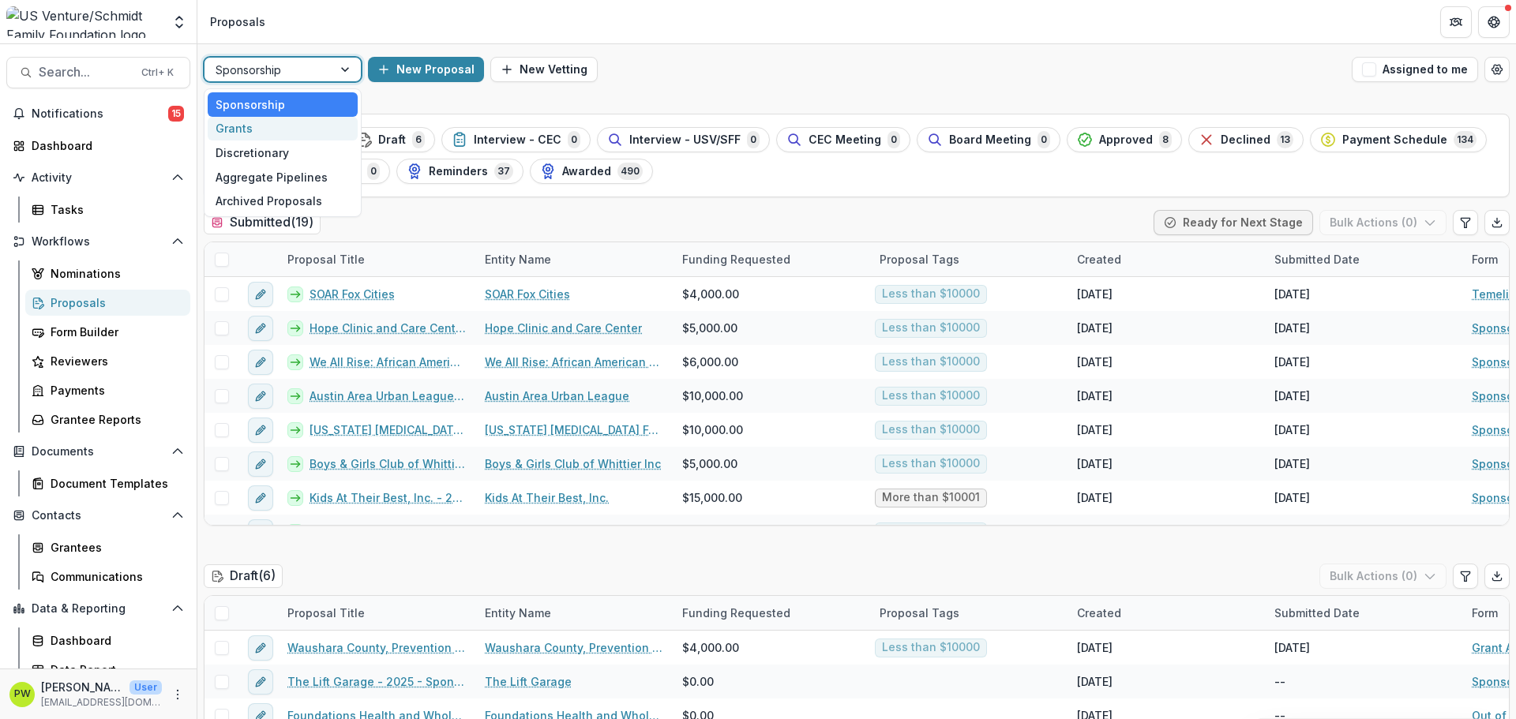
click at [298, 131] on div "Grants" at bounding box center [283, 129] width 150 height 24
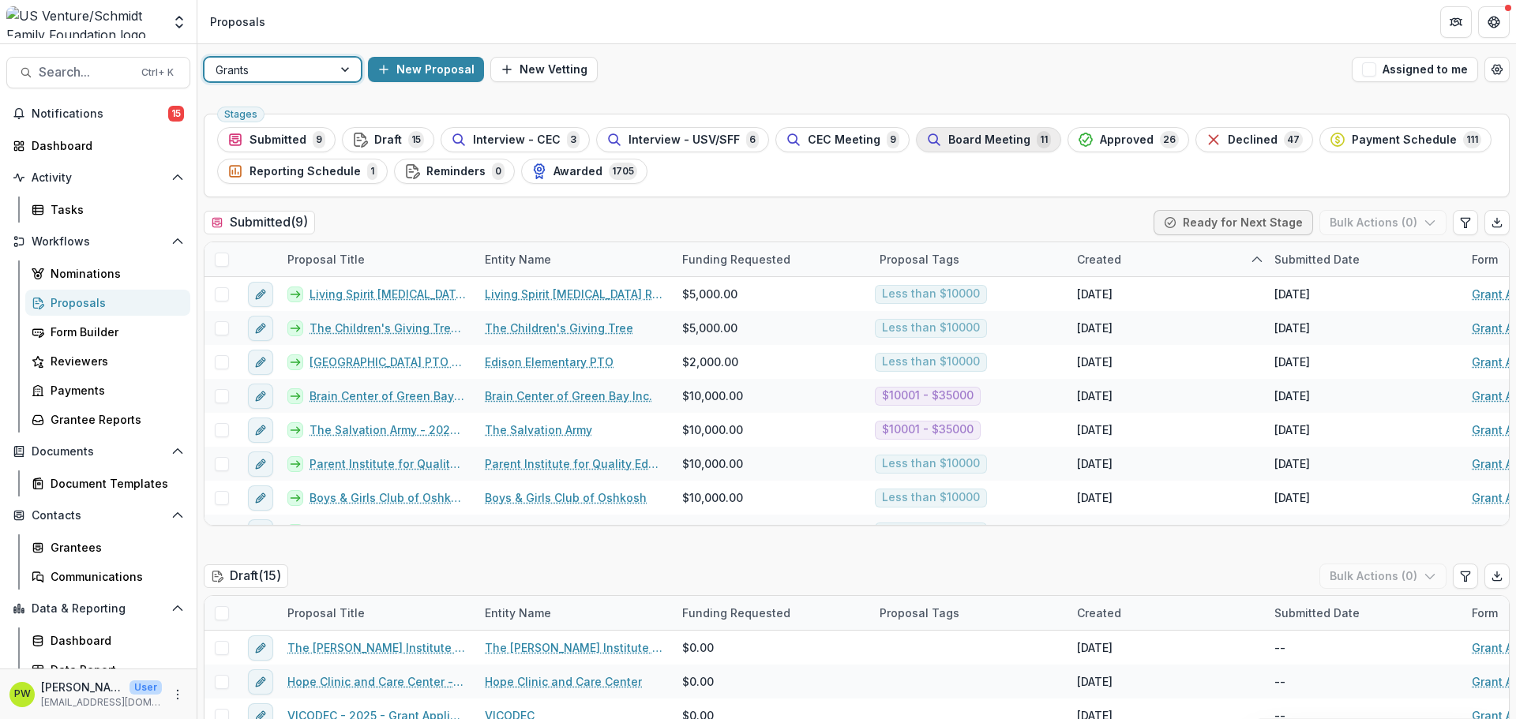
click at [954, 145] on span "Board Meeting" at bounding box center [989, 139] width 82 height 13
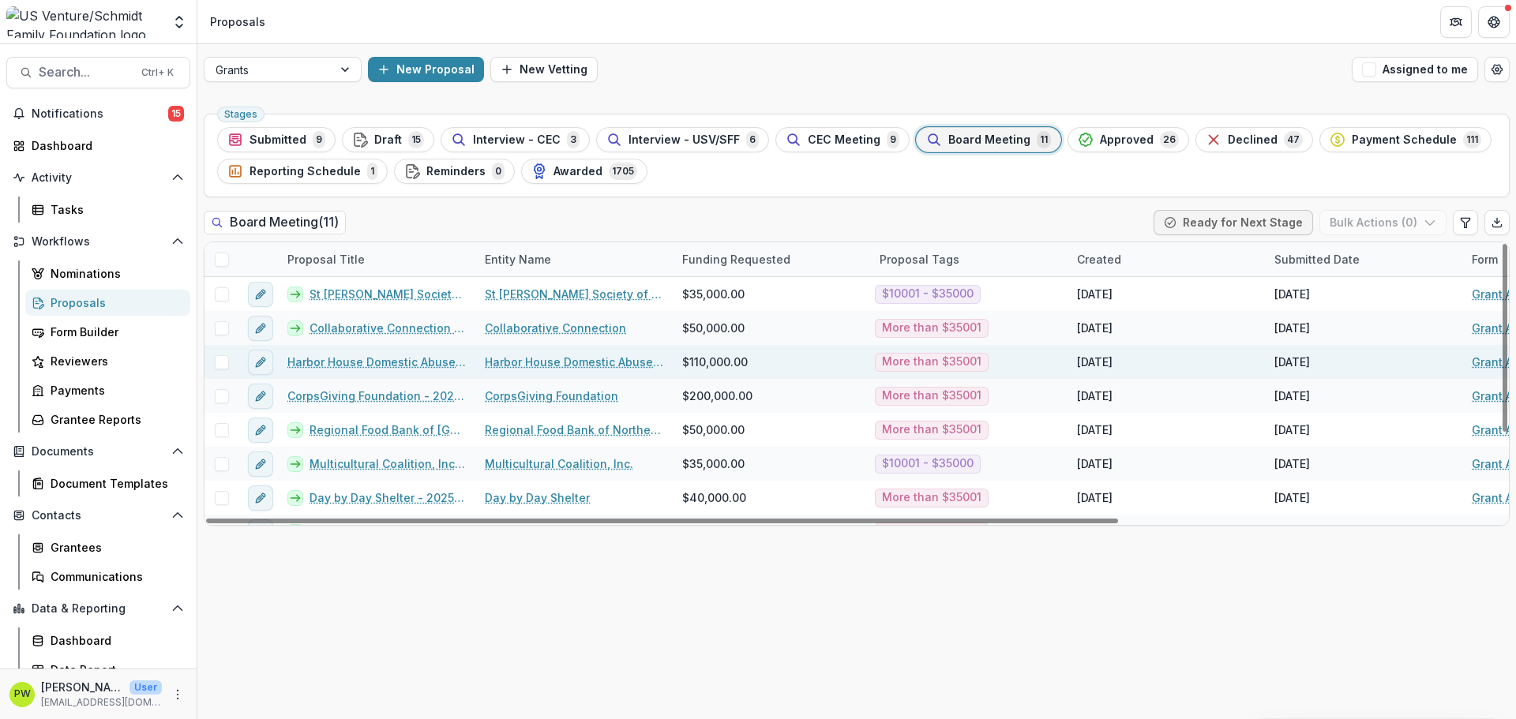
click at [358, 367] on link "Harbor House Domestic Abuse Programs, Inc. - 2025 - Grant Application" at bounding box center [376, 362] width 178 height 17
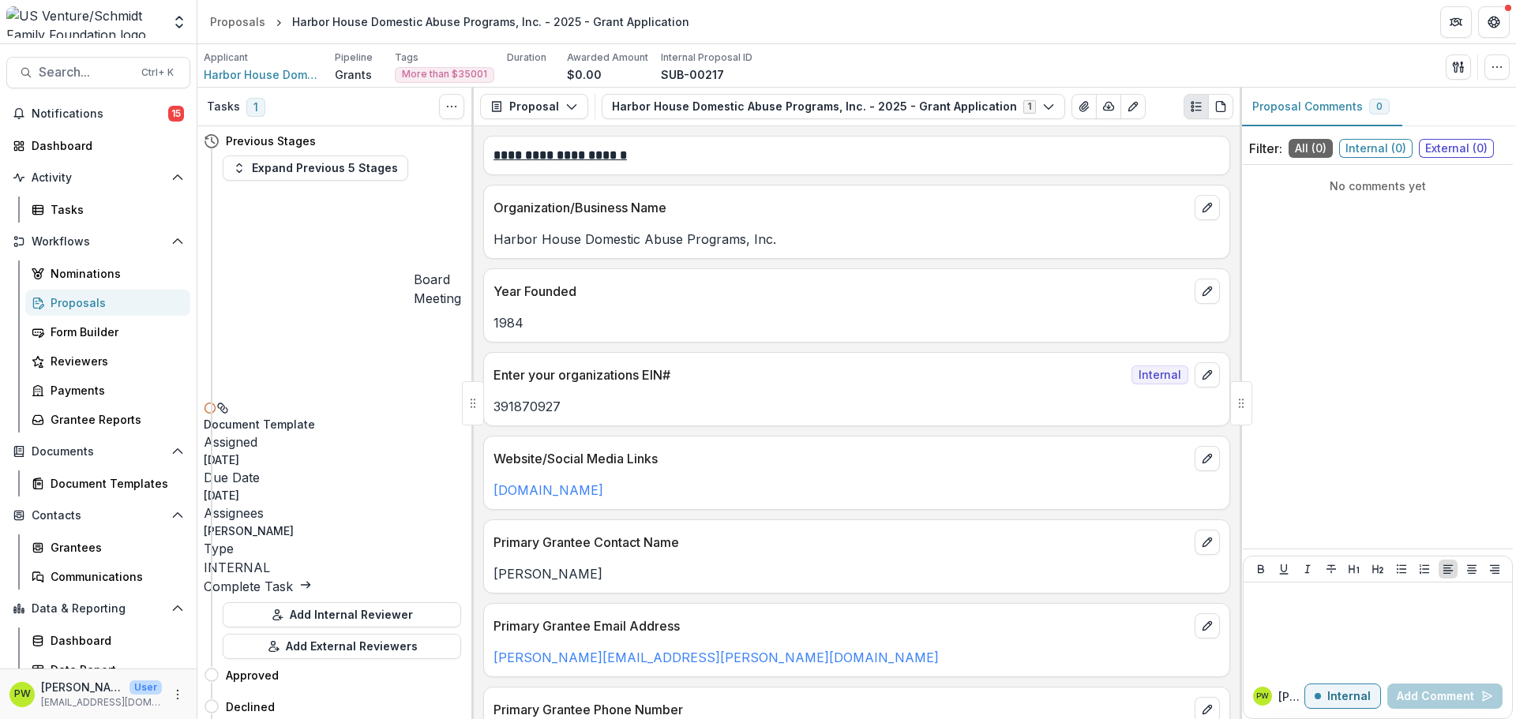
click at [646, 247] on p "Harbor House Domestic Abuse Programs, Inc." at bounding box center [856, 239] width 726 height 19
copy p "Harbor House Domestic Abuse Programs, Inc."
click at [782, 303] on div "Year Founded" at bounding box center [856, 286] width 745 height 35
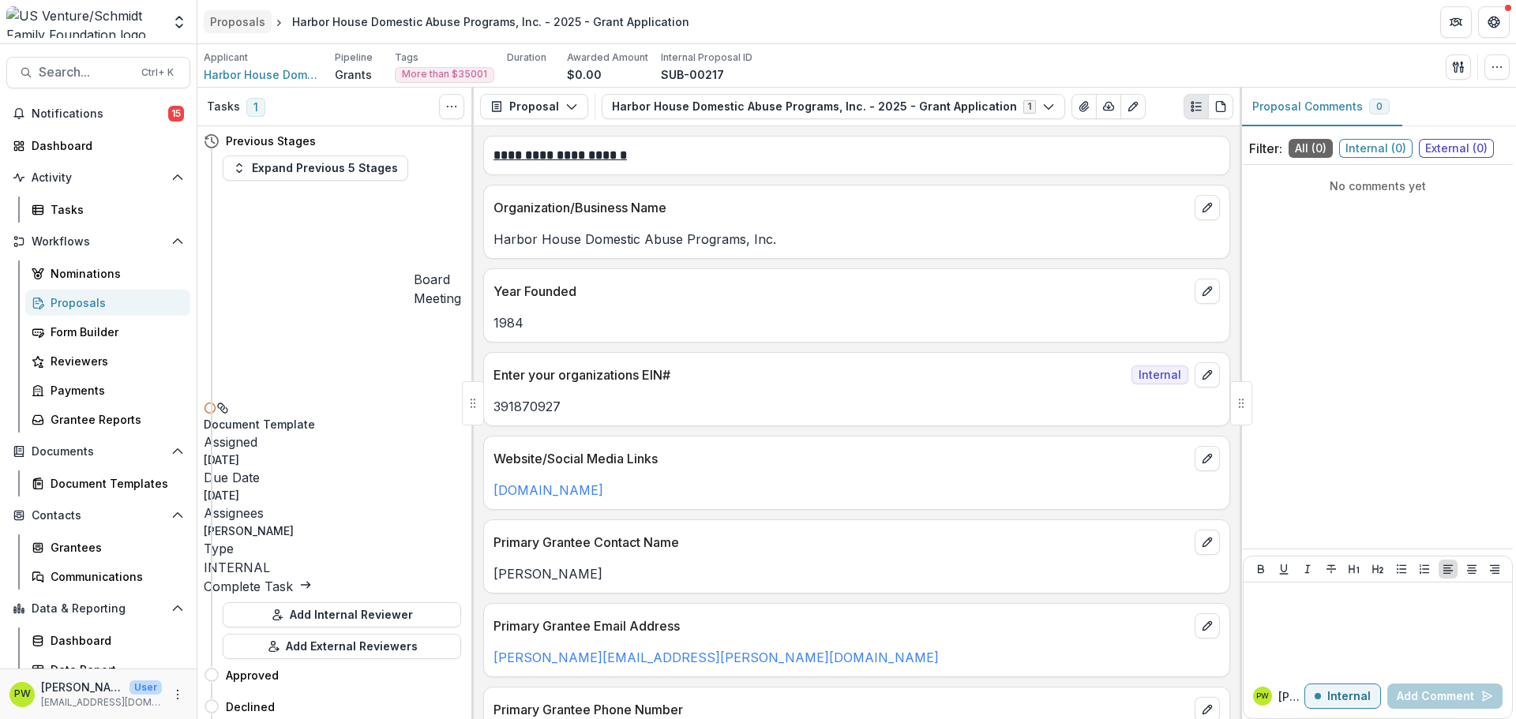
click at [247, 24] on div "Proposals" at bounding box center [237, 21] width 55 height 17
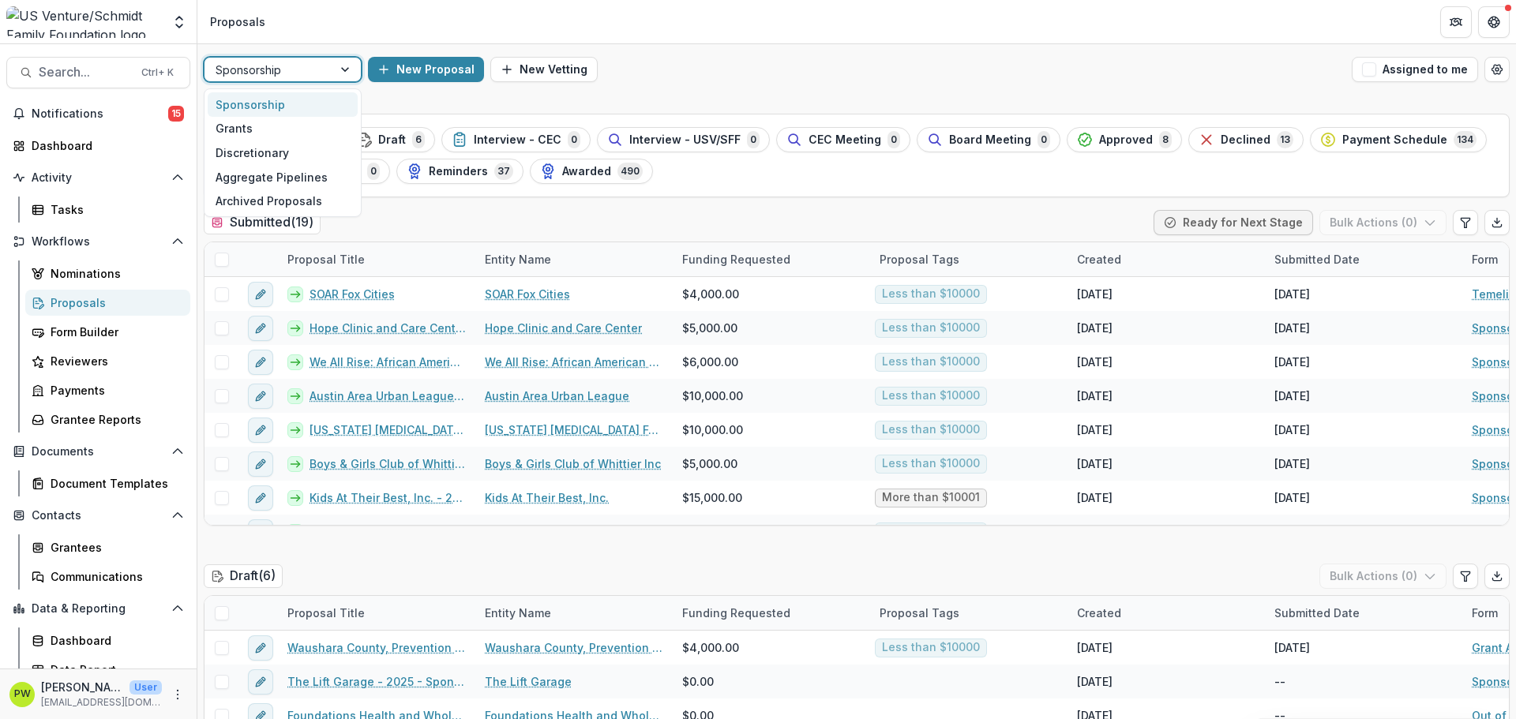
click at [311, 77] on div at bounding box center [269, 70] width 106 height 20
click at [316, 122] on div "Grants" at bounding box center [283, 129] width 150 height 24
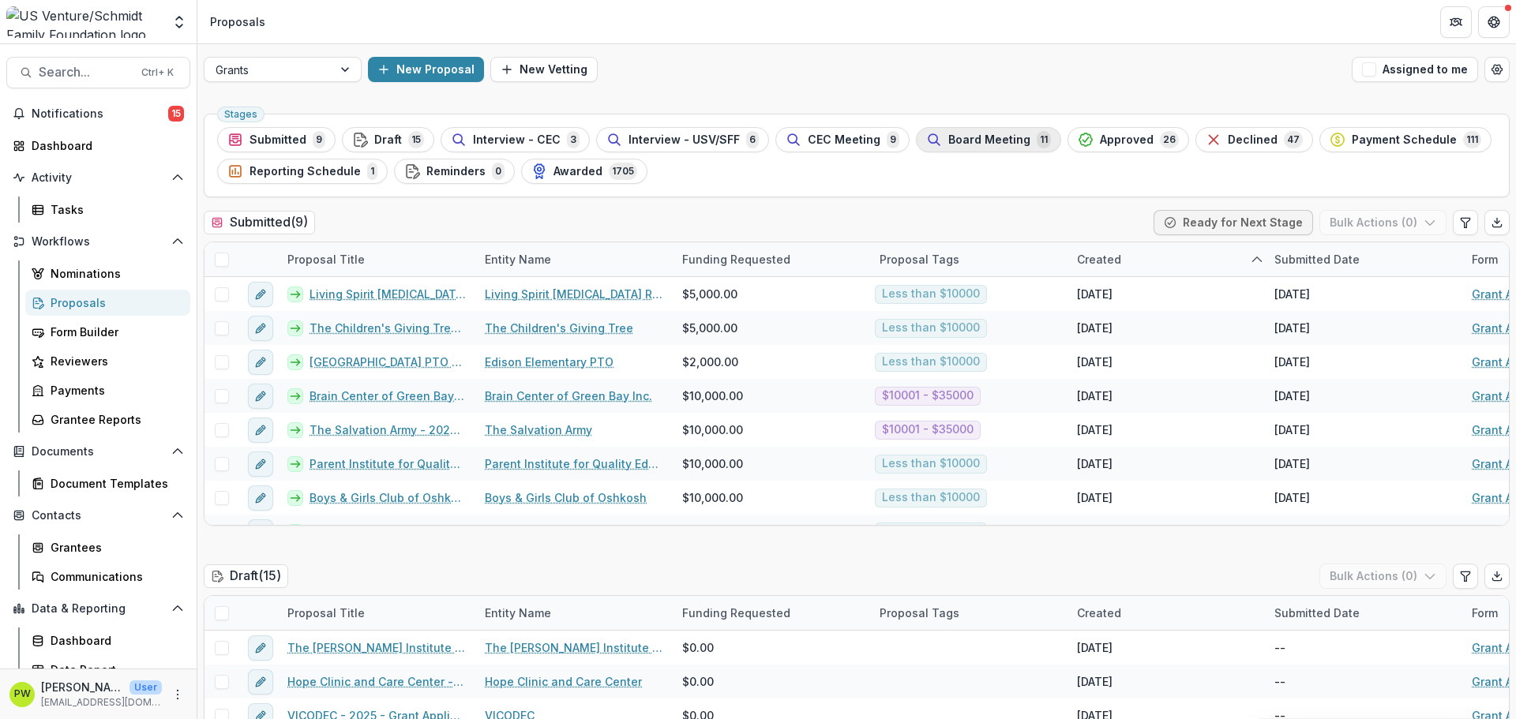
click at [974, 141] on span "Board Meeting" at bounding box center [989, 139] width 82 height 13
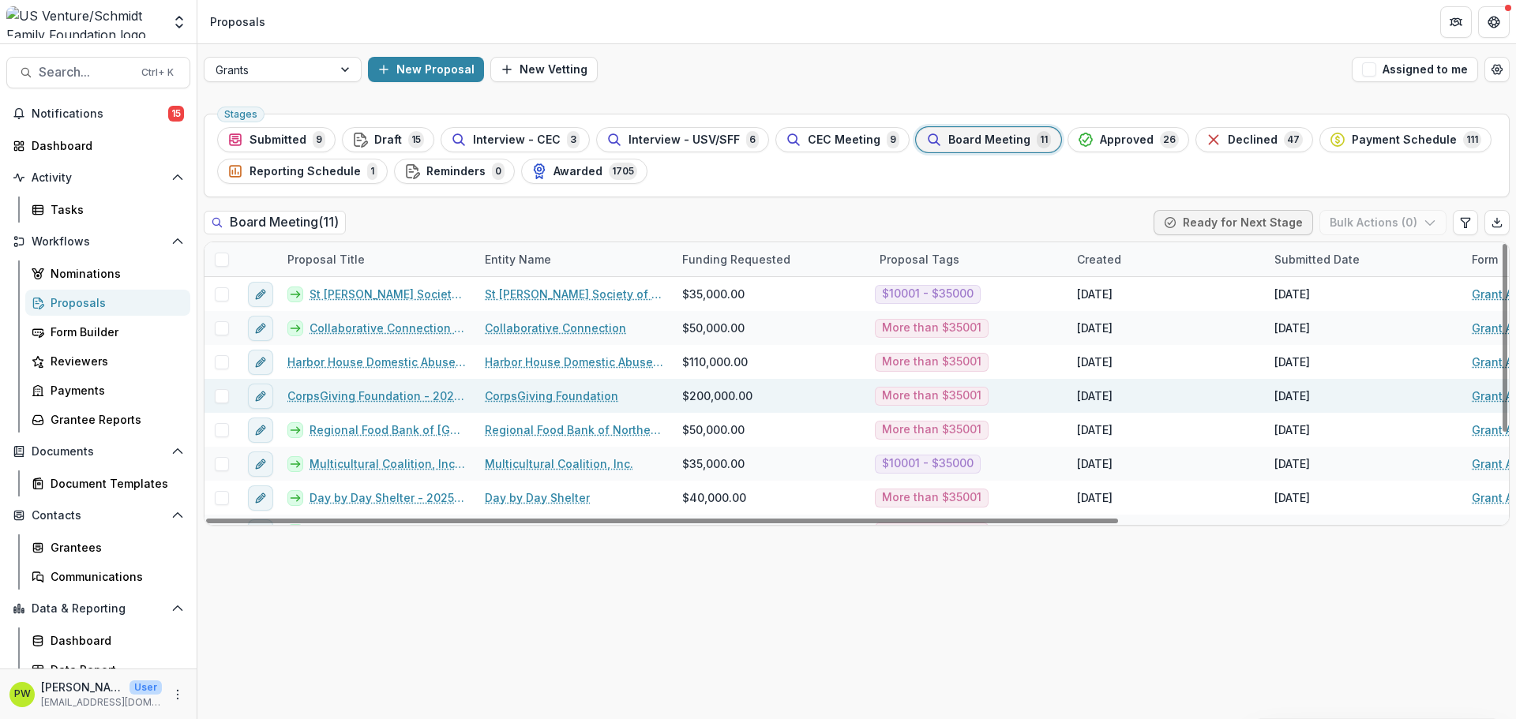
click at [362, 399] on link "CorpsGiving Foundation - 2025 - Grant Application" at bounding box center [376, 396] width 178 height 17
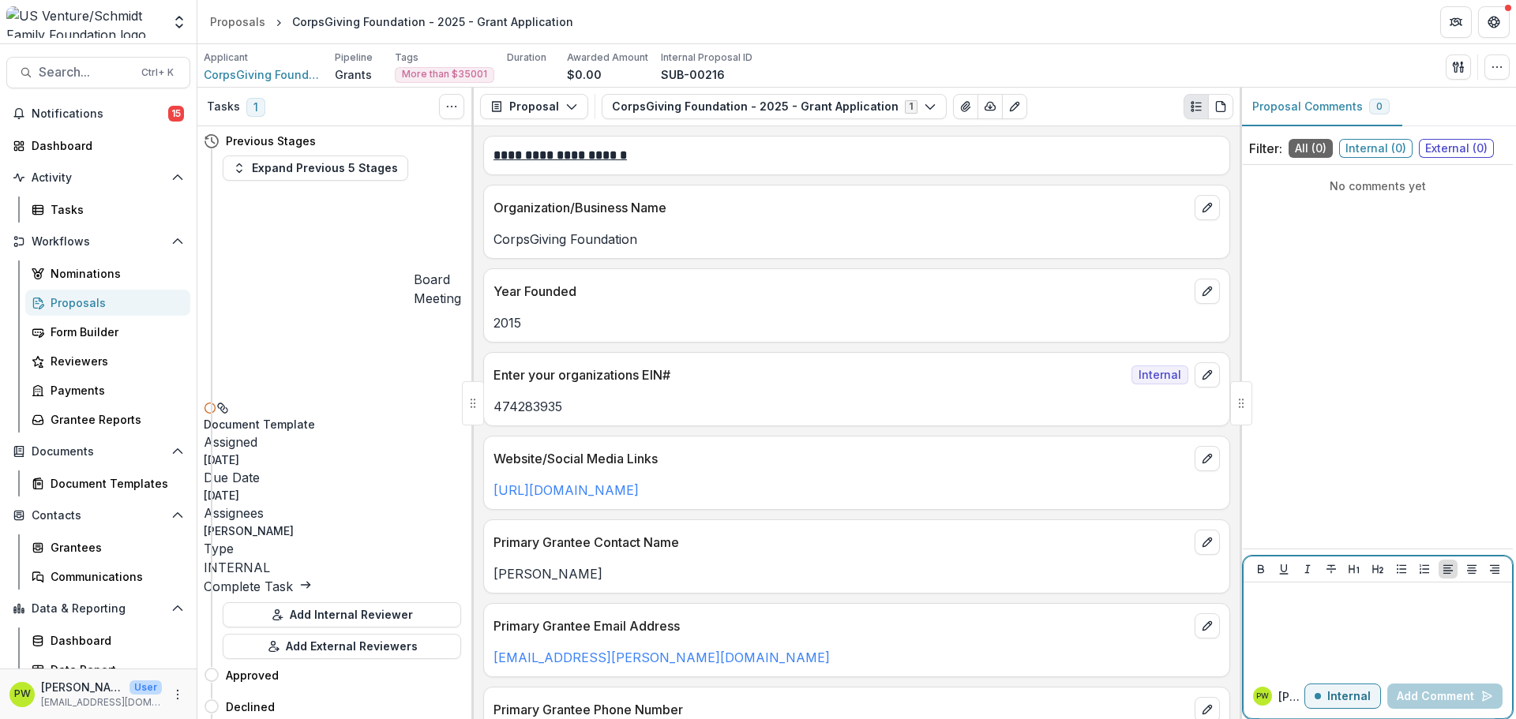
click at [1330, 613] on div at bounding box center [1378, 628] width 256 height 79
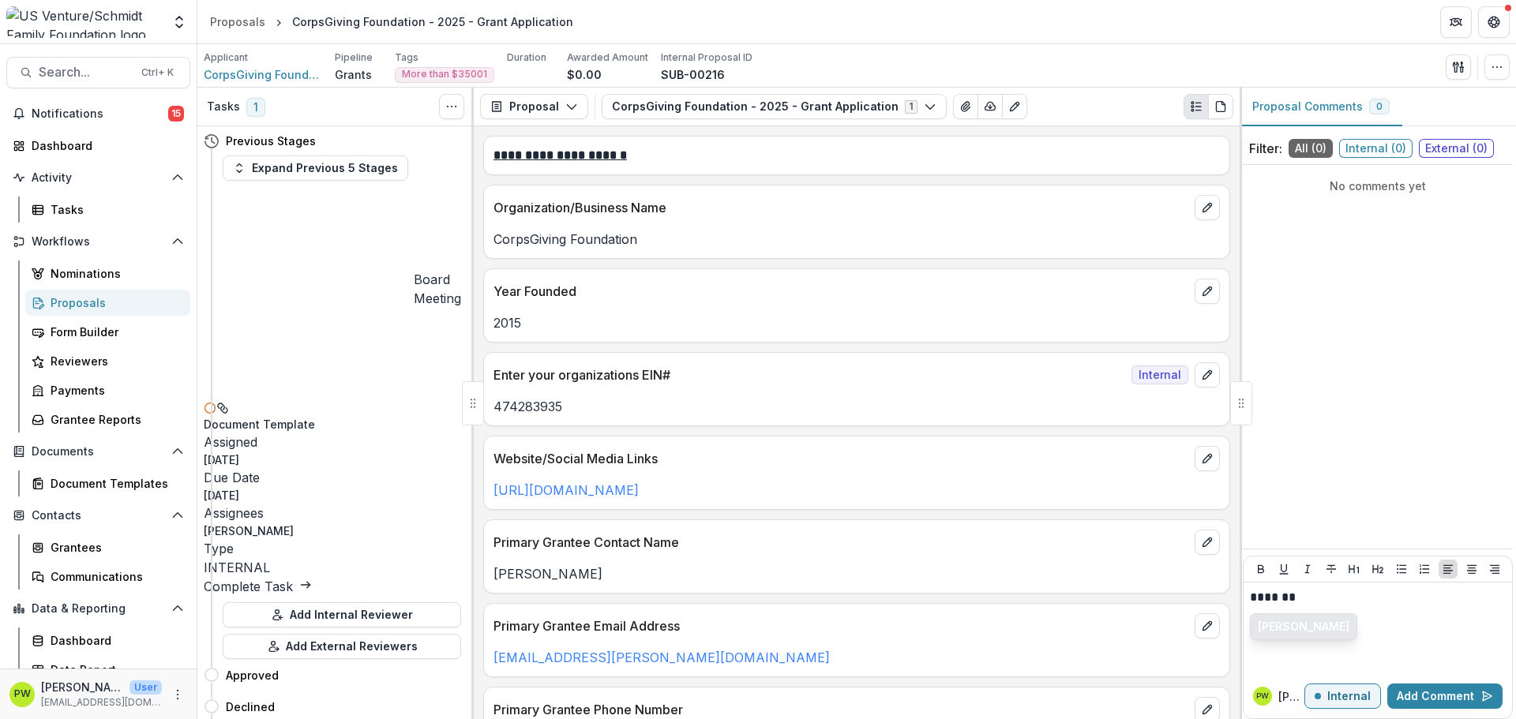
click at [1303, 624] on button "[PERSON_NAME]" at bounding box center [1304, 626] width 106 height 25
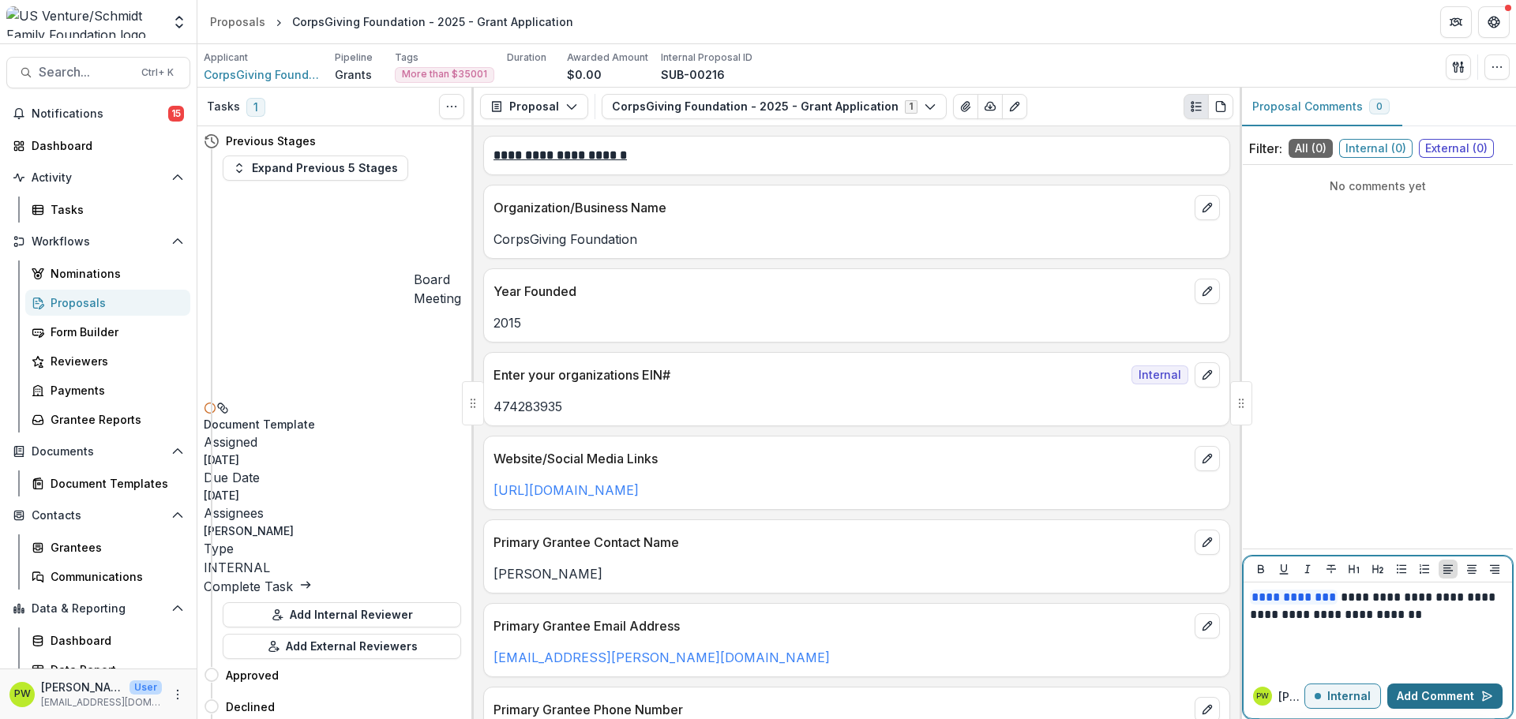
click at [1428, 693] on button "Add Comment" at bounding box center [1444, 696] width 115 height 25
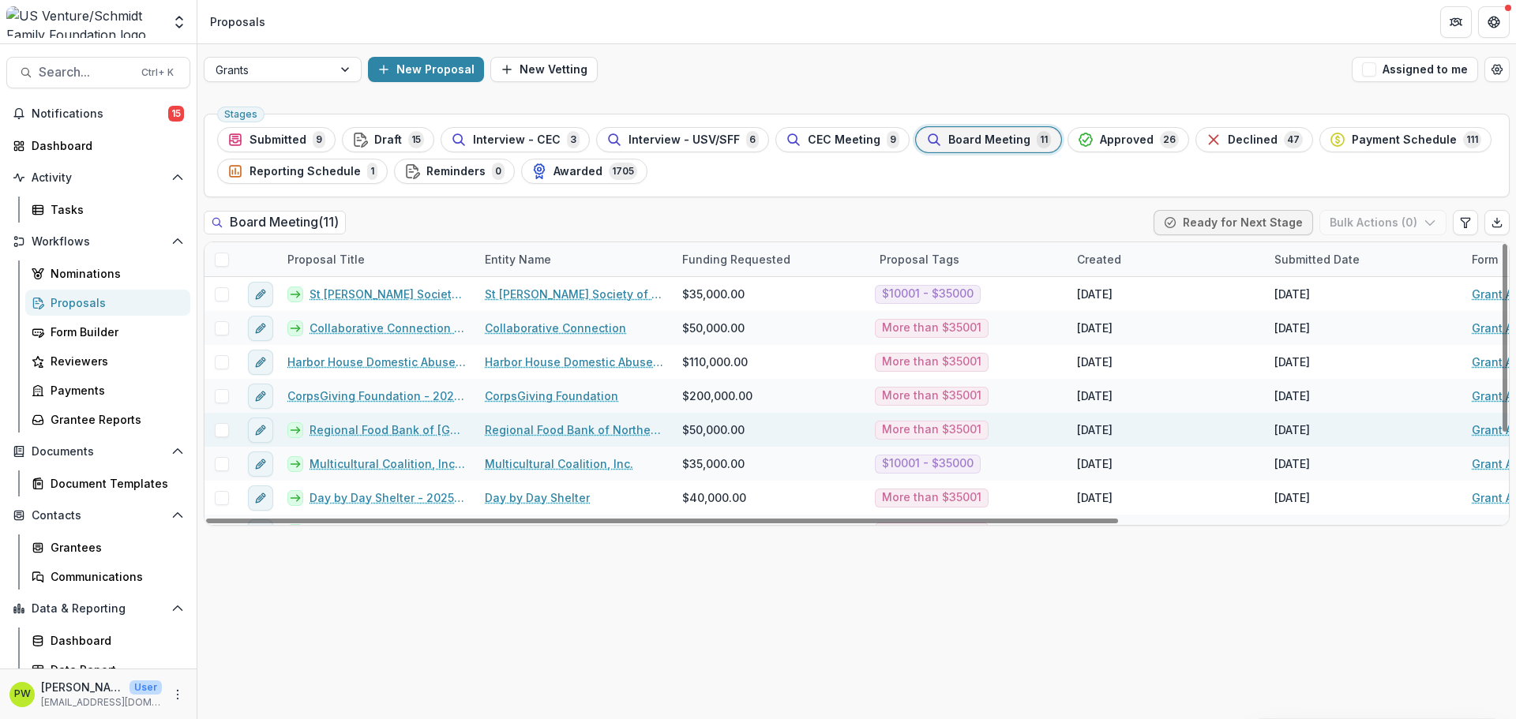
click at [399, 431] on link "Regional Food Bank of [GEOGRAPHIC_DATA][US_STATE], Inc. - 2025 - Grant Applicat…" at bounding box center [387, 430] width 156 height 17
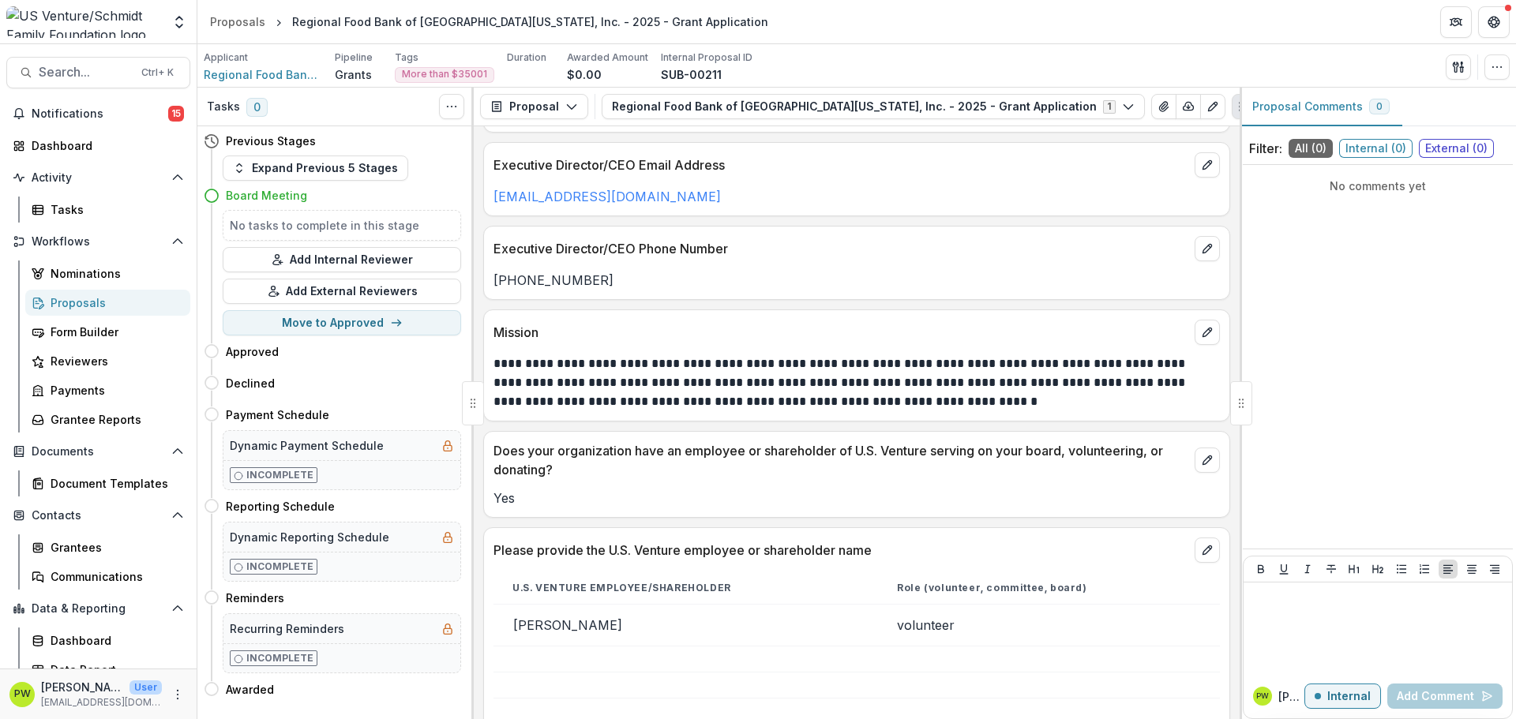
scroll to position [789, 0]
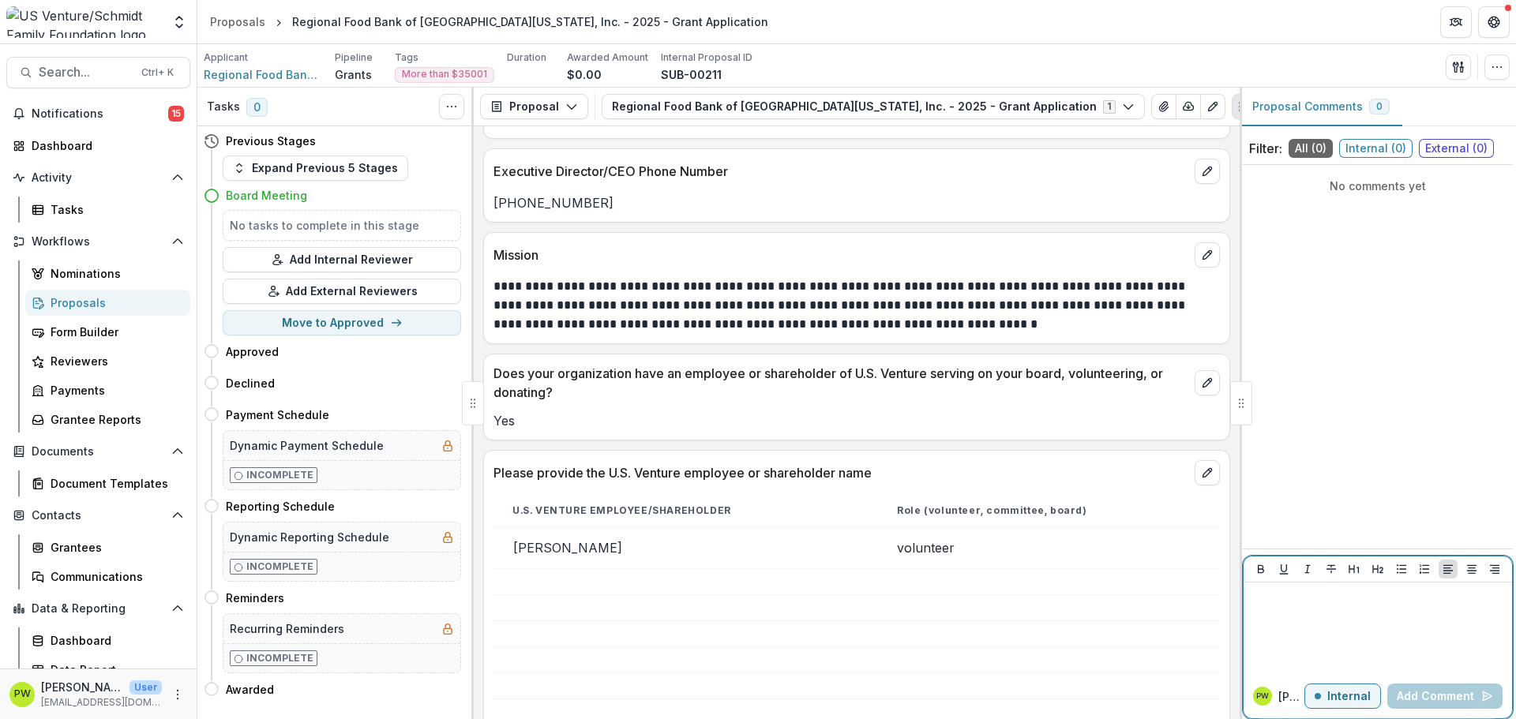
click at [1340, 635] on div at bounding box center [1378, 628] width 256 height 79
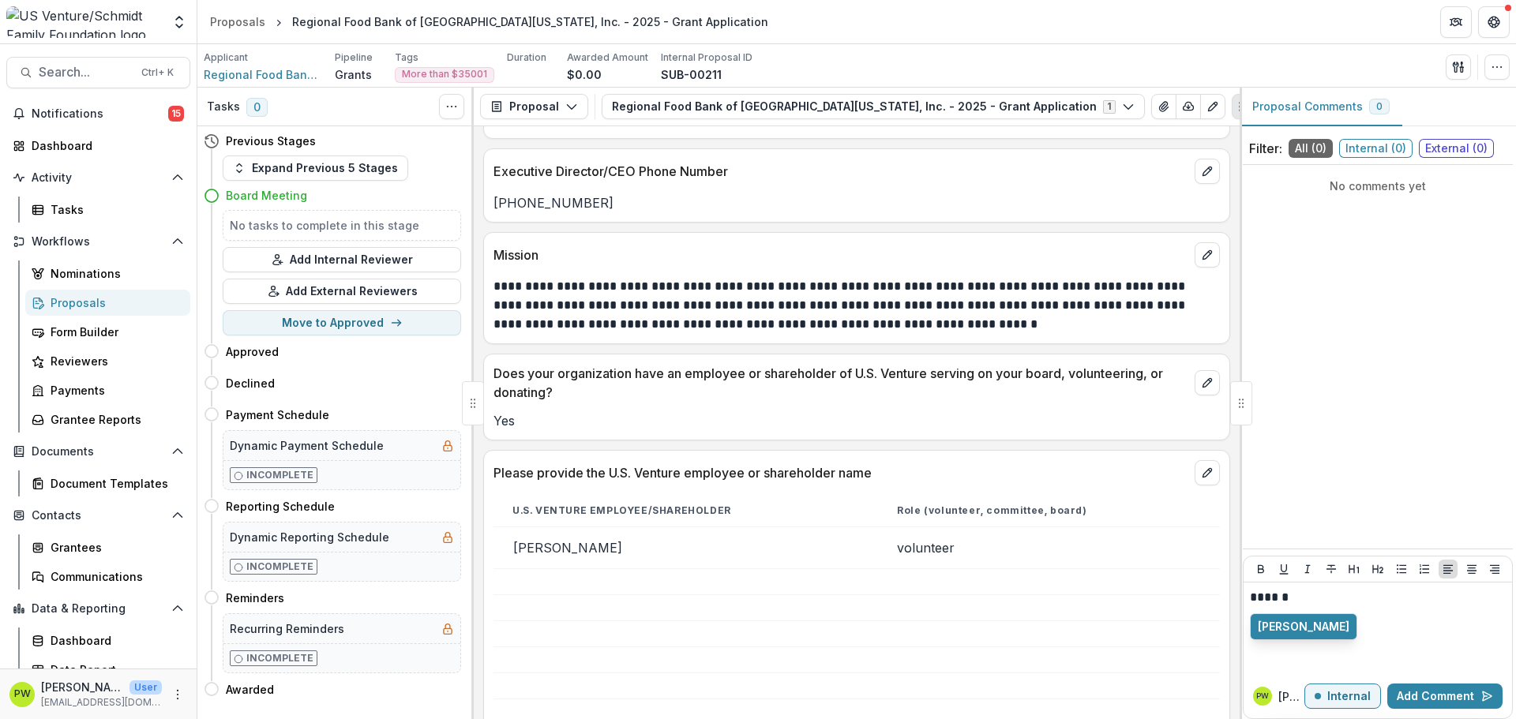
click at [1287, 631] on button "[PERSON_NAME]" at bounding box center [1304, 626] width 106 height 25
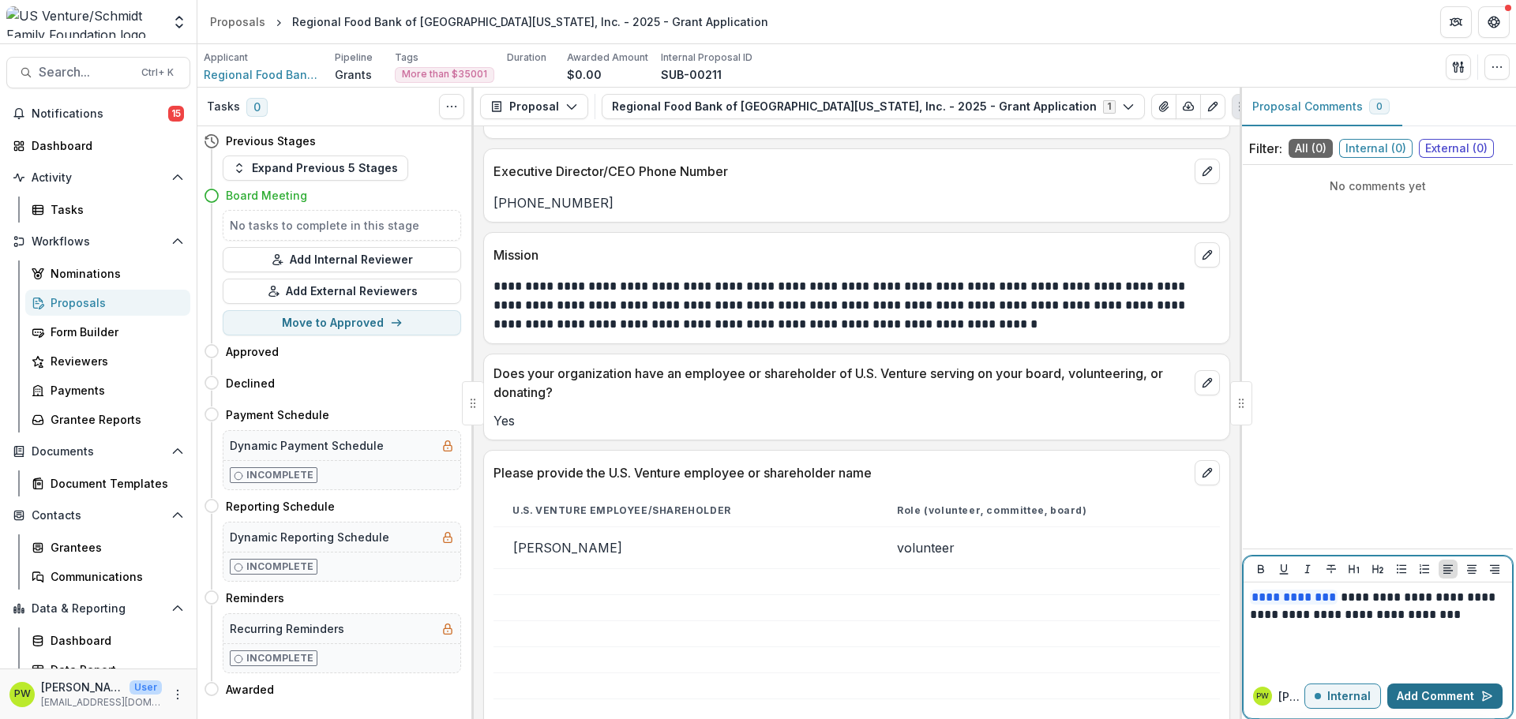
click at [1445, 692] on button "Add Comment" at bounding box center [1444, 696] width 115 height 25
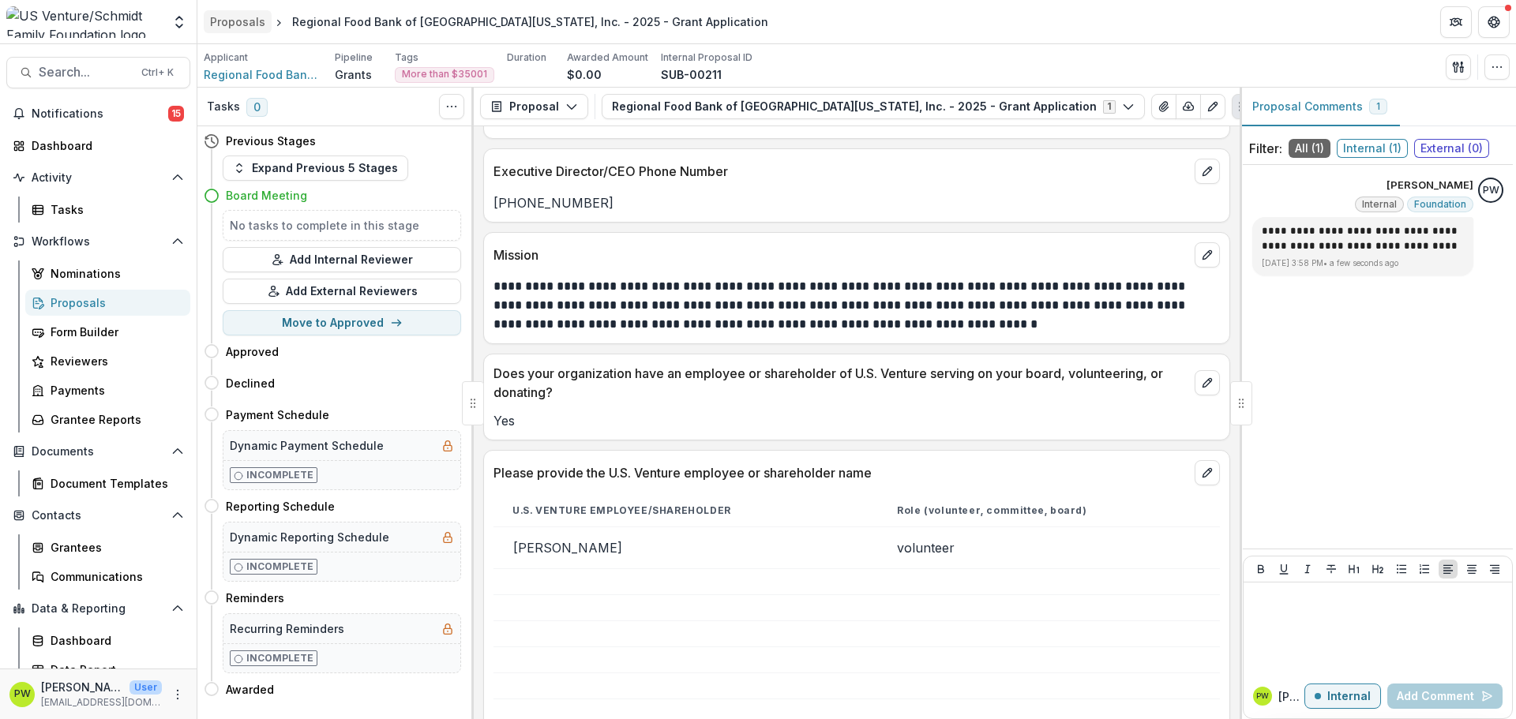
click at [245, 24] on div "Proposals" at bounding box center [237, 21] width 55 height 17
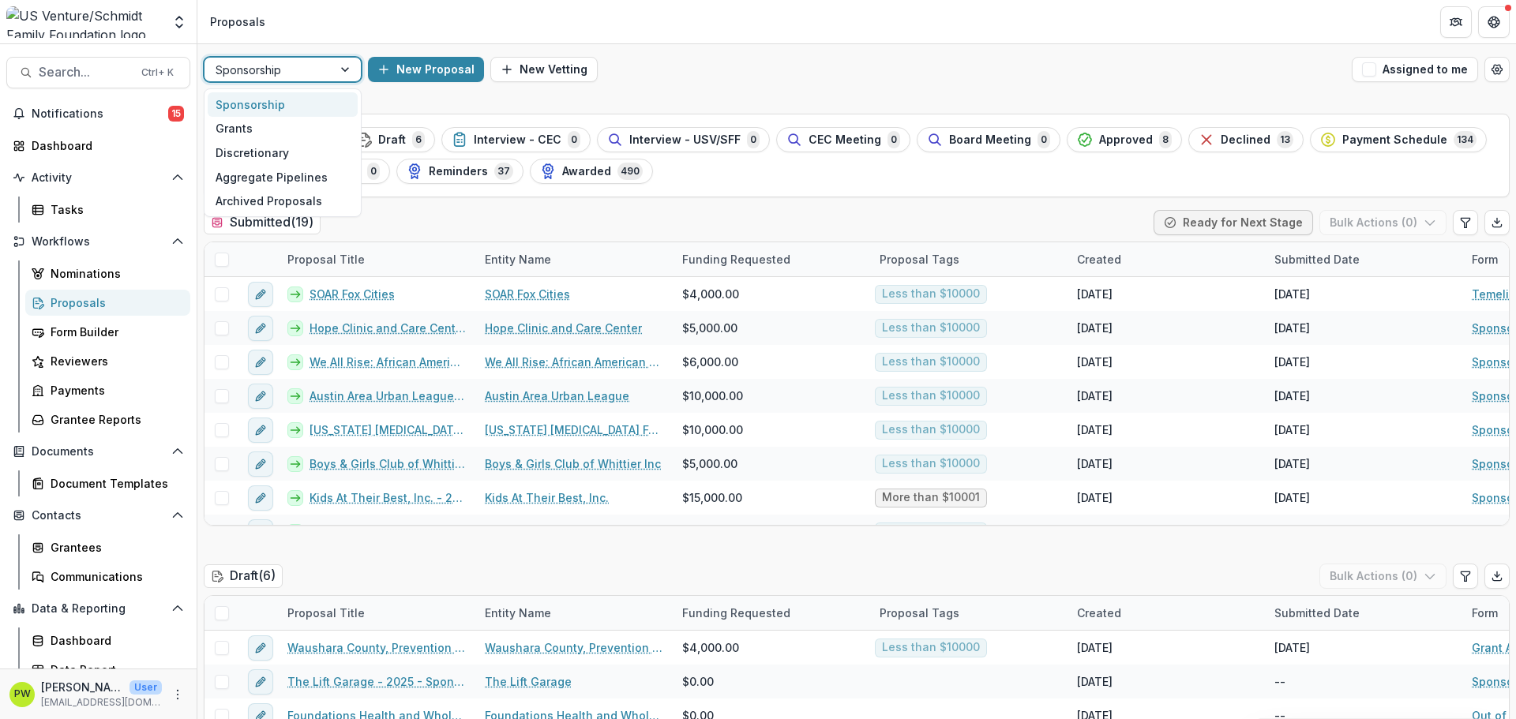
click at [340, 76] on div at bounding box center [346, 70] width 28 height 24
click at [312, 129] on div "Grants" at bounding box center [283, 129] width 150 height 24
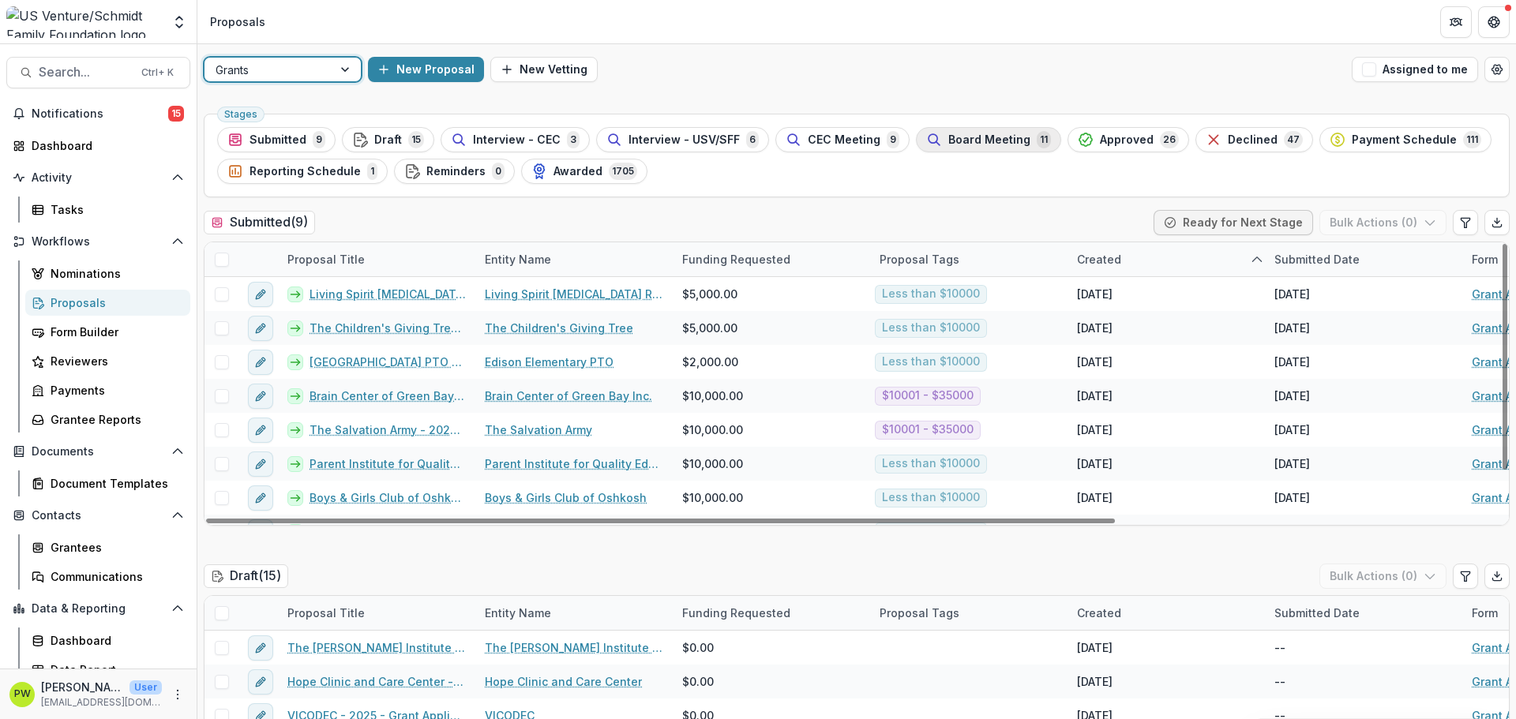
click at [962, 134] on span "Board Meeting" at bounding box center [989, 139] width 82 height 13
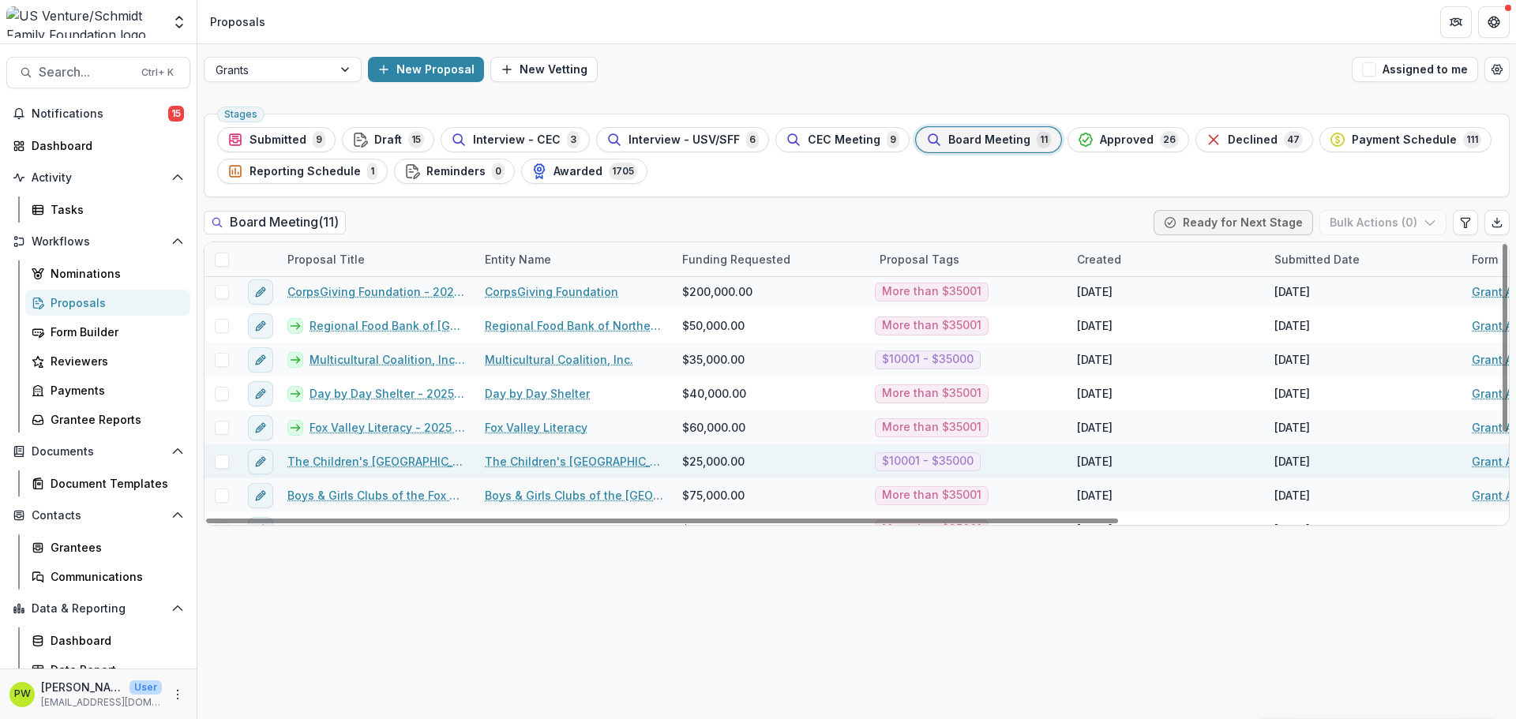
scroll to position [126, 0]
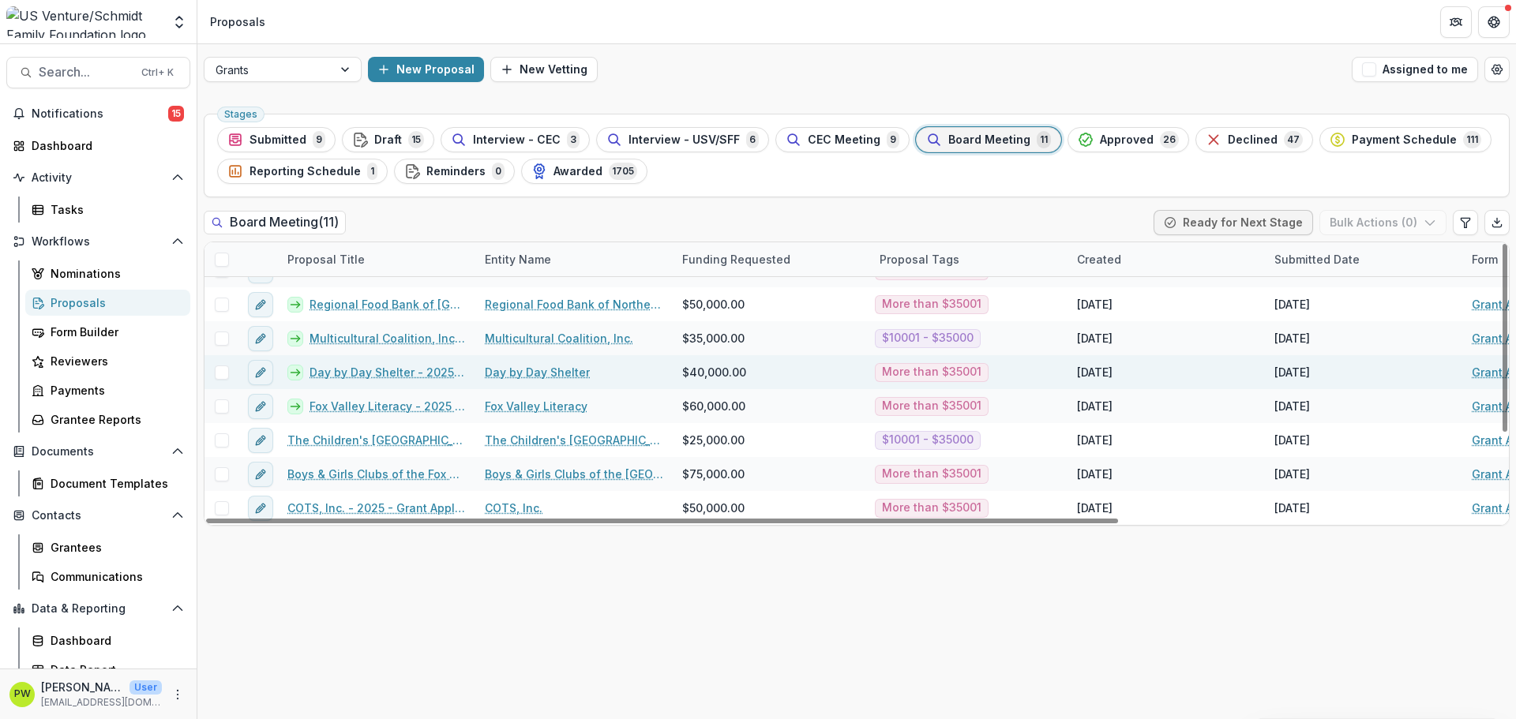
click at [354, 373] on link "Day by Day Shelter - 2025 - Grant Application" at bounding box center [387, 372] width 156 height 17
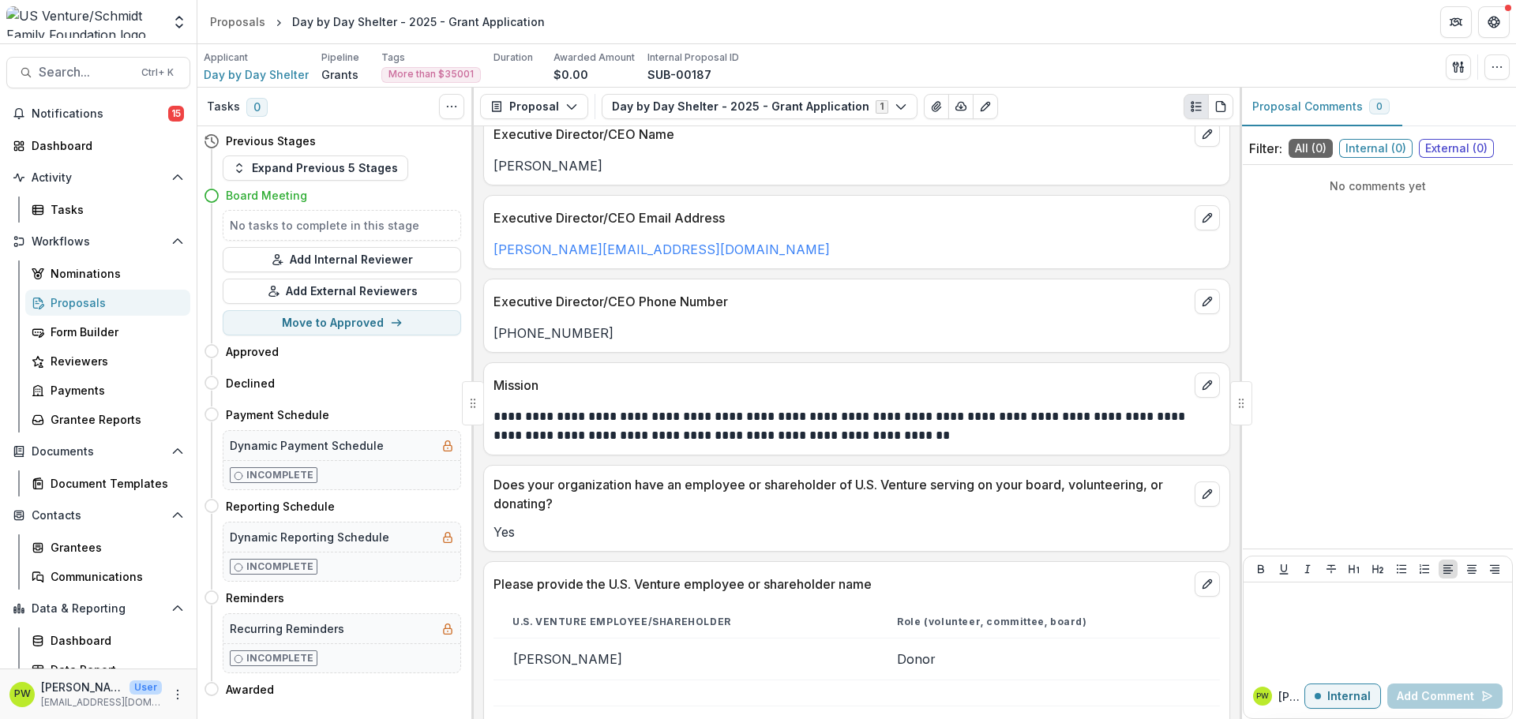
scroll to position [632, 0]
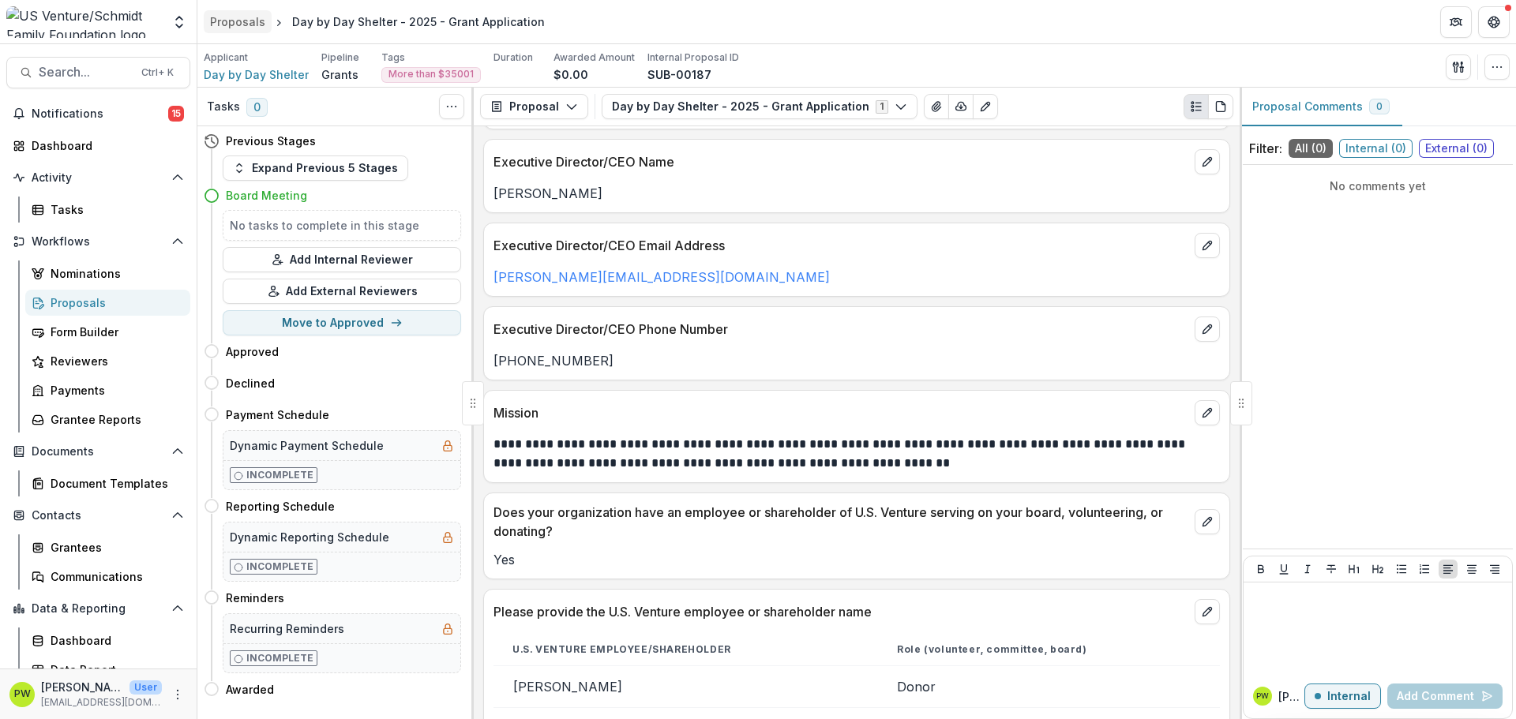
click at [231, 27] on div "Proposals" at bounding box center [237, 21] width 55 height 17
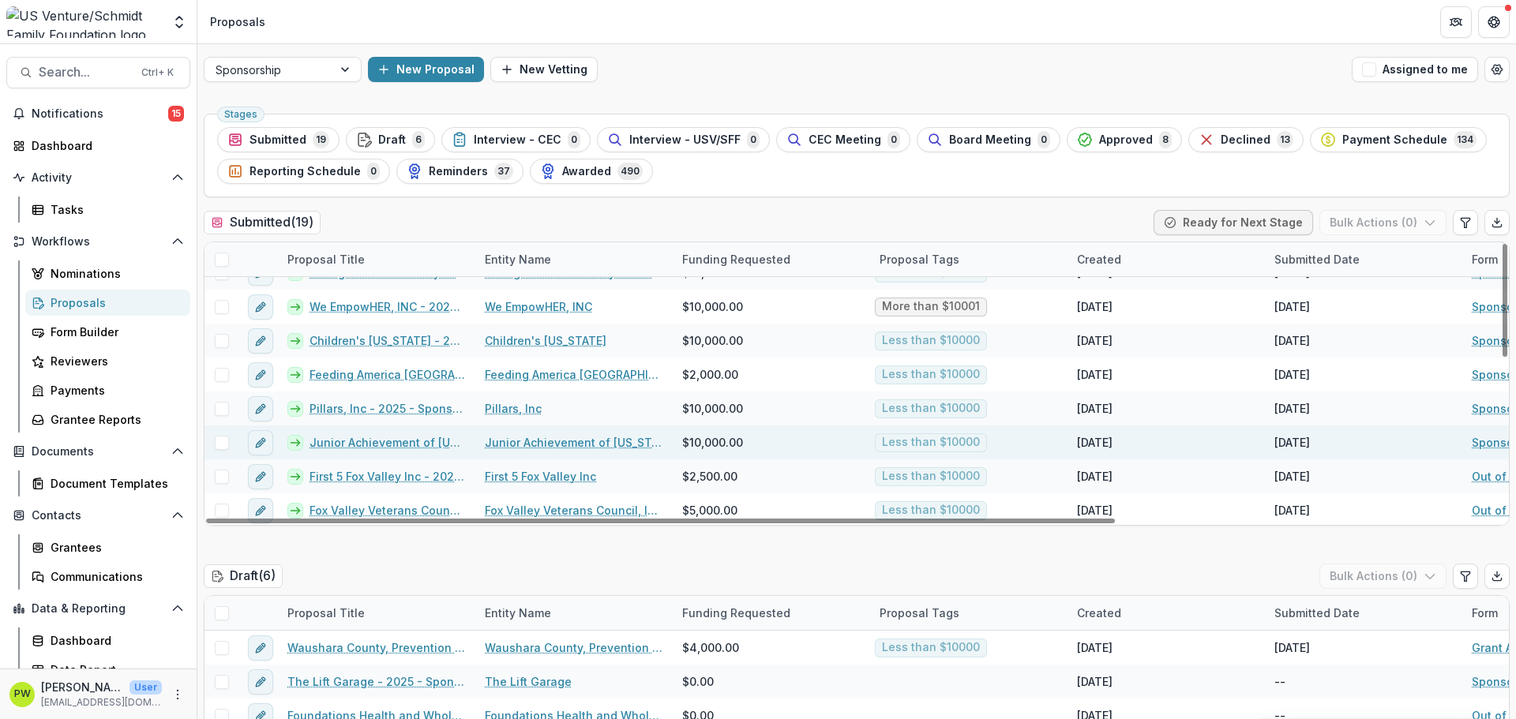
scroll to position [397, 0]
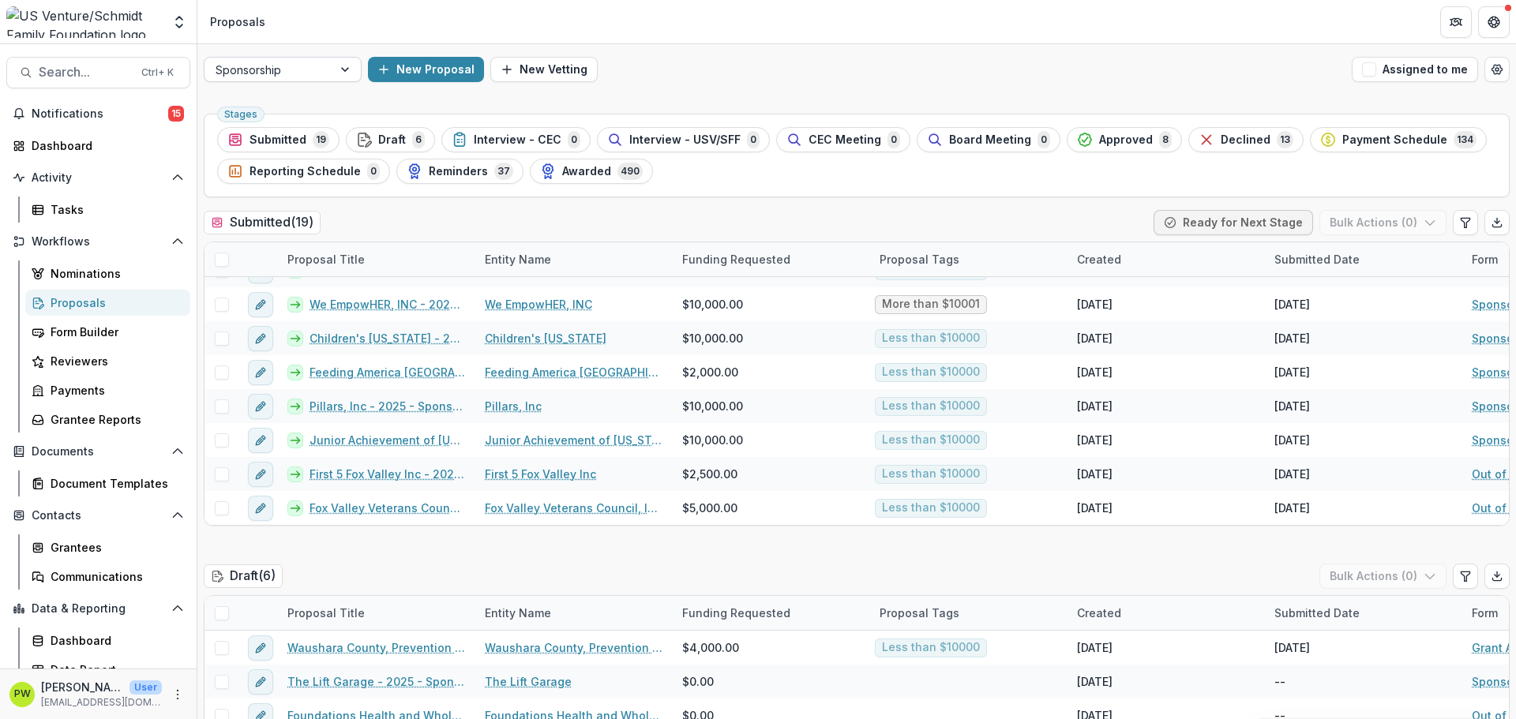
click at [304, 77] on div at bounding box center [269, 70] width 106 height 20
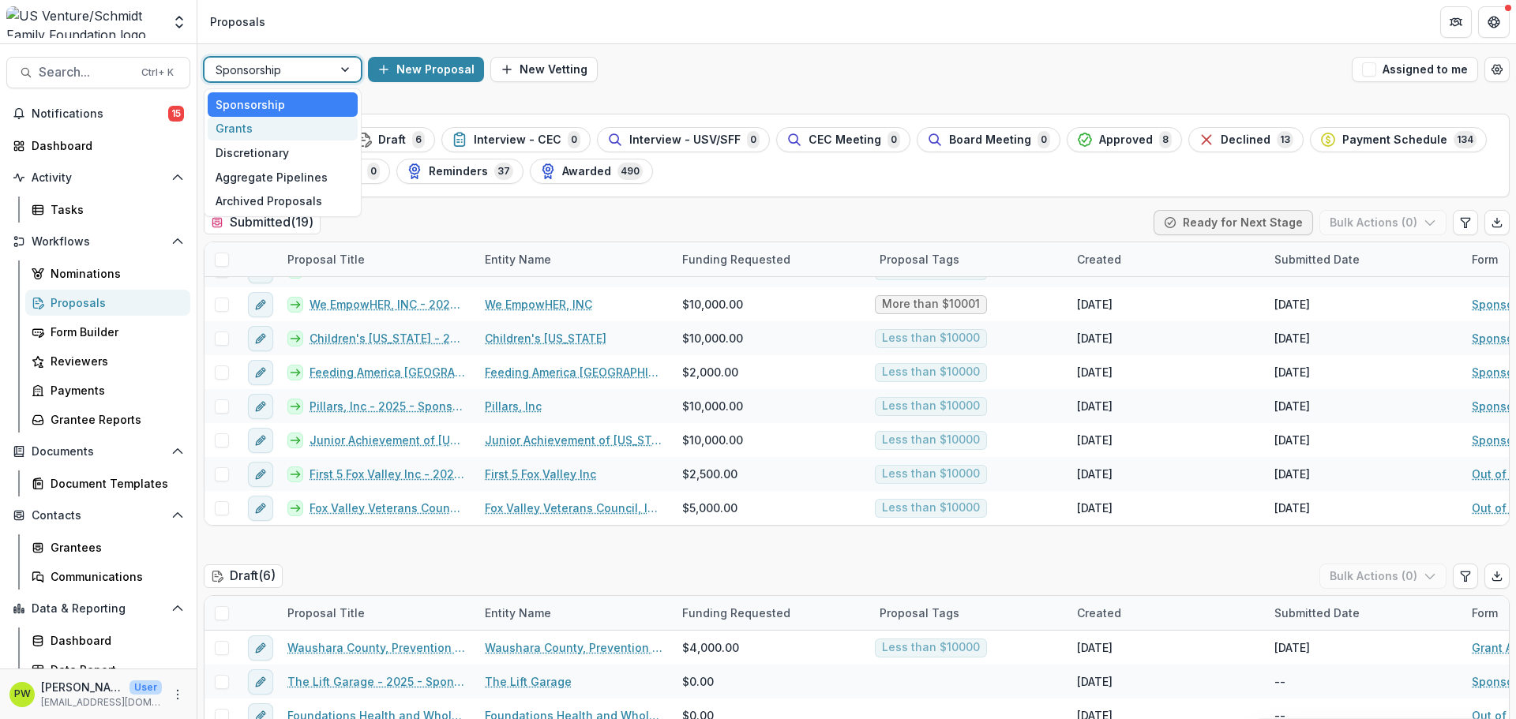
click at [302, 128] on div "Grants" at bounding box center [283, 129] width 150 height 24
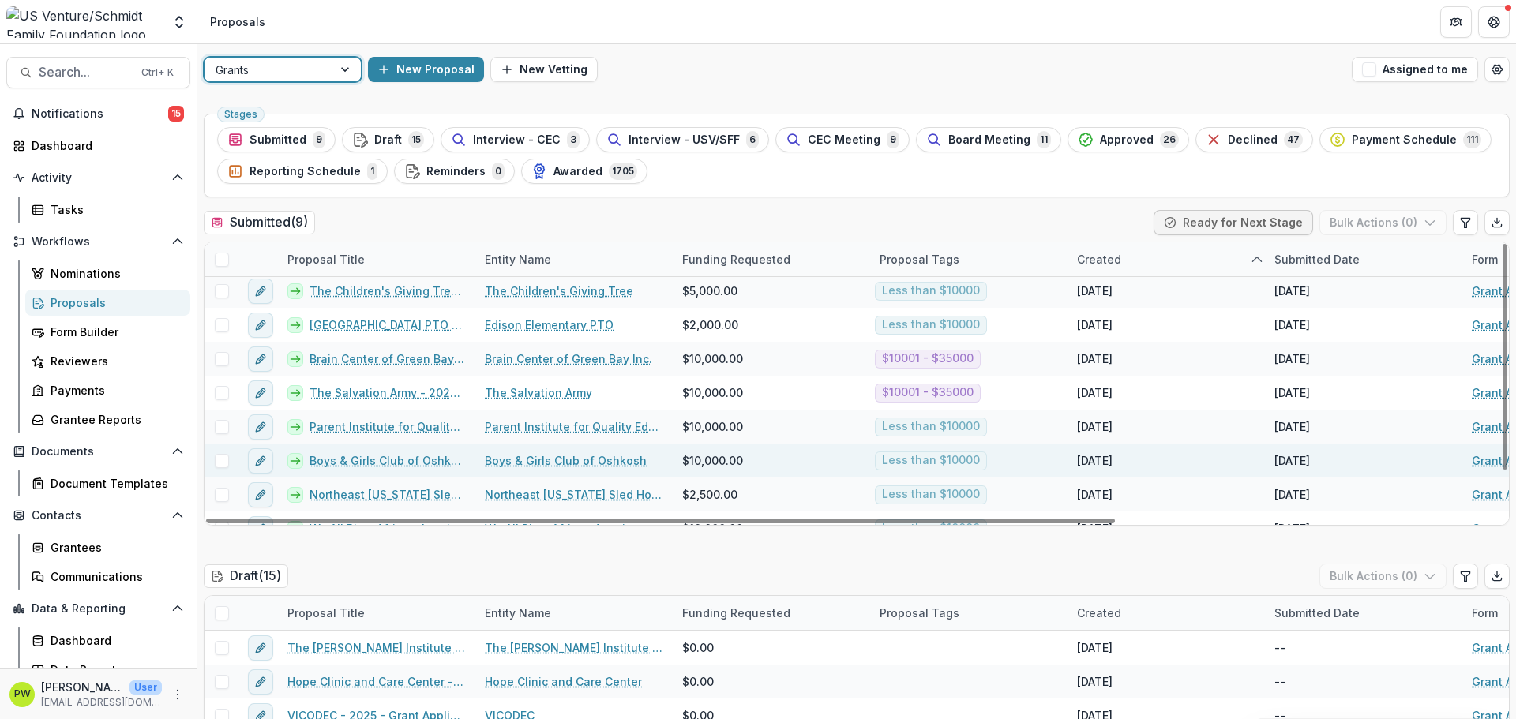
scroll to position [58, 0]
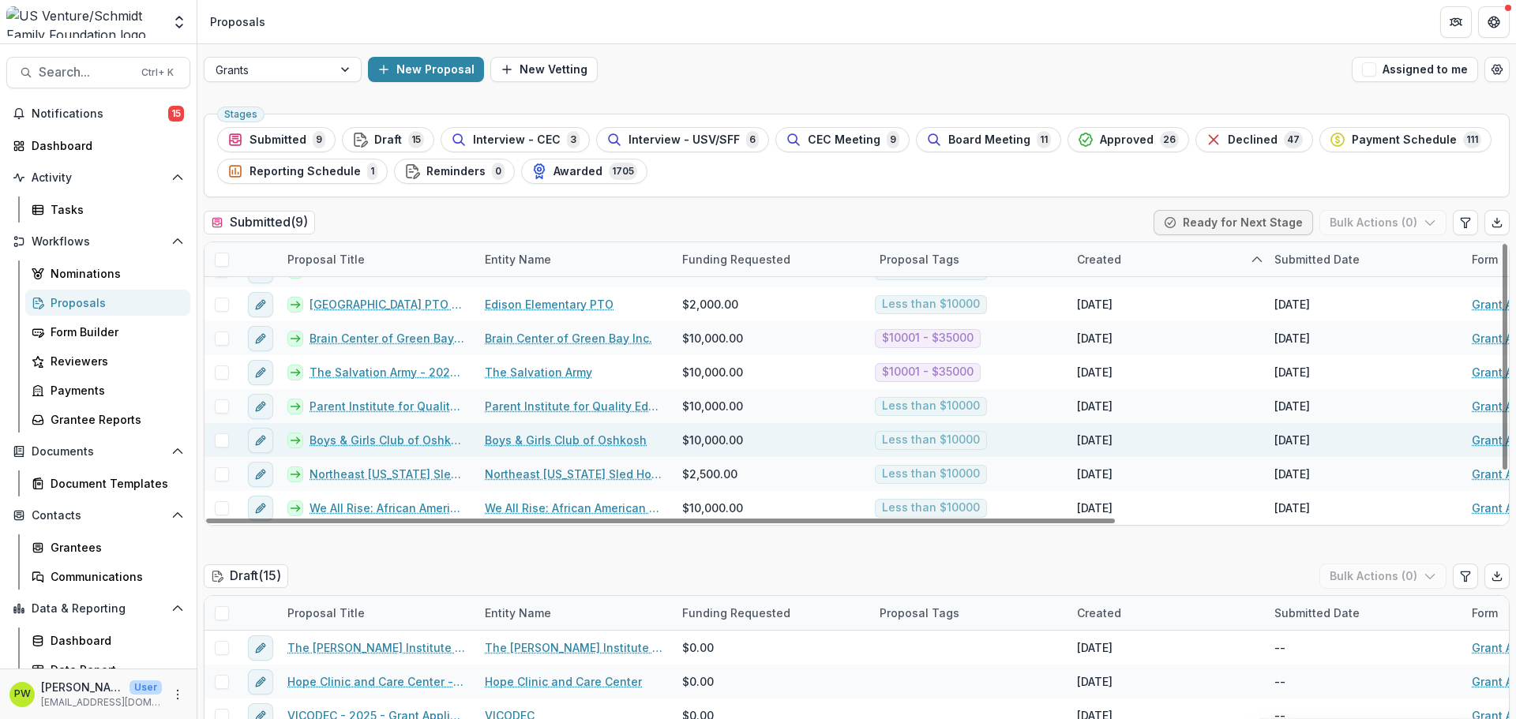
click at [403, 442] on link "Boys & Girls Club of Oshkosh - 2025 - Grant Application" at bounding box center [387, 440] width 156 height 17
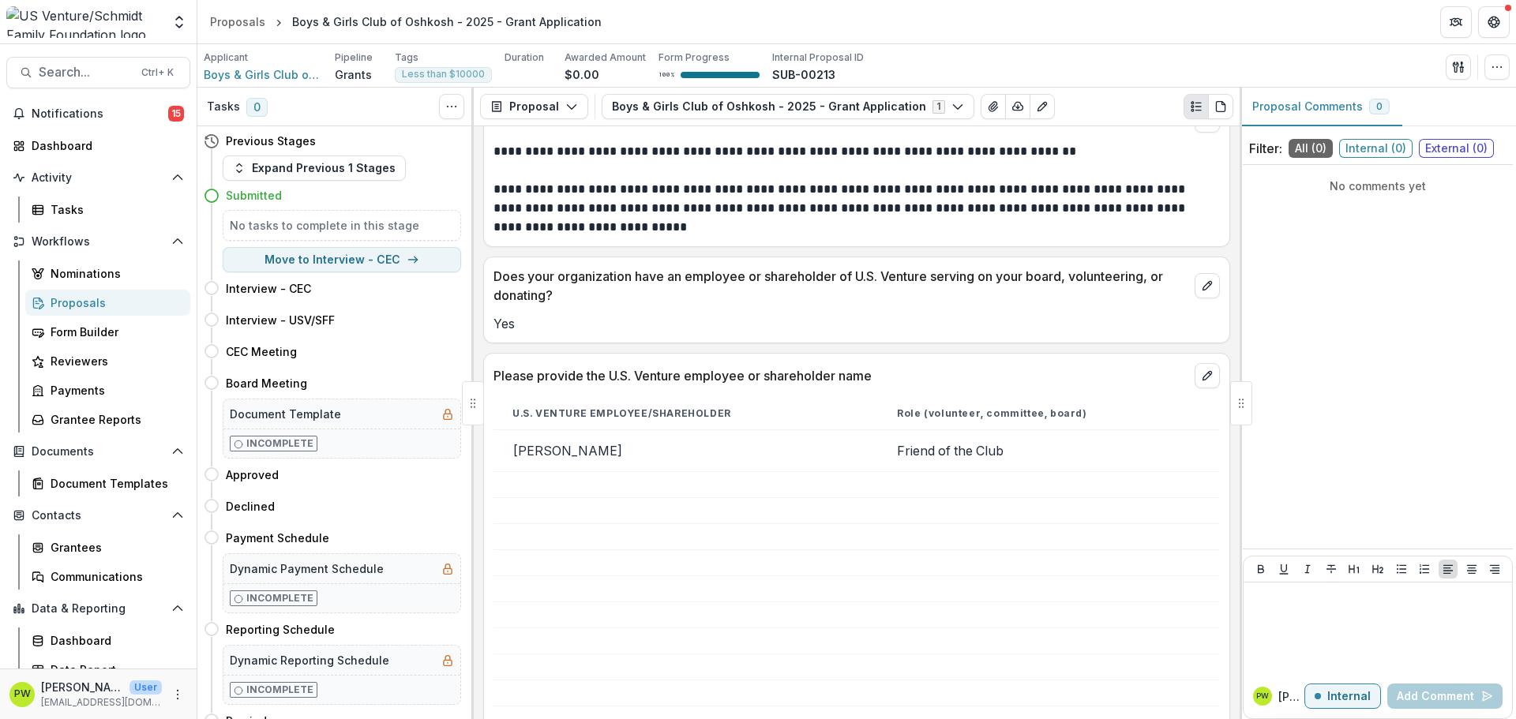
scroll to position [868, 0]
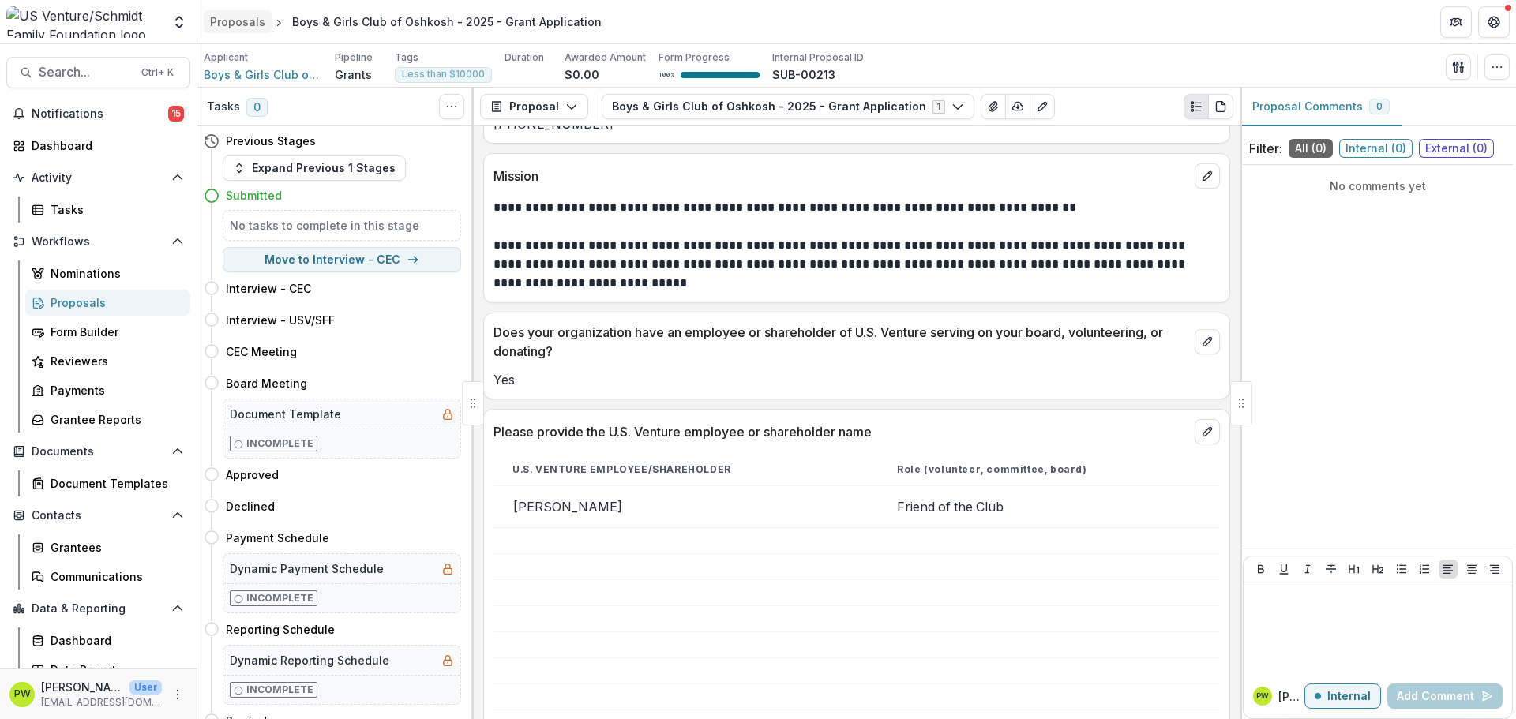
click at [251, 27] on div "Proposals" at bounding box center [237, 21] width 55 height 17
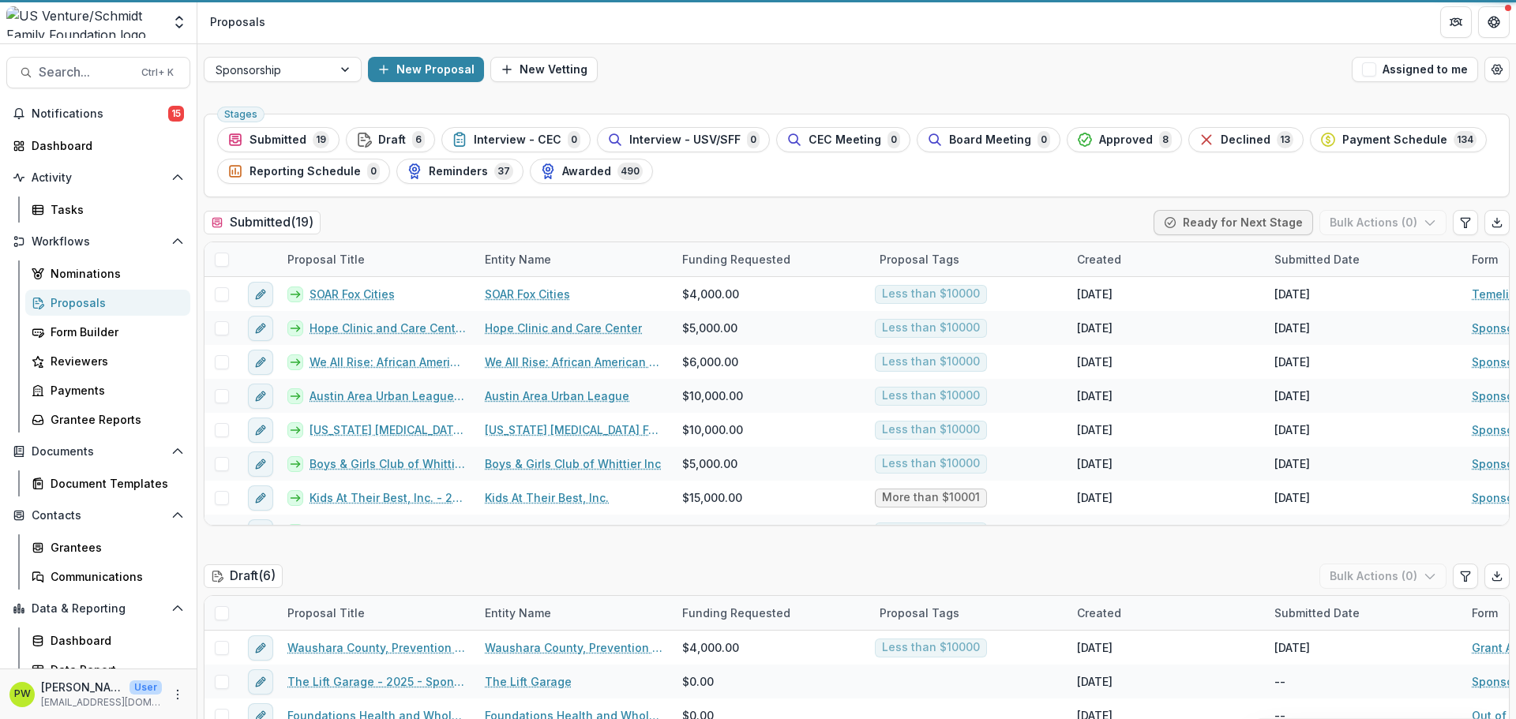
click at [327, 76] on div "Sponsorship" at bounding box center [268, 69] width 128 height 23
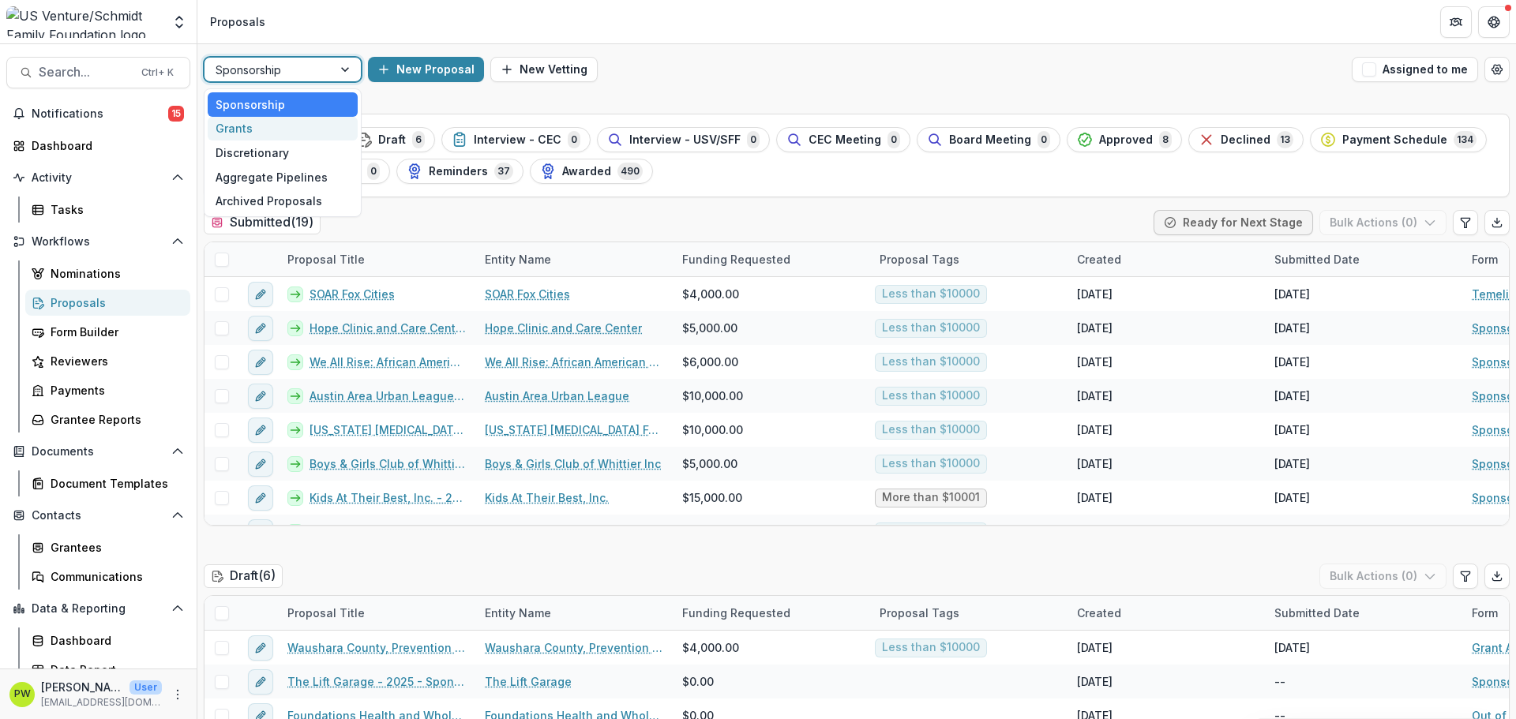
click at [272, 127] on div "Grants" at bounding box center [283, 129] width 150 height 24
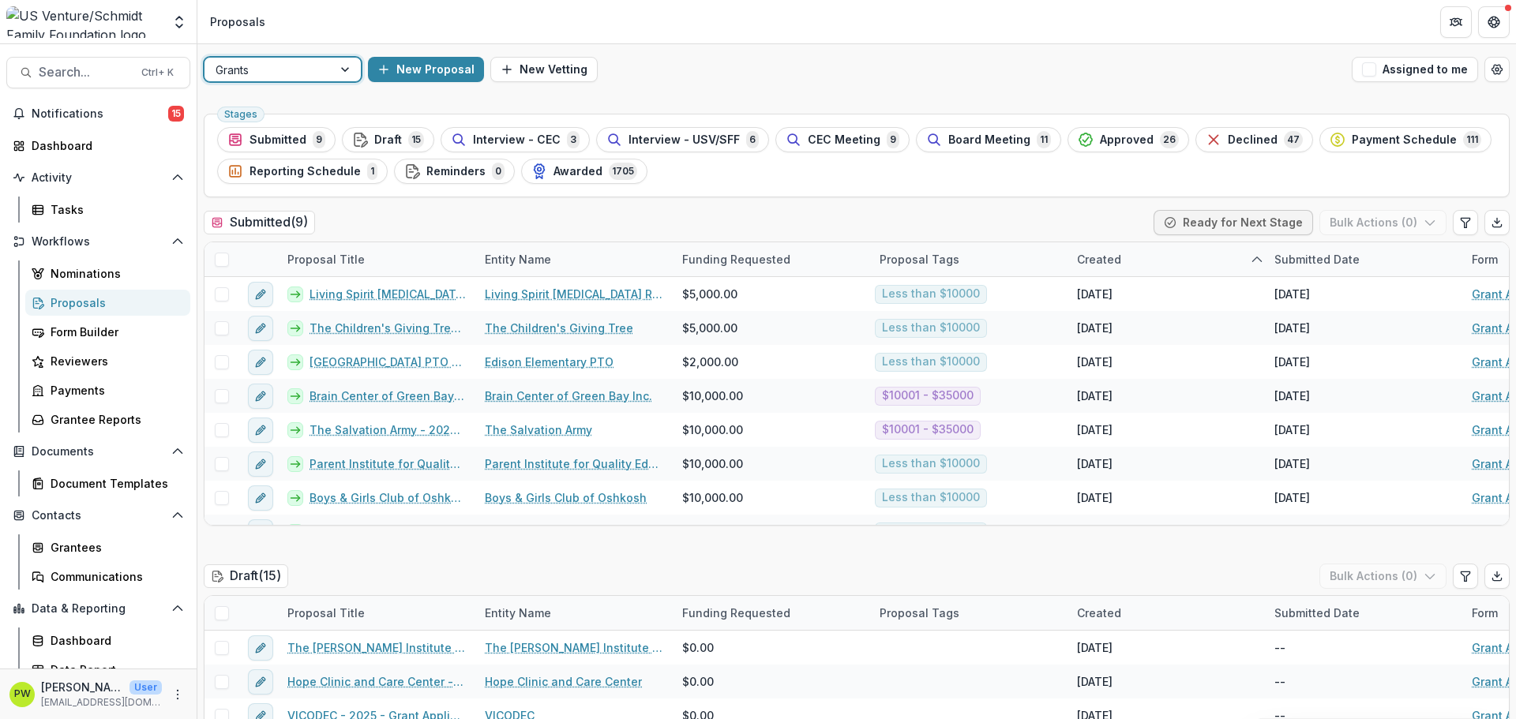
click at [977, 138] on span "Board Meeting" at bounding box center [989, 139] width 82 height 13
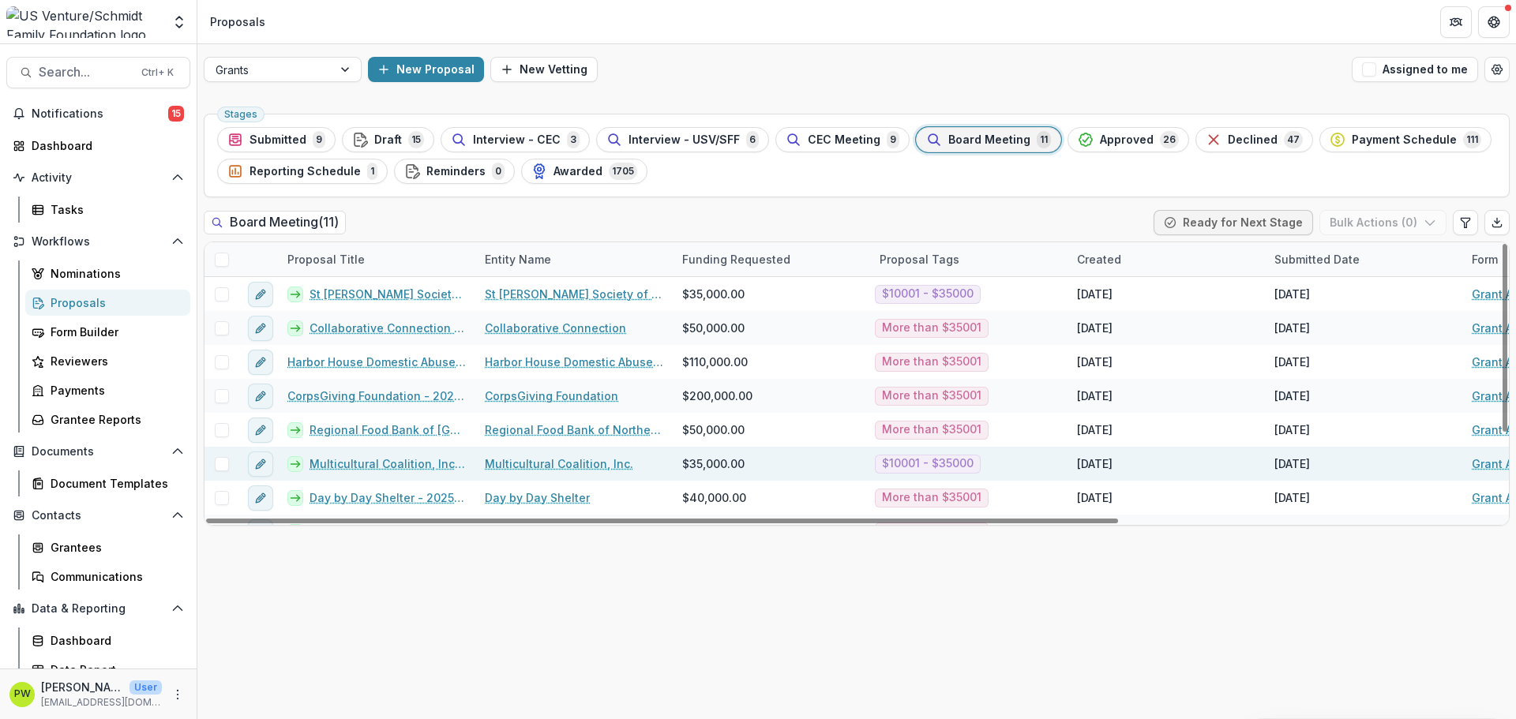
click at [369, 461] on link "Multicultural Coalition, Inc. - 2025 - Grant Application" at bounding box center [387, 464] width 156 height 17
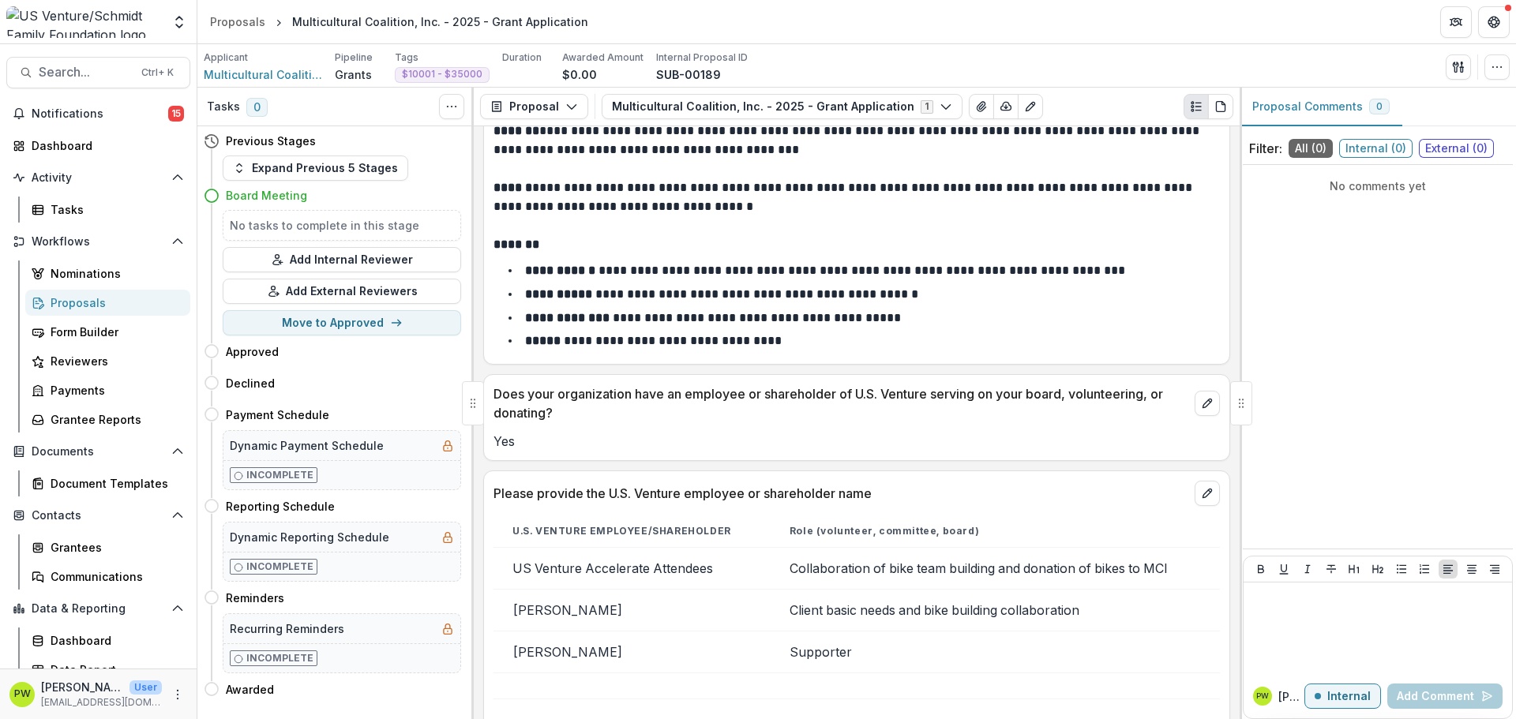
scroll to position [1026, 0]
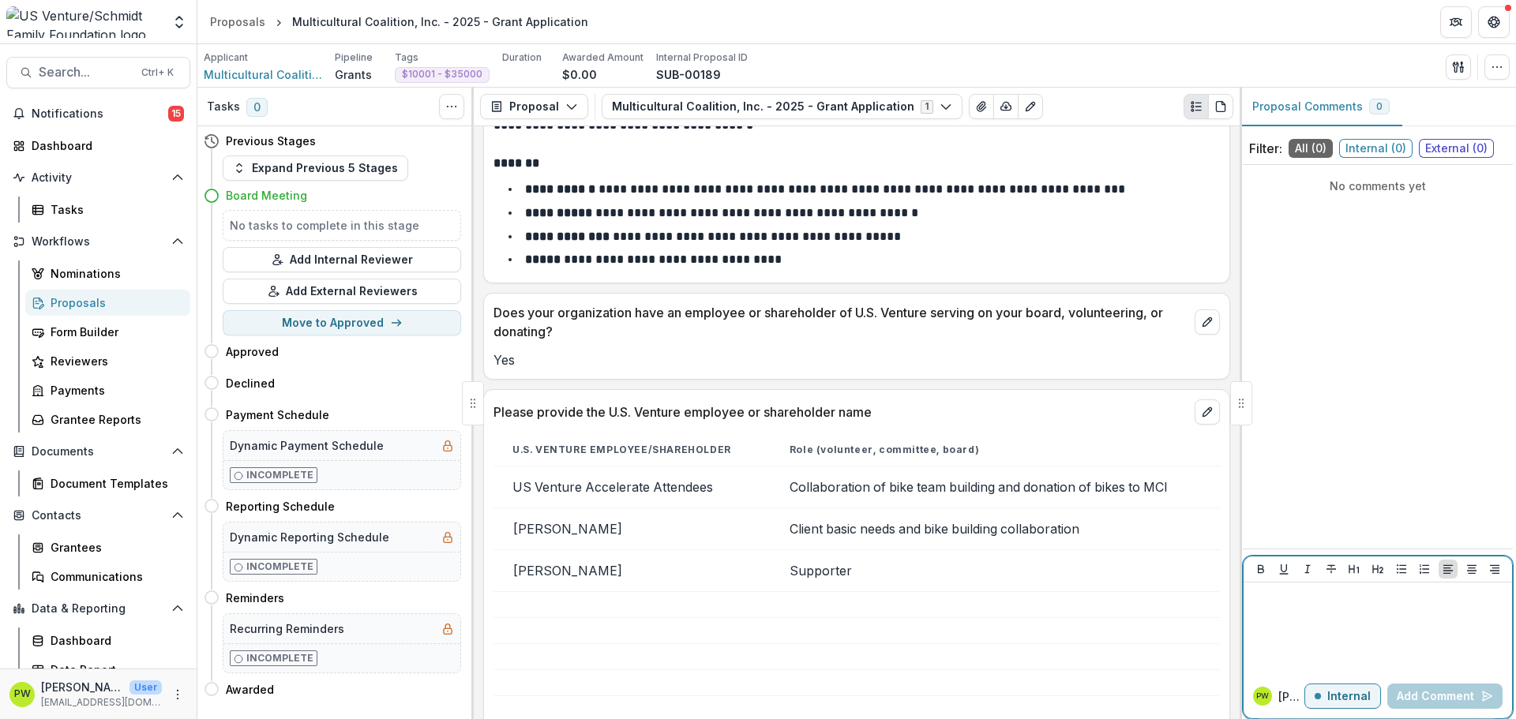
click at [1304, 618] on div at bounding box center [1378, 628] width 256 height 79
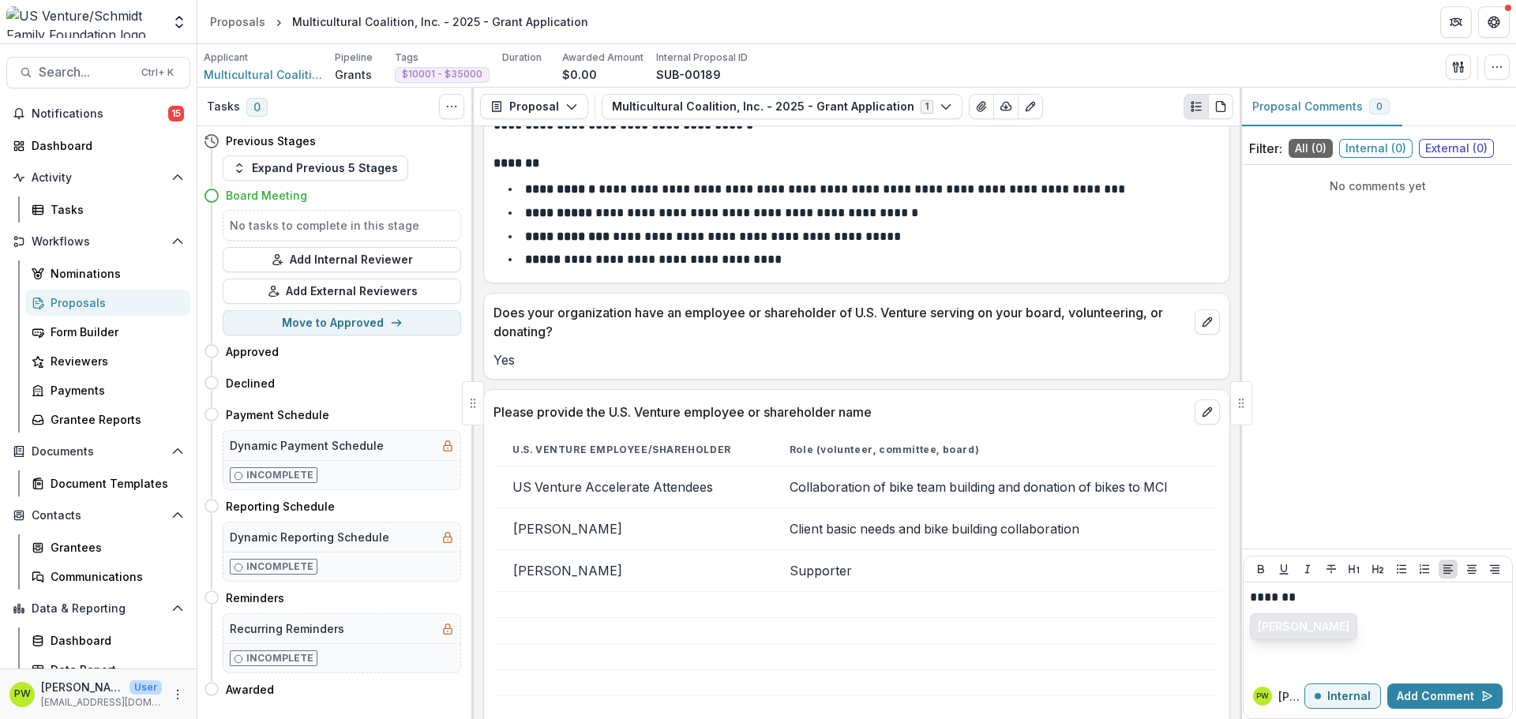
click at [1303, 624] on button "[PERSON_NAME]" at bounding box center [1304, 626] width 106 height 25
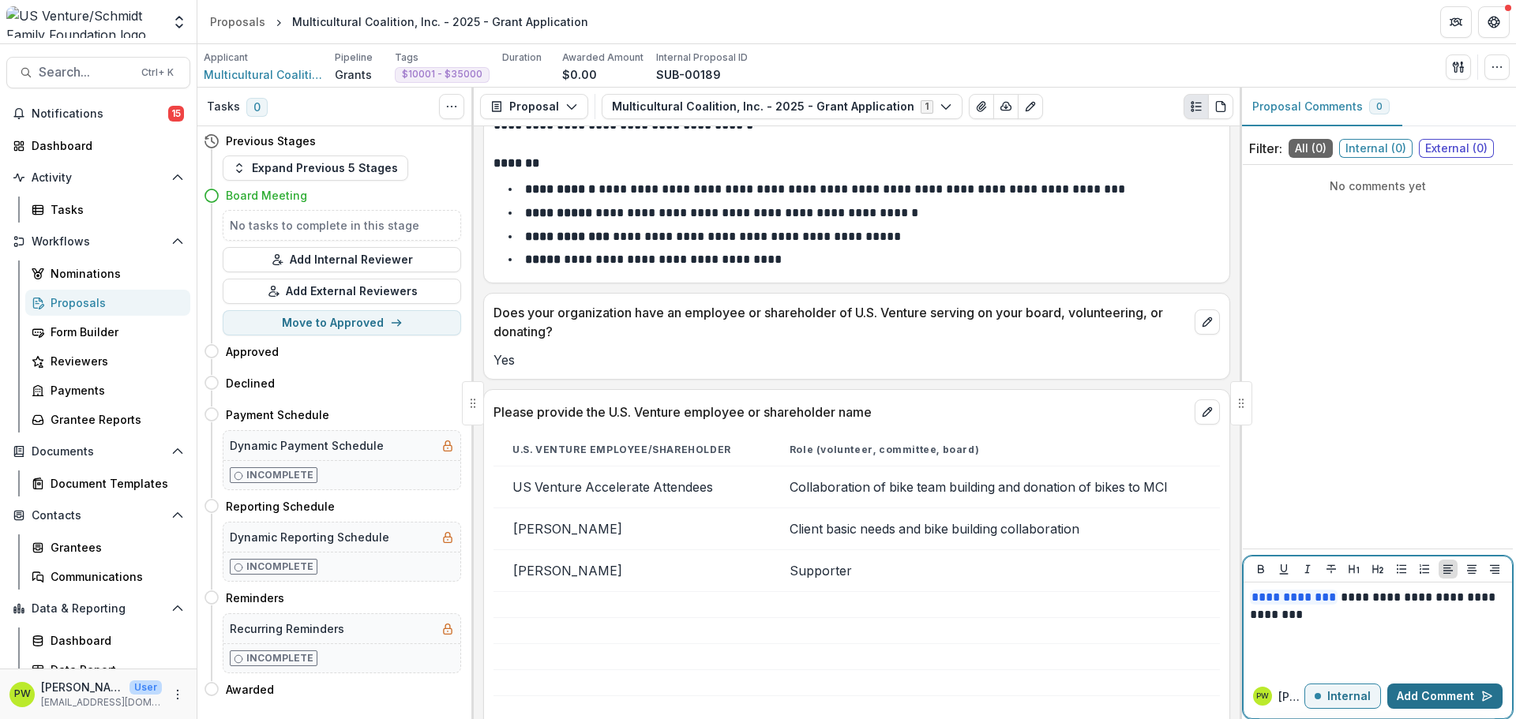
click at [1415, 688] on button "Add Comment" at bounding box center [1444, 696] width 115 height 25
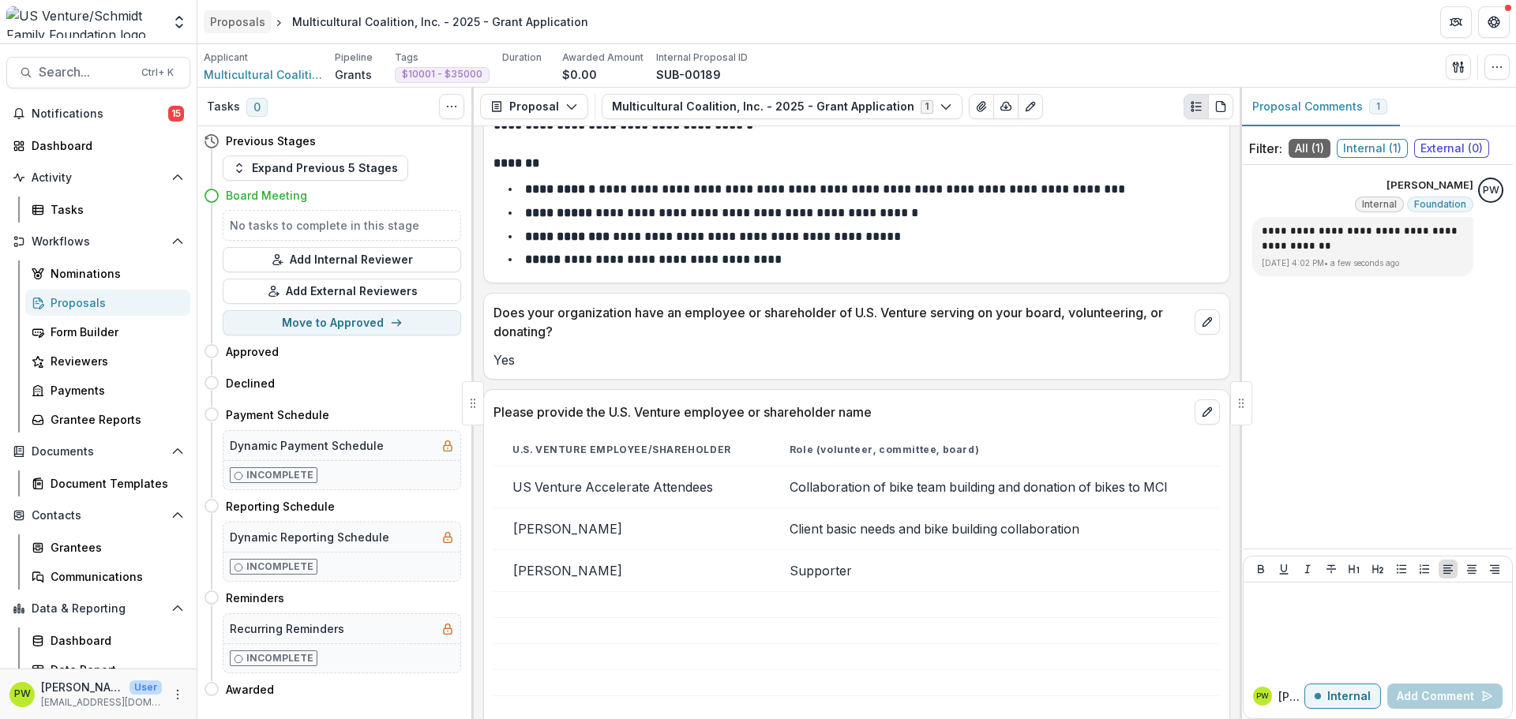
click at [248, 22] on div "Proposals" at bounding box center [237, 21] width 55 height 17
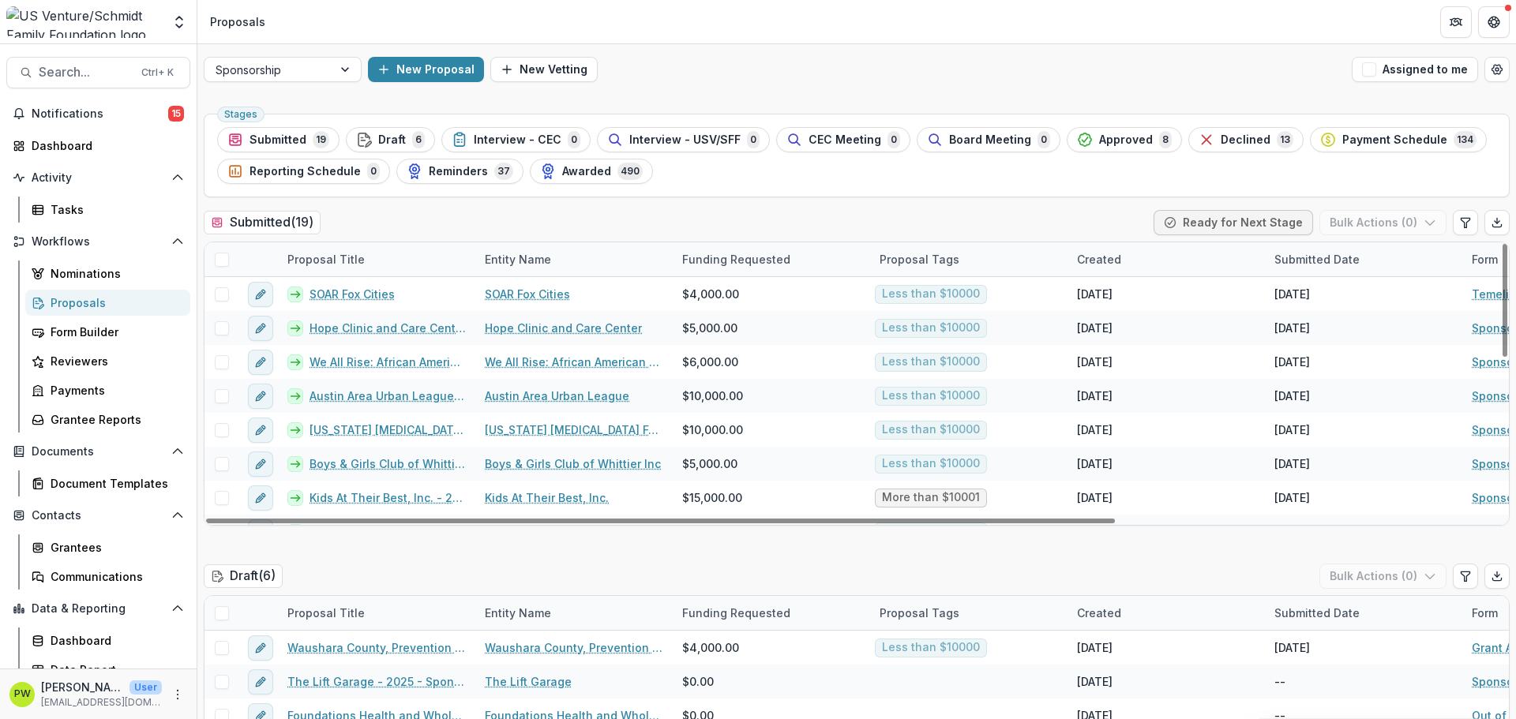
scroll to position [237, 0]
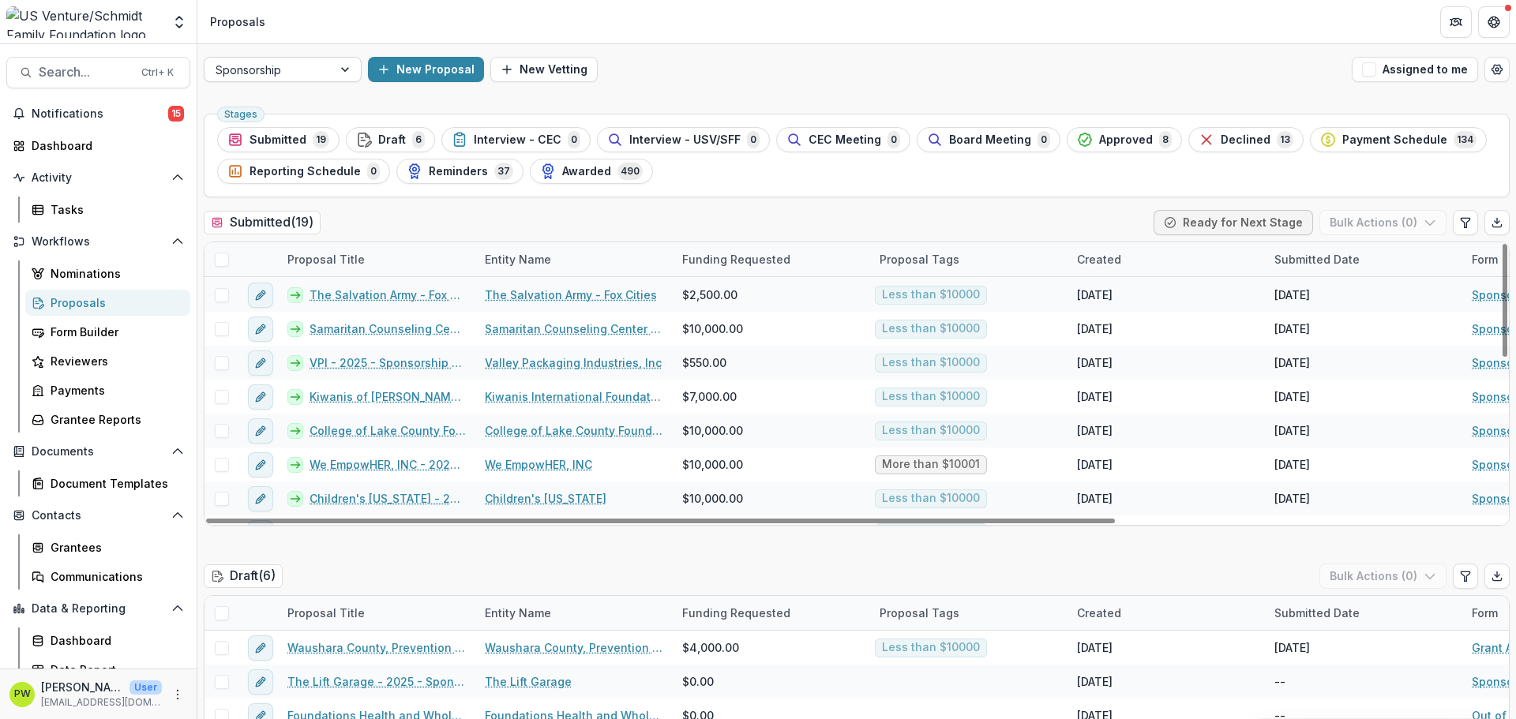
click at [300, 61] on div at bounding box center [269, 70] width 106 height 20
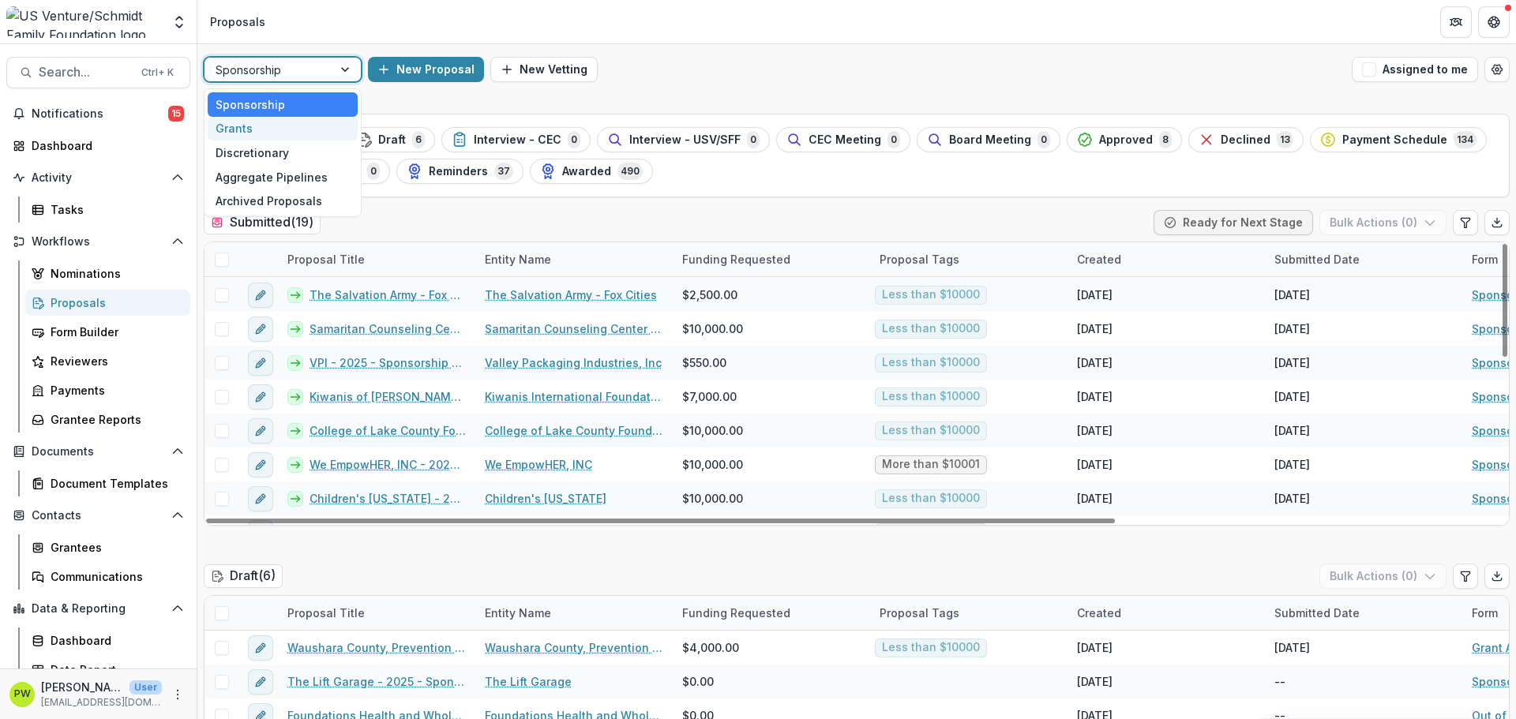
click at [288, 125] on div "Grants" at bounding box center [283, 129] width 150 height 24
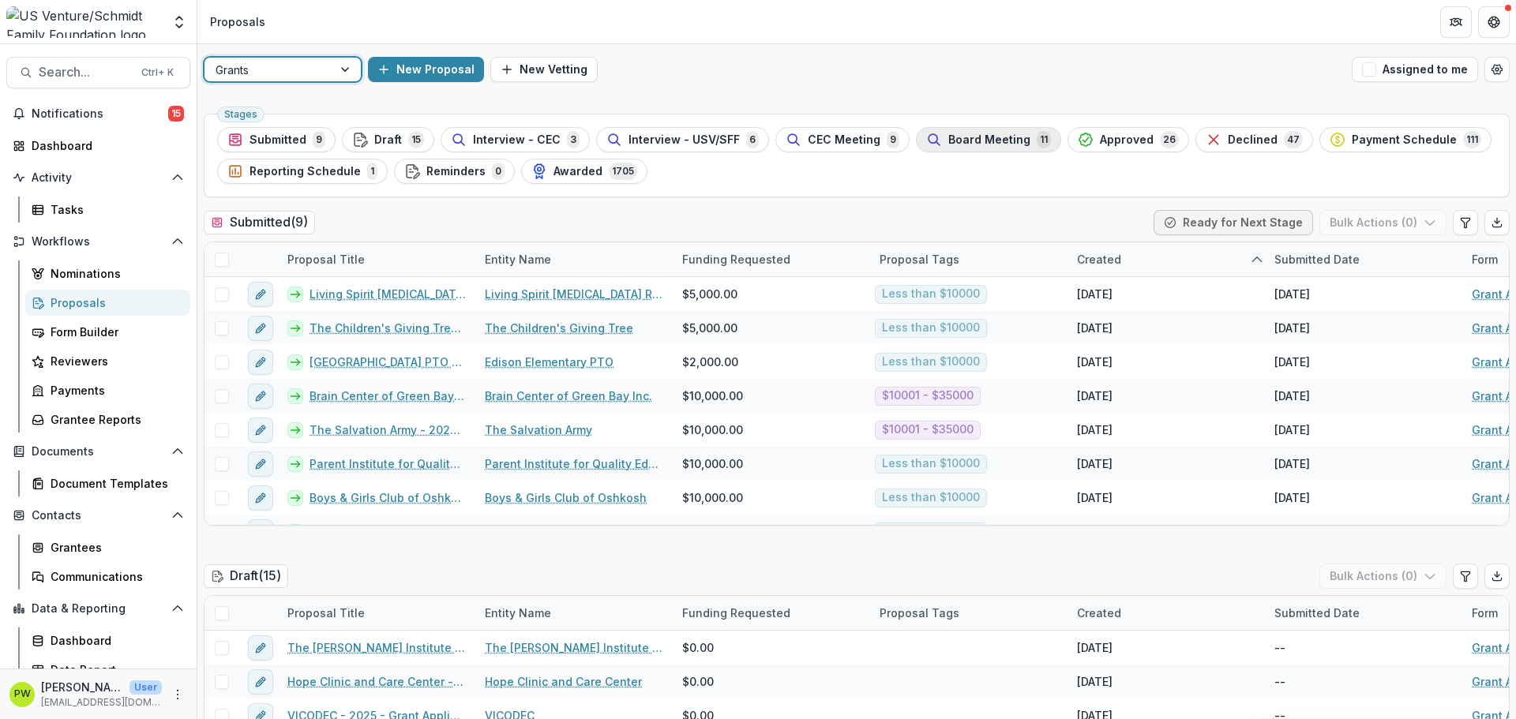
click at [993, 144] on span "Board Meeting" at bounding box center [989, 139] width 82 height 13
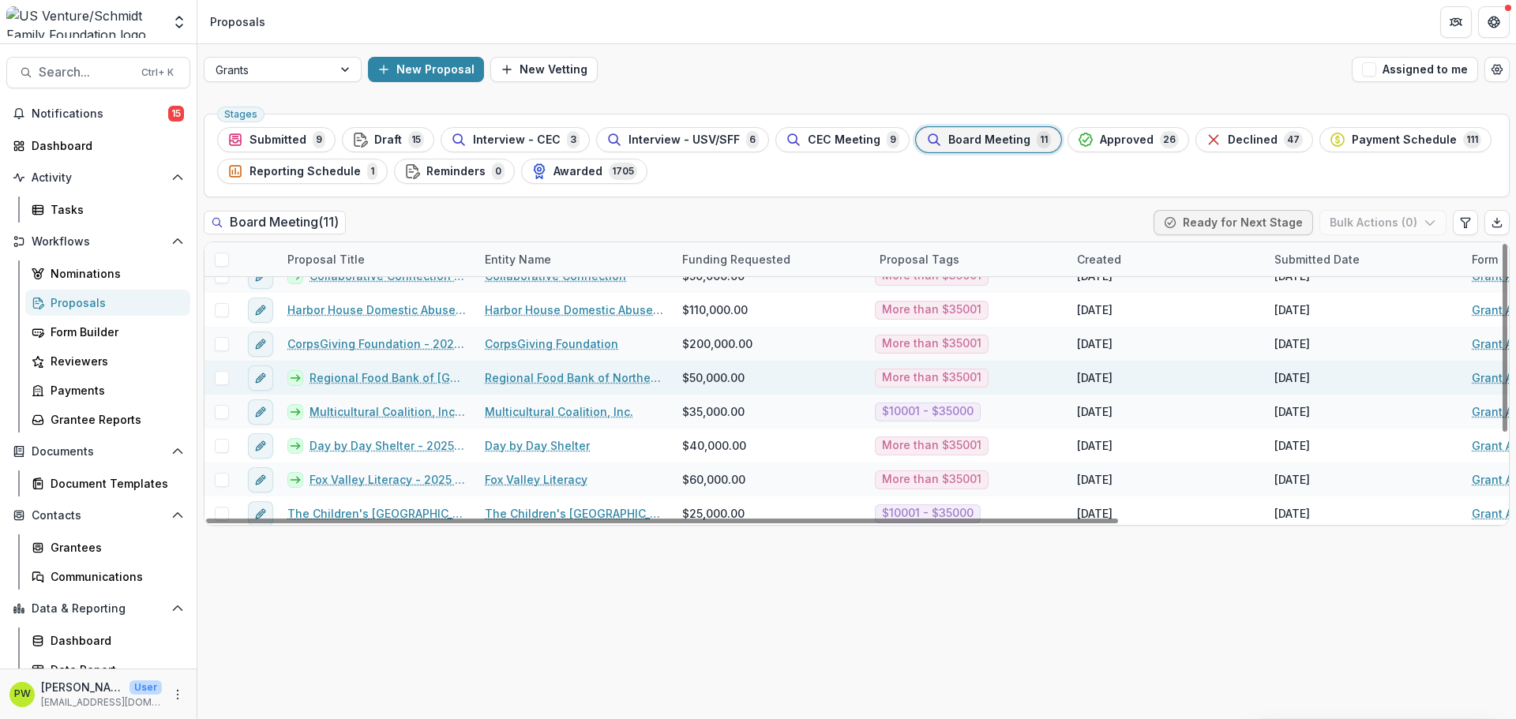
scroll to position [126, 0]
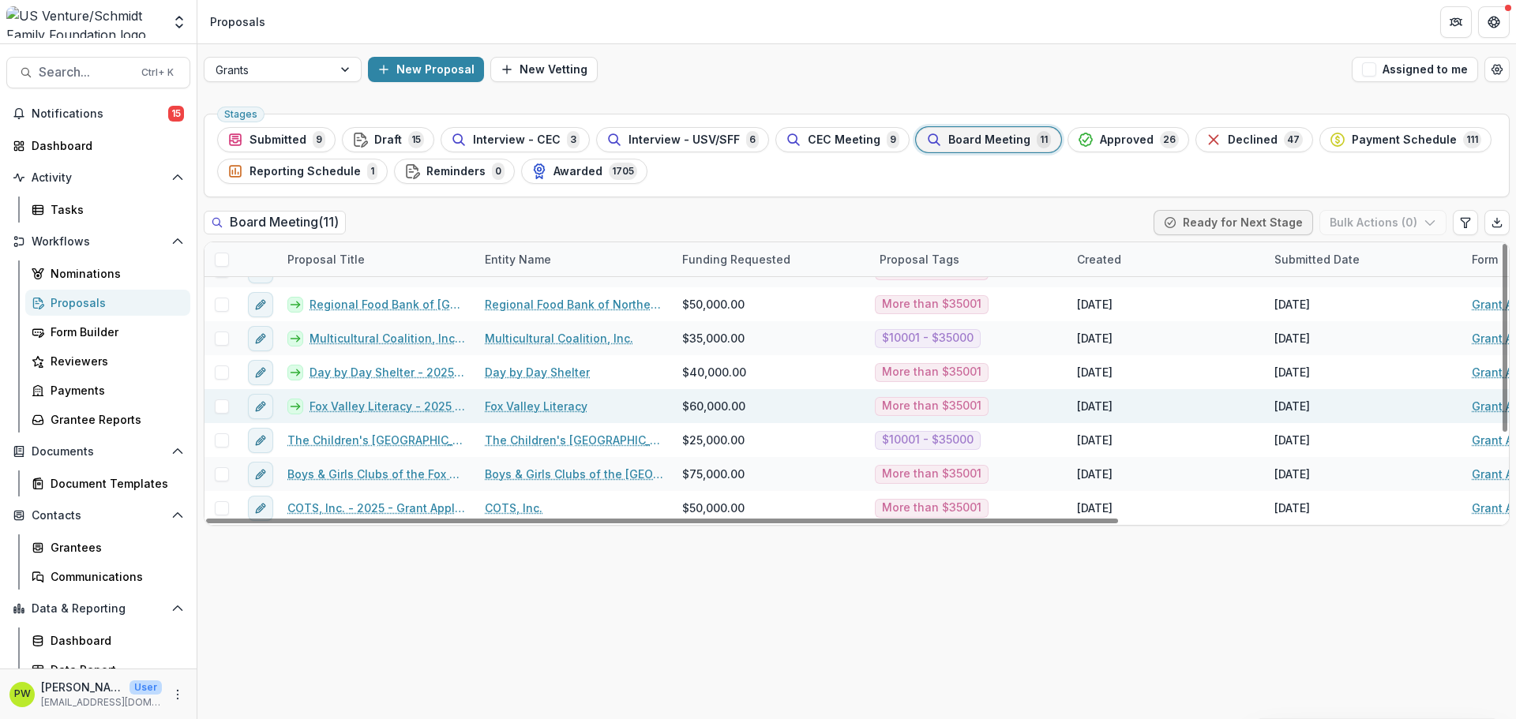
click at [366, 410] on link "Fox Valley Literacy - 2025 - Grant Application" at bounding box center [387, 406] width 156 height 17
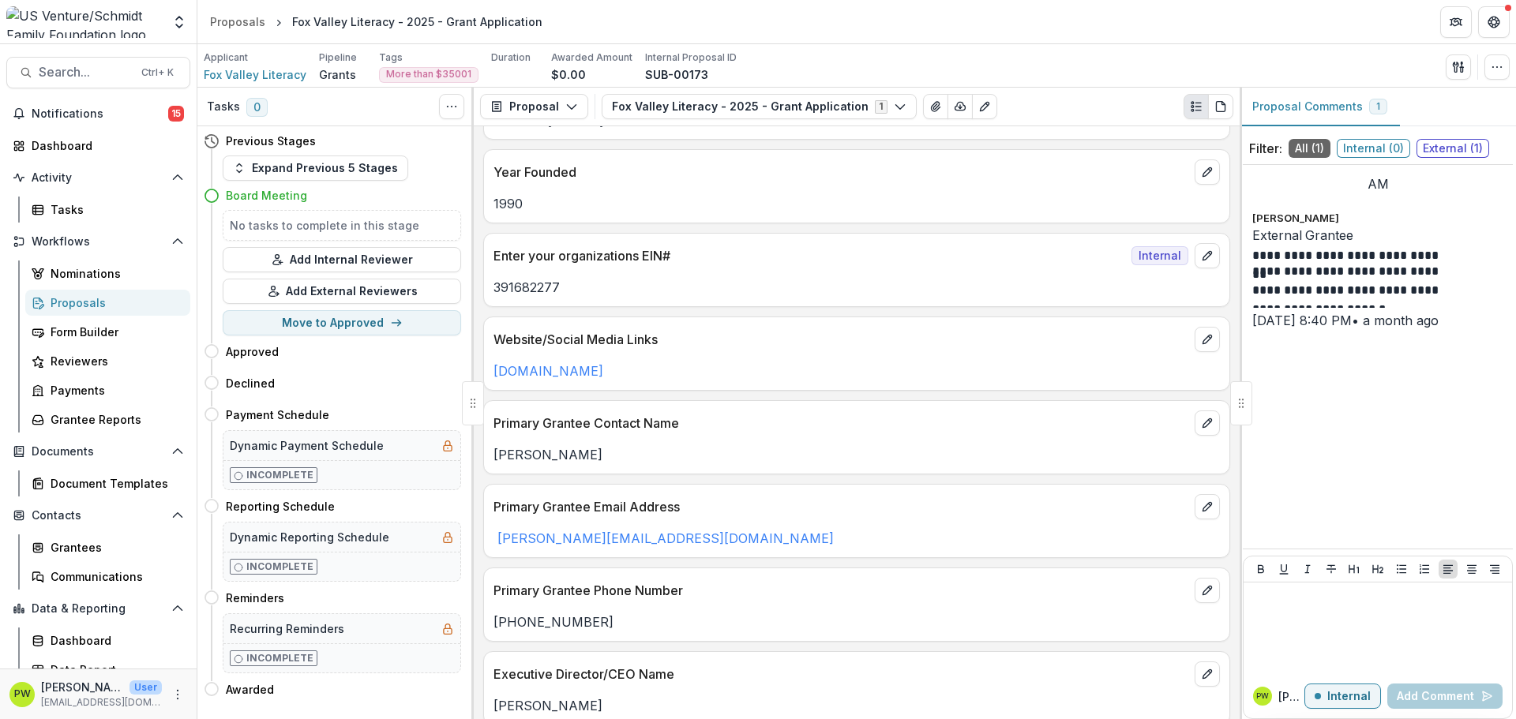
scroll to position [157, 0]
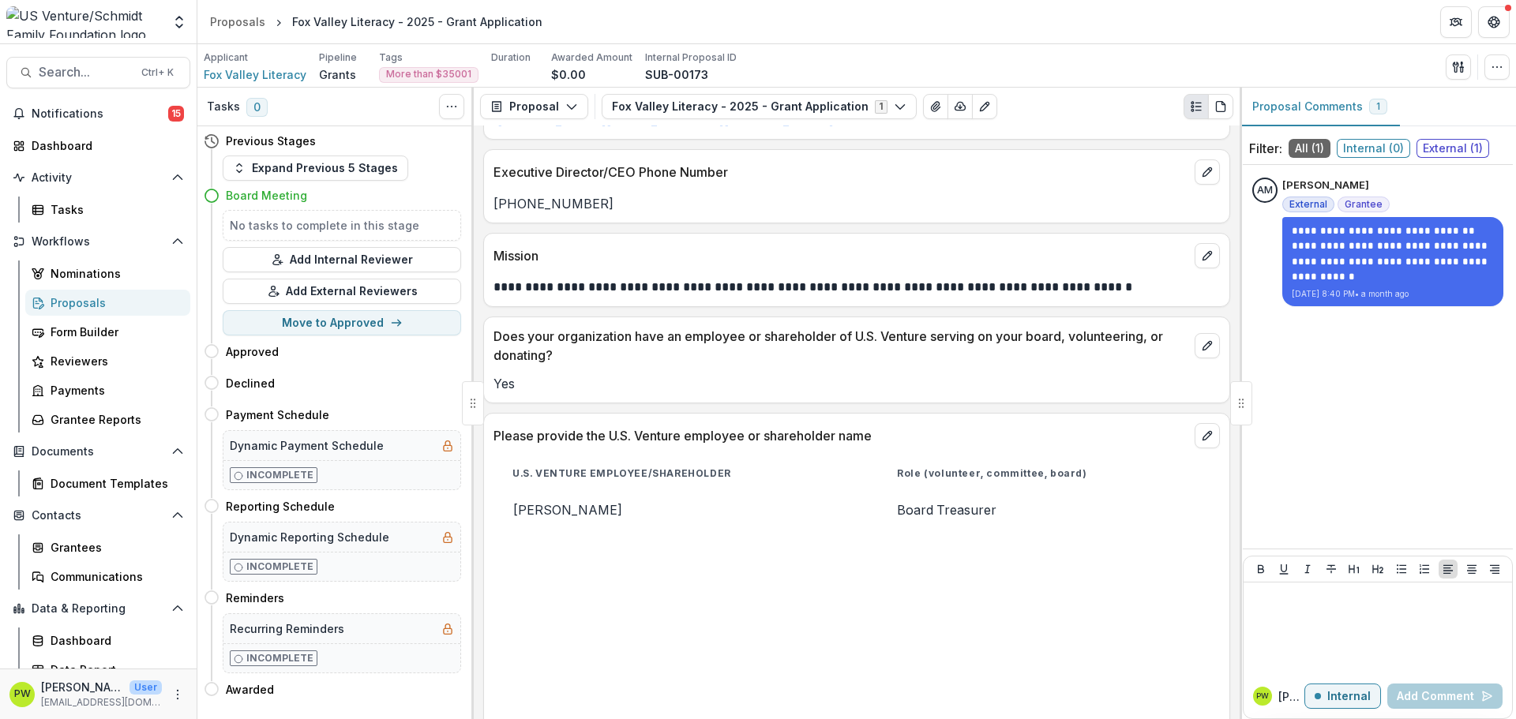
scroll to position [789, 0]
drag, startPoint x: 599, startPoint y: 514, endPoint x: 494, endPoint y: 512, distance: 105.0
click at [494, 512] on td "[PERSON_NAME]" at bounding box center [685, 508] width 384 height 41
copy td "[PERSON_NAME]"
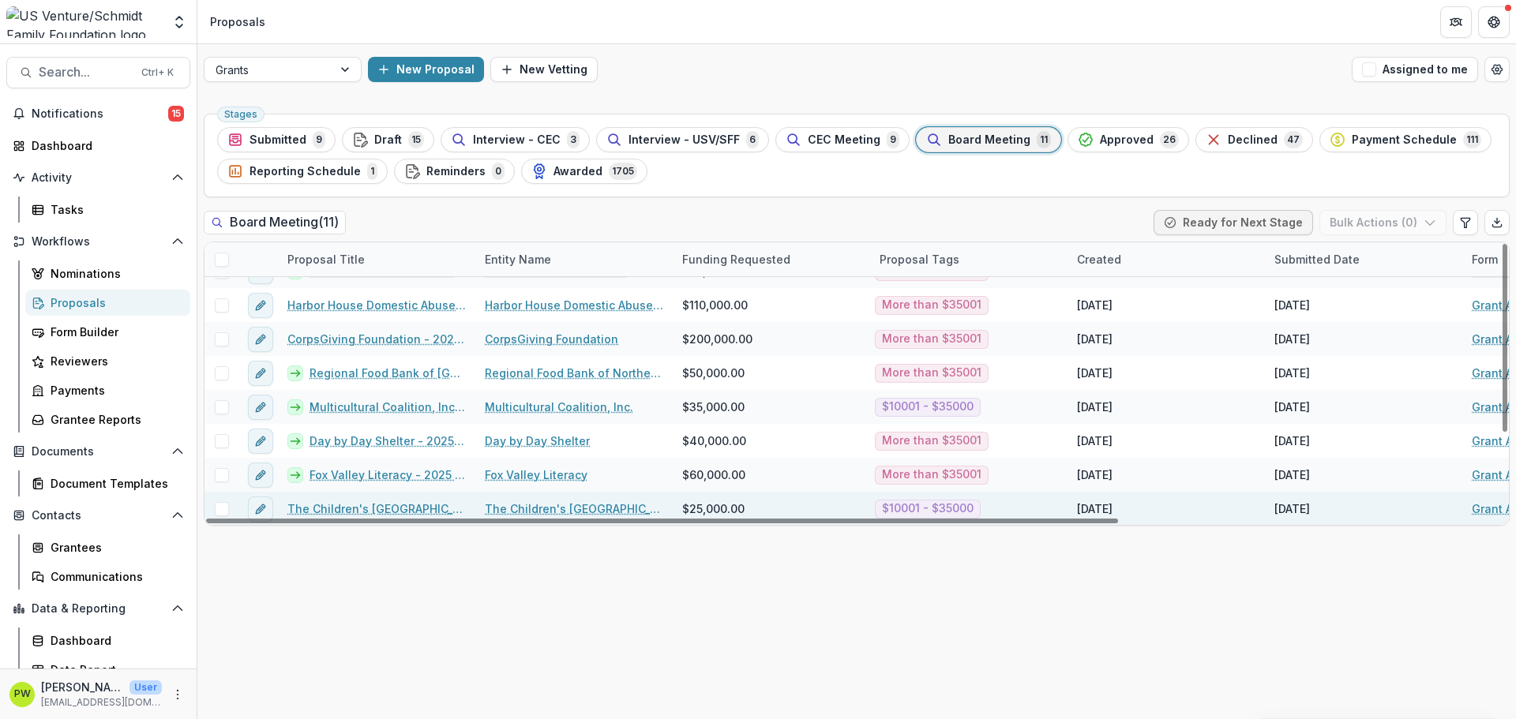
scroll to position [126, 0]
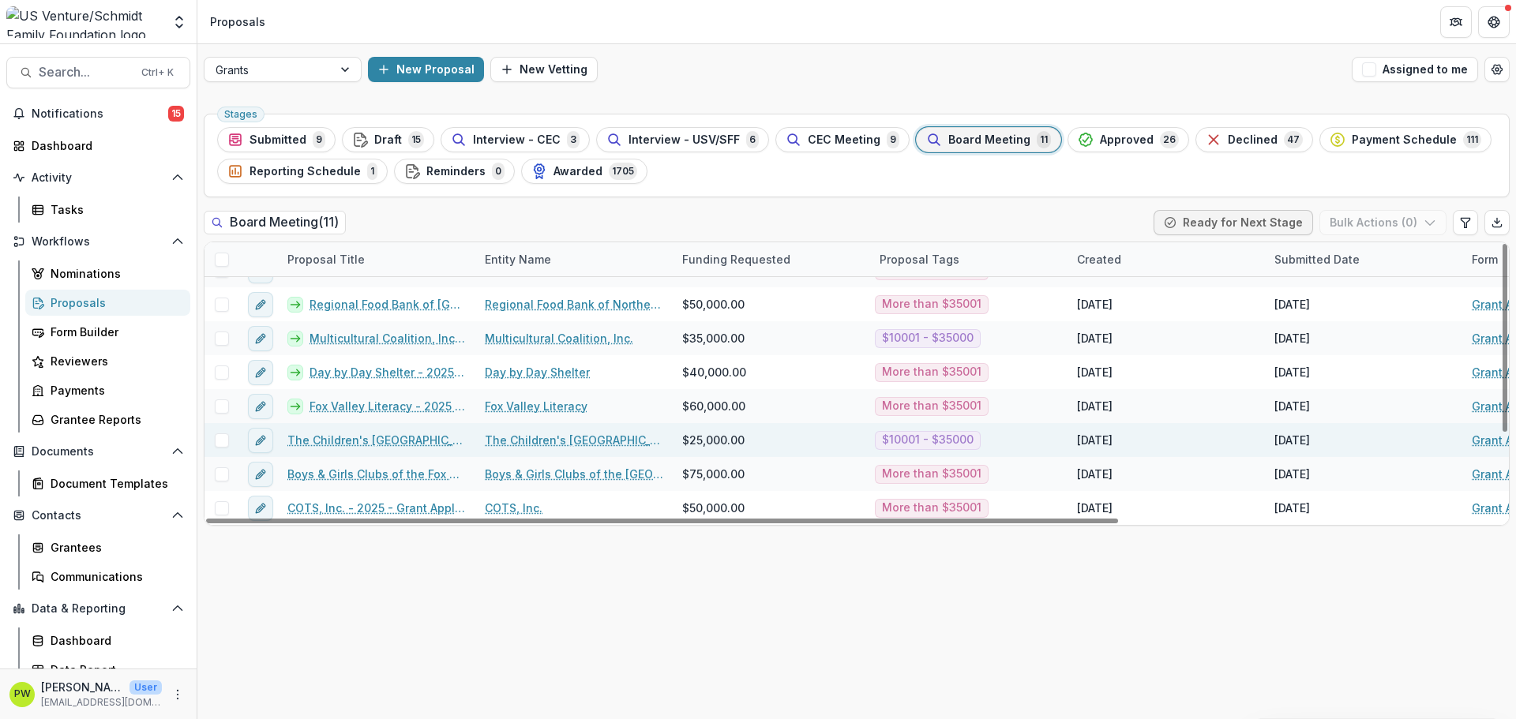
click at [354, 444] on link "The Children's [GEOGRAPHIC_DATA] - 2025 - Grant Application" at bounding box center [376, 440] width 178 height 17
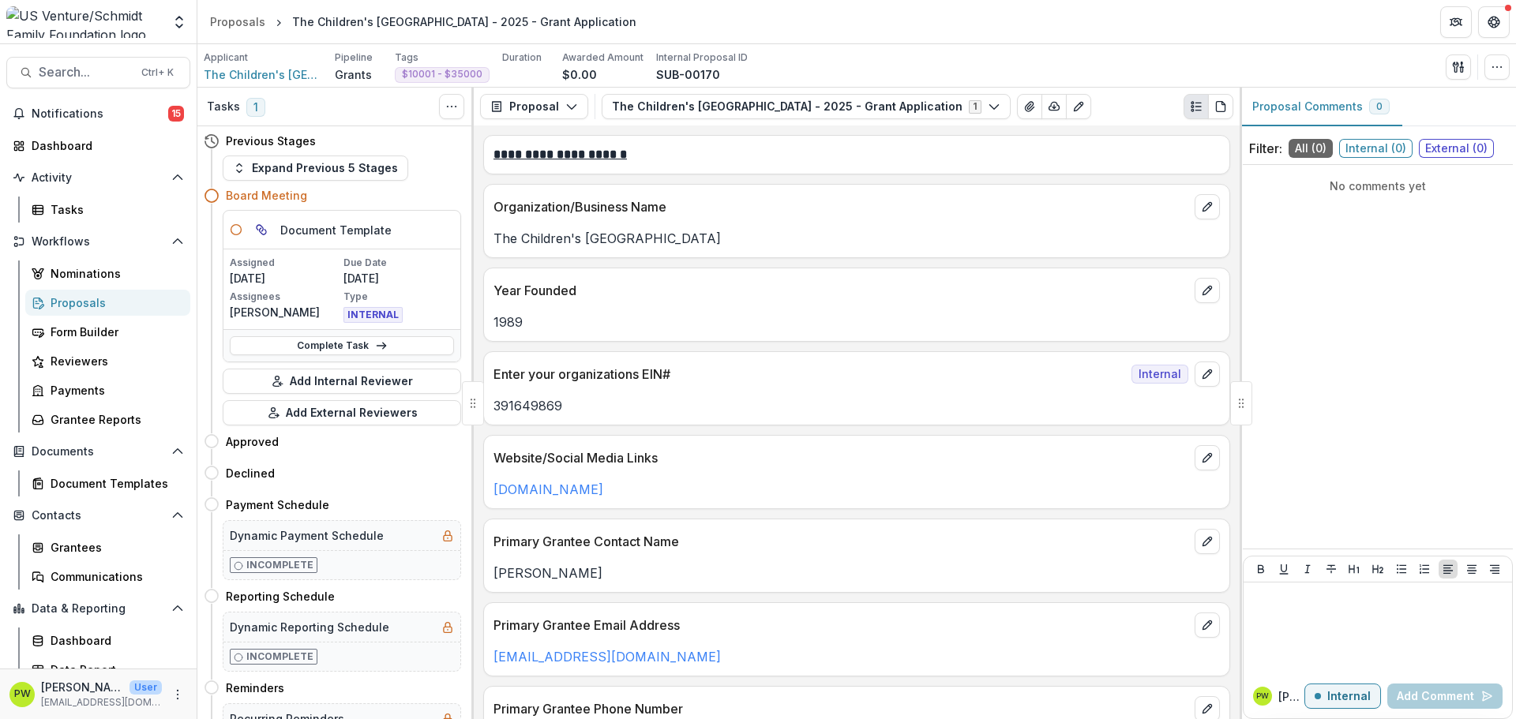
click at [628, 244] on p "The Children's [GEOGRAPHIC_DATA]" at bounding box center [856, 238] width 726 height 19
copy p "The Children's [GEOGRAPHIC_DATA]"
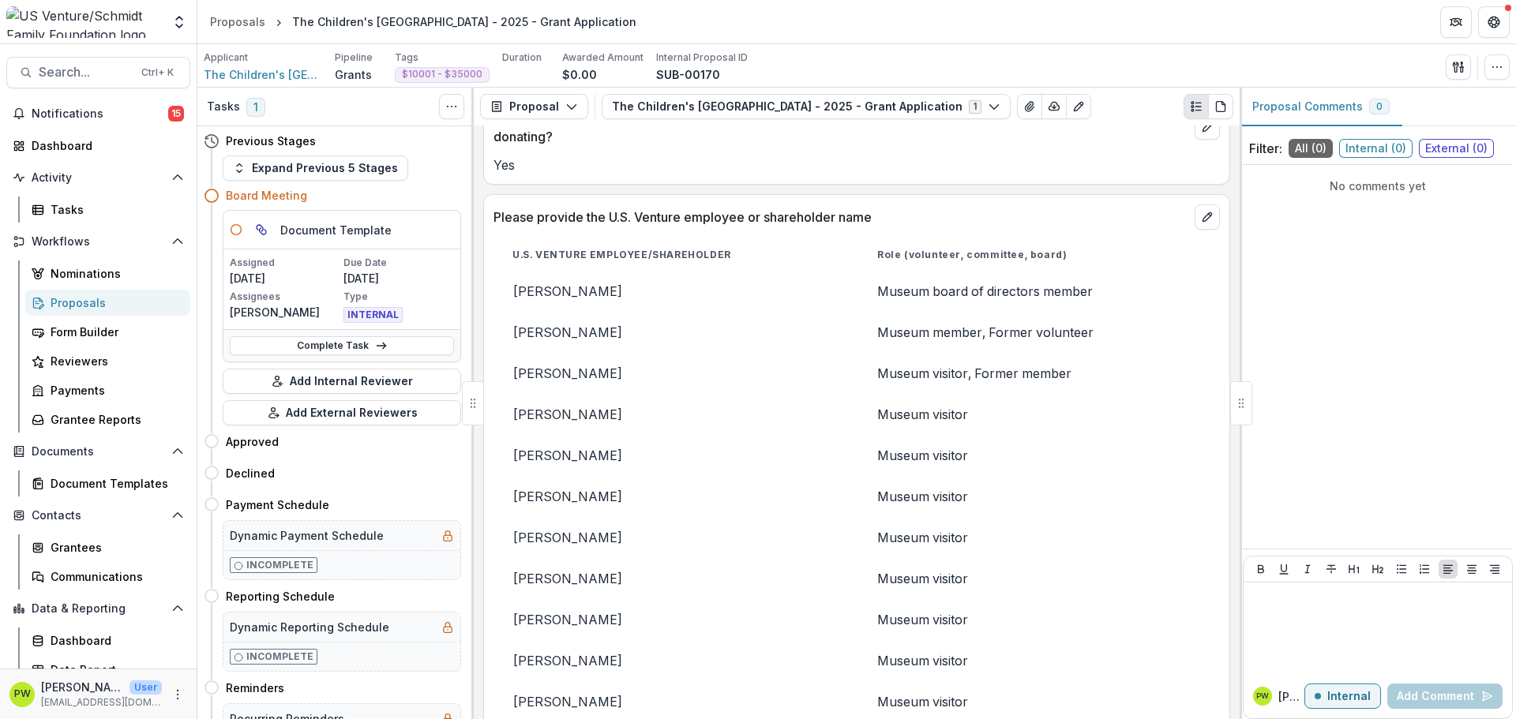
scroll to position [1026, 0]
click at [545, 290] on td "[PERSON_NAME]" at bounding box center [675, 290] width 365 height 41
click at [724, 564] on td "[PERSON_NAME]" at bounding box center [675, 577] width 365 height 41
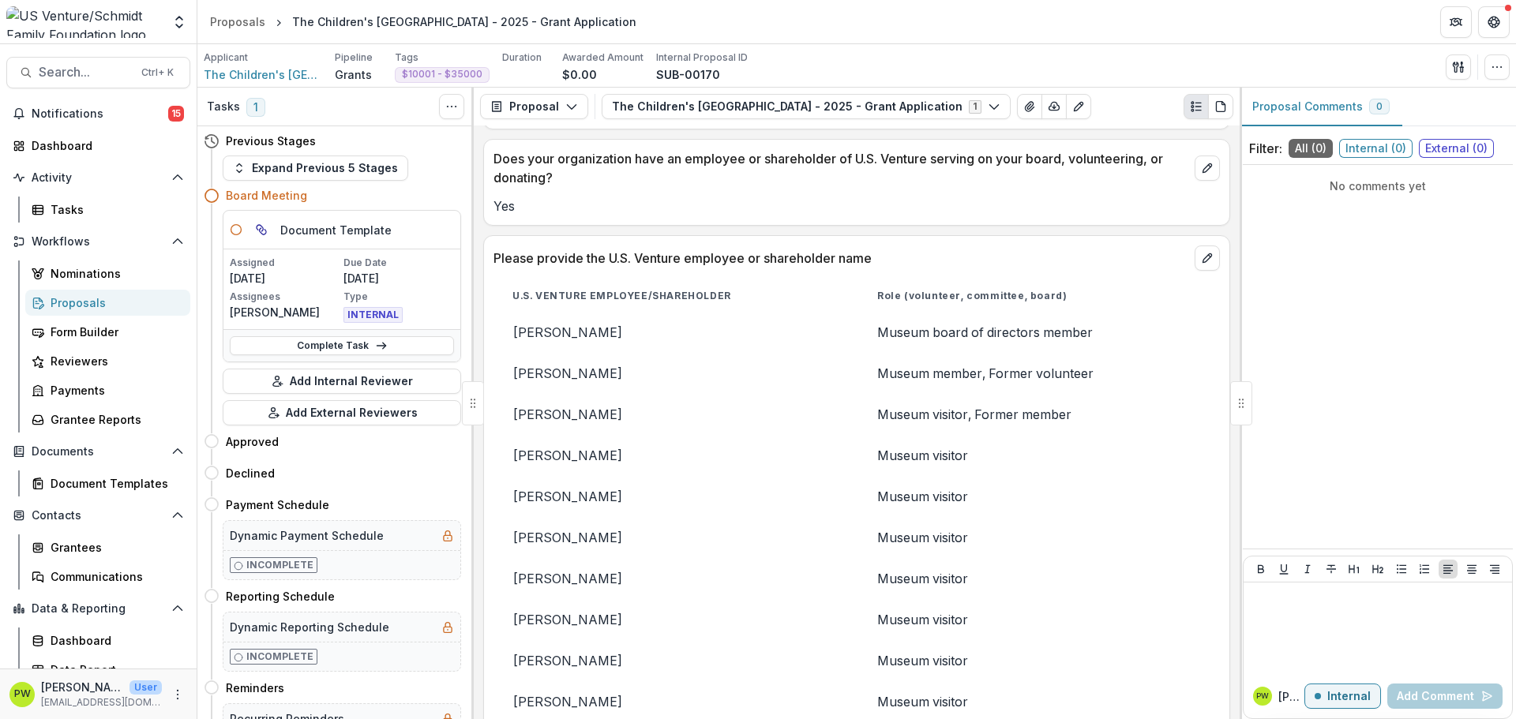
scroll to position [947, 0]
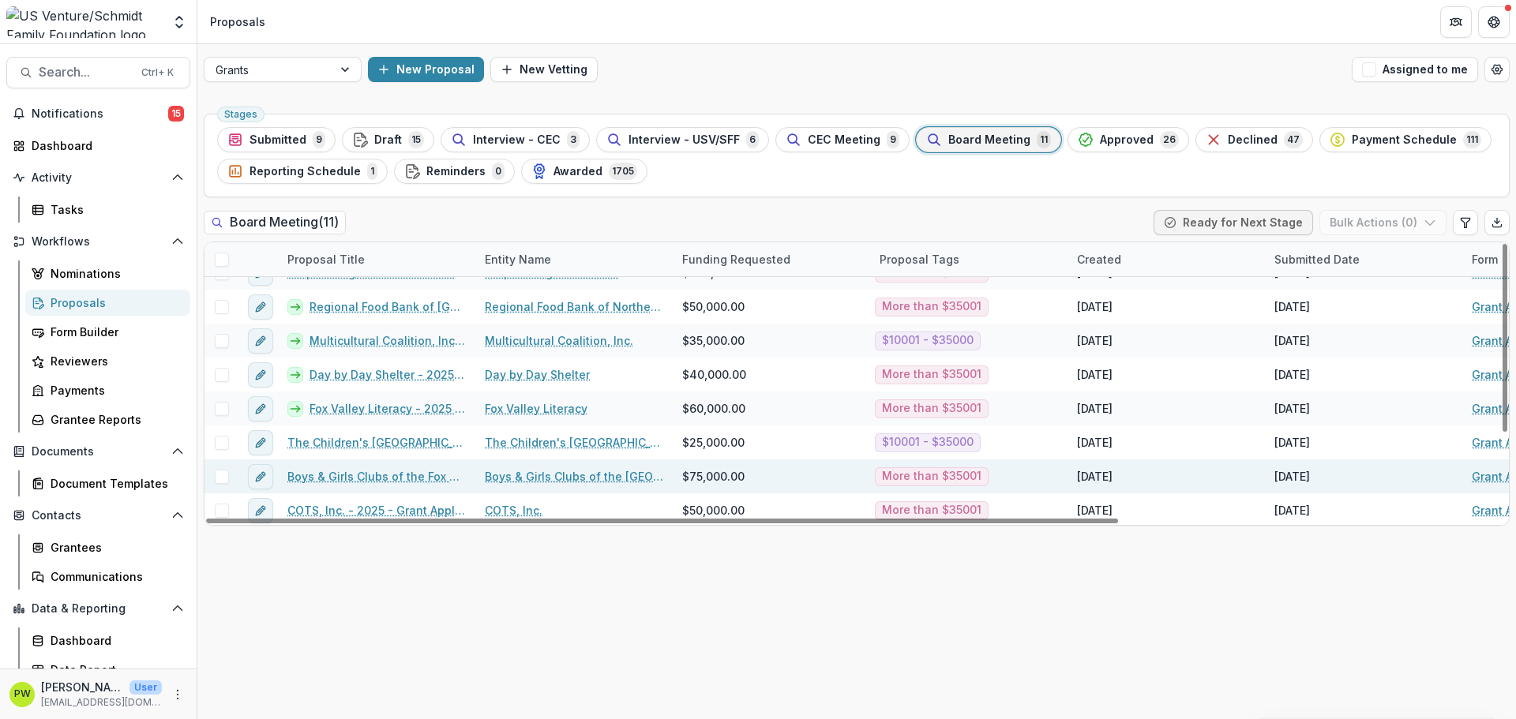
scroll to position [126, 0]
click at [356, 474] on link "Boys & Girls Clubs of the Fox Valley - 2025 - Grant Application" at bounding box center [376, 474] width 178 height 17
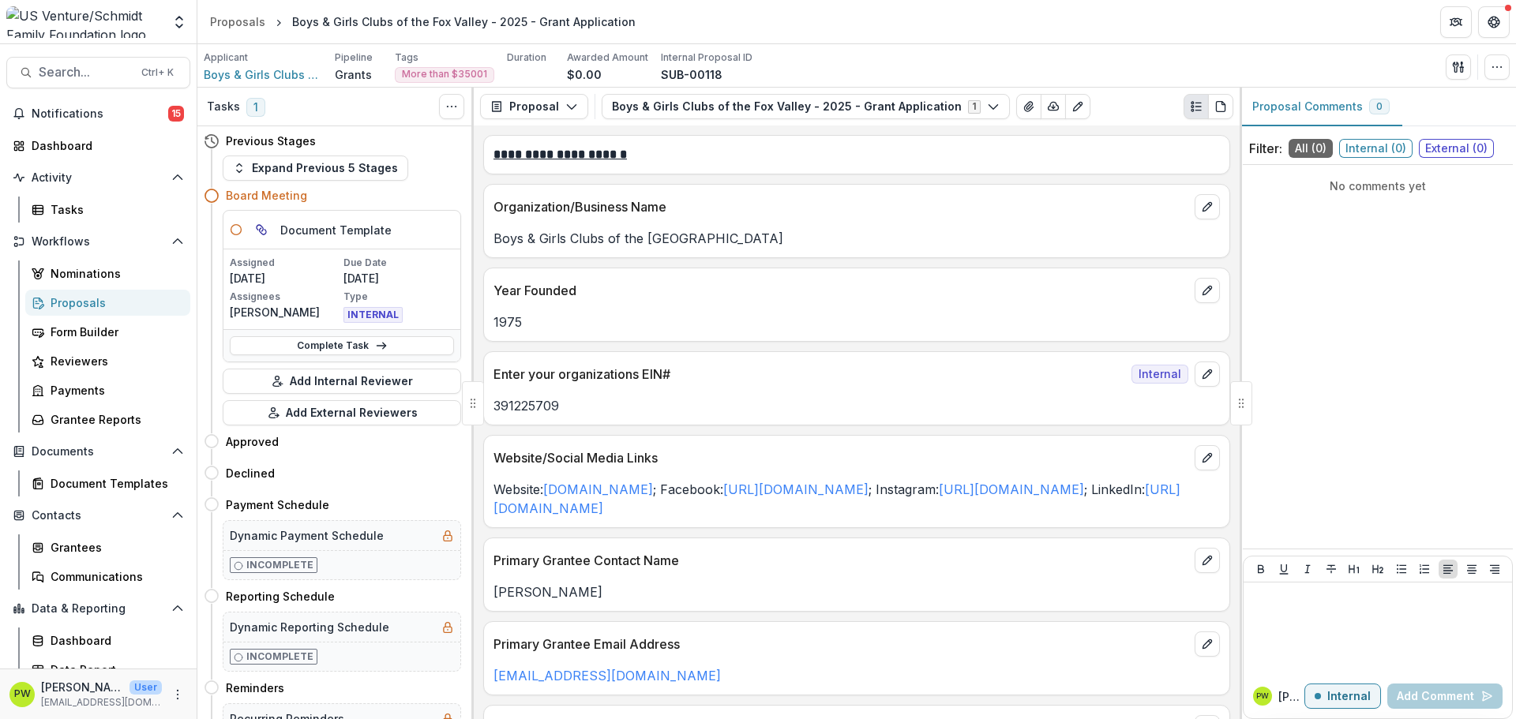
click at [610, 234] on p "Boys & Girls Clubs of the [GEOGRAPHIC_DATA]" at bounding box center [856, 238] width 726 height 19
click at [610, 235] on p "Boys & Girls Clubs of the [GEOGRAPHIC_DATA]" at bounding box center [856, 238] width 726 height 19
click at [610, 237] on p "Boys & Girls Clubs of the [GEOGRAPHIC_DATA]" at bounding box center [856, 238] width 726 height 19
click at [608, 242] on p "Boys & Girls Clubs of the [GEOGRAPHIC_DATA]" at bounding box center [856, 238] width 726 height 19
click at [609, 242] on p "Boys & Girls Clubs of the [GEOGRAPHIC_DATA]" at bounding box center [856, 238] width 726 height 19
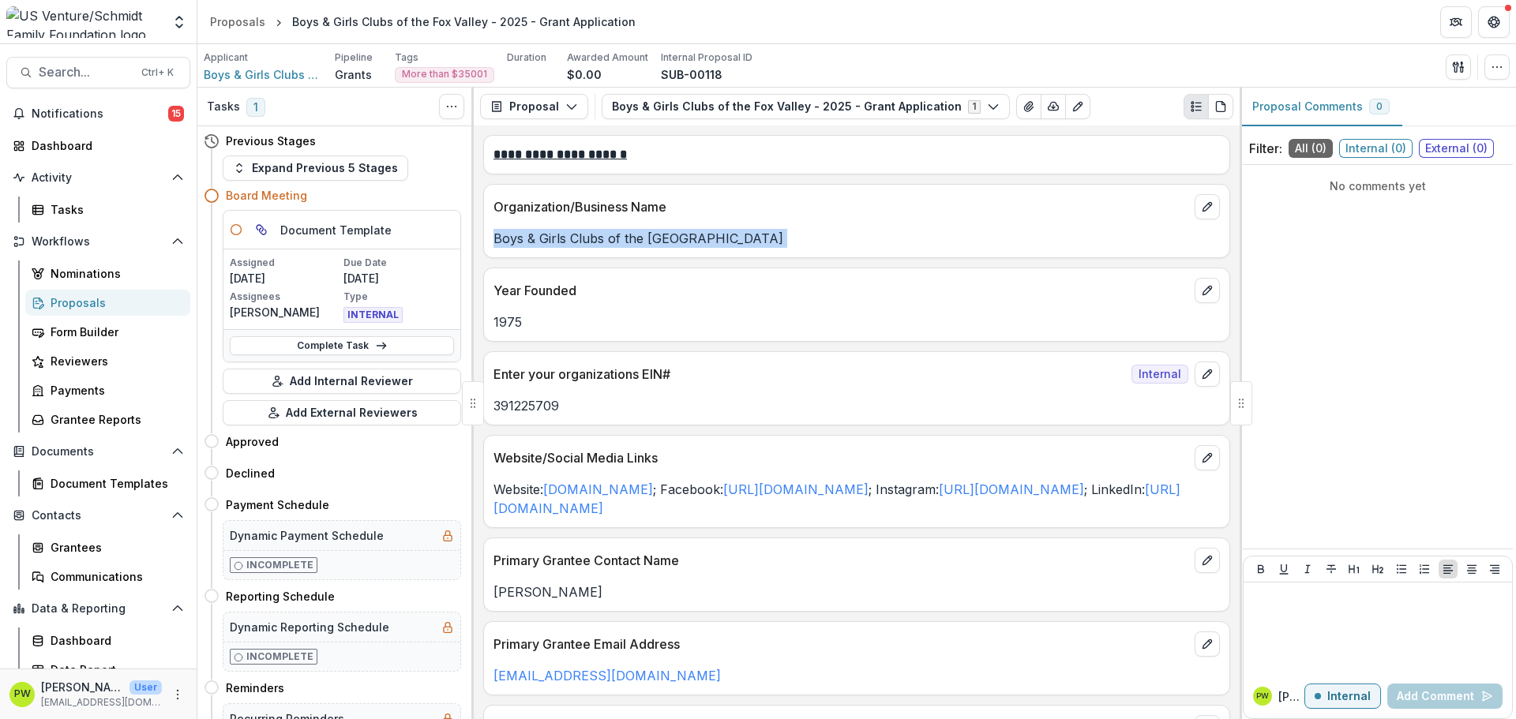
click at [609, 242] on p "Boys & Girls Clubs of the [GEOGRAPHIC_DATA]" at bounding box center [856, 238] width 726 height 19
copy p "Boys & Girls Clubs of the [GEOGRAPHIC_DATA]"
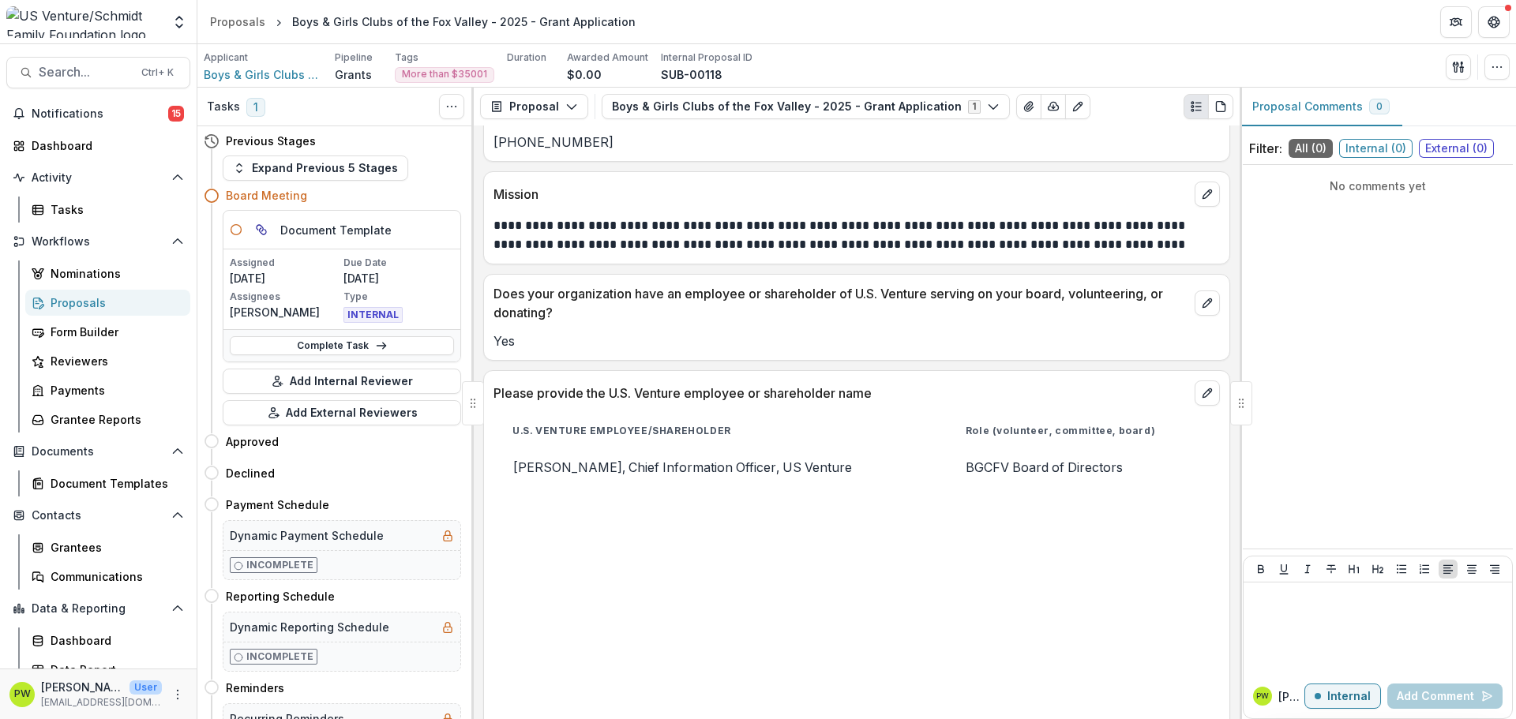
scroll to position [947, 0]
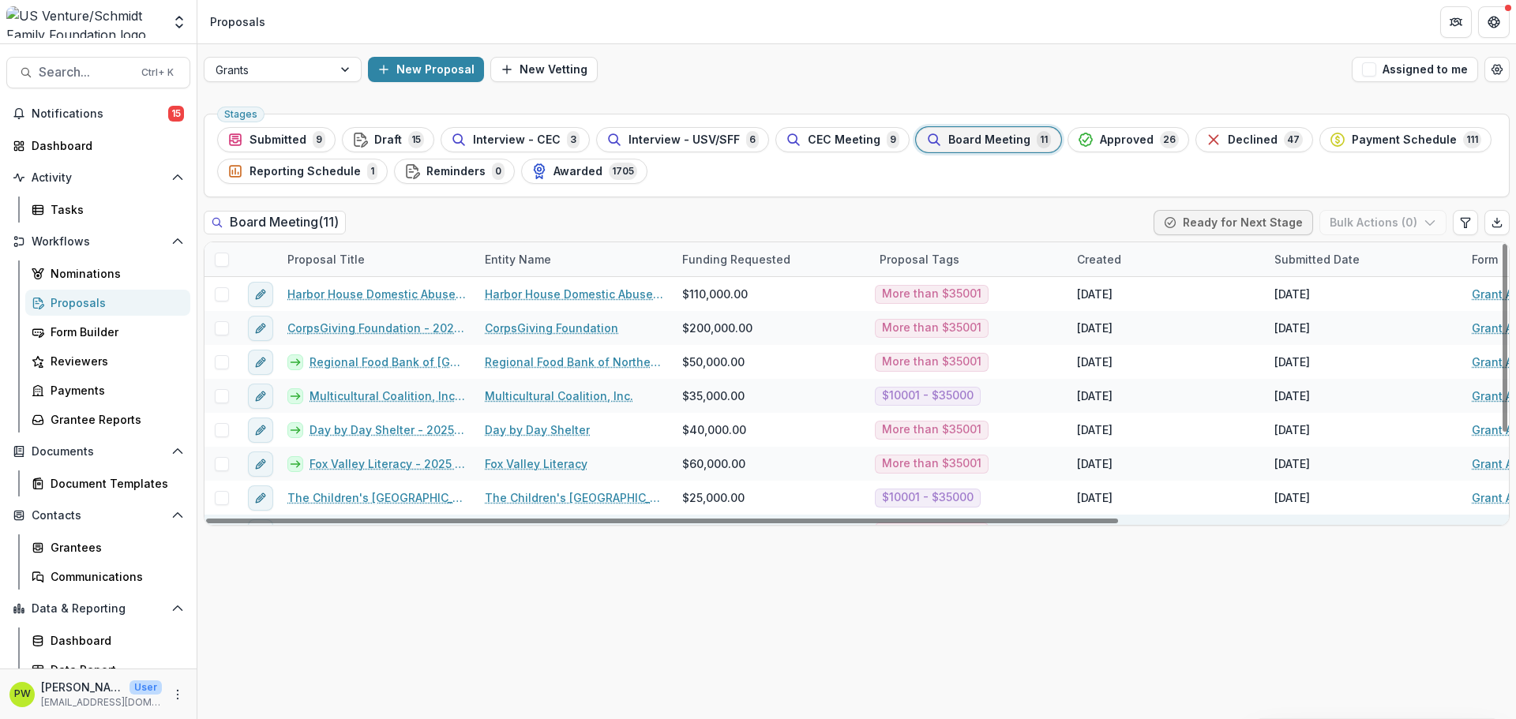
scroll to position [126, 0]
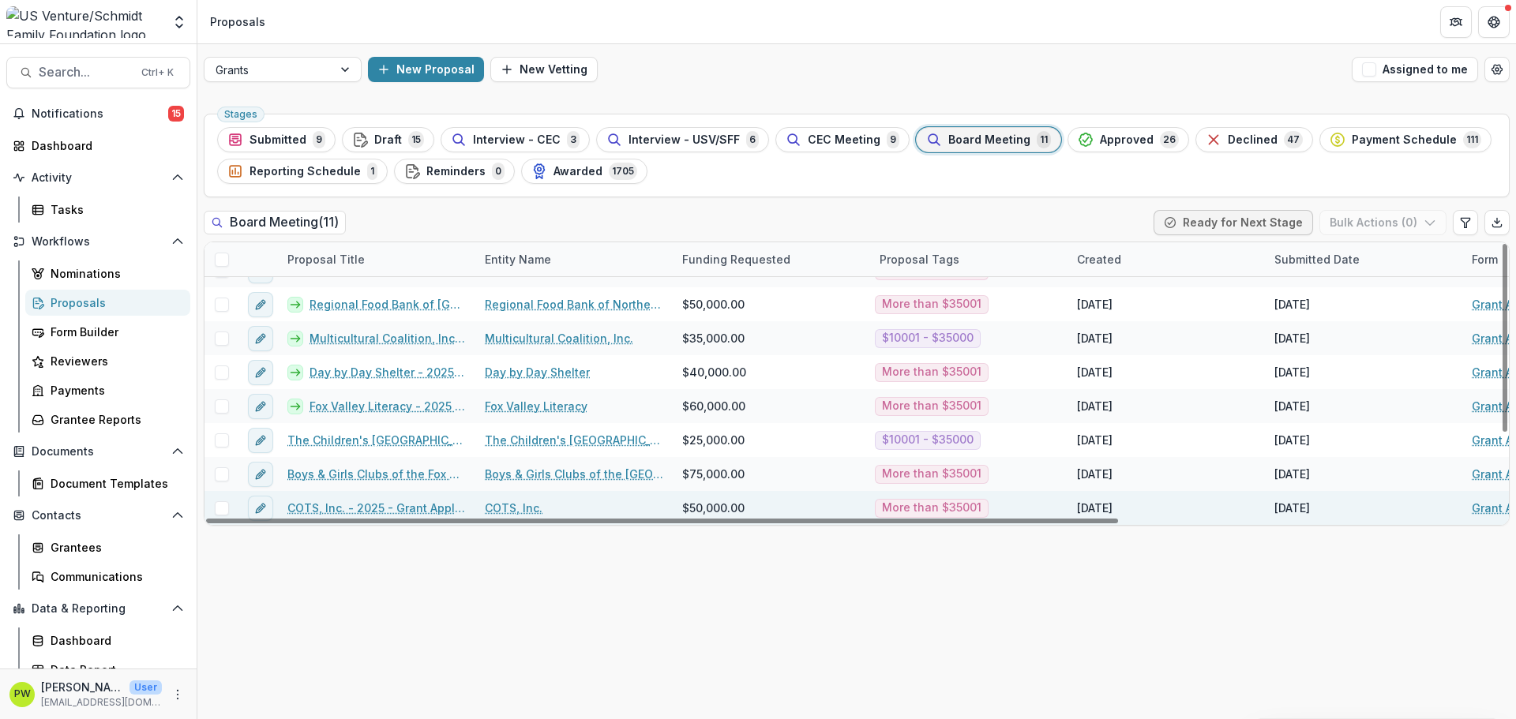
click at [351, 509] on link "COTS, Inc. - 2025 - Grant Application" at bounding box center [376, 508] width 178 height 17
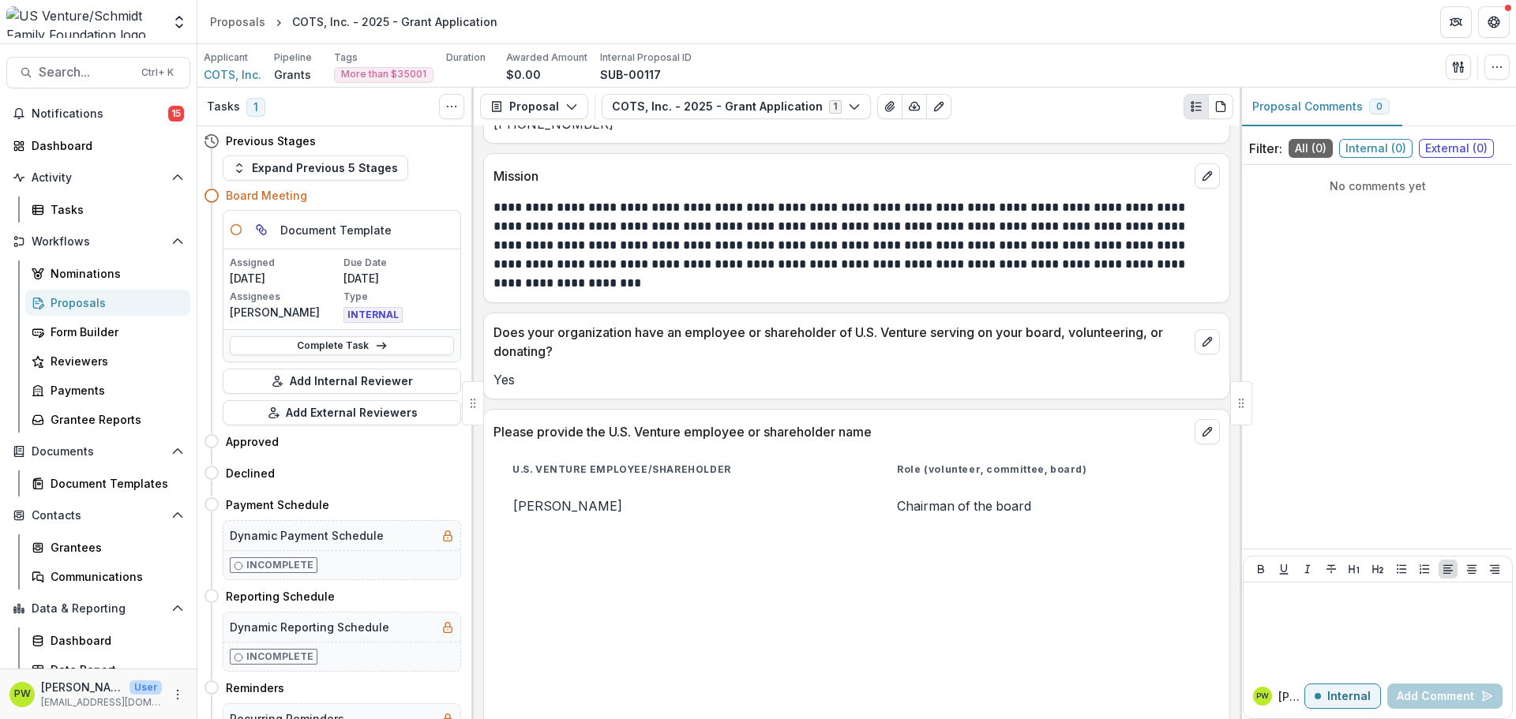
scroll to position [1026, 0]
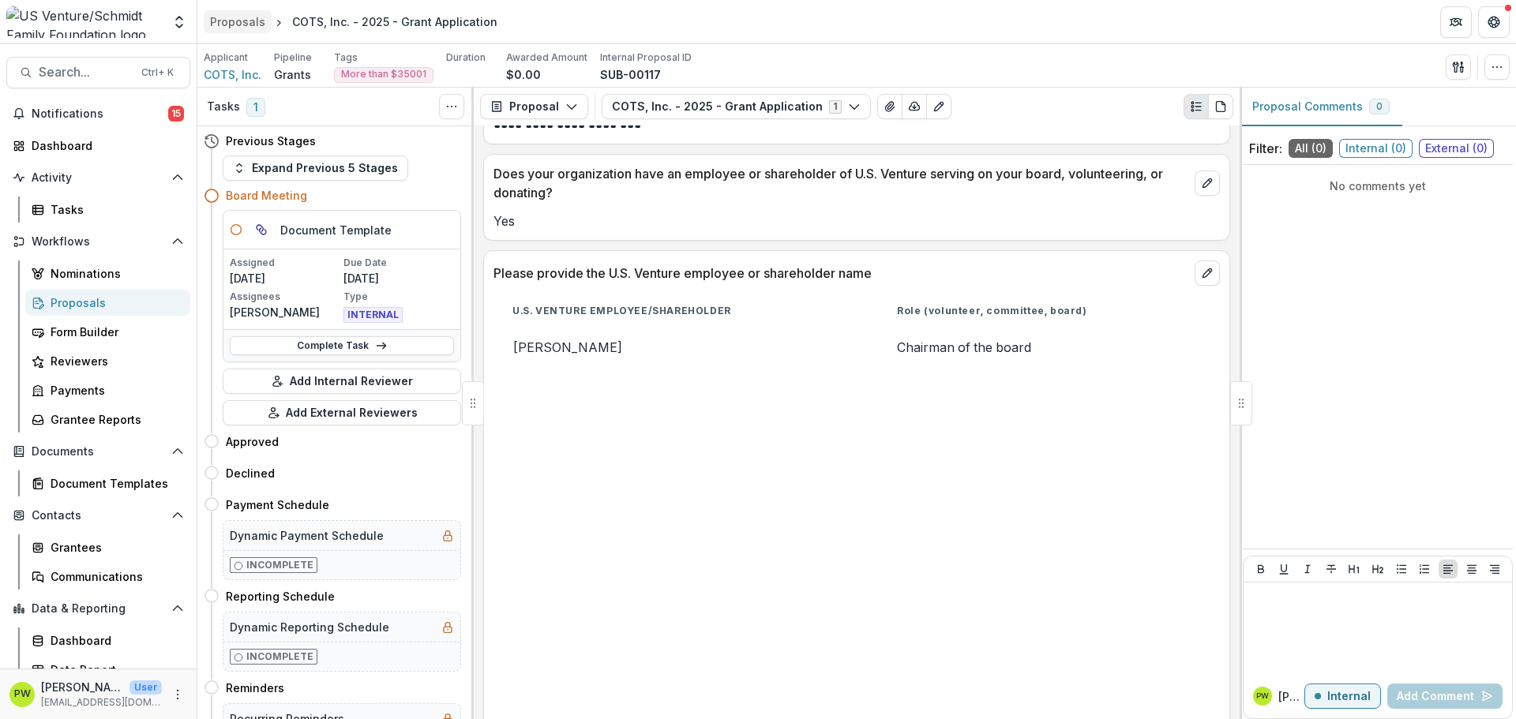
click at [238, 21] on div "Proposals" at bounding box center [237, 21] width 55 height 17
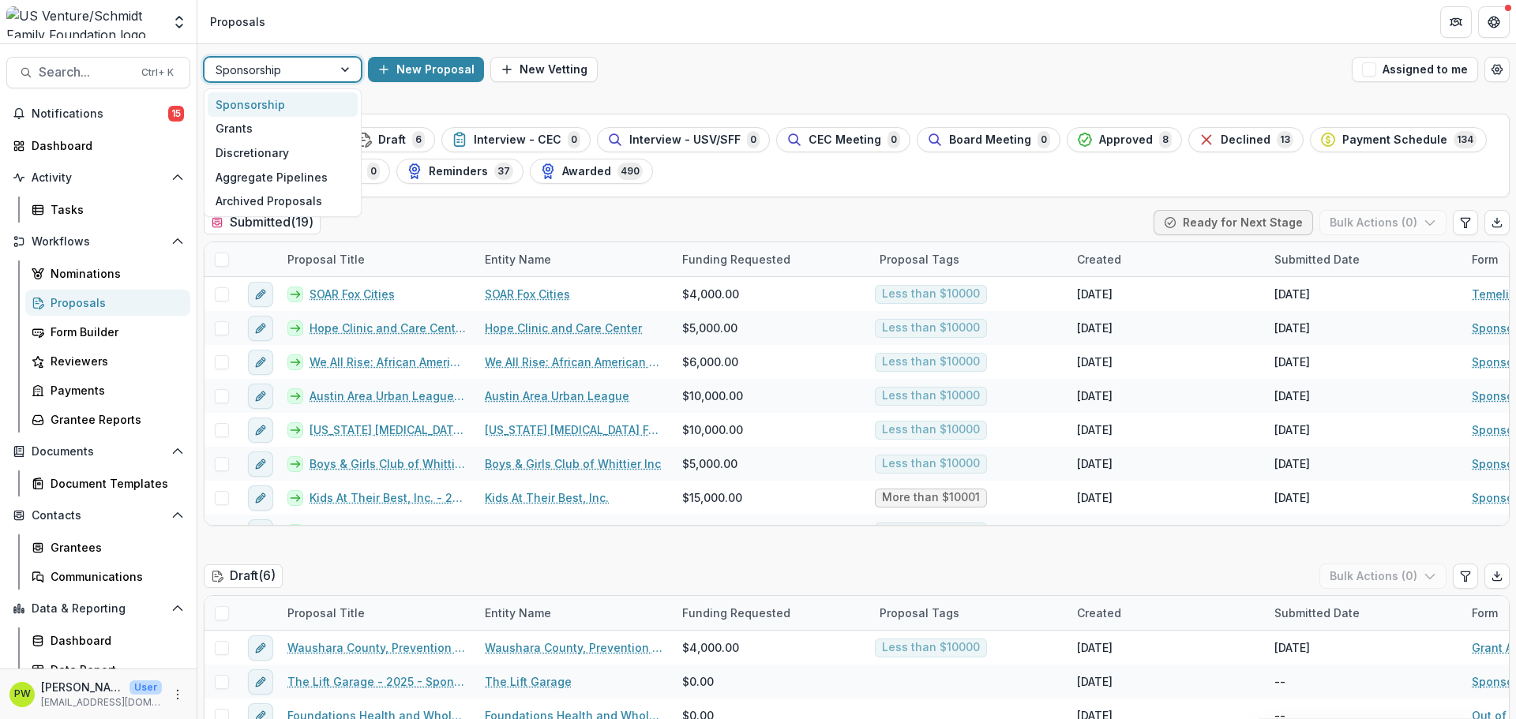
click at [316, 75] on div at bounding box center [269, 70] width 106 height 20
click at [302, 133] on div "Grants" at bounding box center [283, 129] width 150 height 24
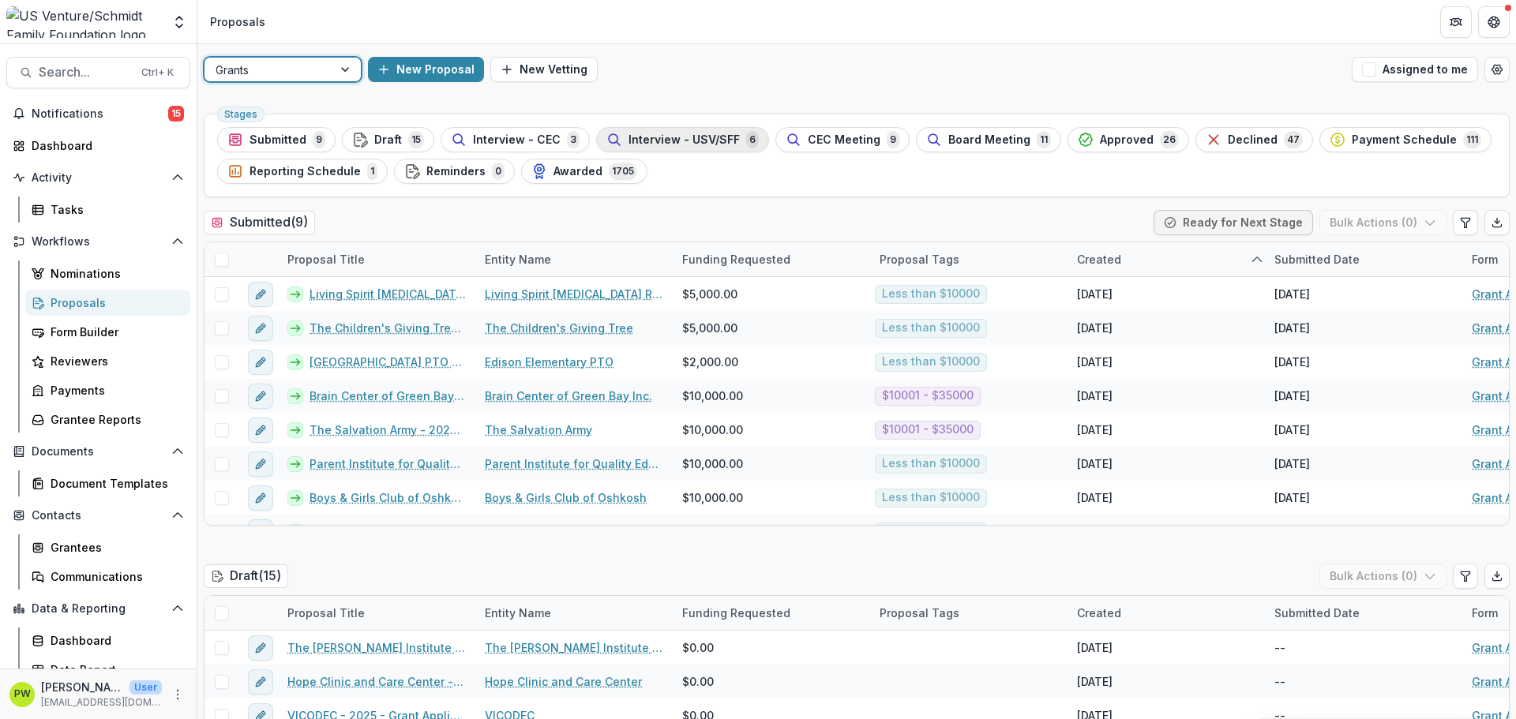
click at [658, 141] on span "Interview - USV/SFF" at bounding box center [683, 139] width 111 height 13
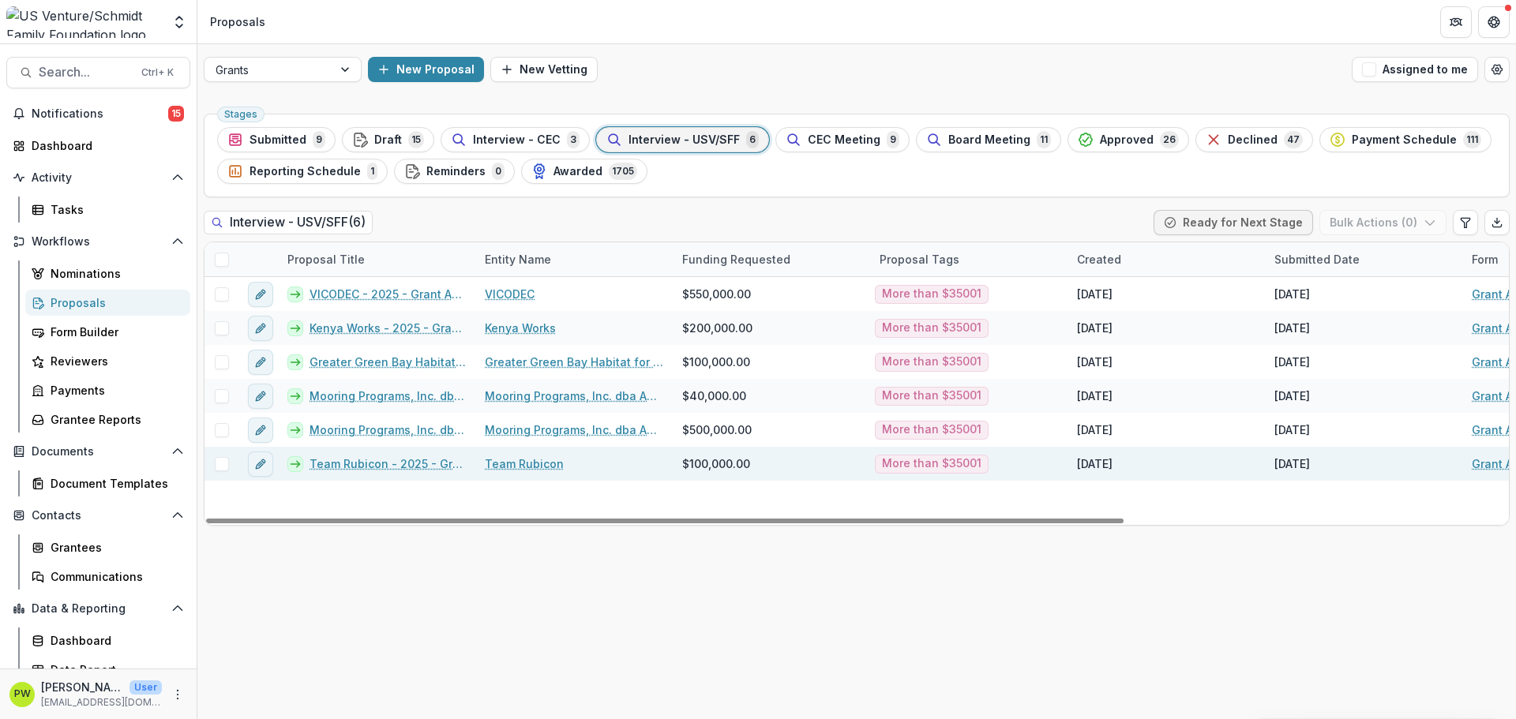
click at [374, 459] on link "Team Rubicon - 2025 - Grant Application" at bounding box center [387, 464] width 156 height 17
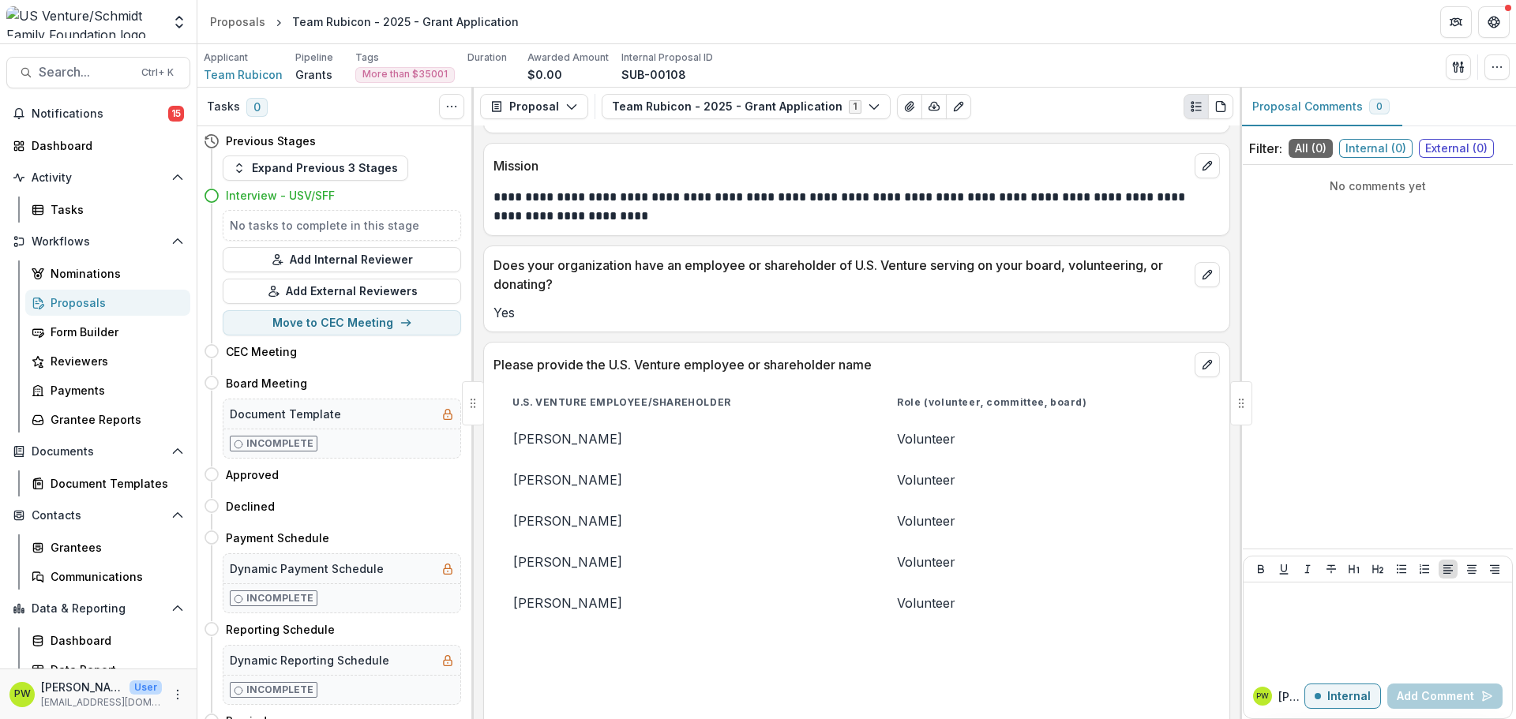
scroll to position [1026, 0]
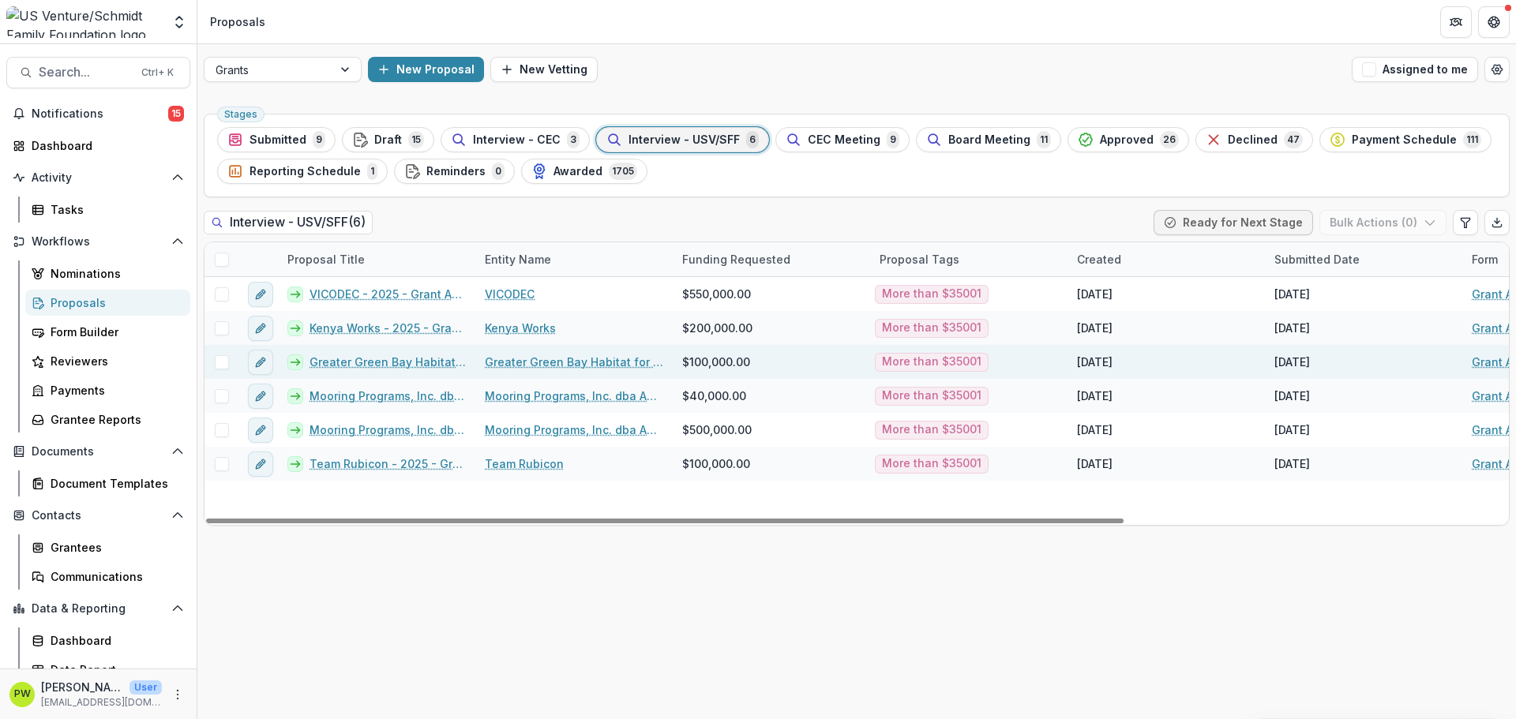
click at [361, 364] on link "Greater Green Bay Habitat for Humanity - 2025 - Grant Application" at bounding box center [387, 362] width 156 height 17
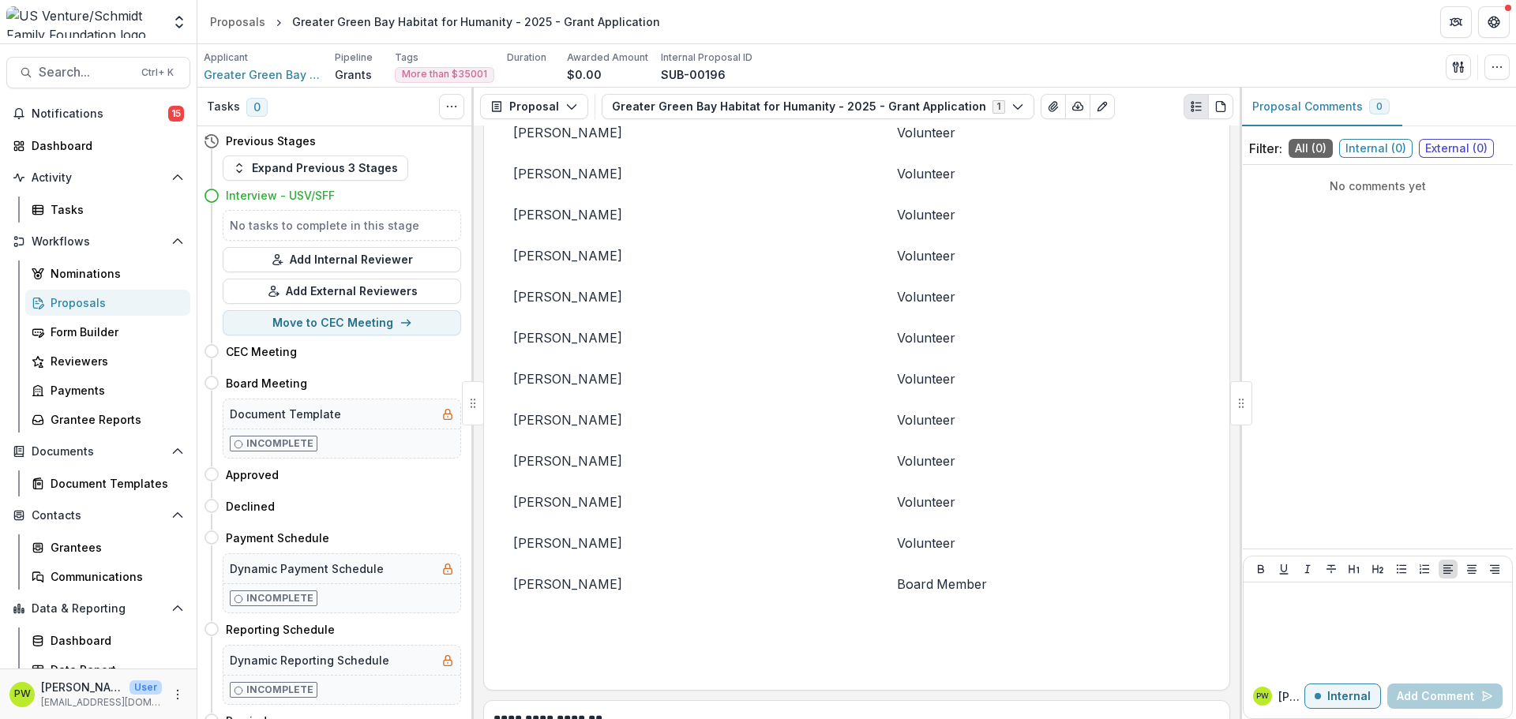
scroll to position [1105, 0]
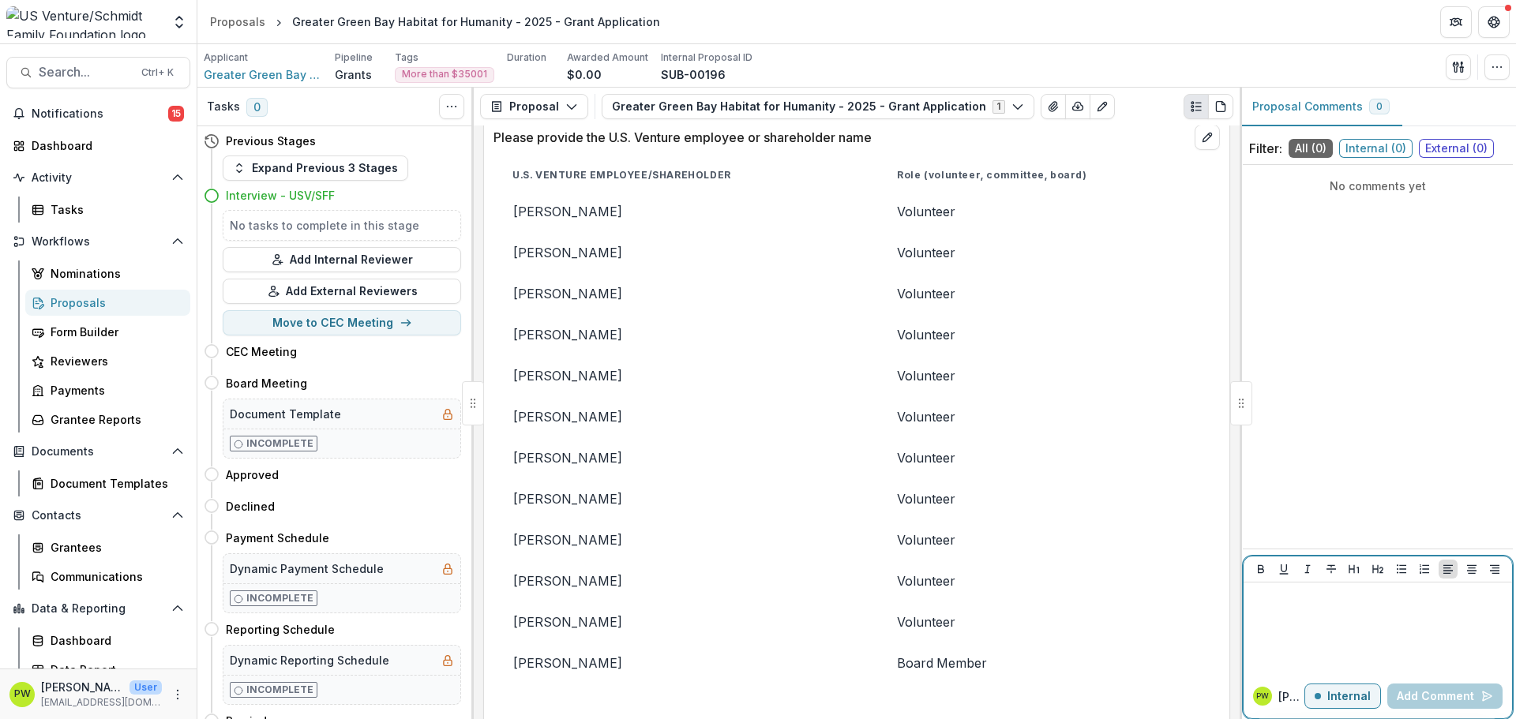
click at [1322, 610] on div at bounding box center [1378, 628] width 256 height 79
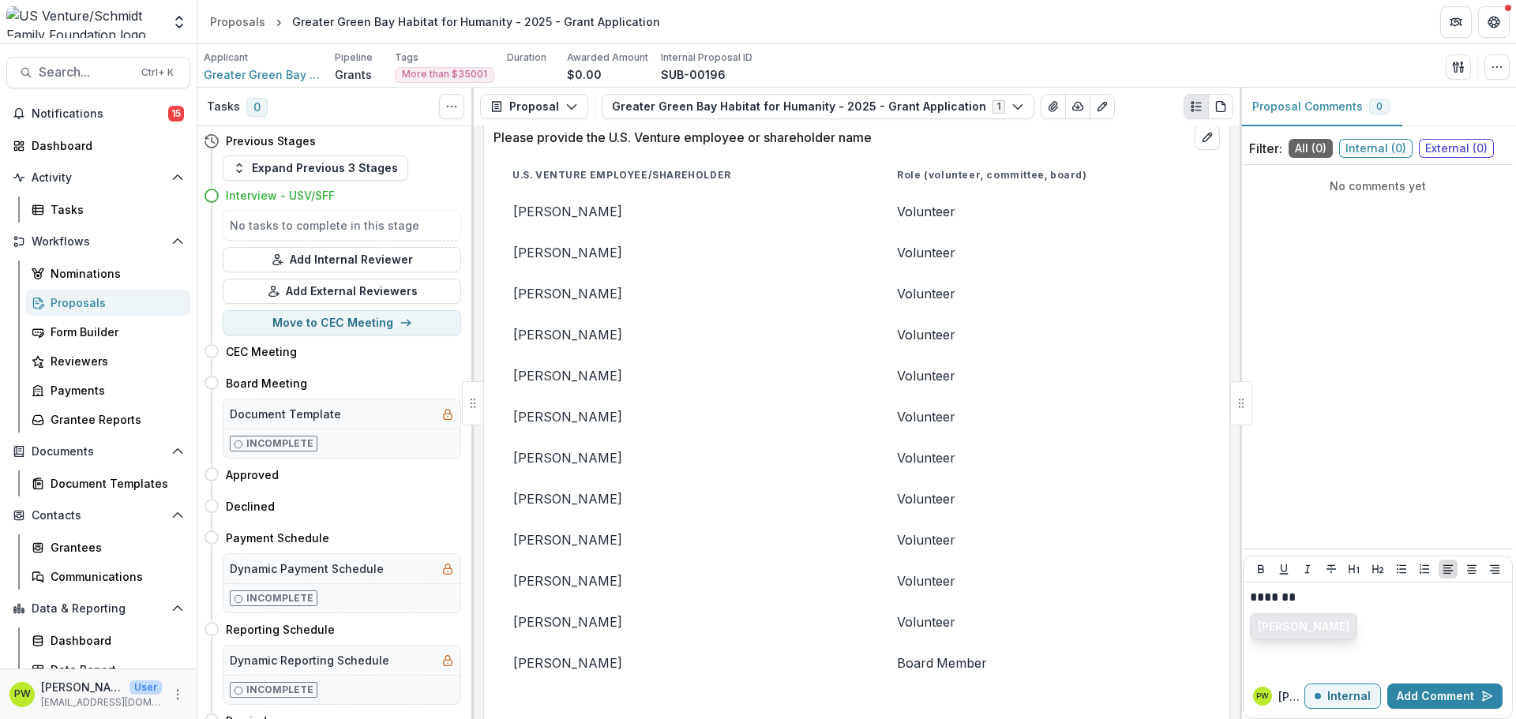
click at [1312, 620] on button "[PERSON_NAME]" at bounding box center [1304, 626] width 106 height 25
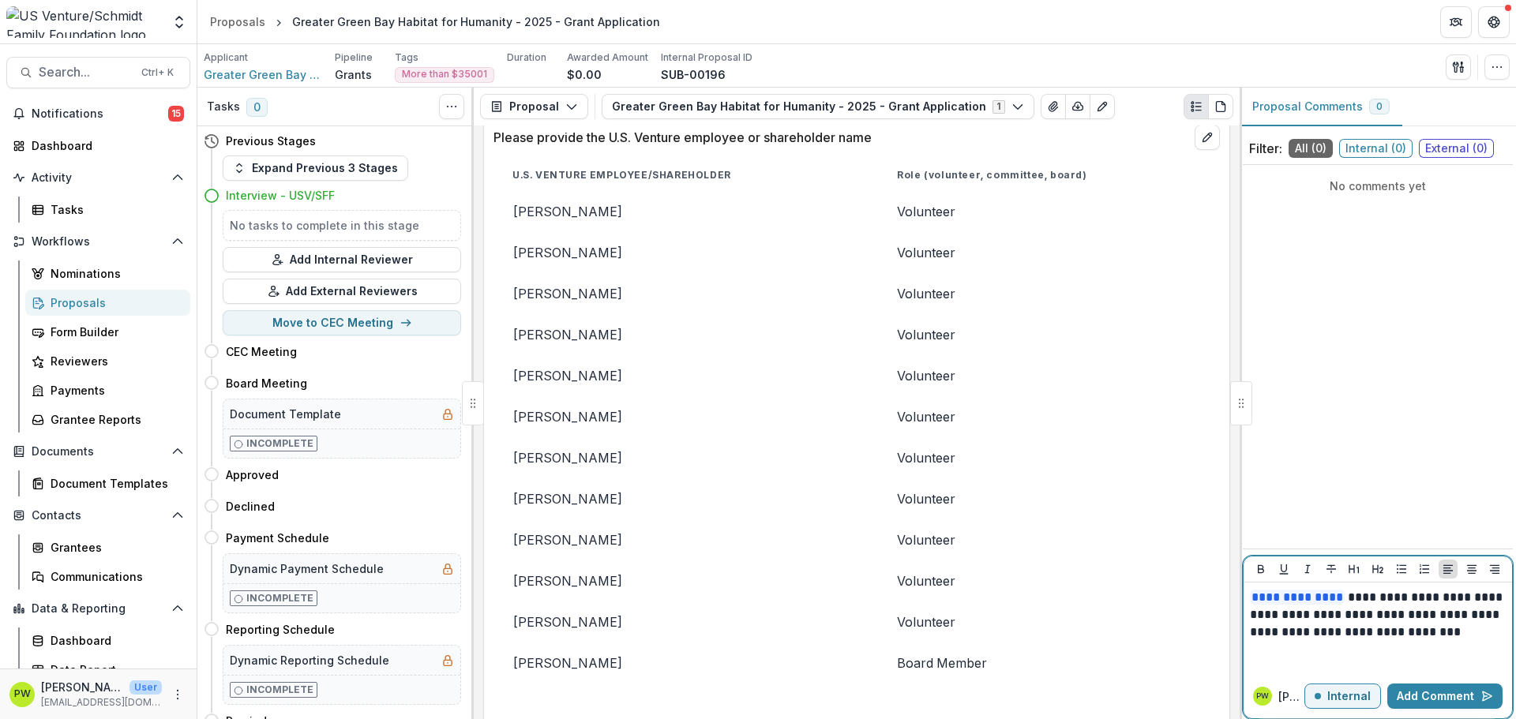
click at [1463, 610] on p "**********" at bounding box center [1378, 615] width 256 height 52
drag, startPoint x: 1342, startPoint y: 651, endPoint x: 1249, endPoint y: 652, distance: 93.2
click at [1249, 652] on div "**********" at bounding box center [1377, 629] width 268 height 92
click at [1258, 634] on p "**********" at bounding box center [1378, 615] width 256 height 52
click at [1499, 635] on p "**********" at bounding box center [1378, 615] width 256 height 52
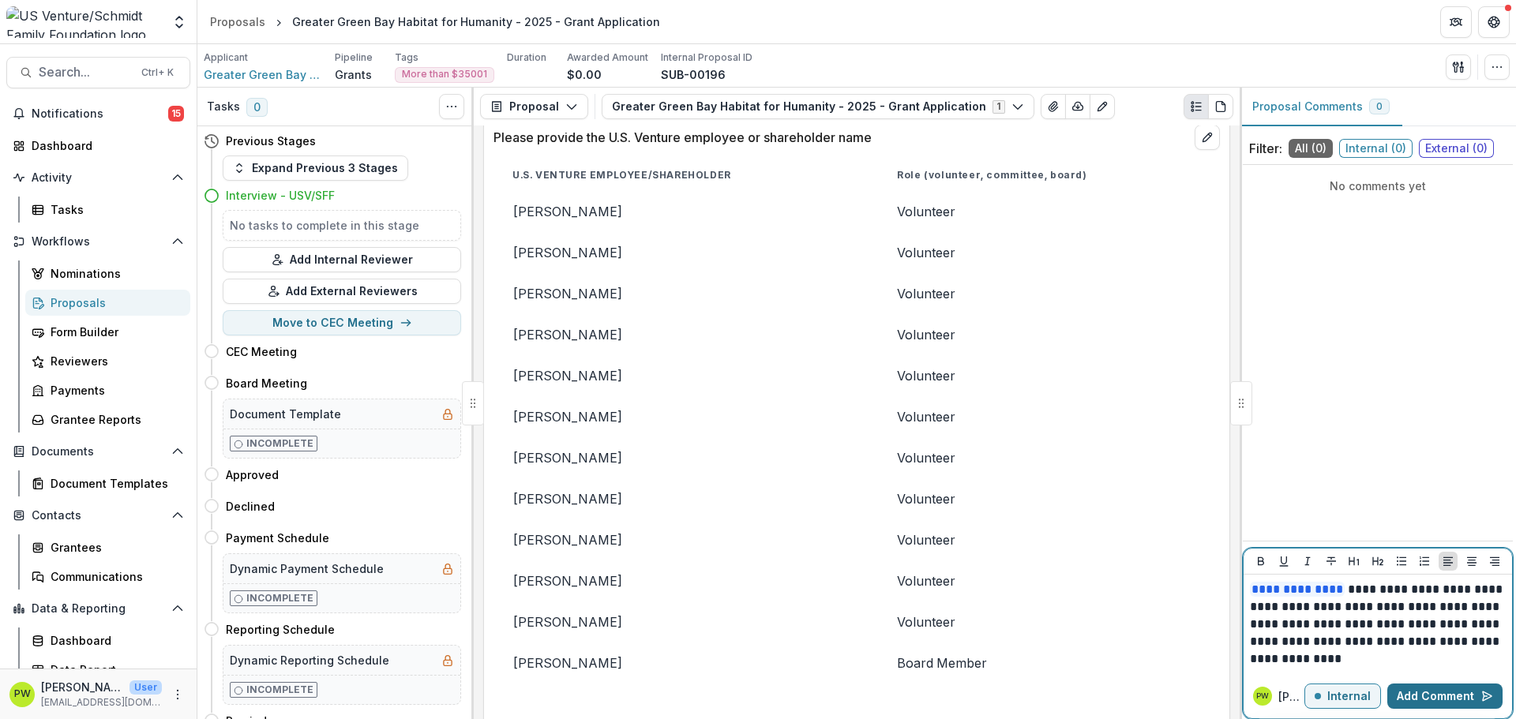
click at [1446, 688] on button "Add Comment" at bounding box center [1444, 696] width 115 height 25
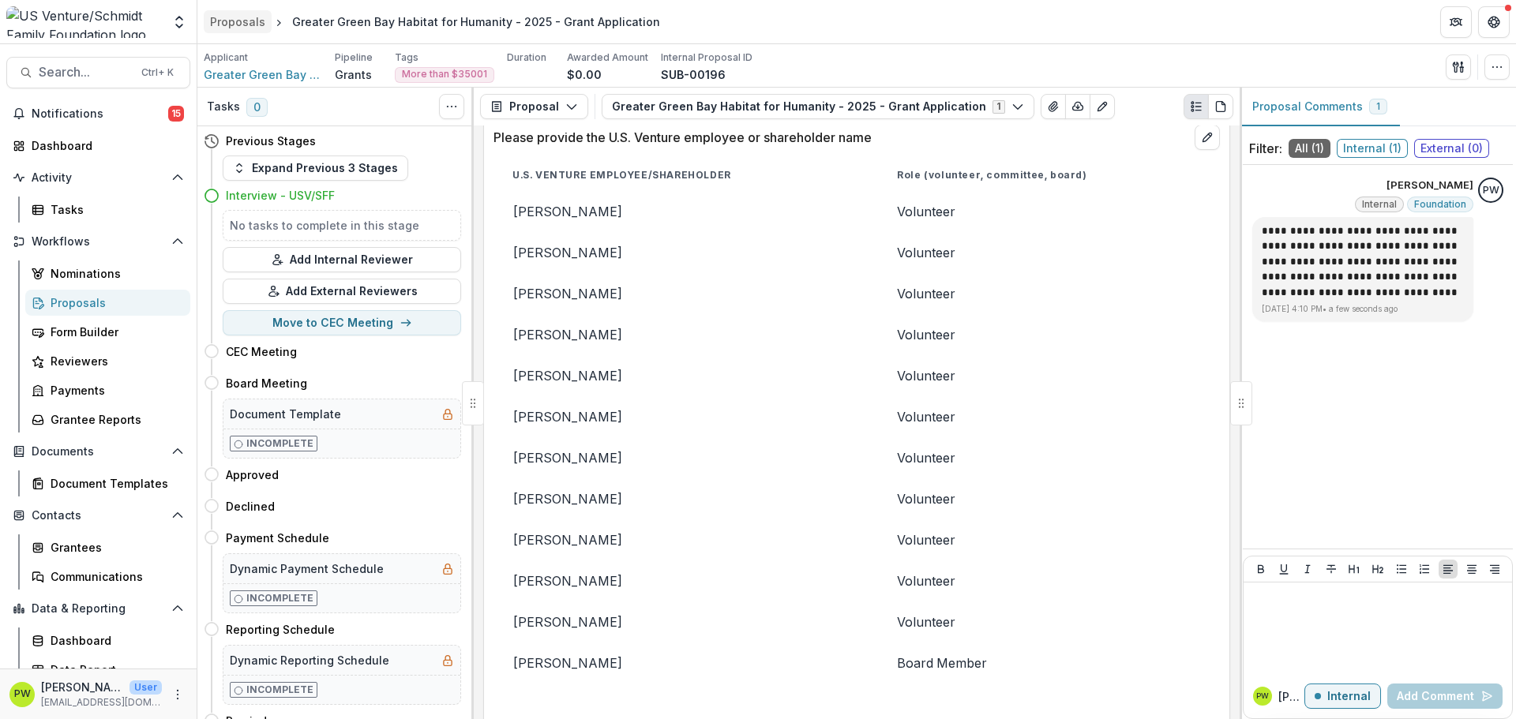
click at [238, 27] on div "Proposals" at bounding box center [237, 21] width 55 height 17
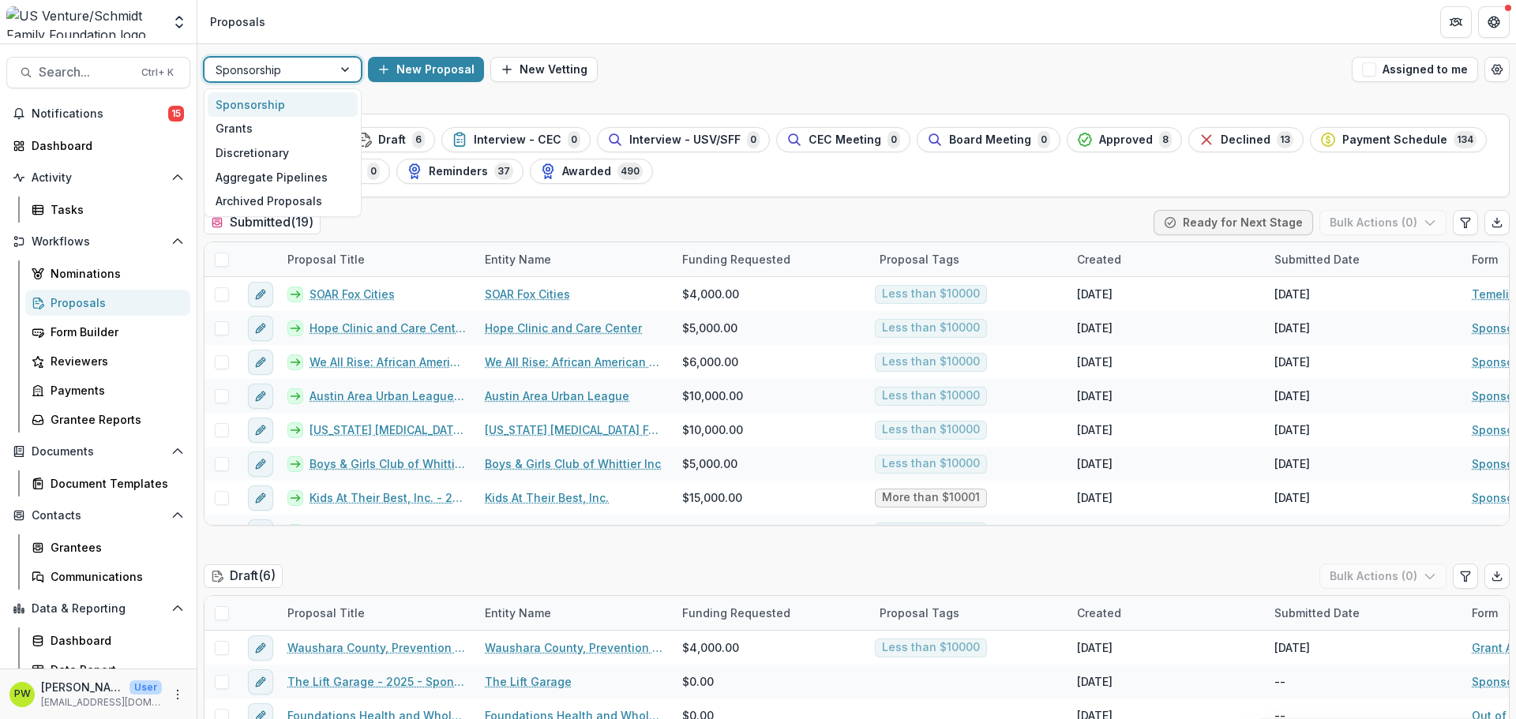
click at [303, 81] on div "Sponsorship" at bounding box center [283, 69] width 158 height 25
click at [303, 128] on div "Grants" at bounding box center [283, 129] width 150 height 24
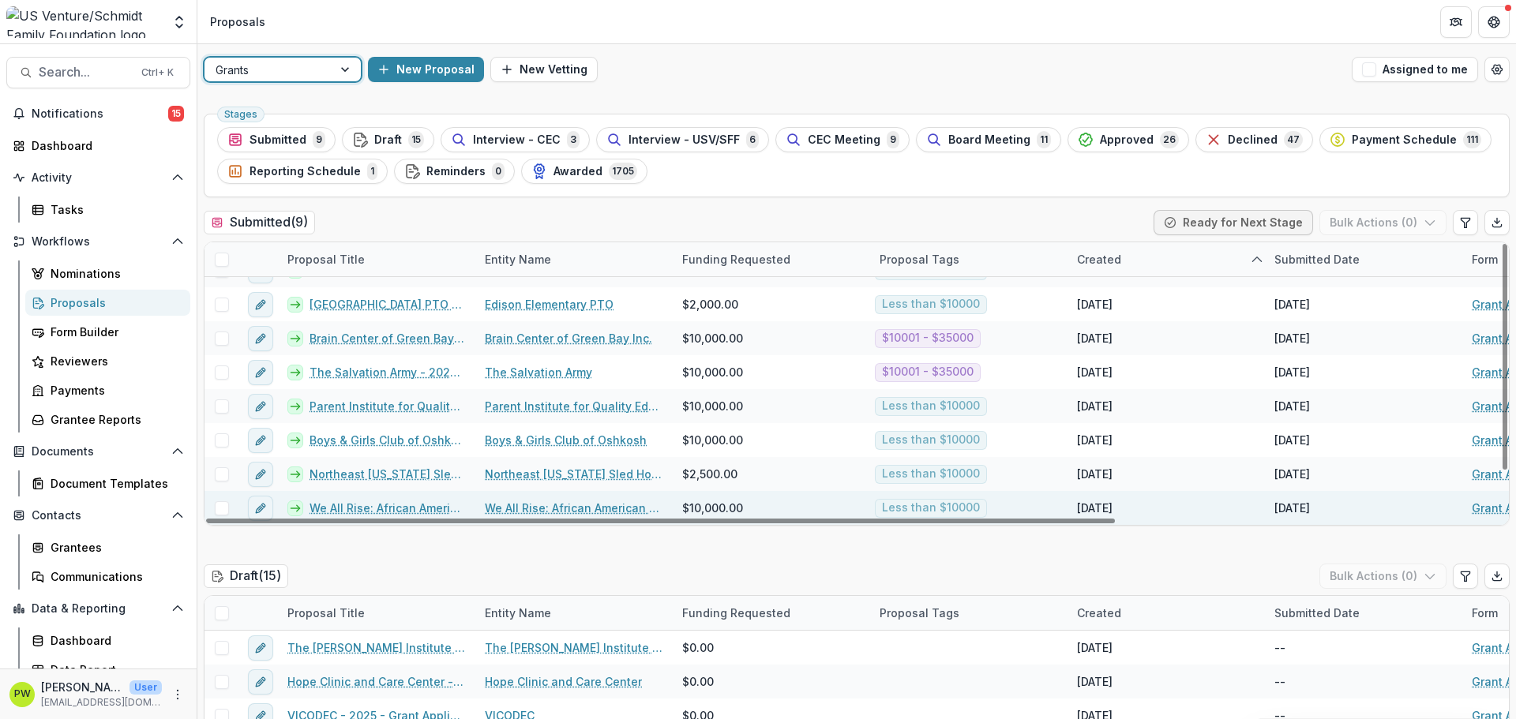
click at [381, 510] on link "We All Rise: African American Resource Center Inc. - 2025 - Grant Application" at bounding box center [387, 508] width 156 height 17
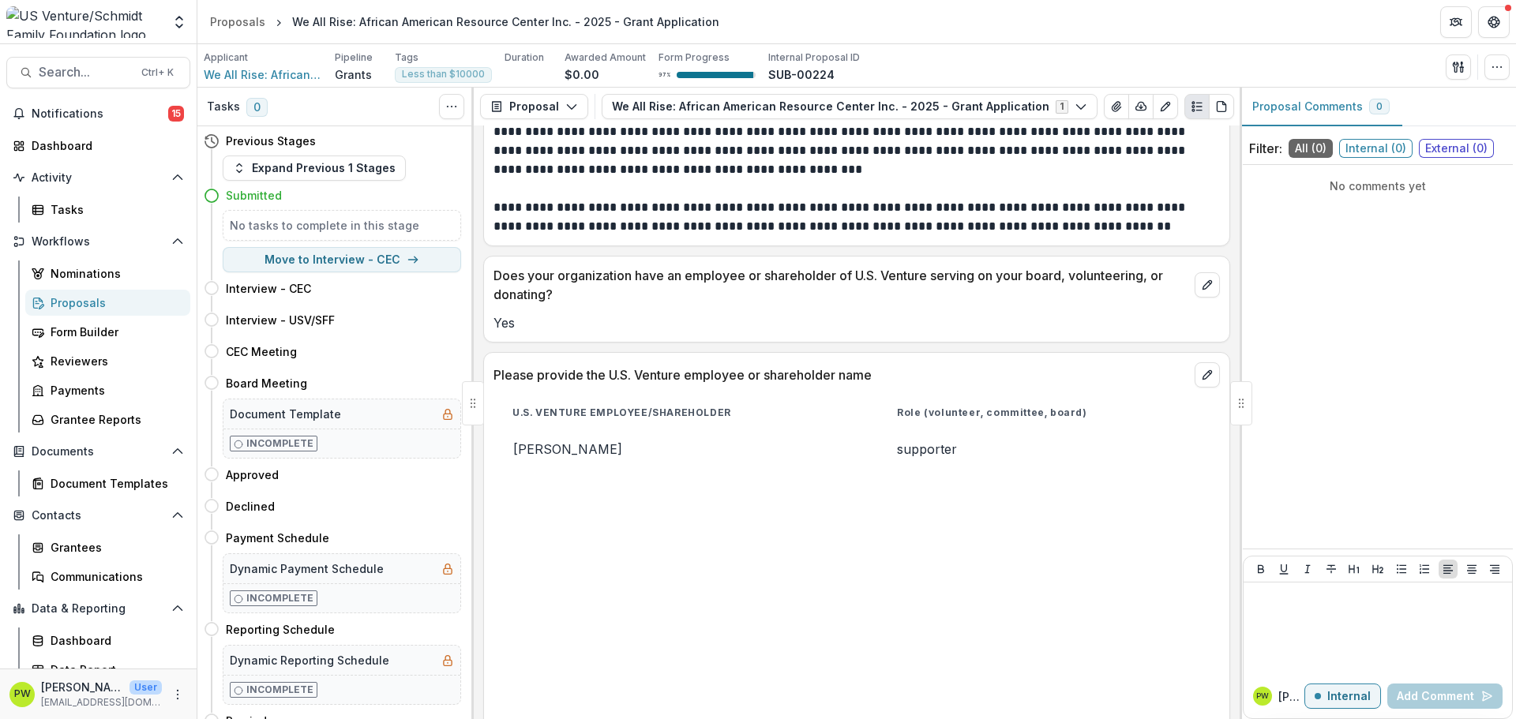
scroll to position [868, 0]
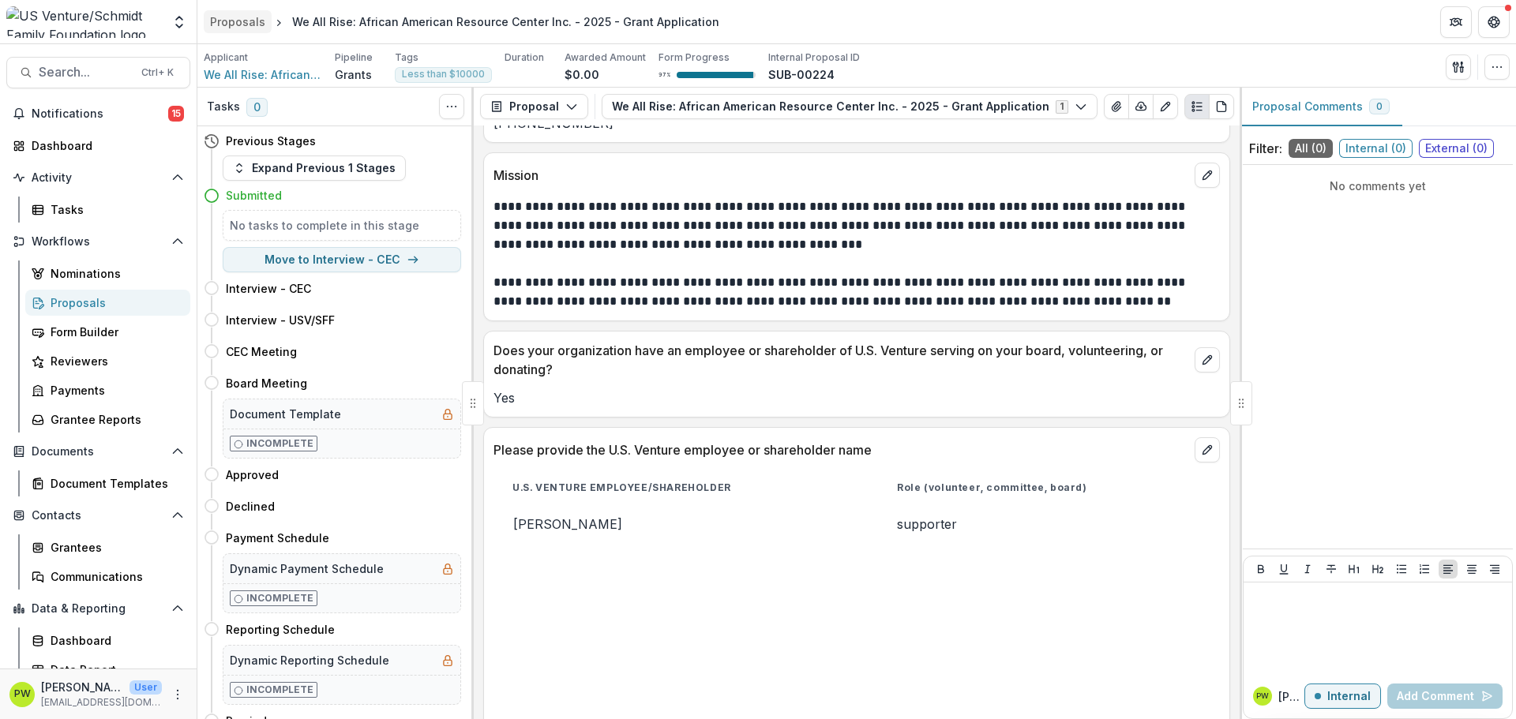
click at [242, 22] on div "Proposals" at bounding box center [237, 21] width 55 height 17
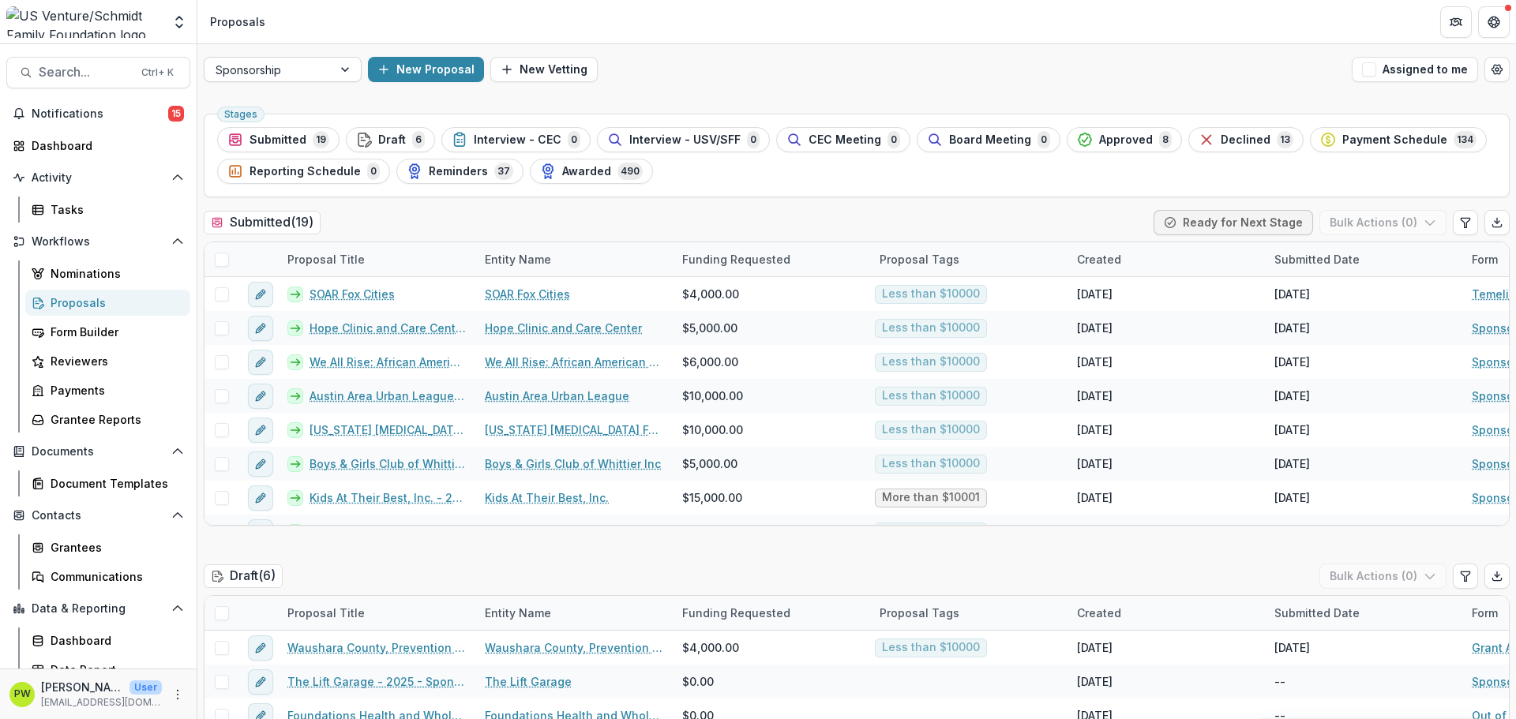
click at [324, 62] on div "Sponsorship" at bounding box center [268, 69] width 128 height 23
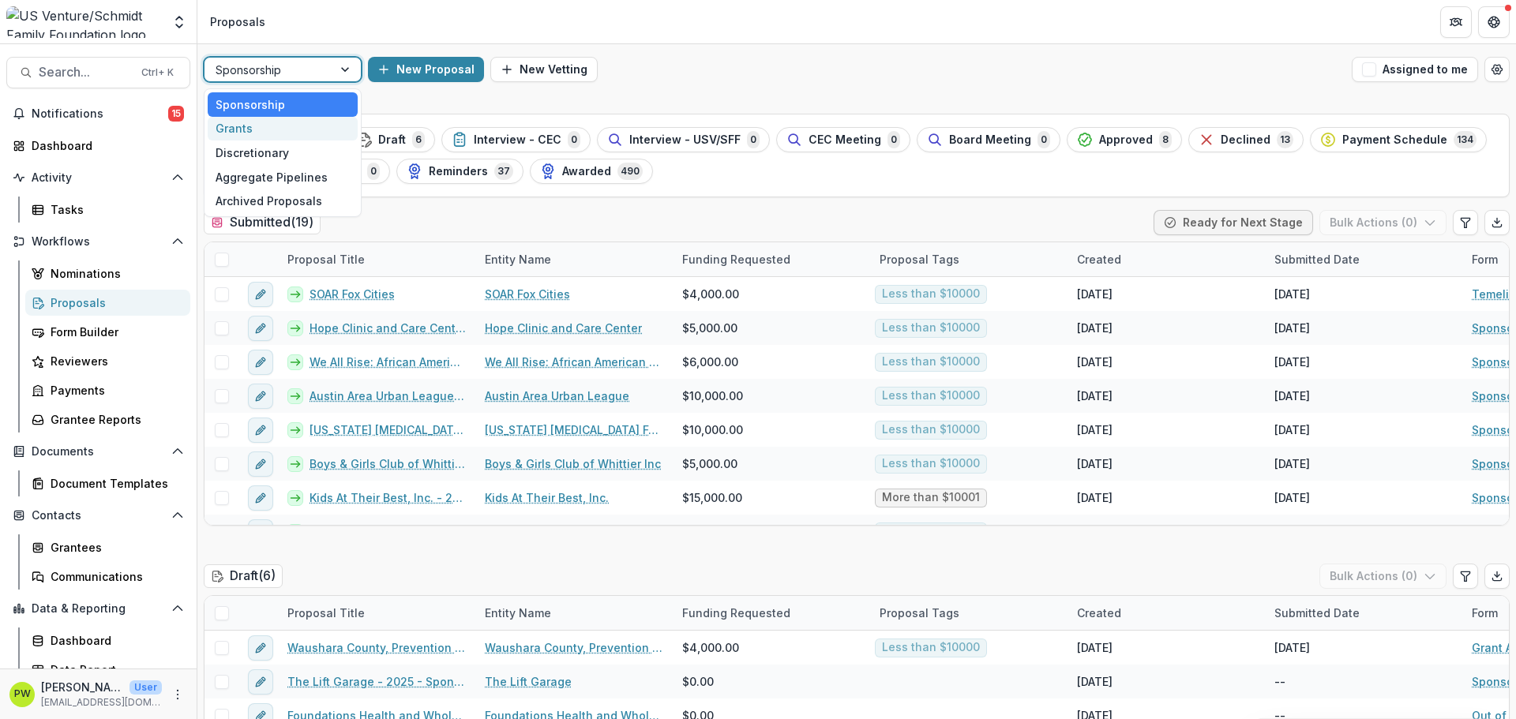
click at [309, 133] on div "Grants" at bounding box center [283, 129] width 150 height 24
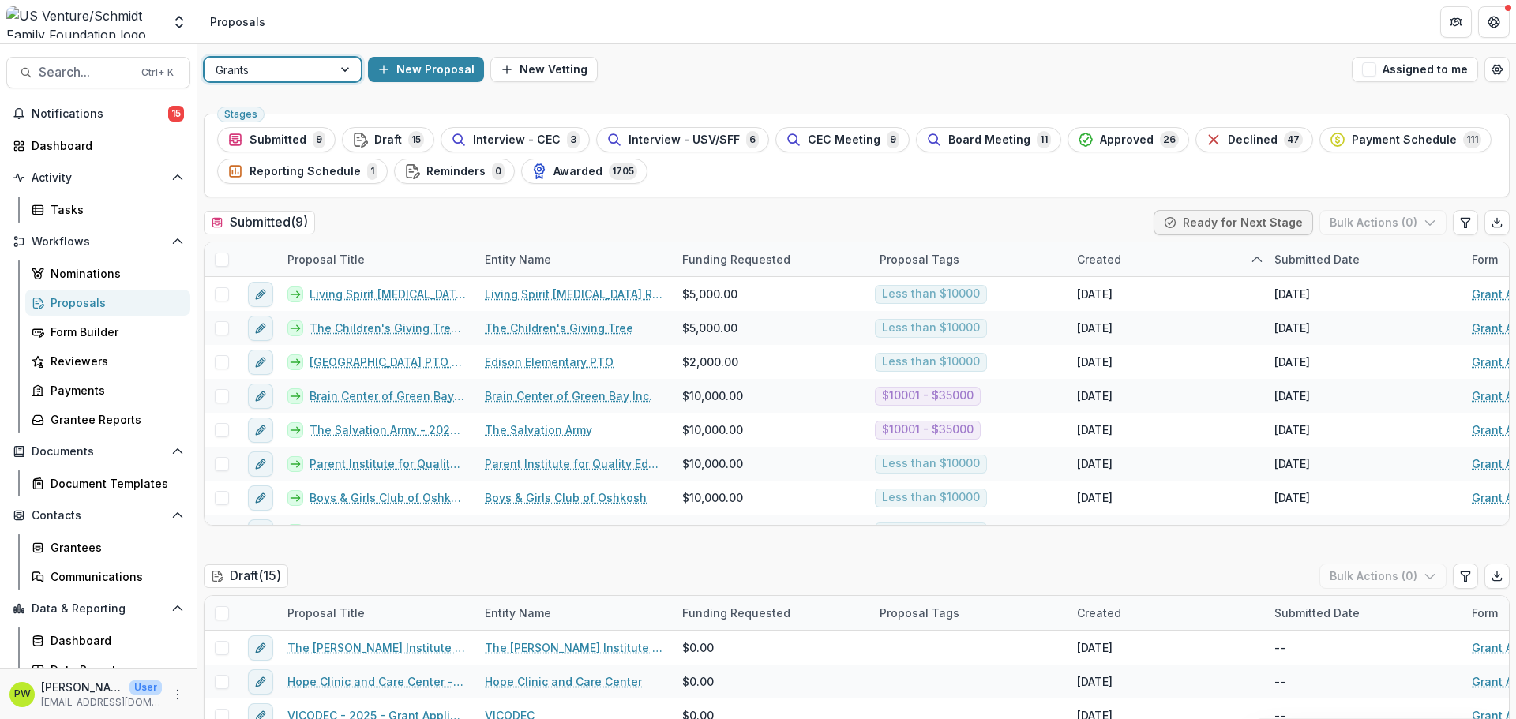
click at [718, 137] on span "Interview - USV/SFF" at bounding box center [683, 139] width 111 height 13
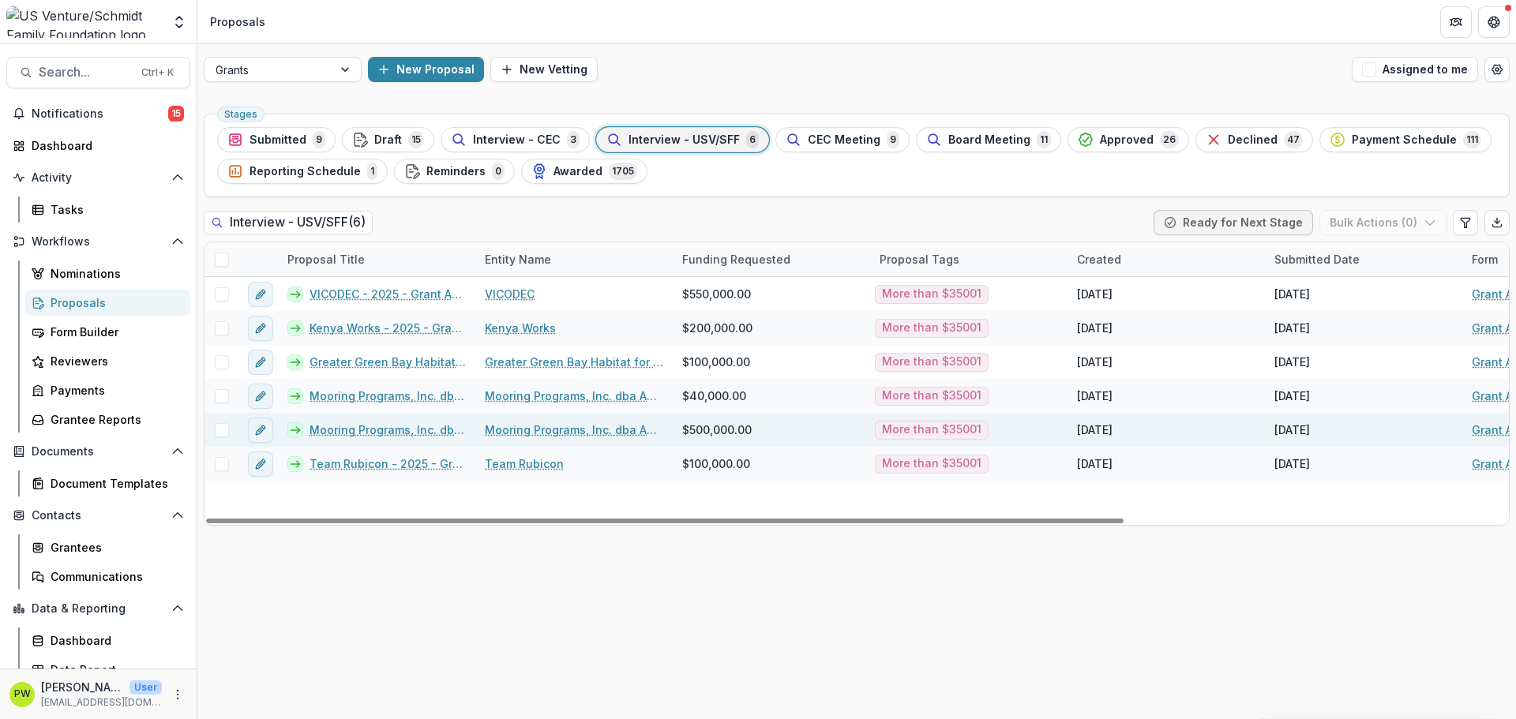
click at [407, 430] on link "Mooring Programs, Inc. dba Apricity - 2025 - Grant Application" at bounding box center [387, 430] width 156 height 17
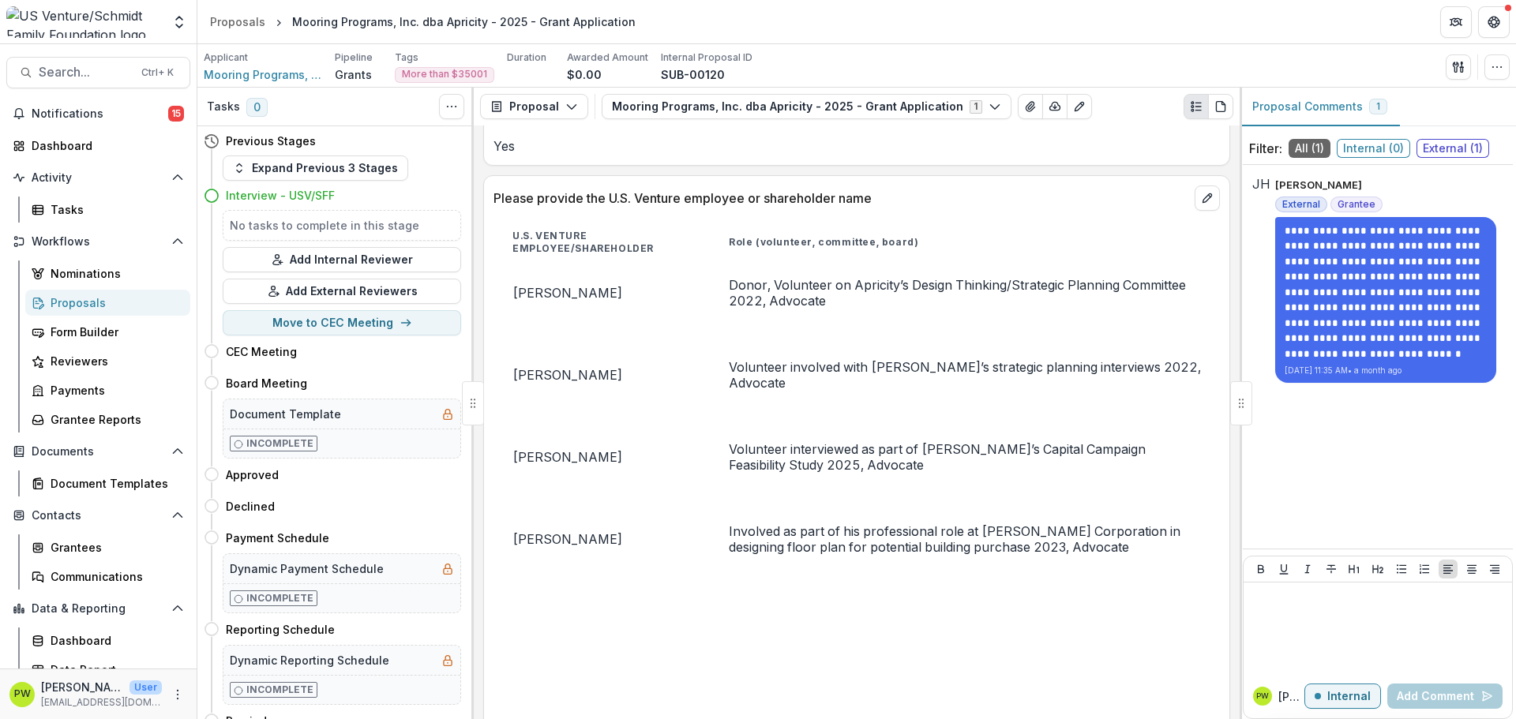
scroll to position [1026, 0]
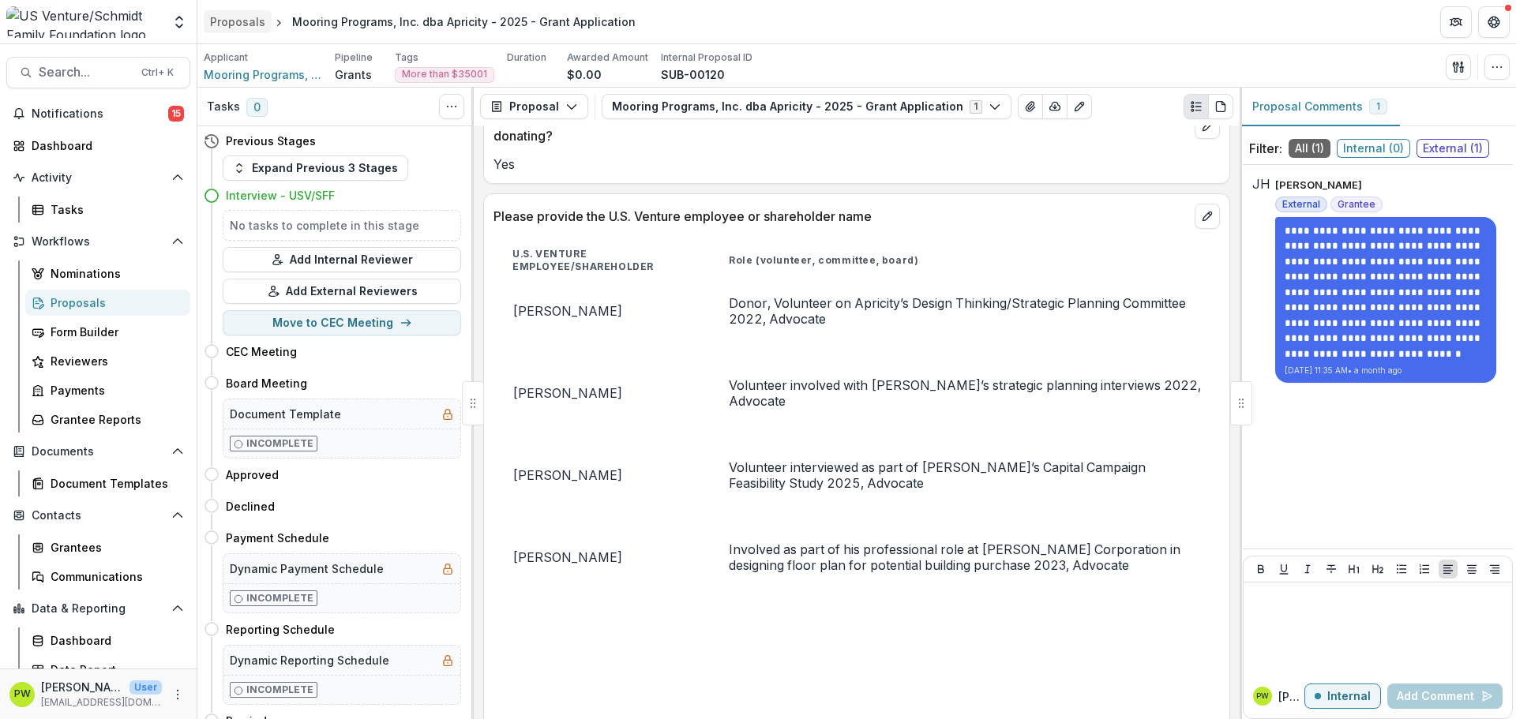
click at [239, 27] on div "Proposals" at bounding box center [237, 21] width 55 height 17
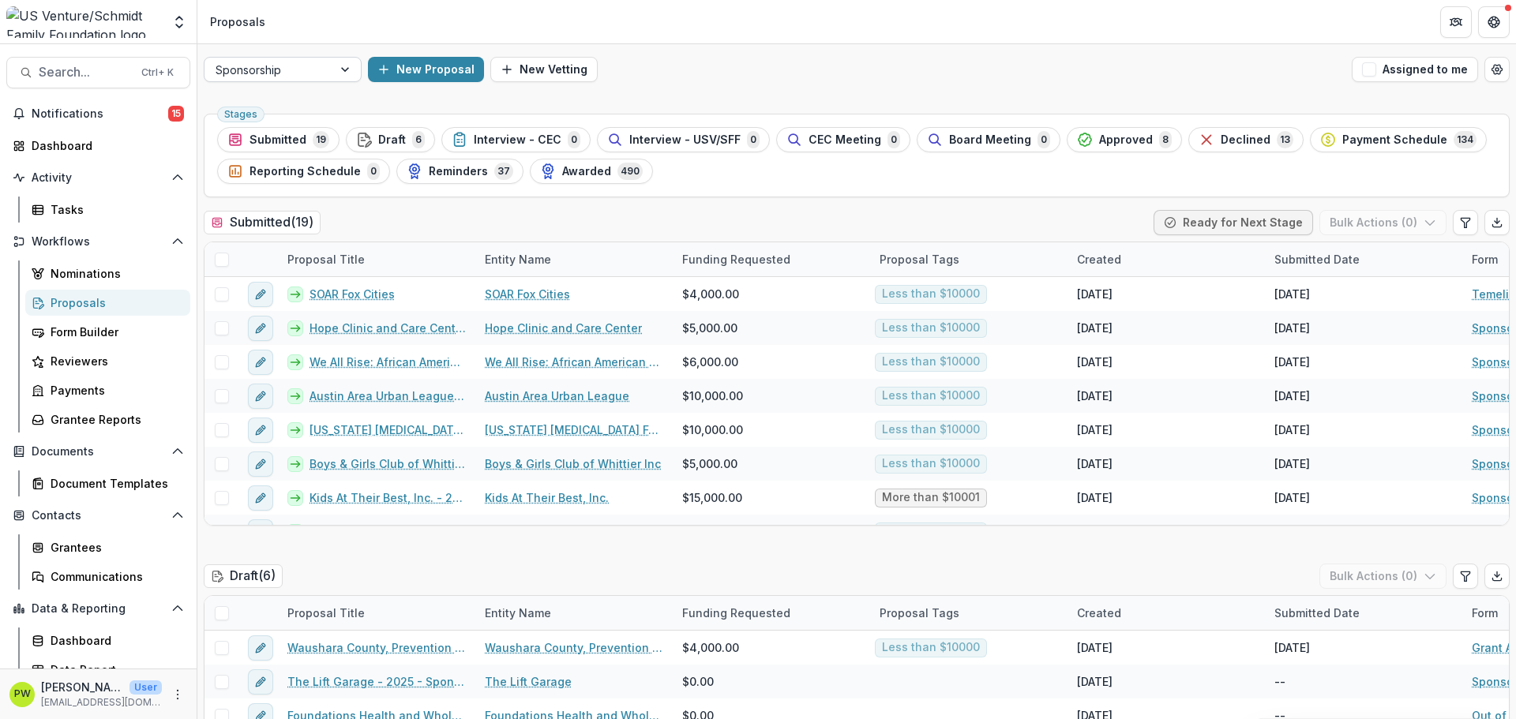
click at [317, 69] on div at bounding box center [269, 70] width 106 height 20
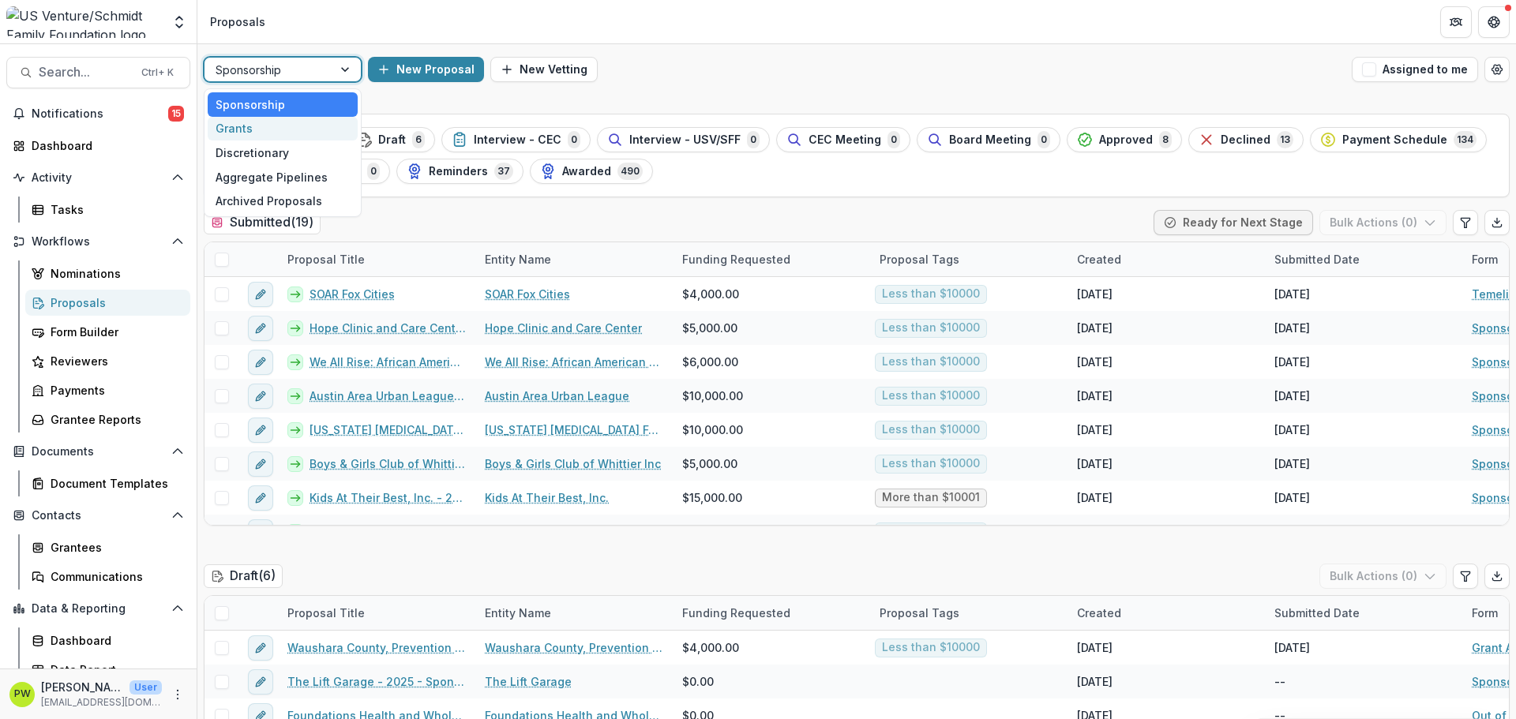
click at [272, 127] on div "Grants" at bounding box center [283, 129] width 150 height 24
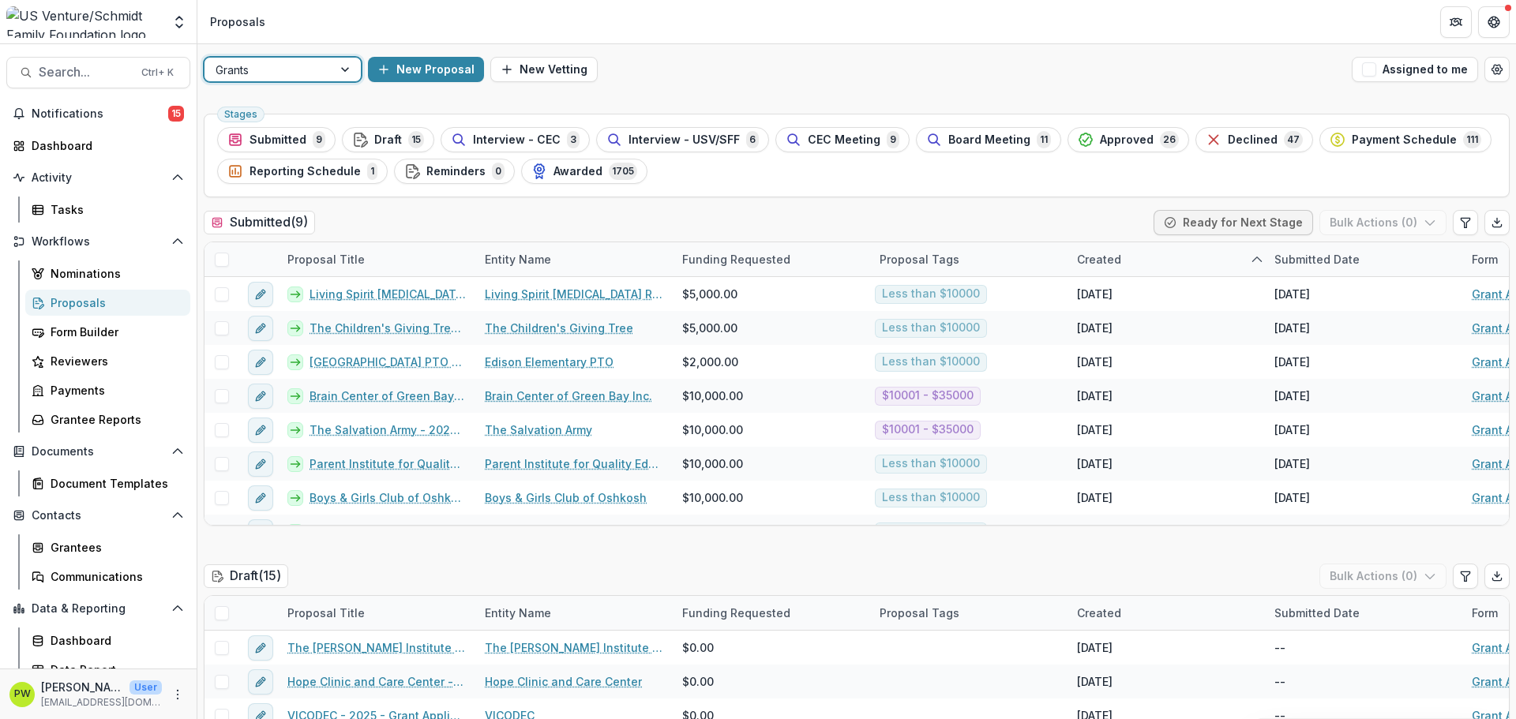
click at [529, 139] on span "Interview - CEC" at bounding box center [517, 139] width 88 height 13
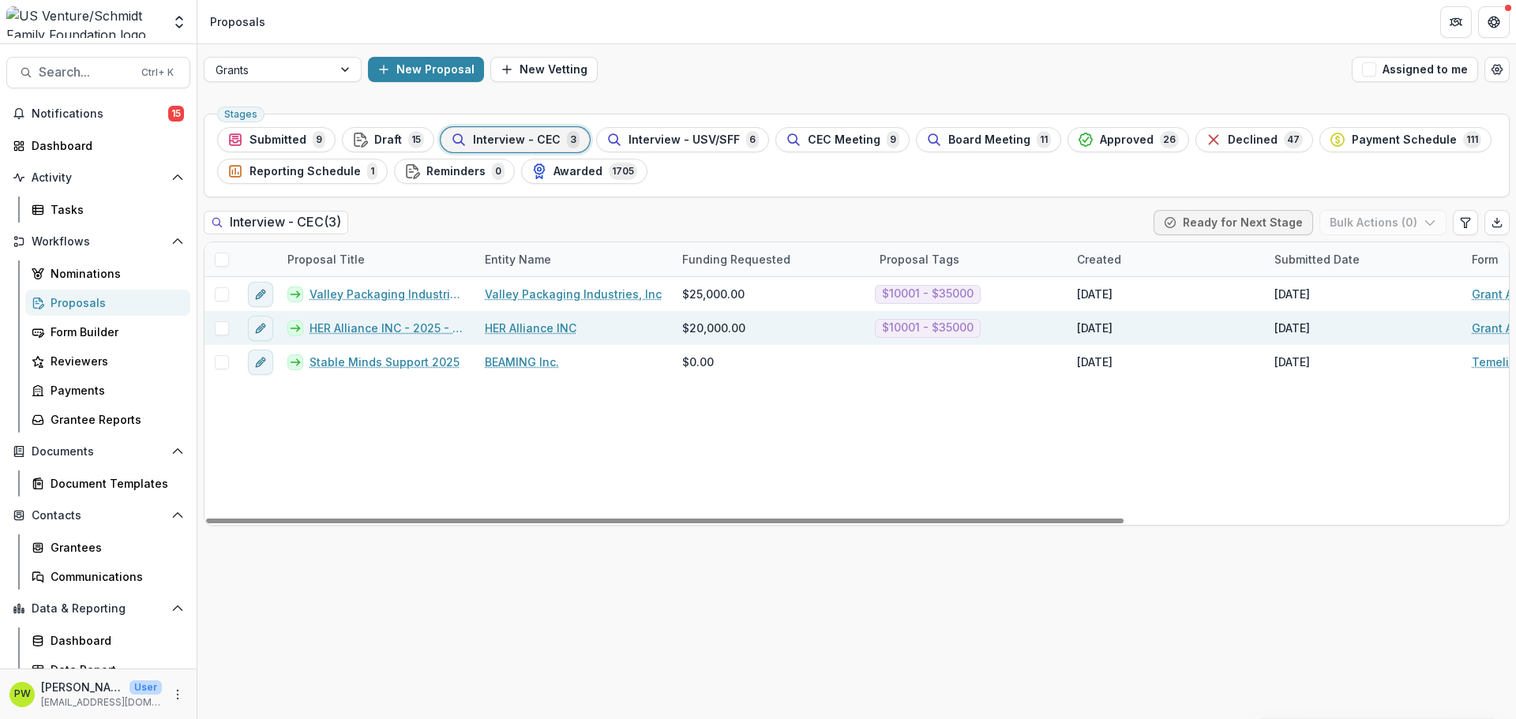
click at [397, 324] on link "HER Alliance INC - 2025 - Grant Application" at bounding box center [387, 328] width 156 height 17
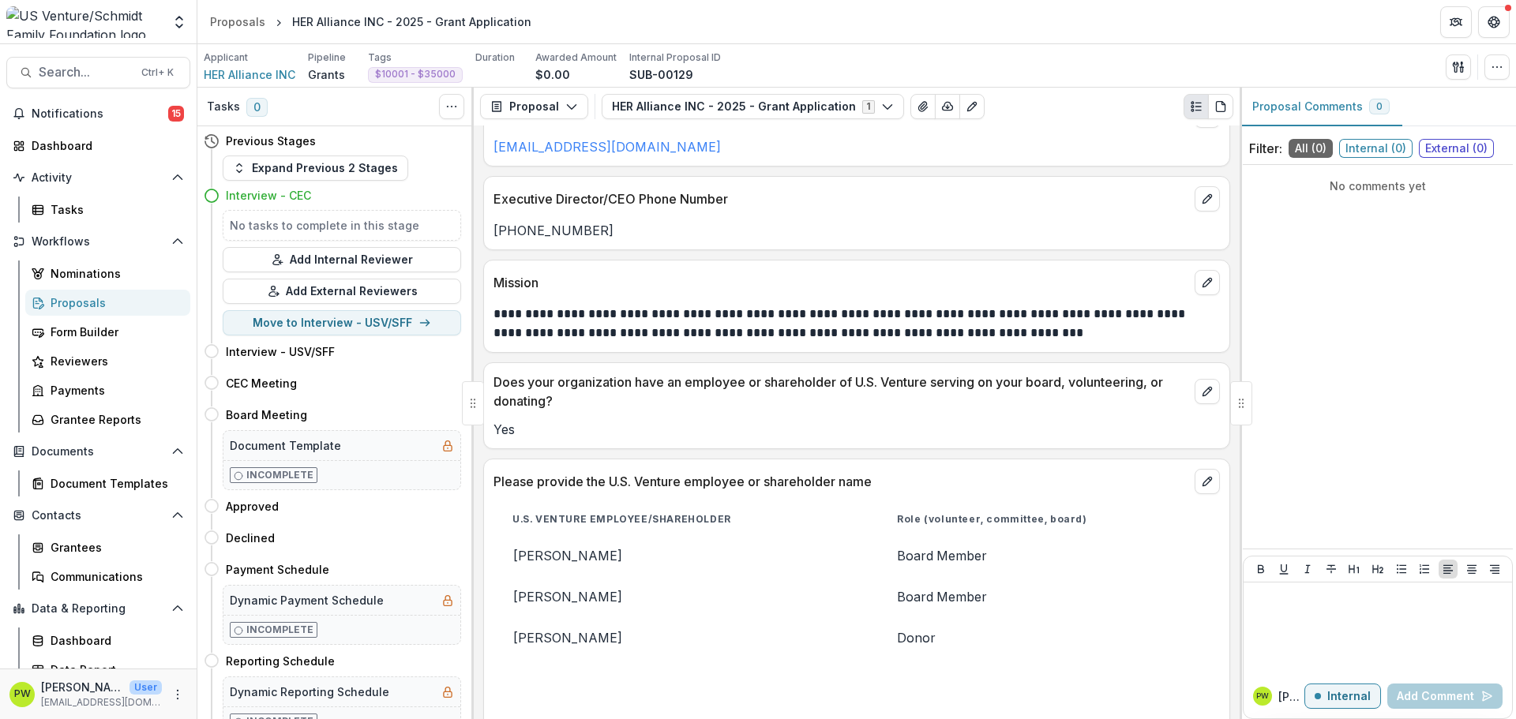
scroll to position [789, 0]
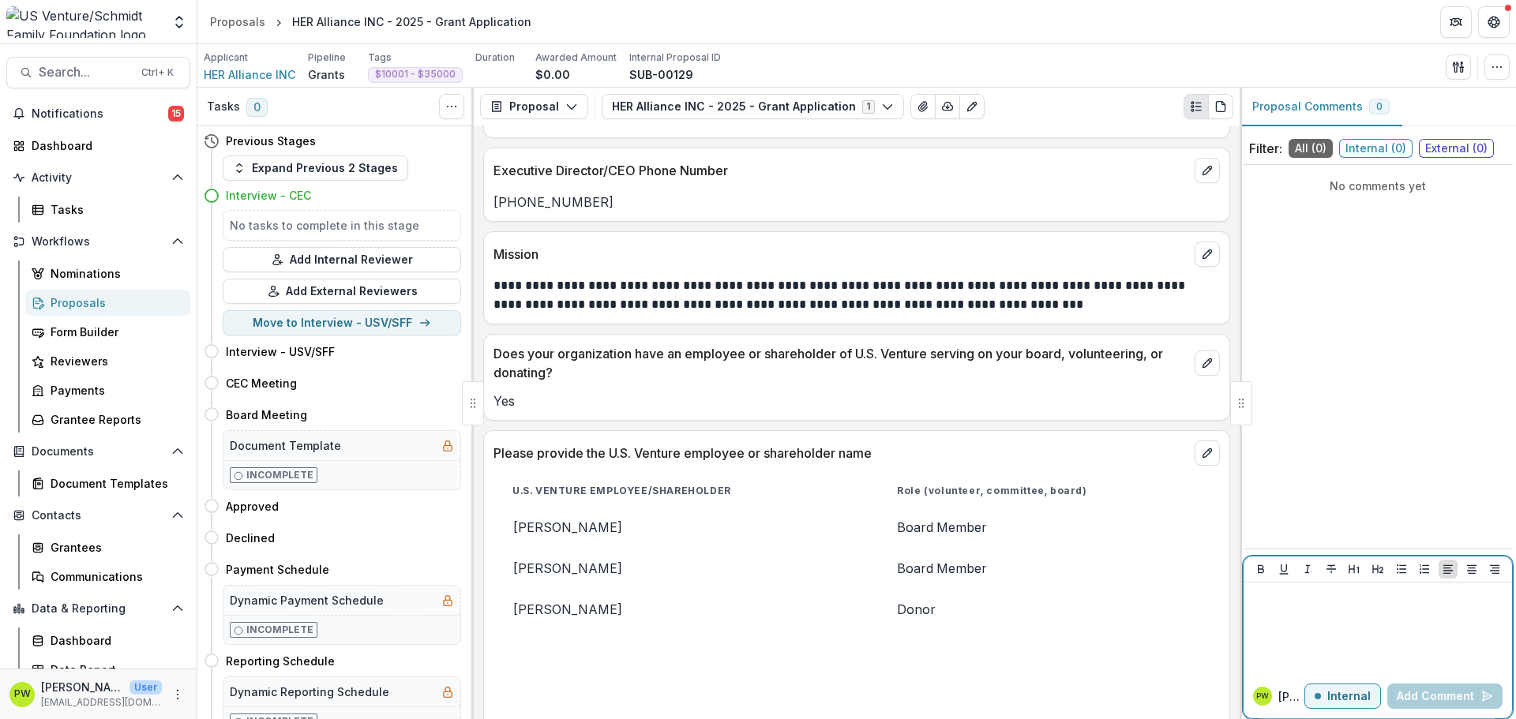
click at [1270, 617] on div at bounding box center [1378, 628] width 256 height 79
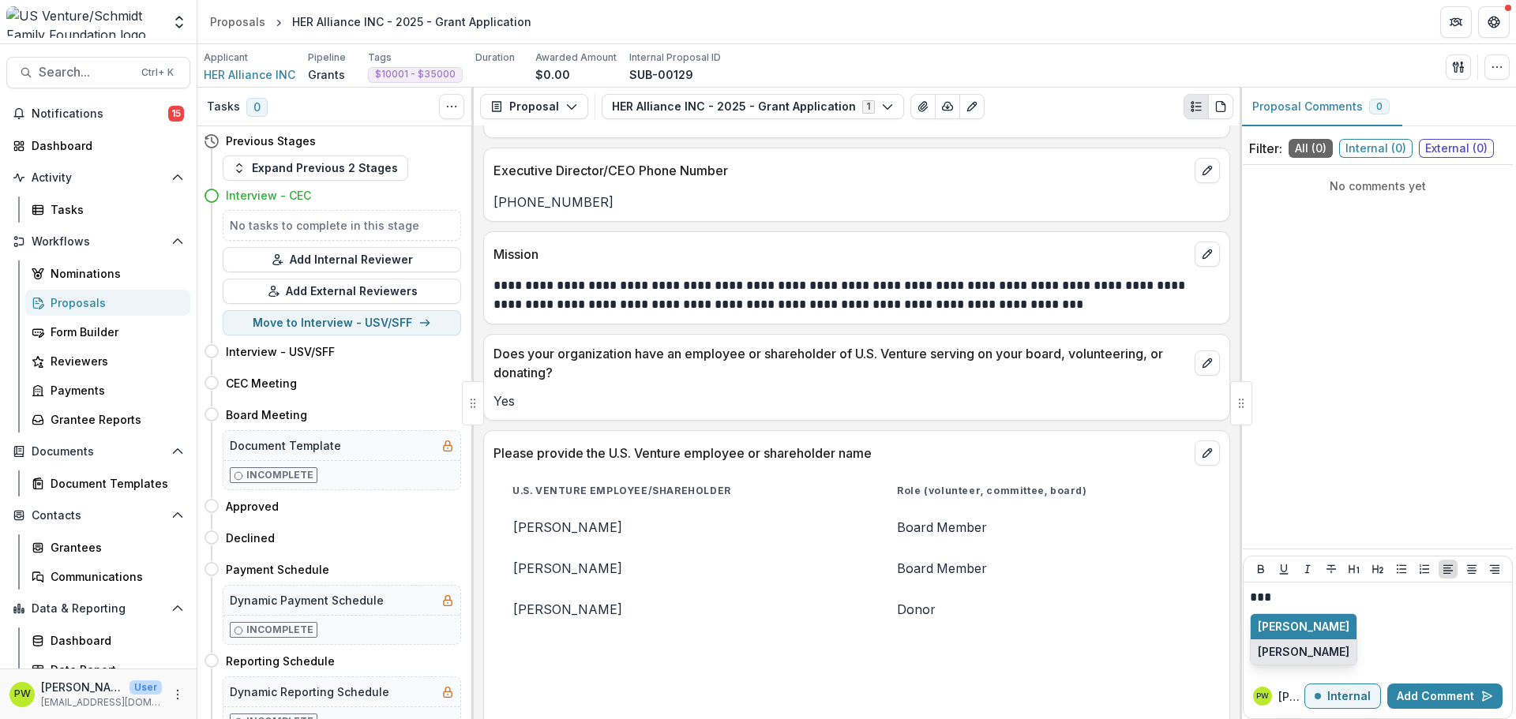
click at [1289, 648] on button "[PERSON_NAME]" at bounding box center [1304, 651] width 106 height 25
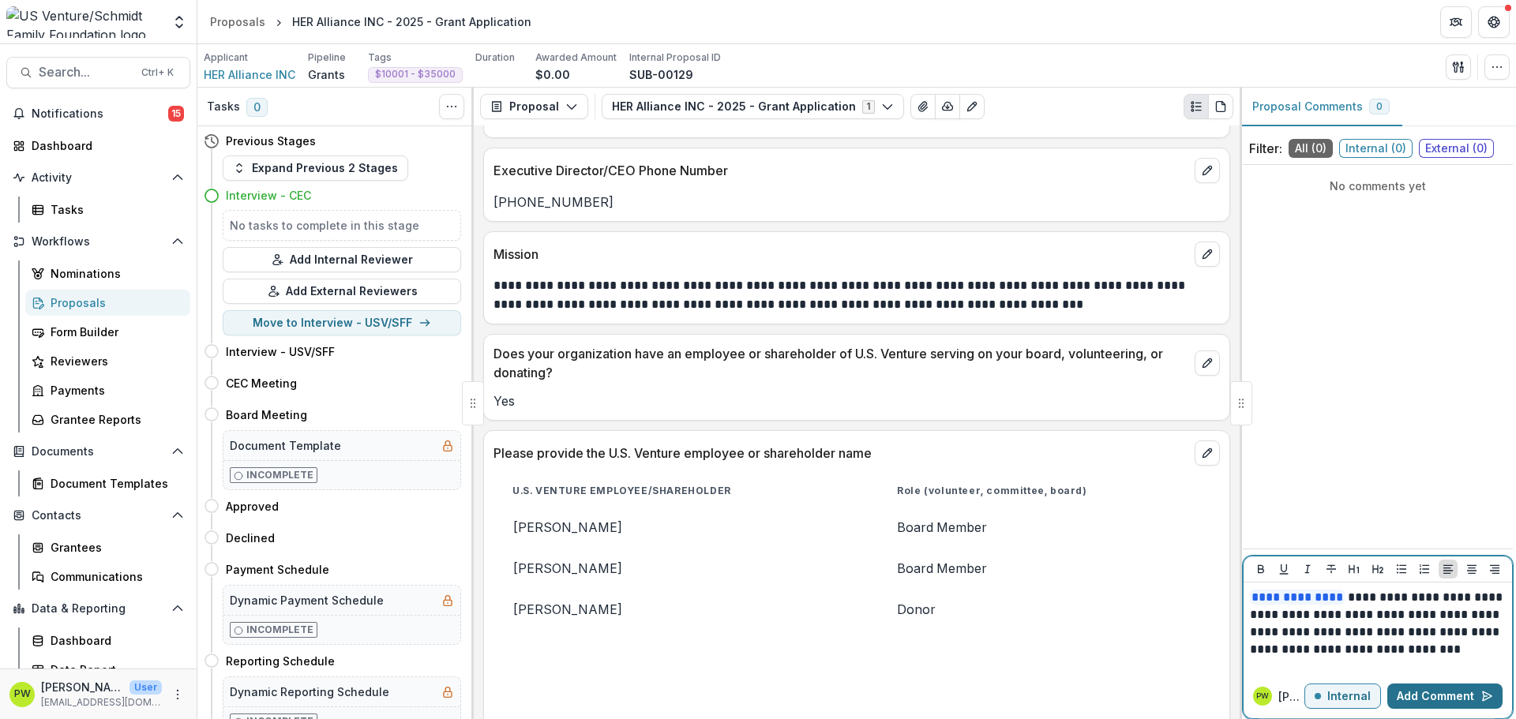
click at [1416, 693] on button "Add Comment" at bounding box center [1444, 696] width 115 height 25
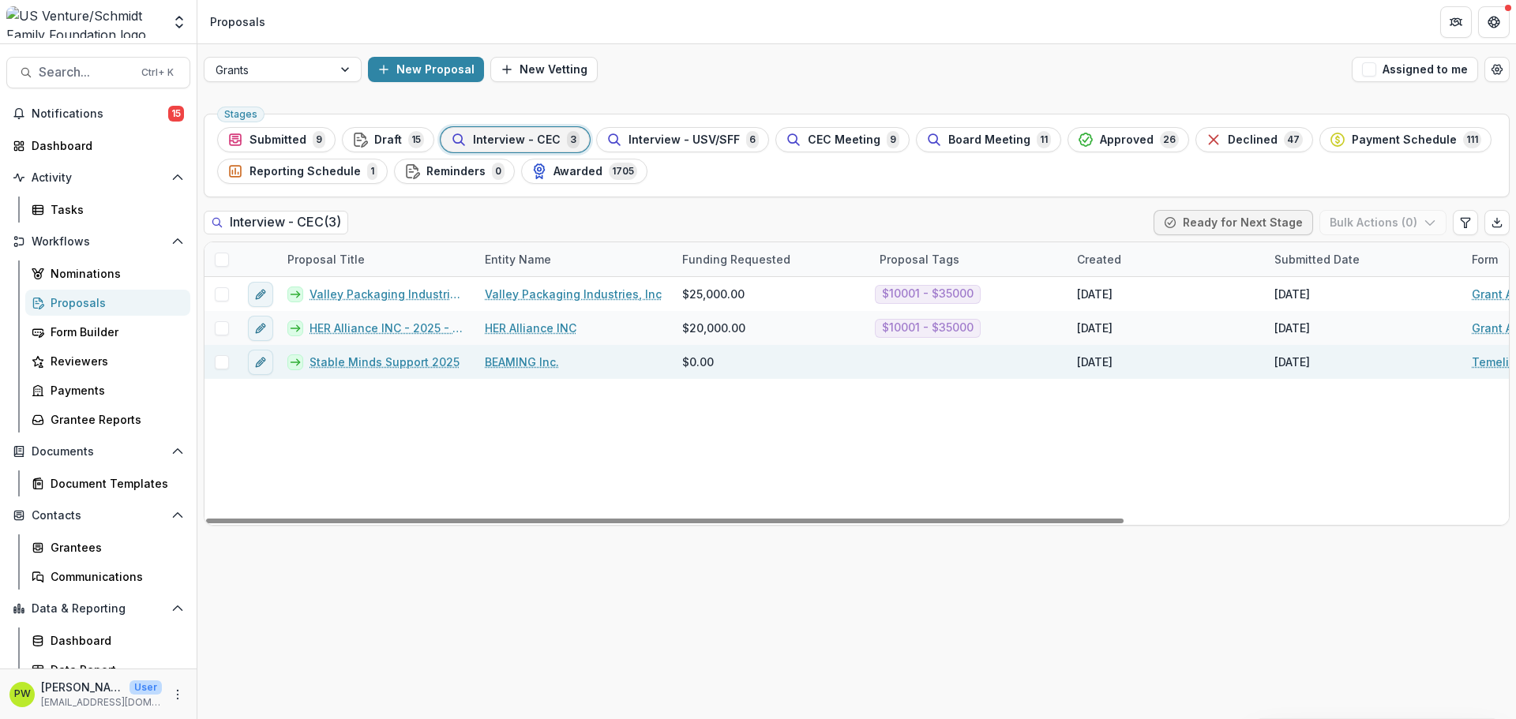
click at [373, 366] on link "Stable Minds Support 2025" at bounding box center [384, 362] width 150 height 17
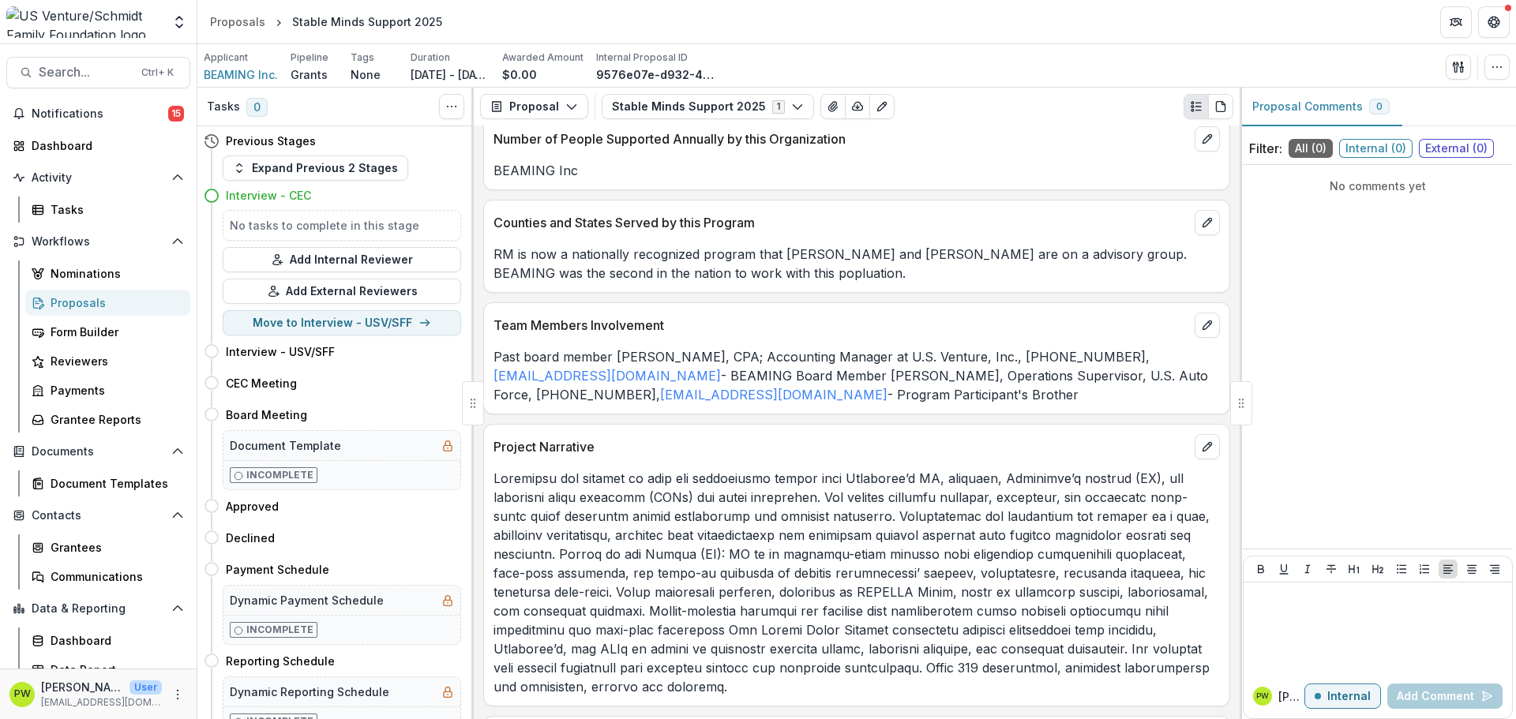
scroll to position [79, 0]
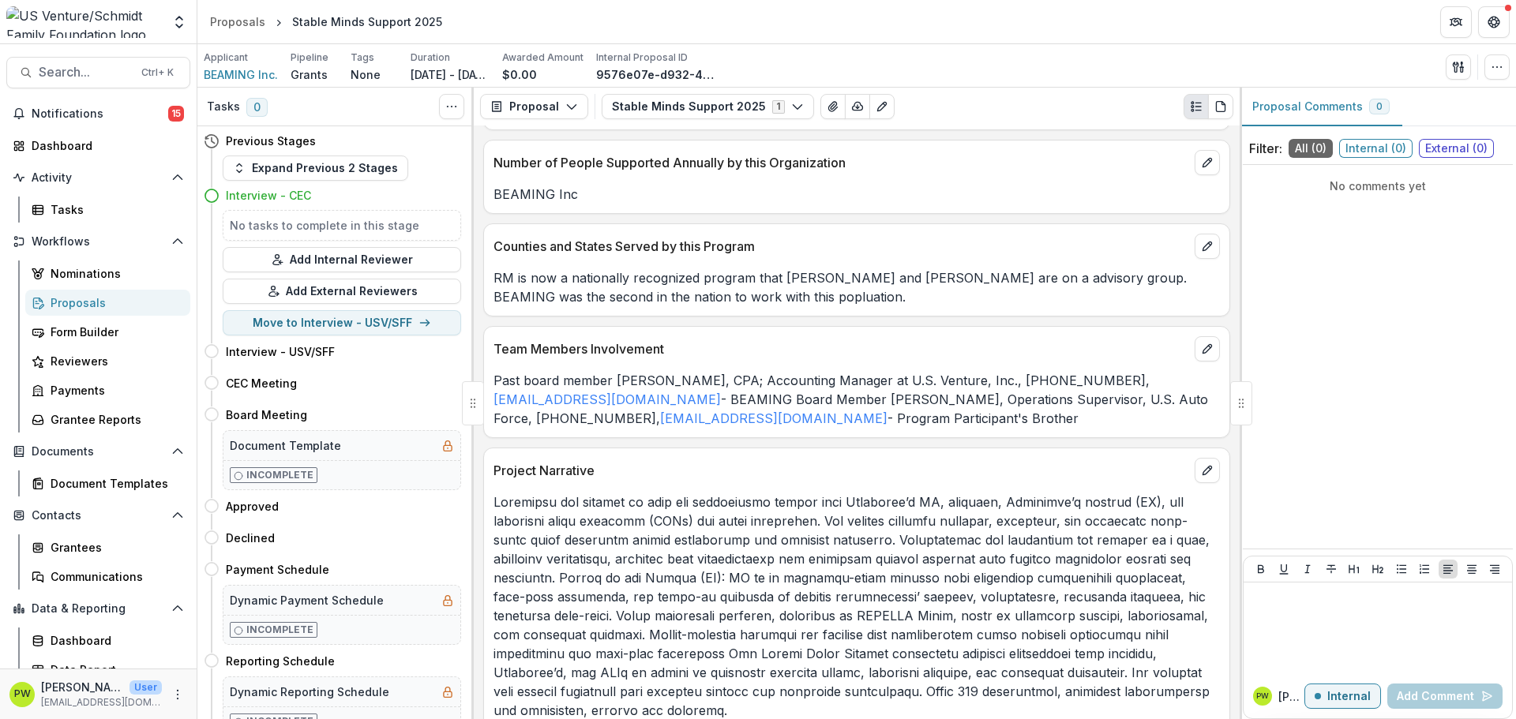
click at [941, 356] on p "Team Members Involvement" at bounding box center [840, 348] width 695 height 19
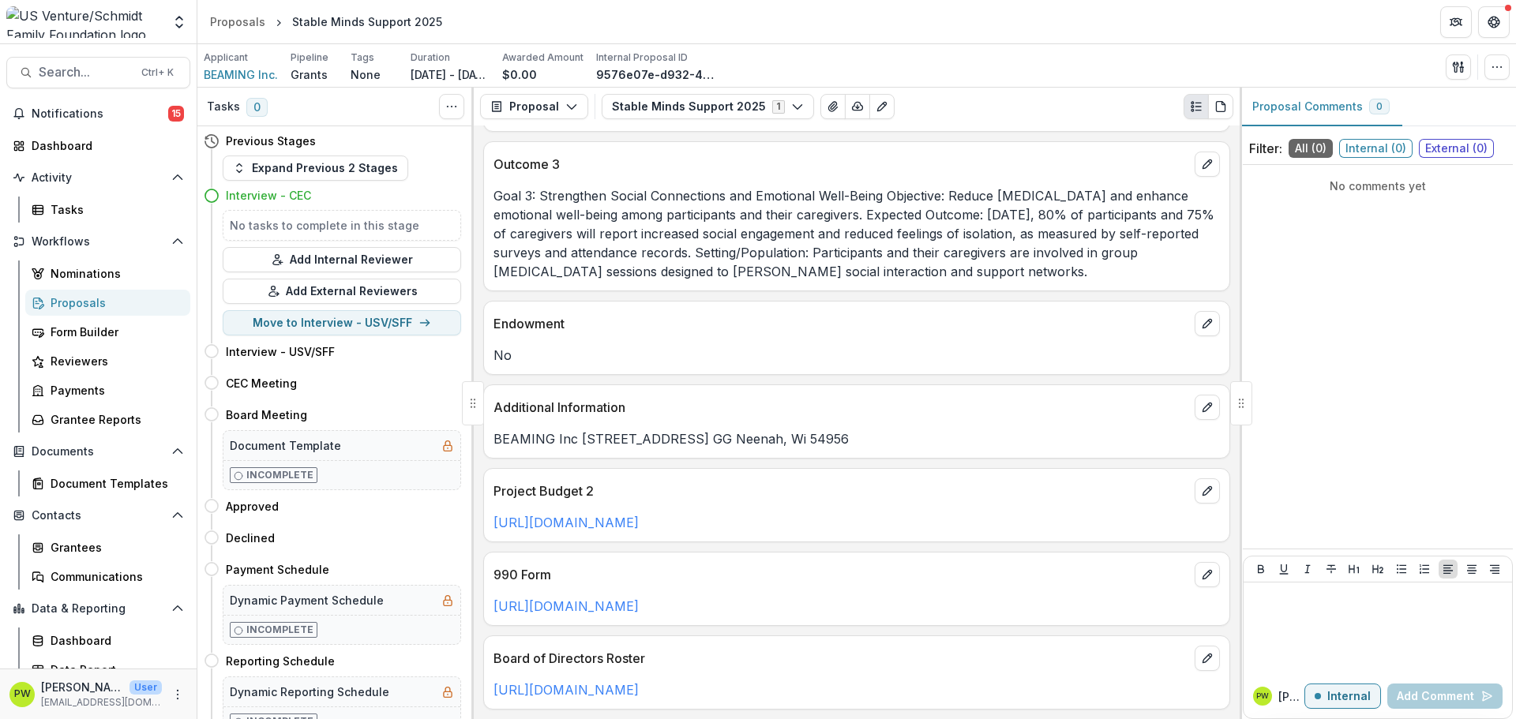
scroll to position [2890, 0]
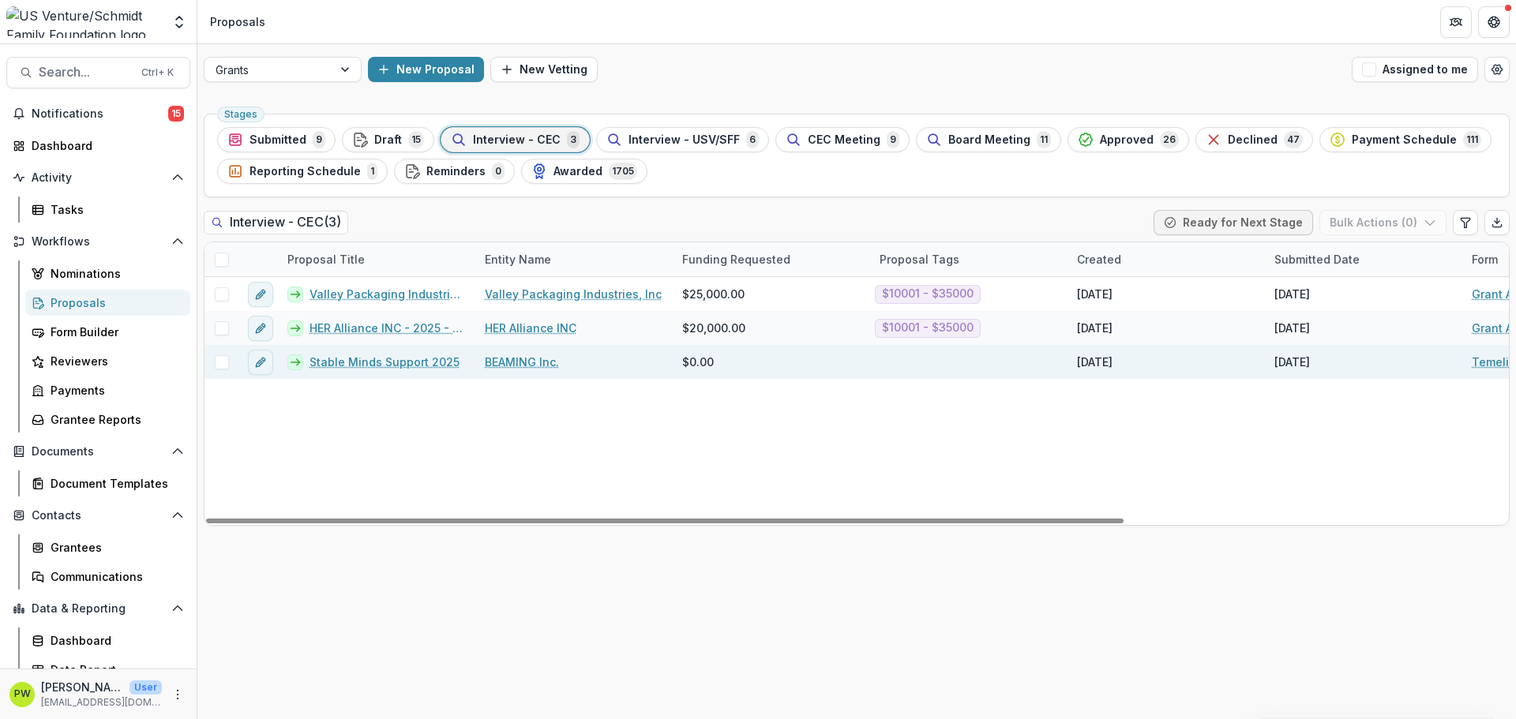
click at [383, 367] on link "Stable Minds Support 2025" at bounding box center [384, 362] width 150 height 17
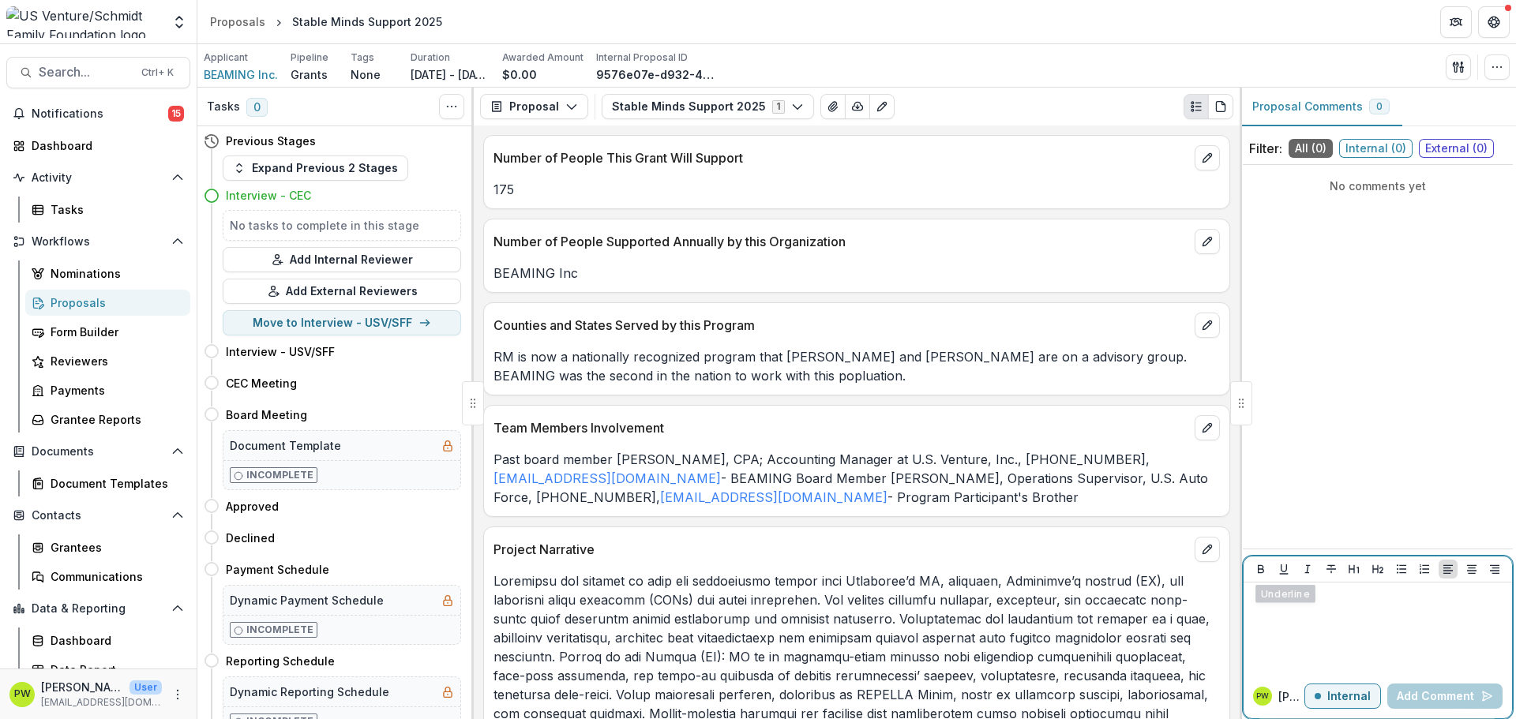
click at [1283, 607] on div at bounding box center [1378, 628] width 256 height 79
click at [1428, 692] on button "Add Comment" at bounding box center [1444, 696] width 115 height 25
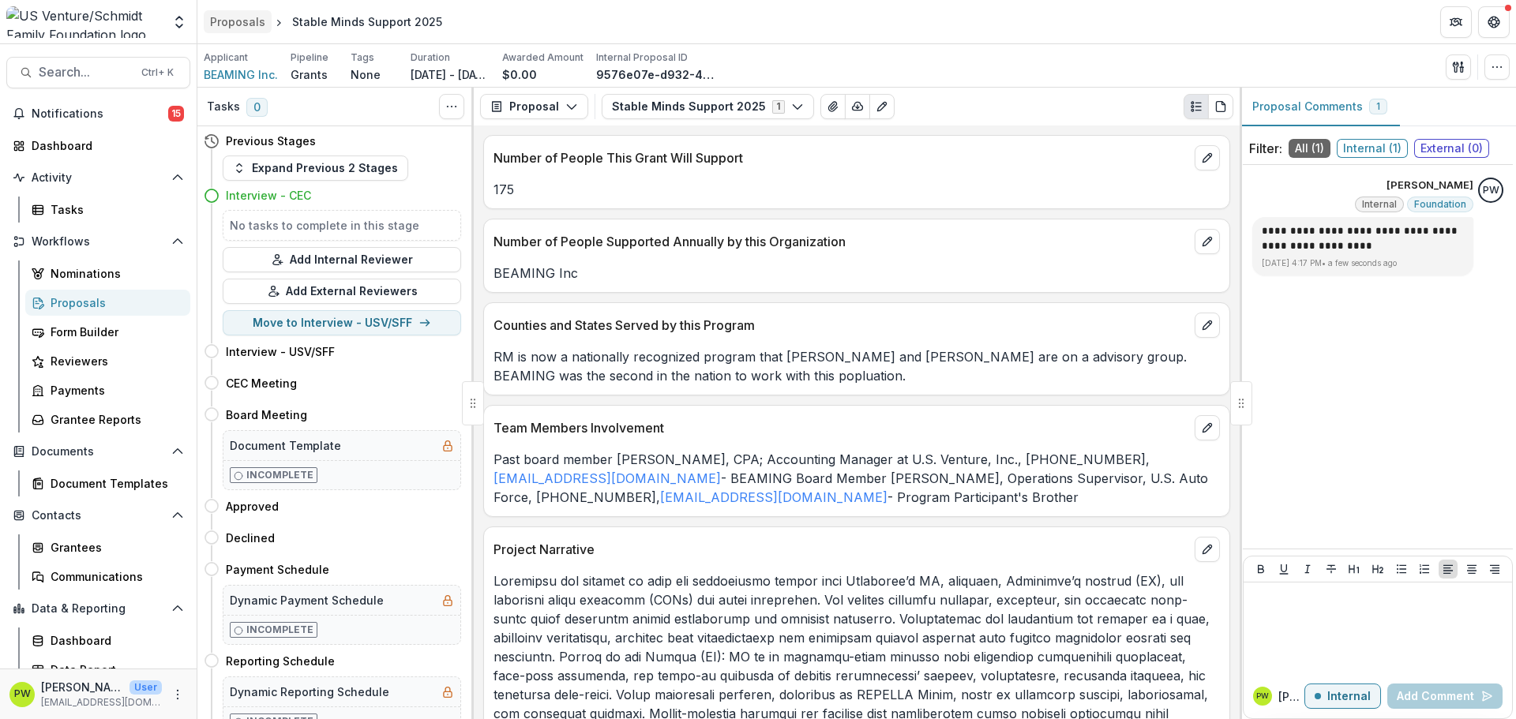
click at [238, 27] on div "Proposals" at bounding box center [237, 21] width 55 height 17
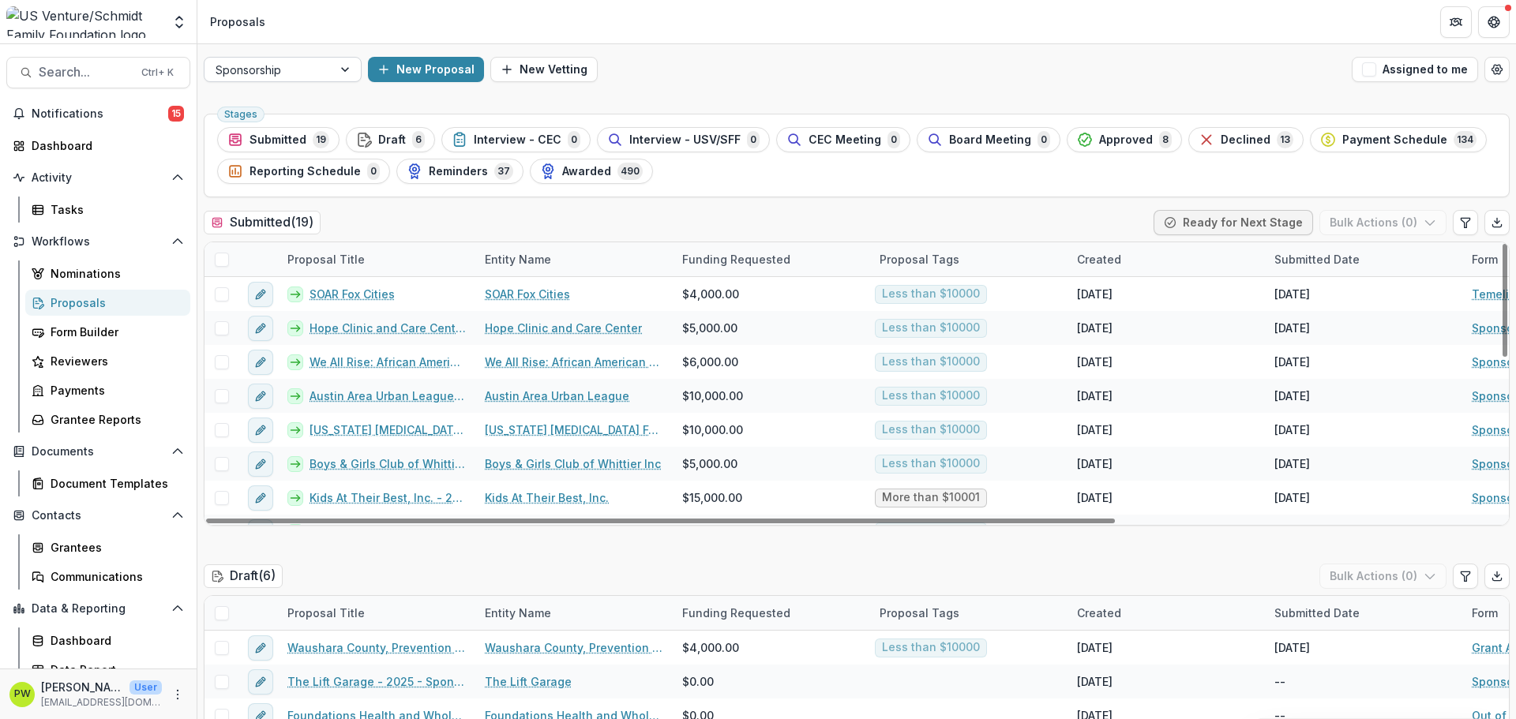
click at [325, 79] on div "Sponsorship" at bounding box center [268, 69] width 128 height 23
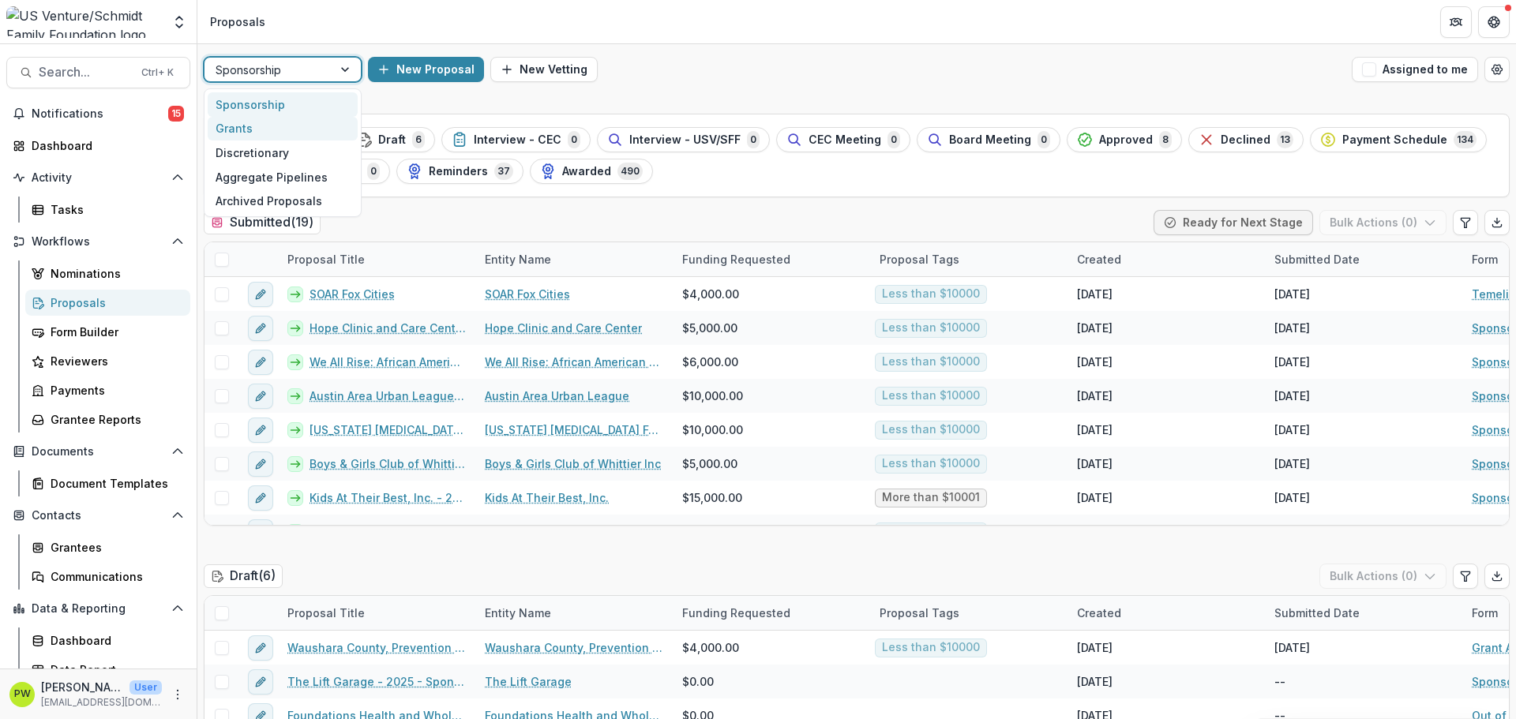
click at [304, 125] on div "Grants" at bounding box center [283, 129] width 150 height 24
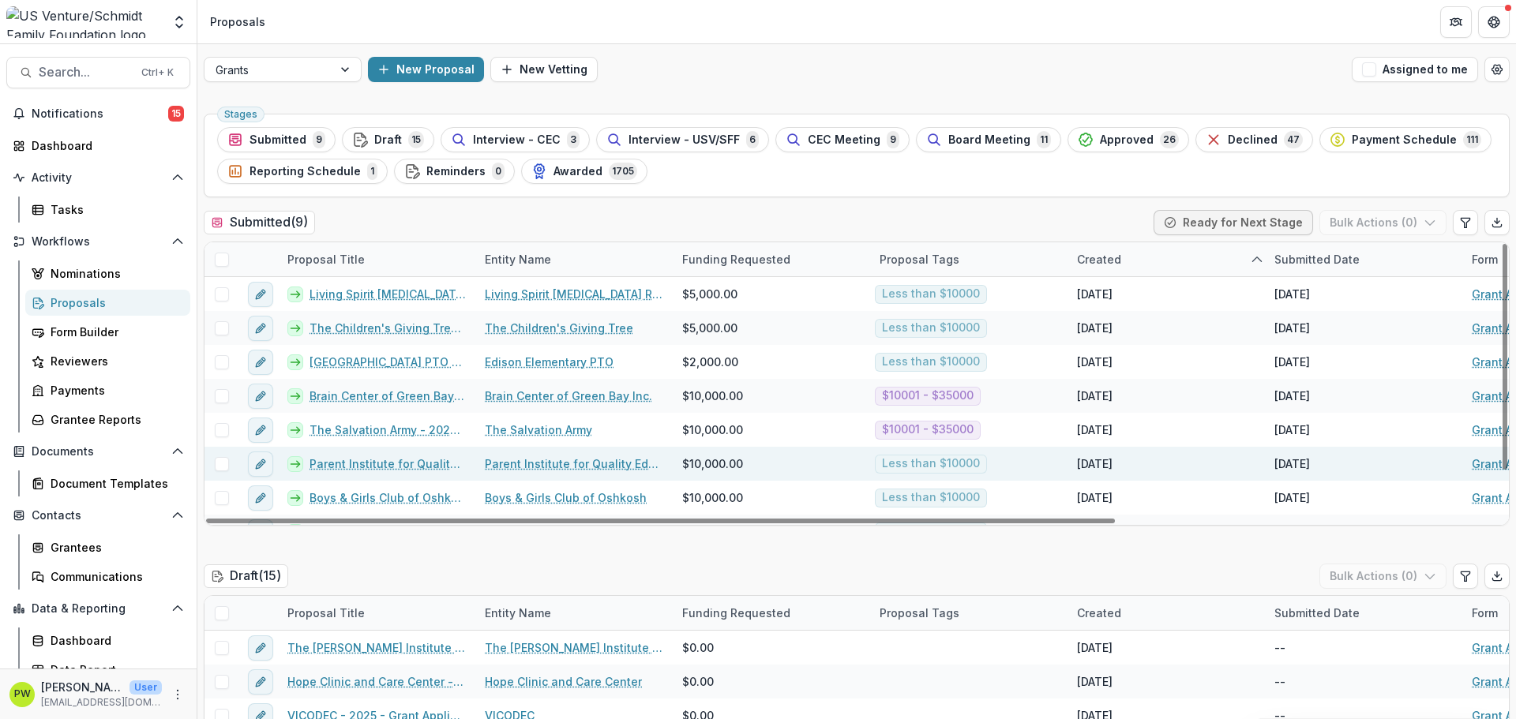
click at [392, 467] on link "Parent Institute for Quality Education - 2025 - Grant Application" at bounding box center [387, 464] width 156 height 17
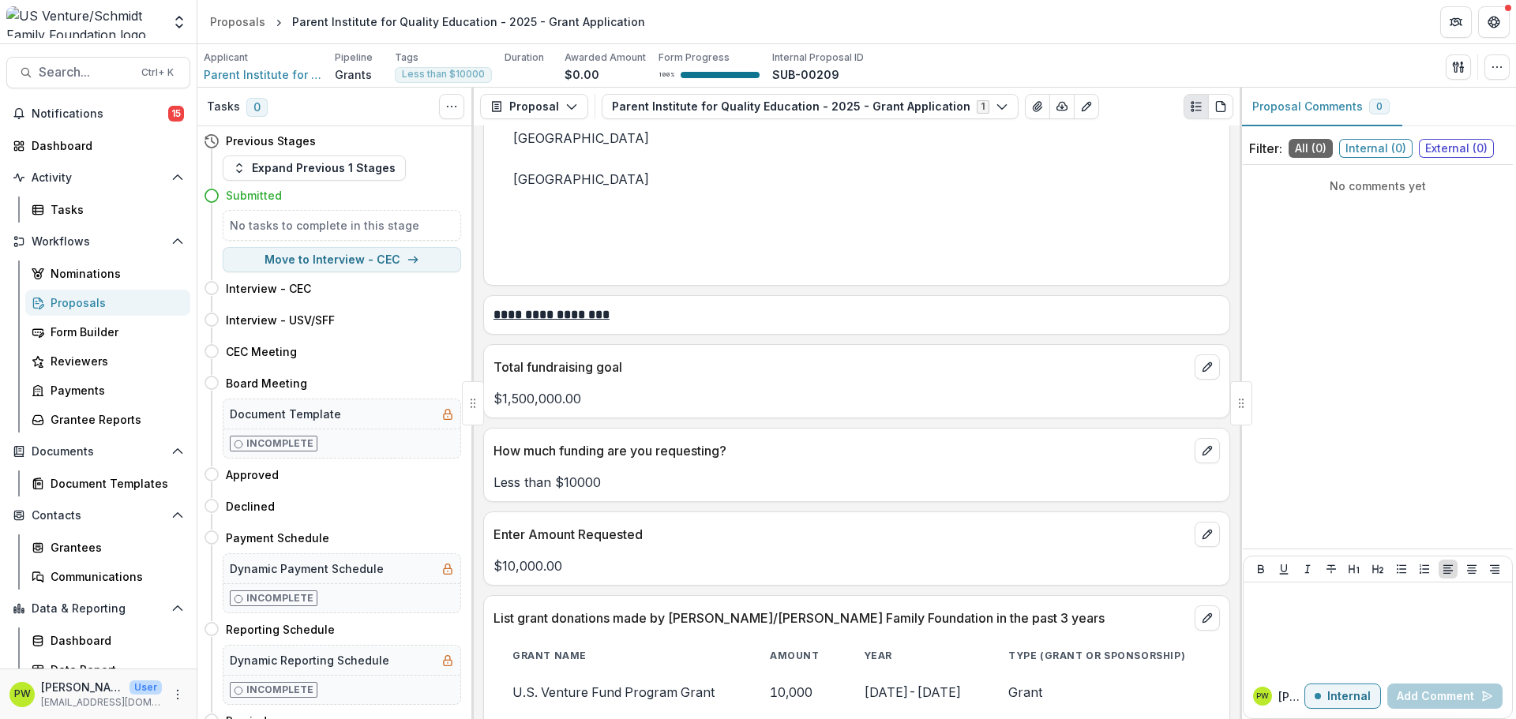
scroll to position [2921, 0]
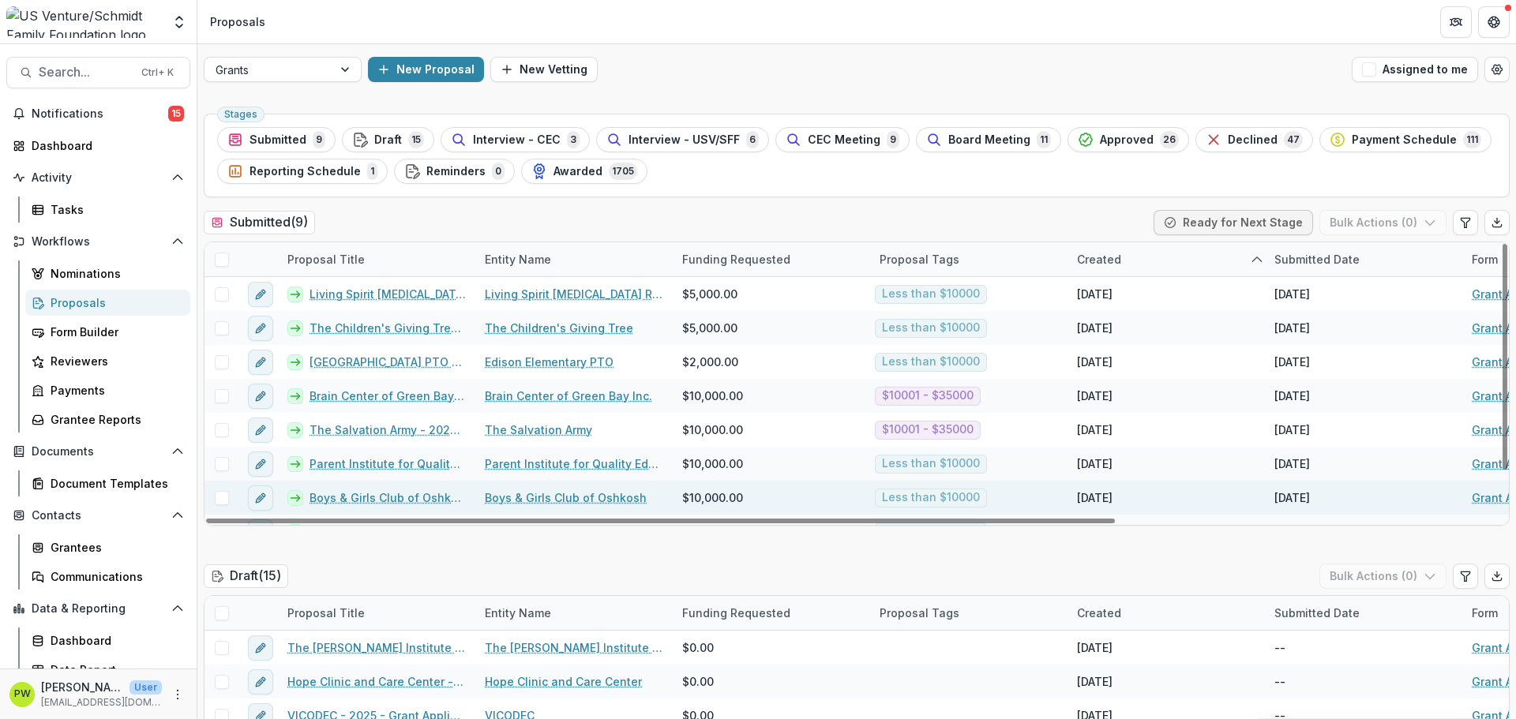
scroll to position [58, 0]
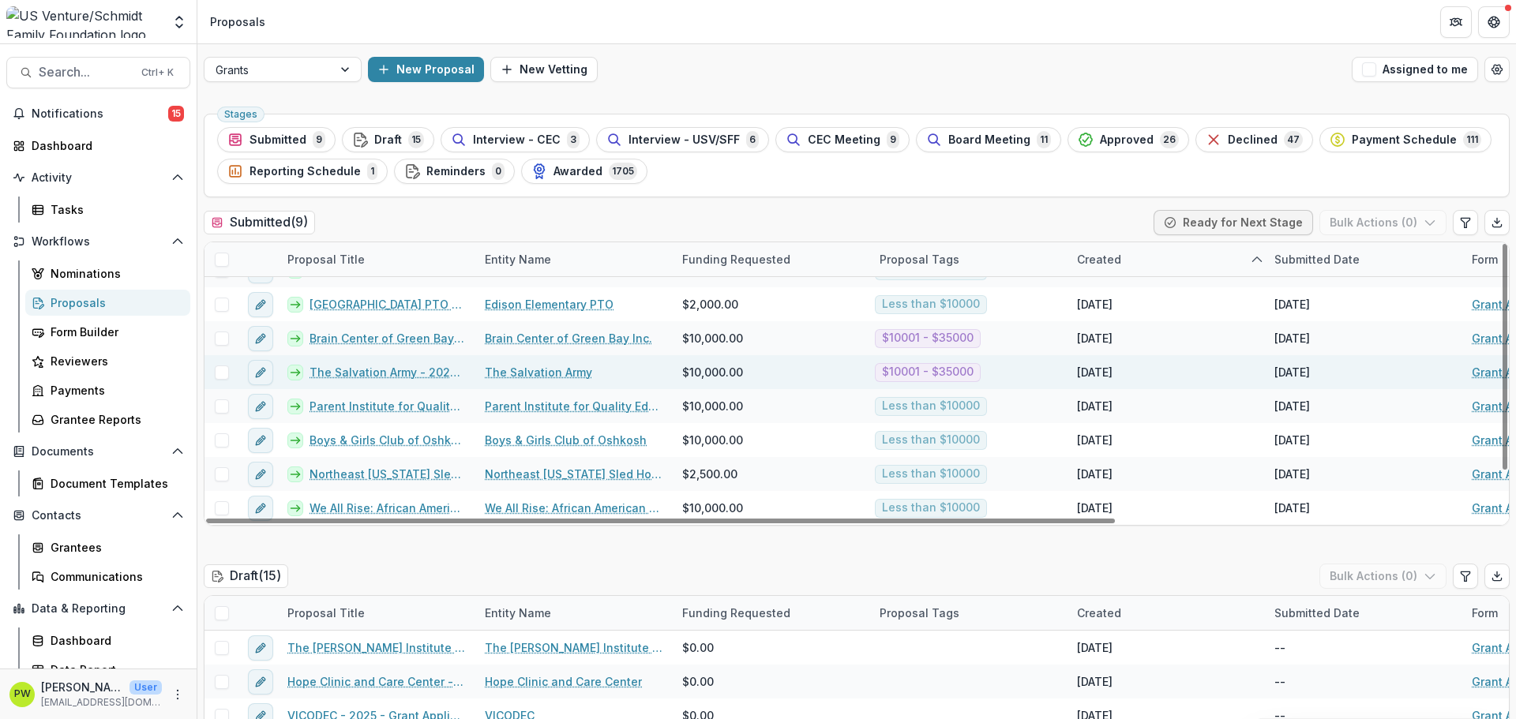
click at [391, 373] on link "The Salvation Army - 2025 - Grant Application" at bounding box center [387, 372] width 156 height 17
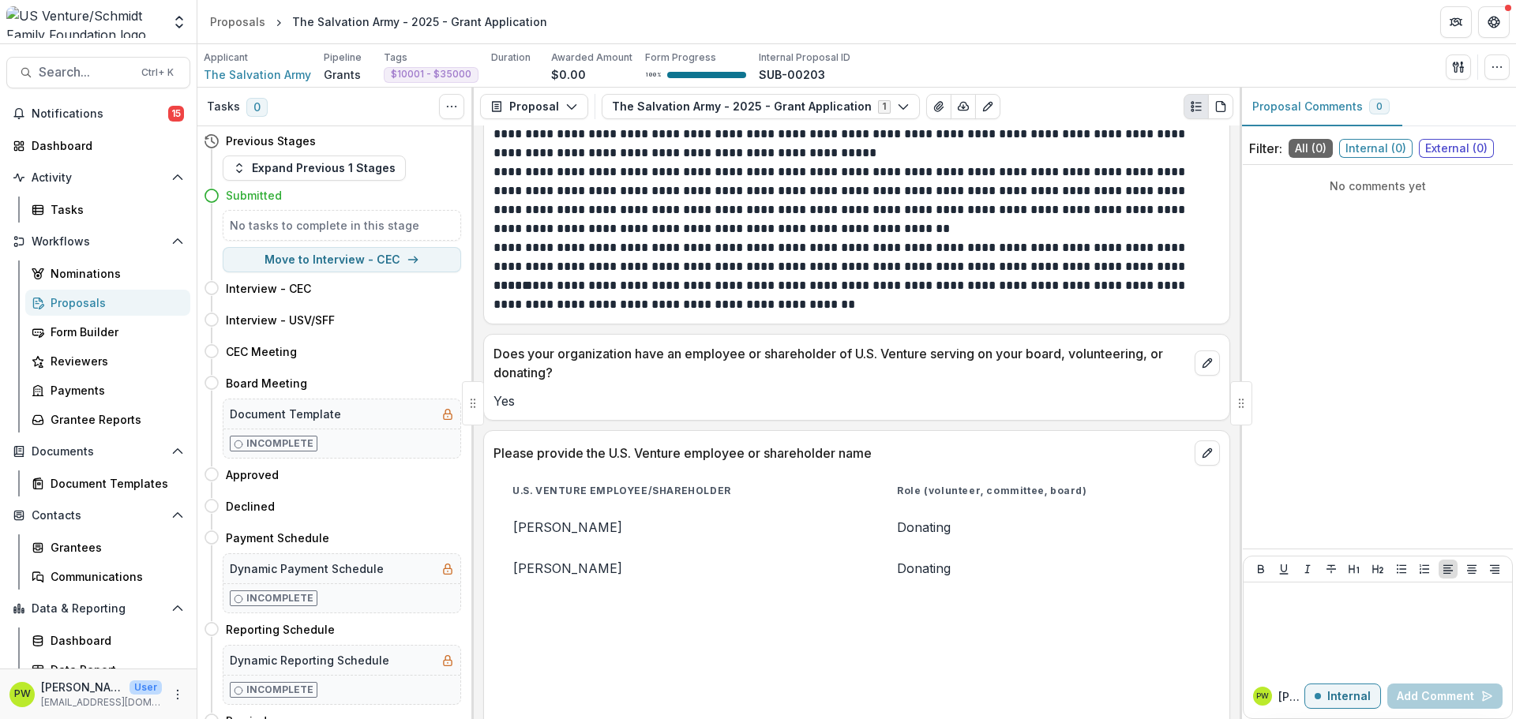
scroll to position [1026, 0]
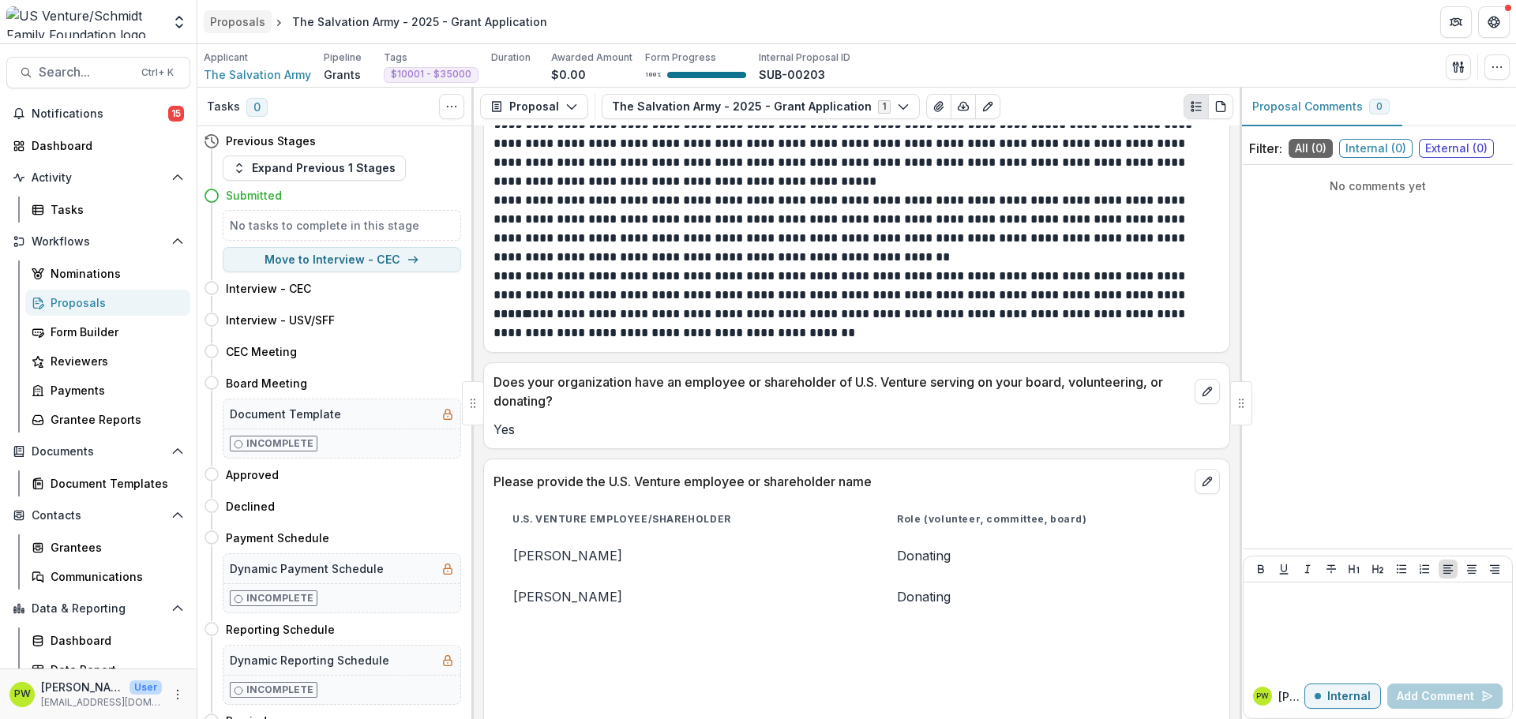
click at [231, 25] on div "Proposals" at bounding box center [237, 21] width 55 height 17
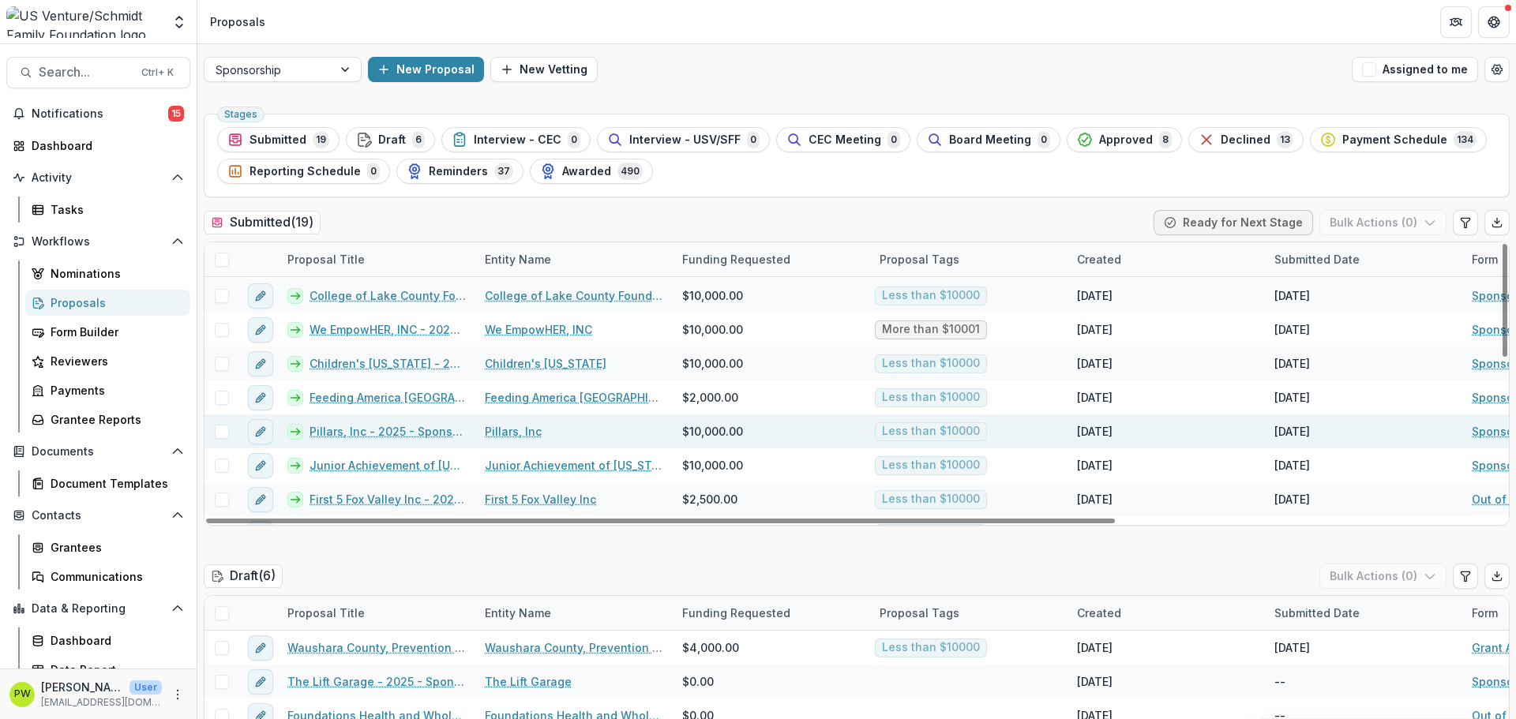
scroll to position [397, 0]
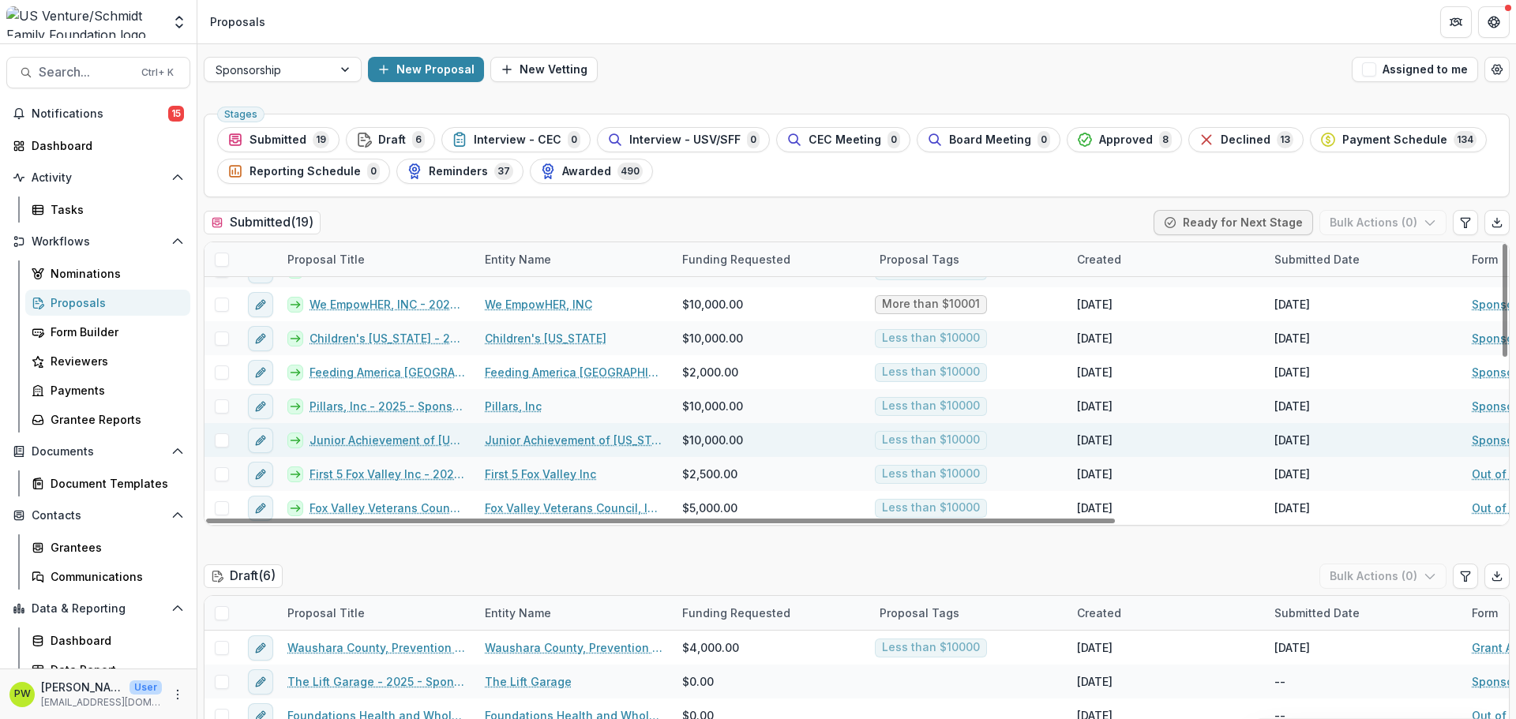
click at [391, 441] on link "Junior Achievement of [US_STATE] ([GEOGRAPHIC_DATA] Region) - 2025 - Sponsorshi…" at bounding box center [387, 440] width 156 height 17
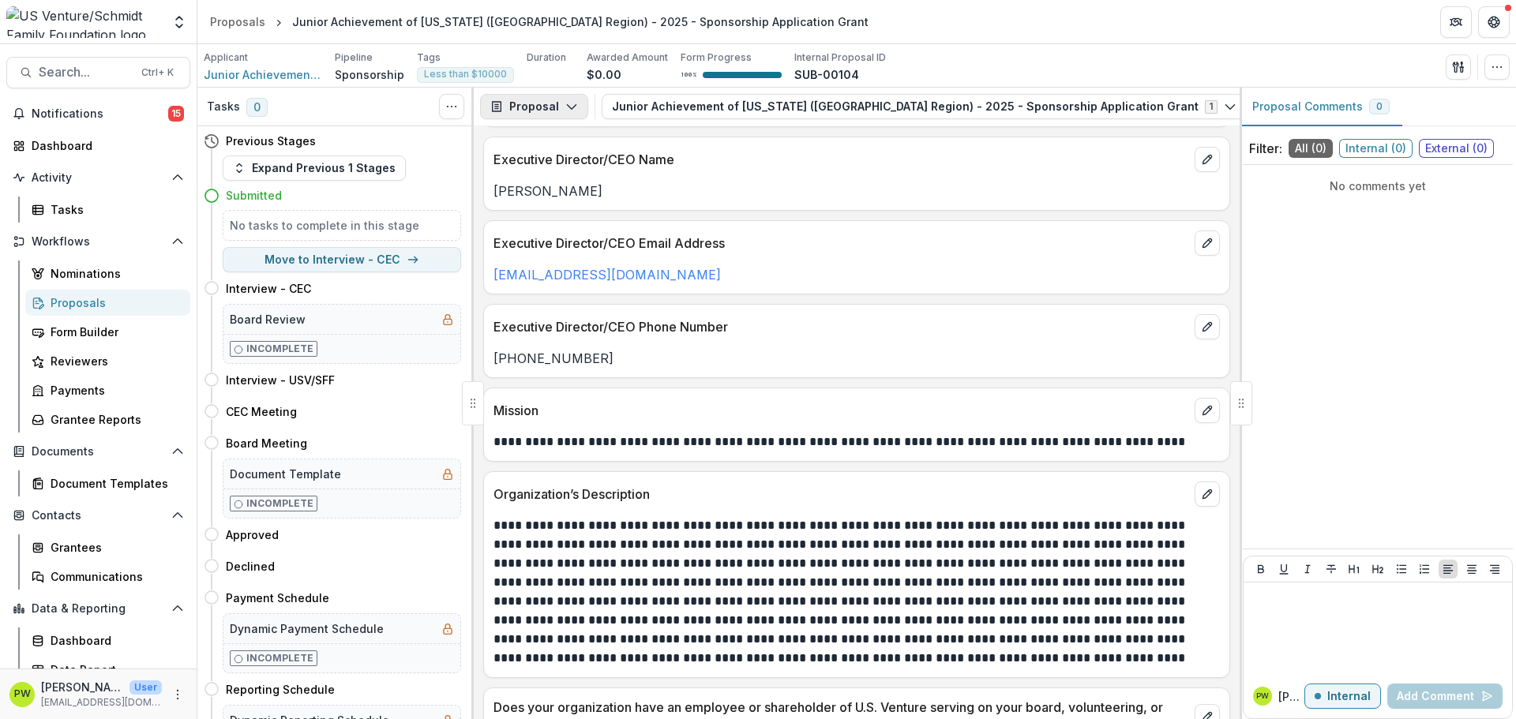
scroll to position [632, 0]
click at [238, 27] on div "Proposals" at bounding box center [237, 21] width 55 height 17
